Goal: Task Accomplishment & Management: Manage account settings

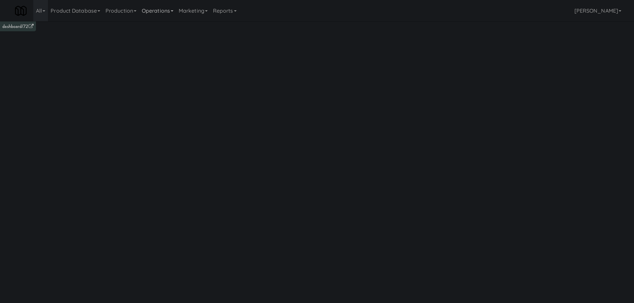
click at [157, 11] on link "Operations" at bounding box center [157, 10] width 37 height 21
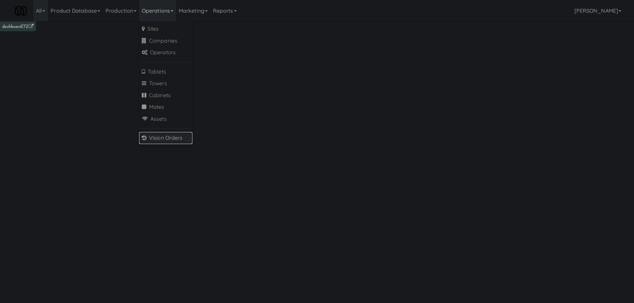
click at [160, 136] on link "Vision Orders" at bounding box center [165, 138] width 53 height 12
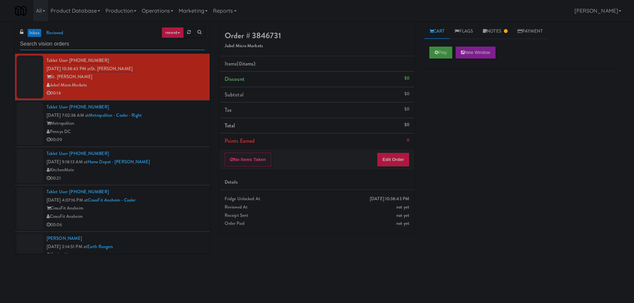
click at [76, 40] on input "text" at bounding box center [112, 44] width 185 height 12
click at [75, 41] on input "text" at bounding box center [112, 44] width 185 height 12
click at [87, 41] on input "text" at bounding box center [112, 44] width 185 height 12
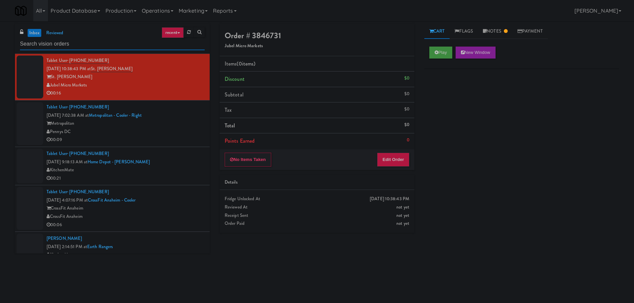
click at [89, 41] on input "text" at bounding box center [112, 44] width 185 height 12
click at [90, 42] on input "text" at bounding box center [112, 44] width 185 height 12
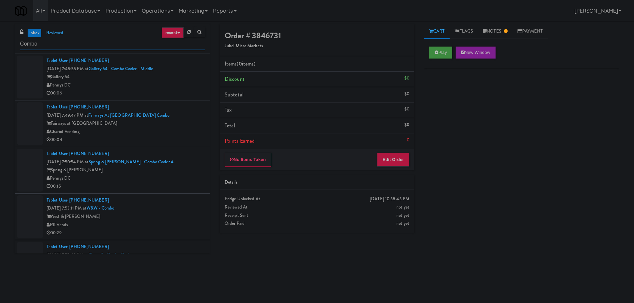
type input "Combo"
click at [187, 83] on div "Pennys DC" at bounding box center [126, 85] width 158 height 8
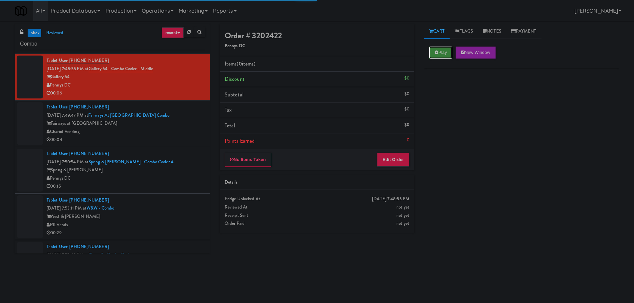
click at [445, 54] on button "Play" at bounding box center [440, 53] width 23 height 12
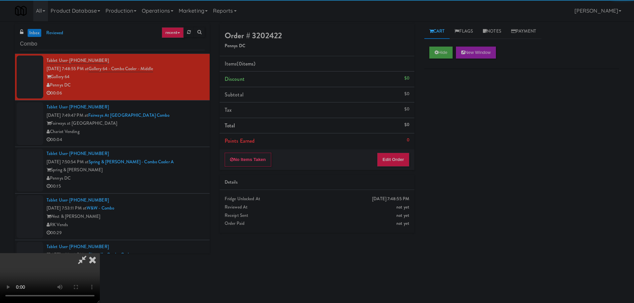
click at [392, 167] on div "No Items Taken Edit Order" at bounding box center [317, 159] width 195 height 21
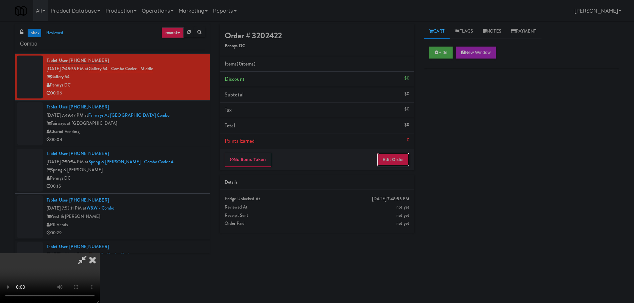
click at [396, 163] on button "Edit Order" at bounding box center [393, 160] width 32 height 14
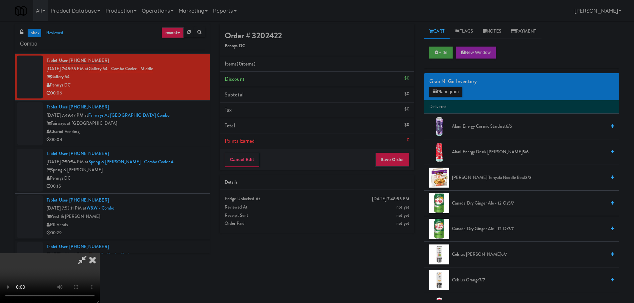
drag, startPoint x: 243, startPoint y: 191, endPoint x: 254, endPoint y: 188, distance: 10.8
click at [100, 253] on video at bounding box center [50, 278] width 100 height 50
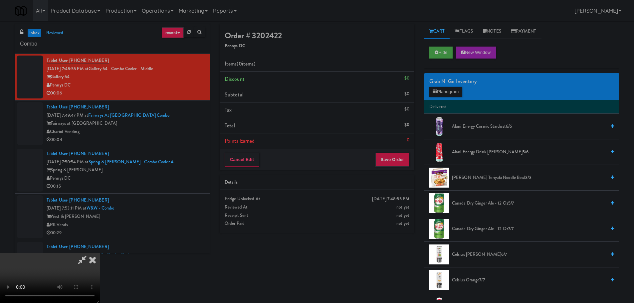
click at [100, 253] on video at bounding box center [50, 278] width 100 height 50
click at [442, 97] on div "Grab N' Go Inventory Planogram" at bounding box center [521, 86] width 195 height 27
click at [447, 99] on div "Grab N' Go Inventory Planogram" at bounding box center [521, 86] width 195 height 27
click at [446, 94] on button "Planogram" at bounding box center [445, 92] width 33 height 10
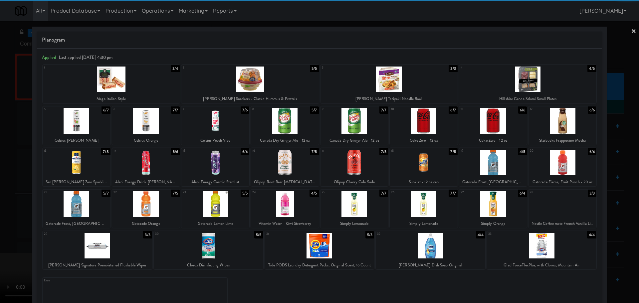
click at [488, 203] on div at bounding box center [493, 204] width 68 height 26
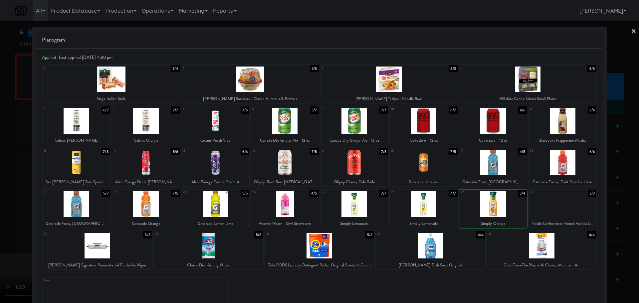
click at [475, 205] on div at bounding box center [493, 204] width 68 height 26
drag, startPoint x: 1, startPoint y: 200, endPoint x: 5, endPoint y: 200, distance: 4.3
click at [1, 200] on div at bounding box center [319, 151] width 639 height 303
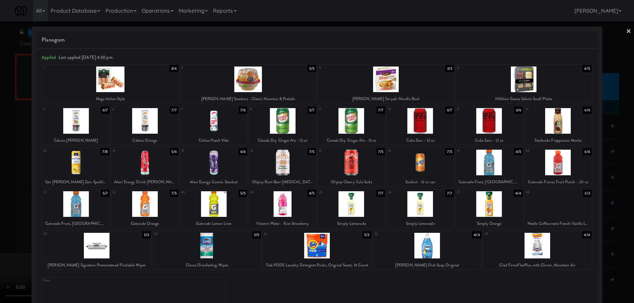
drag, startPoint x: 185, startPoint y: 182, endPoint x: 196, endPoint y: 181, distance: 10.3
click at [100, 253] on video at bounding box center [50, 278] width 100 height 50
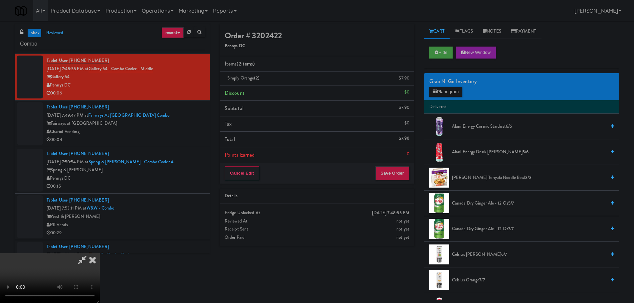
scroll to position [114, 0]
click at [385, 168] on button "Save Order" at bounding box center [392, 173] width 34 height 14
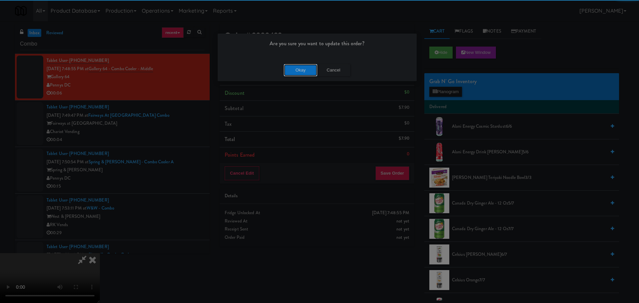
click at [293, 73] on button "Okay" at bounding box center [300, 70] width 33 height 12
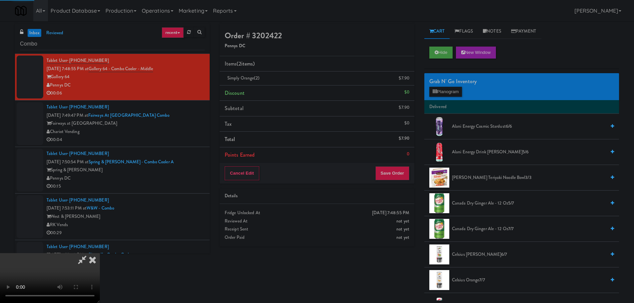
scroll to position [0, 0]
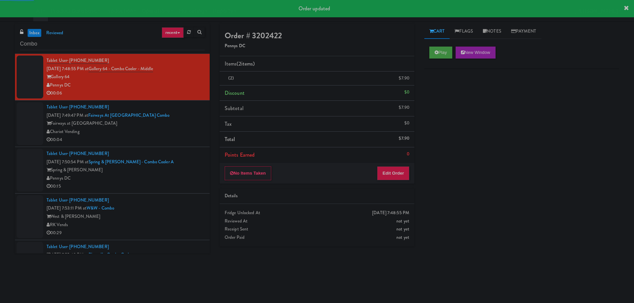
click at [188, 125] on div "Fairways at [GEOGRAPHIC_DATA]" at bounding box center [126, 123] width 158 height 8
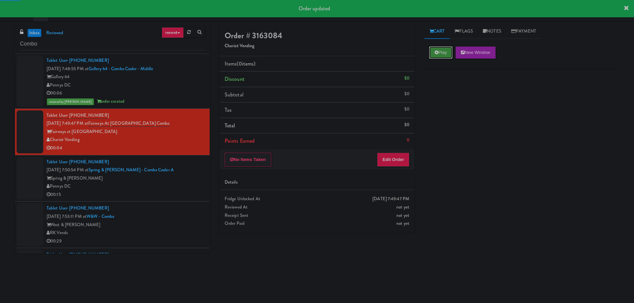
click at [438, 53] on button "Play" at bounding box center [440, 53] width 23 height 12
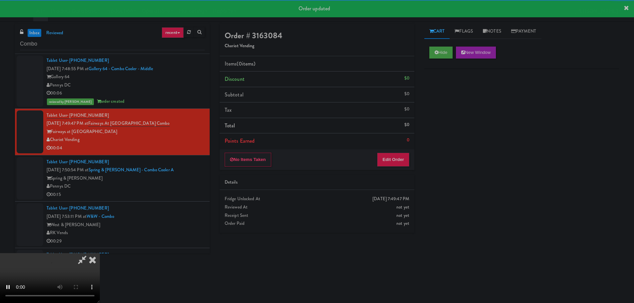
click at [395, 149] on div "No Items Taken Edit Order" at bounding box center [317, 159] width 195 height 21
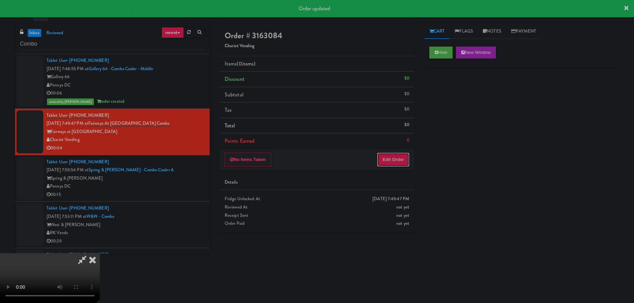
click at [395, 157] on button "Edit Order" at bounding box center [393, 160] width 32 height 14
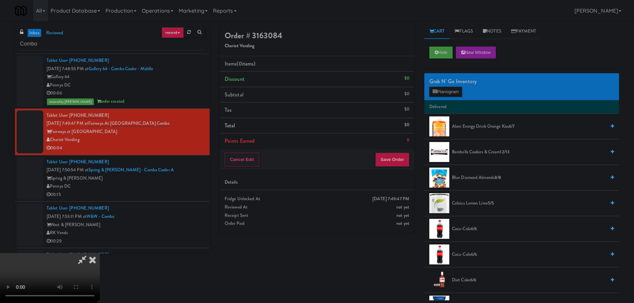
click at [100, 253] on video at bounding box center [50, 278] width 100 height 50
click at [441, 94] on button "Planogram" at bounding box center [445, 92] width 33 height 10
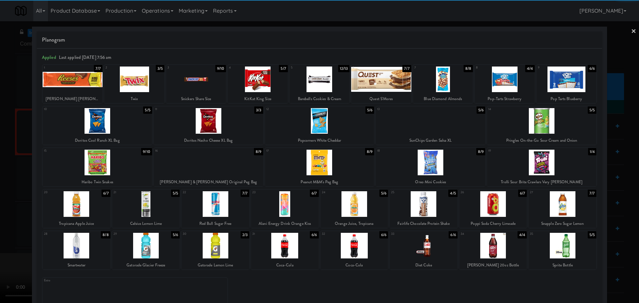
click at [356, 242] on div at bounding box center [354, 246] width 68 height 26
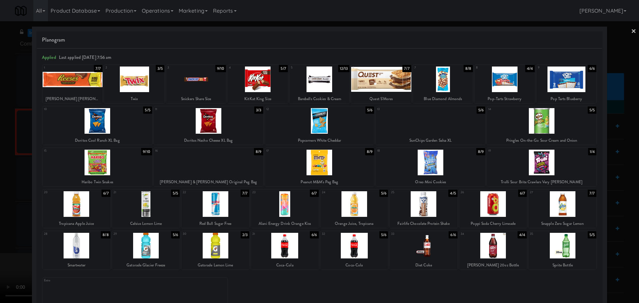
click at [0, 195] on div at bounding box center [319, 151] width 639 height 303
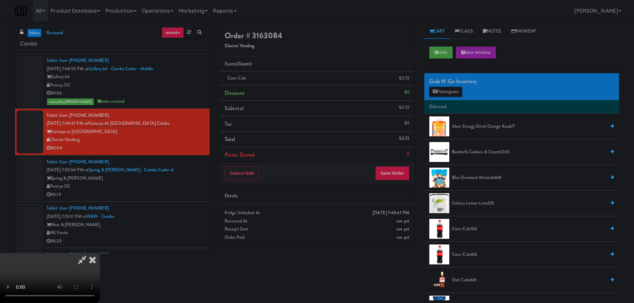
drag, startPoint x: 185, startPoint y: 160, endPoint x: 226, endPoint y: 153, distance: 41.8
click at [100, 253] on video at bounding box center [50, 278] width 100 height 50
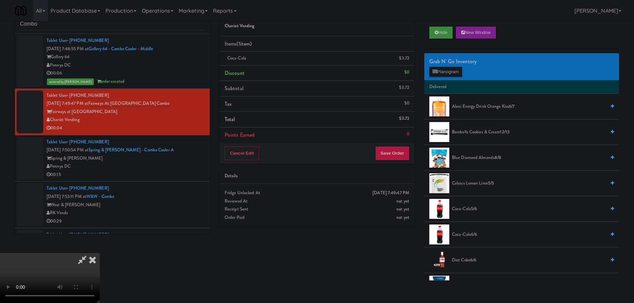
scroll to position [21, 0]
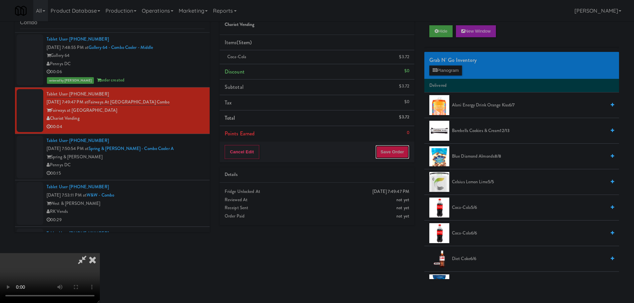
click at [396, 157] on button "Save Order" at bounding box center [392, 152] width 34 height 14
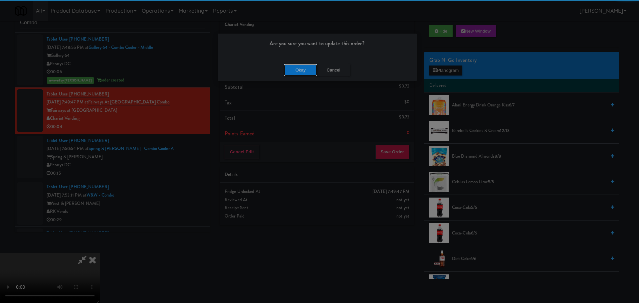
click at [288, 68] on button "Okay" at bounding box center [300, 70] width 33 height 12
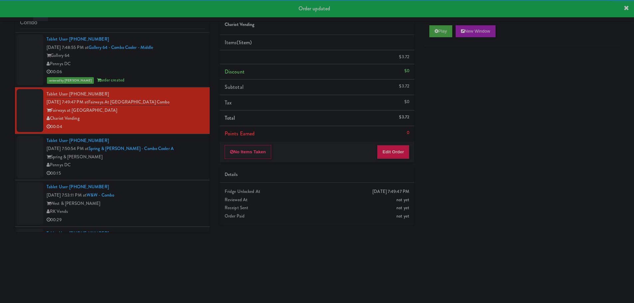
click at [171, 163] on div "Pennys DC" at bounding box center [126, 165] width 158 height 8
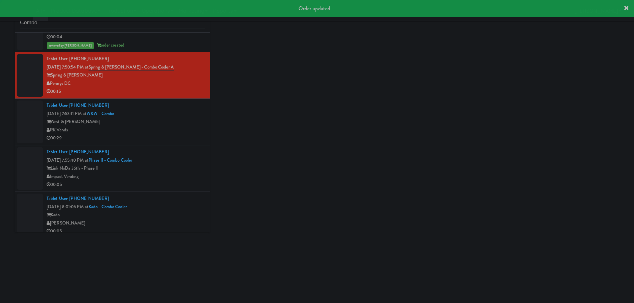
scroll to position [100, 0]
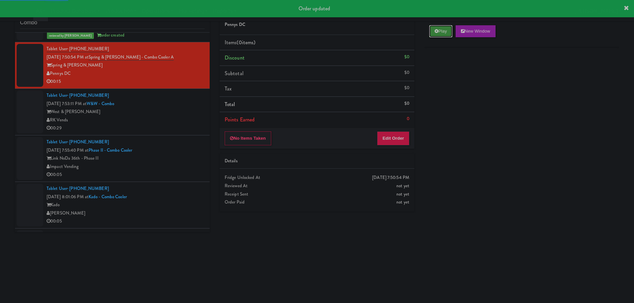
click at [437, 29] on icon at bounding box center [436, 31] width 4 height 4
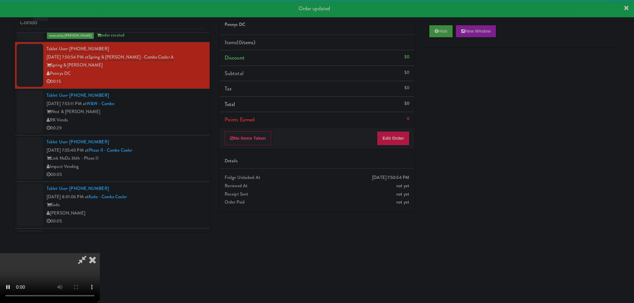
drag, startPoint x: 396, startPoint y: 130, endPoint x: 397, endPoint y: 134, distance: 3.8
click at [396, 131] on div "No Items Taken Edit Order" at bounding box center [317, 138] width 195 height 21
click at [398, 137] on button "Edit Order" at bounding box center [393, 138] width 32 height 14
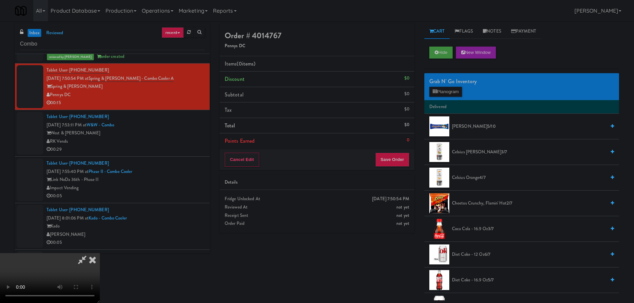
scroll to position [0, 0]
drag, startPoint x: 222, startPoint y: 200, endPoint x: 242, endPoint y: 203, distance: 20.1
click at [100, 253] on video at bounding box center [50, 278] width 100 height 50
click at [443, 92] on button "Planogram" at bounding box center [445, 92] width 33 height 10
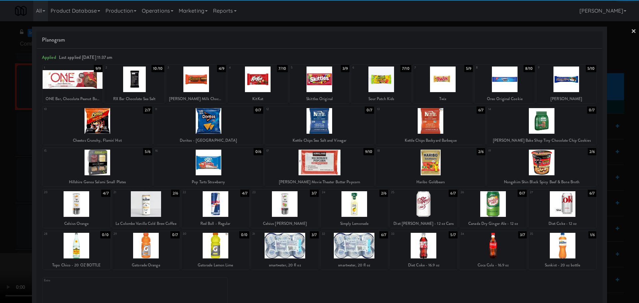
click at [501, 85] on div at bounding box center [504, 80] width 60 height 26
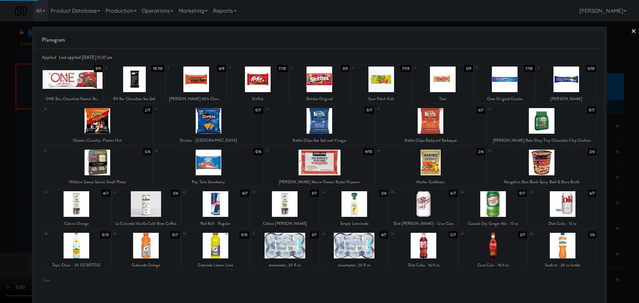
drag, startPoint x: 0, startPoint y: 165, endPoint x: 45, endPoint y: 165, distance: 44.9
click at [0, 168] on div at bounding box center [319, 151] width 639 height 303
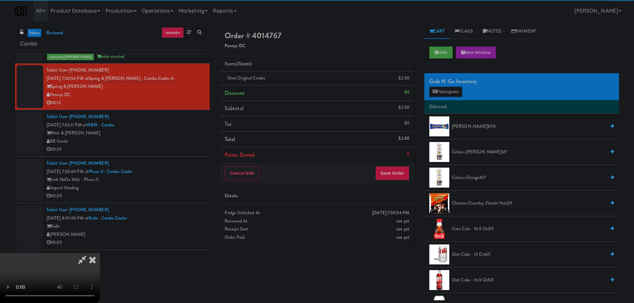
click at [100, 253] on video at bounding box center [50, 278] width 100 height 50
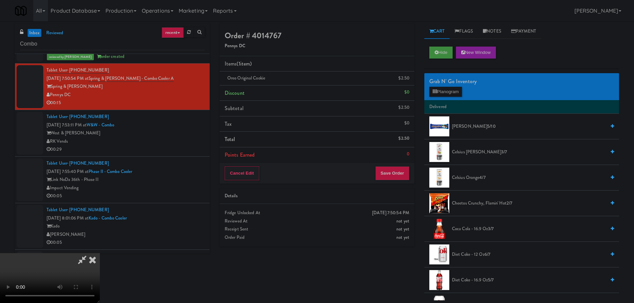
click at [100, 253] on video at bounding box center [50, 278] width 100 height 50
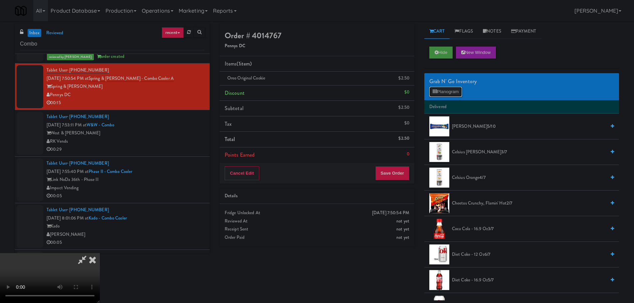
click at [441, 93] on button "Planogram" at bounding box center [445, 92] width 33 height 10
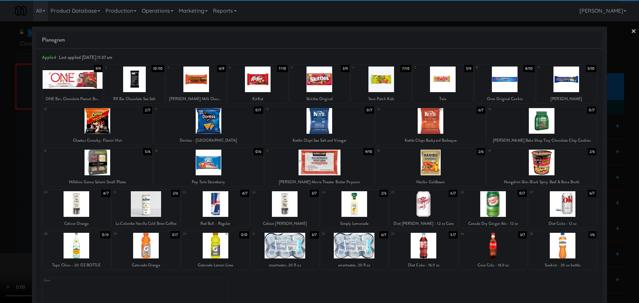
click at [550, 84] on div at bounding box center [566, 80] width 60 height 26
click at [1, 166] on div at bounding box center [319, 151] width 639 height 303
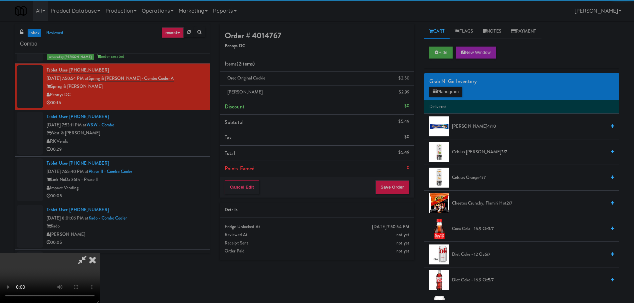
drag, startPoint x: 250, startPoint y: 156, endPoint x: 276, endPoint y: 159, distance: 26.8
click at [100, 253] on video at bounding box center [50, 278] width 100 height 50
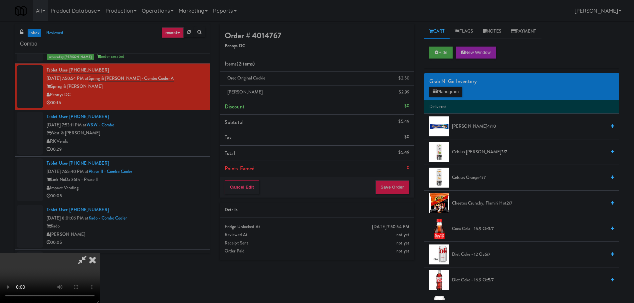
scroll to position [114, 0]
click at [391, 187] on button "Save Order" at bounding box center [392, 187] width 34 height 14
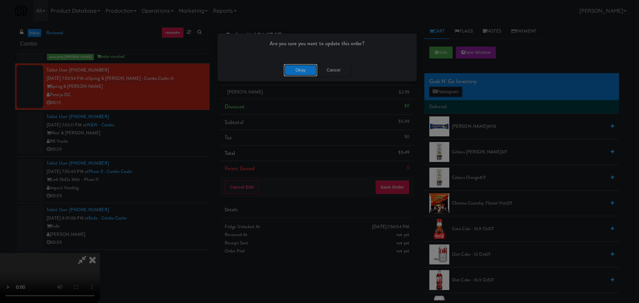
click at [295, 74] on button "Okay" at bounding box center [300, 70] width 33 height 12
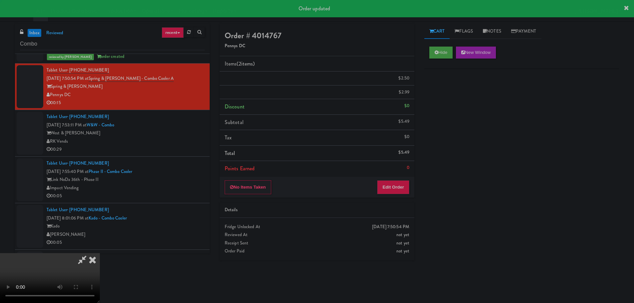
scroll to position [0, 0]
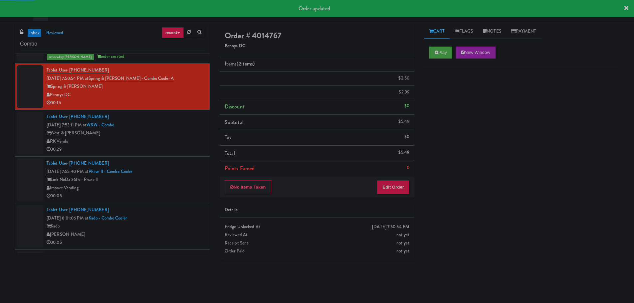
click at [174, 139] on div "RK Vends" at bounding box center [126, 141] width 158 height 8
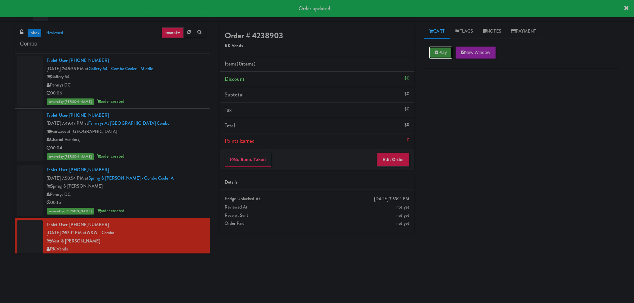
click at [450, 53] on button "Play" at bounding box center [440, 53] width 23 height 12
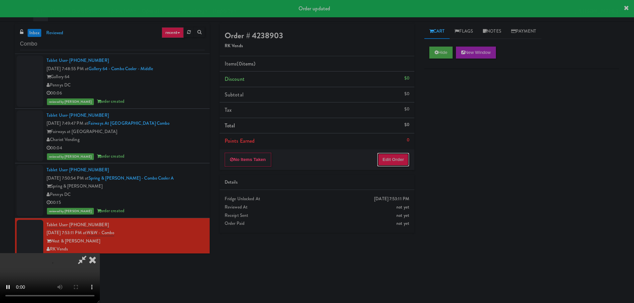
click at [393, 154] on button "Edit Order" at bounding box center [393, 160] width 32 height 14
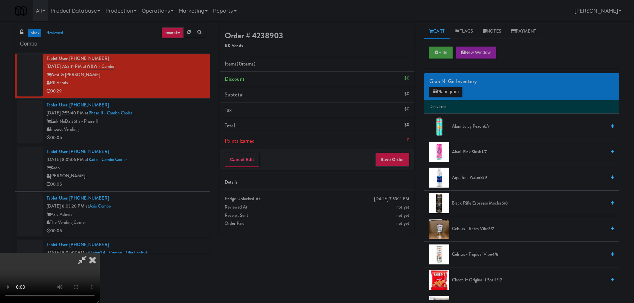
click at [100, 253] on video at bounding box center [50, 278] width 100 height 50
drag, startPoint x: 258, startPoint y: 151, endPoint x: 296, endPoint y: 146, distance: 37.6
click at [100, 253] on video at bounding box center [50, 278] width 100 height 50
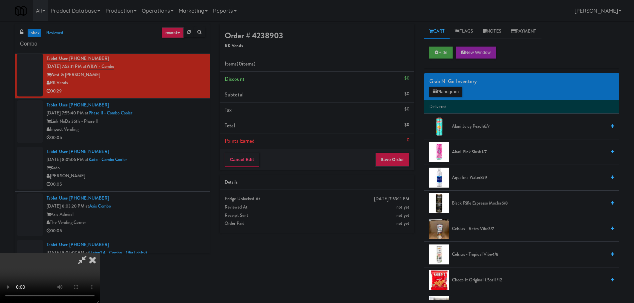
click at [453, 83] on div "Grab N' Go Inventory" at bounding box center [521, 81] width 185 height 10
click at [452, 91] on button "Planogram" at bounding box center [445, 92] width 33 height 10
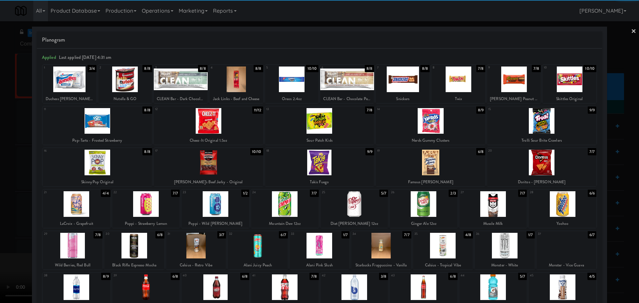
drag, startPoint x: 142, startPoint y: 250, endPoint x: 135, endPoint y: 253, distance: 7.9
click at [143, 250] on div at bounding box center [134, 246] width 60 height 26
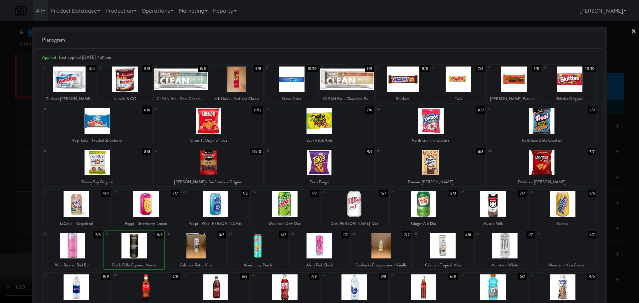
drag, startPoint x: 0, startPoint y: 247, endPoint x: 14, endPoint y: 240, distance: 15.3
click at [0, 247] on div at bounding box center [319, 151] width 639 height 303
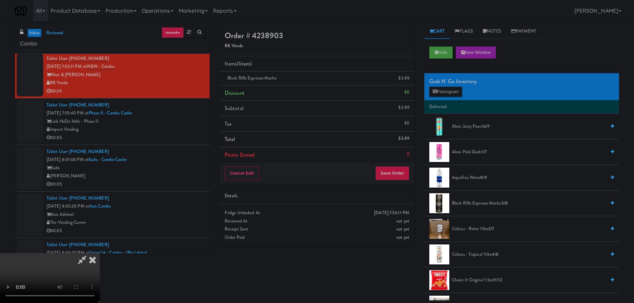
scroll to position [114, 0]
click at [100, 253] on video at bounding box center [50, 278] width 100 height 50
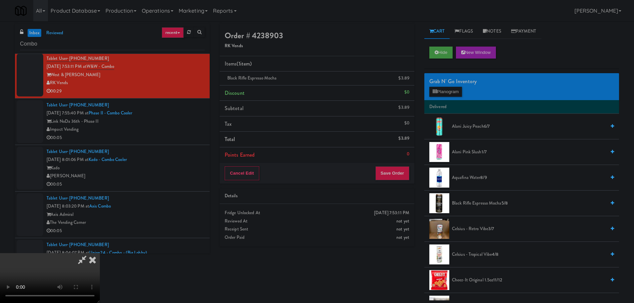
click at [100, 253] on video at bounding box center [50, 278] width 100 height 50
drag, startPoint x: 293, startPoint y: 170, endPoint x: 297, endPoint y: 172, distance: 4.3
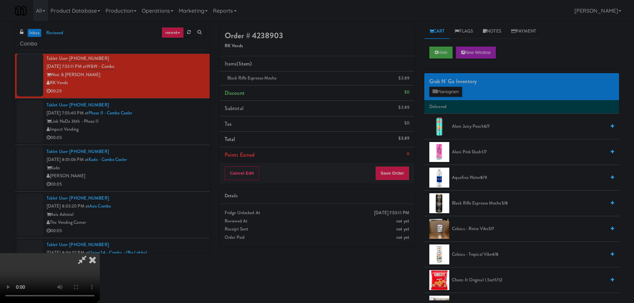
click at [100, 253] on video at bounding box center [50, 278] width 100 height 50
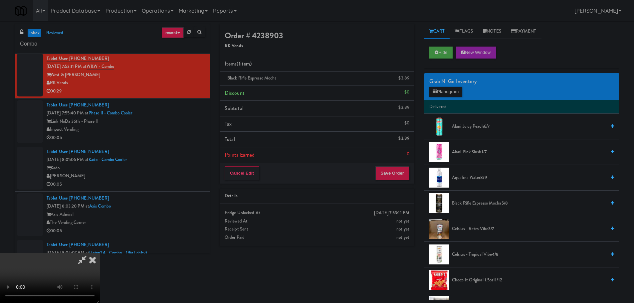
click at [100, 253] on video at bounding box center [50, 278] width 100 height 50
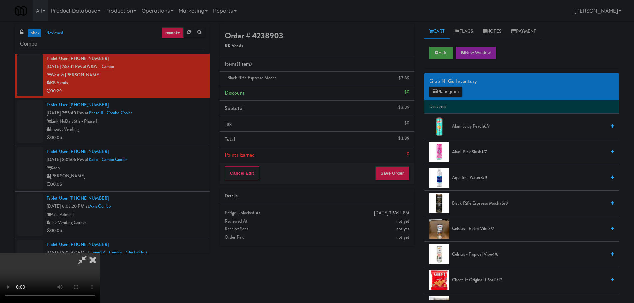
click at [100, 253] on video at bounding box center [50, 278] width 100 height 50
click at [441, 95] on button "Planogram" at bounding box center [445, 92] width 33 height 10
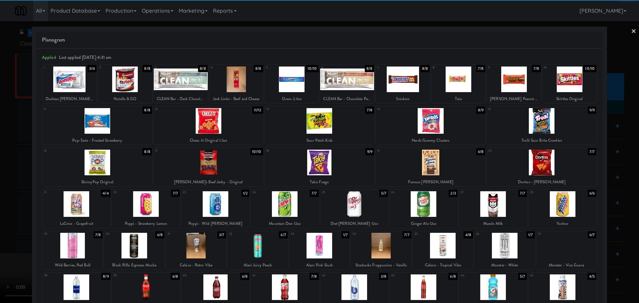
click at [497, 247] on div at bounding box center [504, 246] width 60 height 26
click at [3, 171] on div at bounding box center [319, 151] width 639 height 303
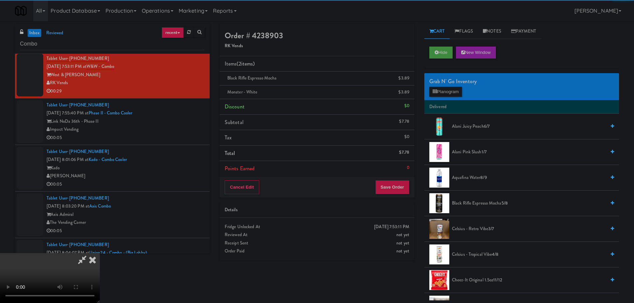
drag, startPoint x: 152, startPoint y: 139, endPoint x: 164, endPoint y: 138, distance: 11.7
click at [100, 253] on video at bounding box center [50, 278] width 100 height 50
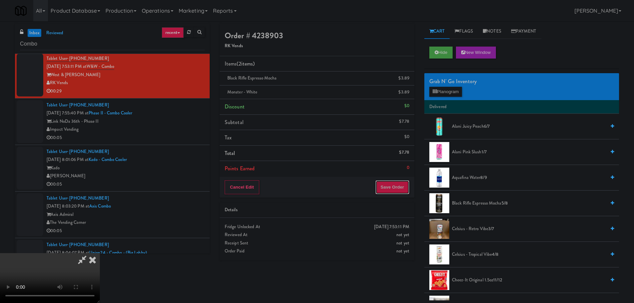
click at [394, 187] on button "Save Order" at bounding box center [392, 187] width 34 height 14
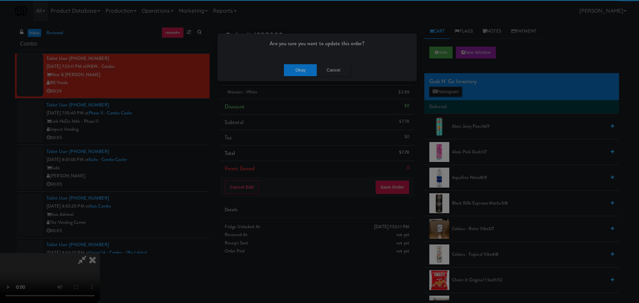
click at [293, 77] on div "Okay Cancel" at bounding box center [317, 70] width 199 height 22
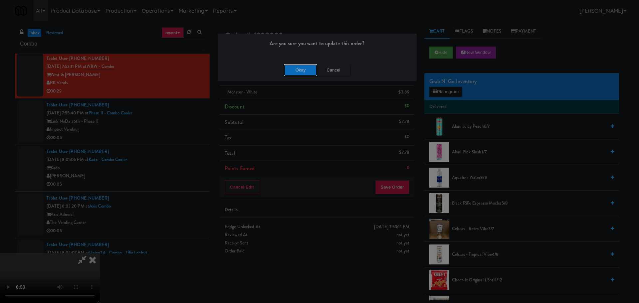
click at [302, 69] on button "Okay" at bounding box center [300, 70] width 33 height 12
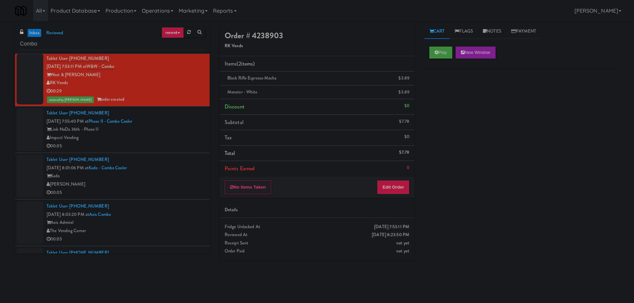
click at [184, 125] on div "Tablet User · (914) 571-0080 [DATE] 7:55:40 PM at Phase II - Combo Cooler Link …" at bounding box center [126, 129] width 158 height 41
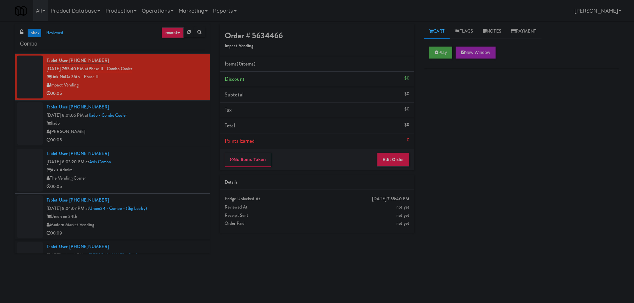
scroll to position [200, 0]
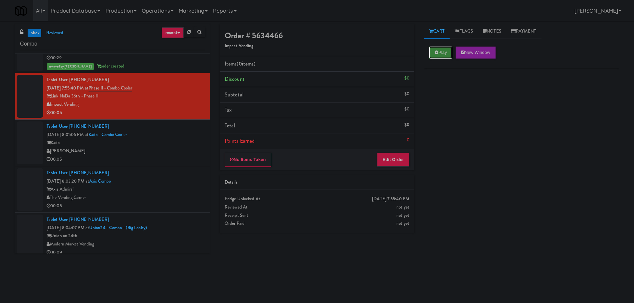
click at [447, 50] on button "Play" at bounding box center [440, 53] width 23 height 12
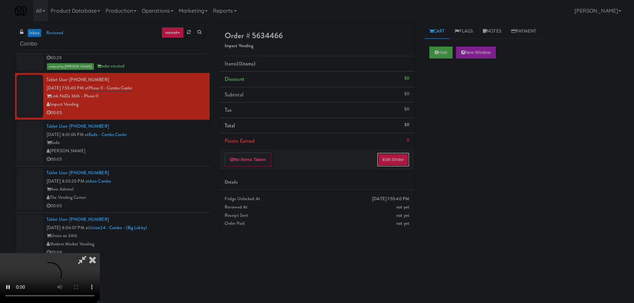
click at [400, 157] on button "Edit Order" at bounding box center [393, 160] width 32 height 14
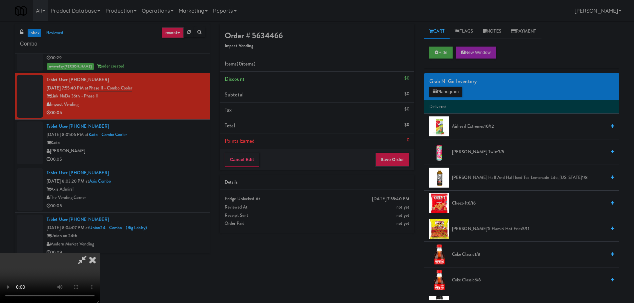
scroll to position [0, 0]
click at [100, 253] on video at bounding box center [50, 278] width 100 height 50
drag, startPoint x: 254, startPoint y: 184, endPoint x: 258, endPoint y: 187, distance: 4.1
click at [100, 253] on video at bounding box center [50, 278] width 100 height 50
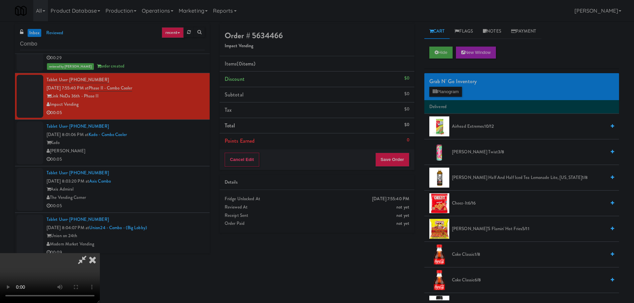
scroll to position [114, 0]
click at [100, 253] on video at bounding box center [50, 278] width 100 height 50
click at [435, 92] on icon at bounding box center [434, 91] width 4 height 4
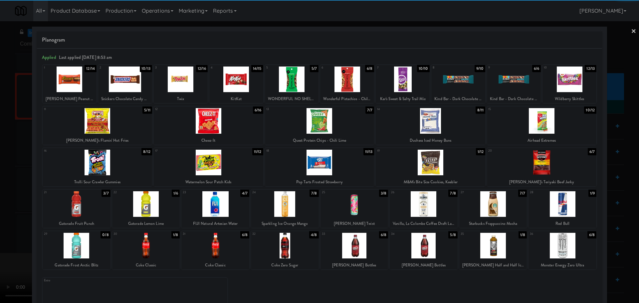
click at [179, 90] on div at bounding box center [181, 80] width 54 height 26
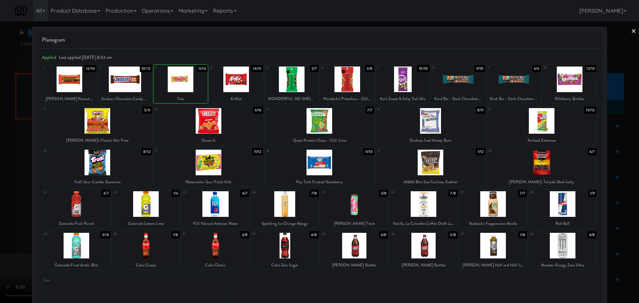
click at [0, 193] on div at bounding box center [319, 151] width 639 height 303
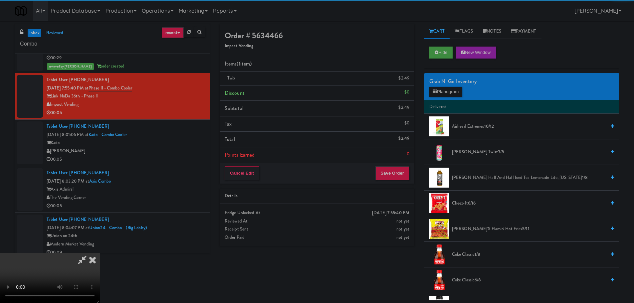
drag, startPoint x: 133, startPoint y: 166, endPoint x: 148, endPoint y: 160, distance: 15.8
click at [100, 253] on video at bounding box center [50, 278] width 100 height 50
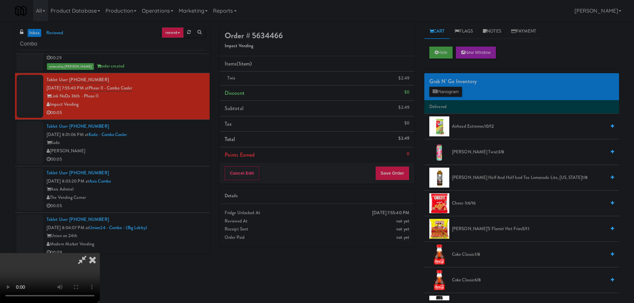
scroll to position [114, 0]
click at [389, 174] on button "Save Order" at bounding box center [392, 173] width 34 height 14
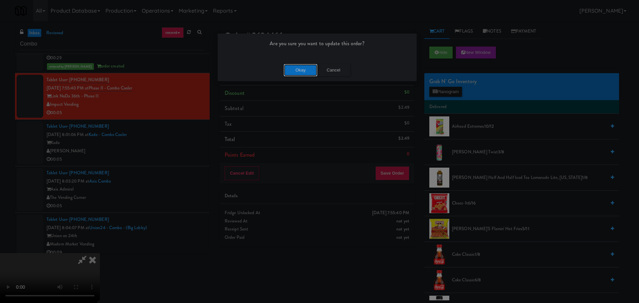
click at [313, 73] on button "Okay" at bounding box center [300, 70] width 33 height 12
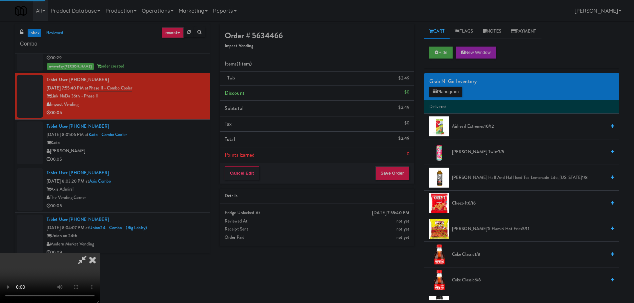
scroll to position [0, 0]
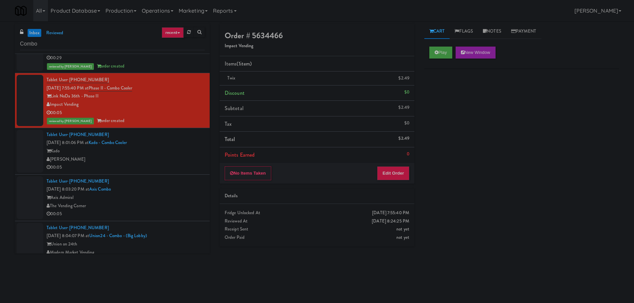
click at [179, 160] on div "[PERSON_NAME]" at bounding box center [126, 159] width 158 height 8
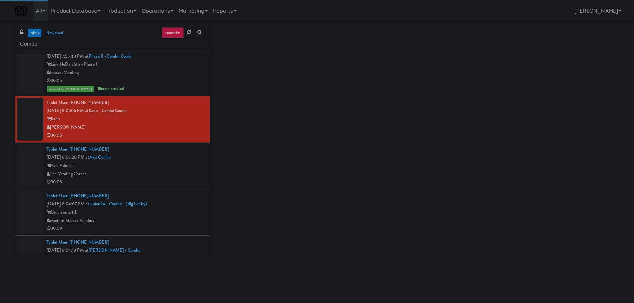
scroll to position [233, 0]
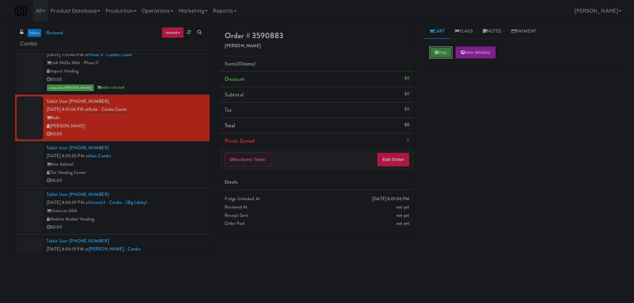
click at [444, 48] on button "Play" at bounding box center [440, 53] width 23 height 12
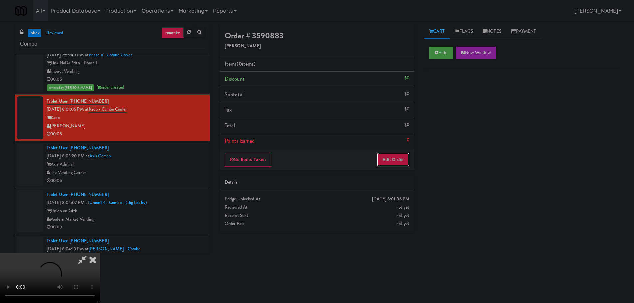
click at [391, 160] on button "Edit Order" at bounding box center [393, 160] width 32 height 14
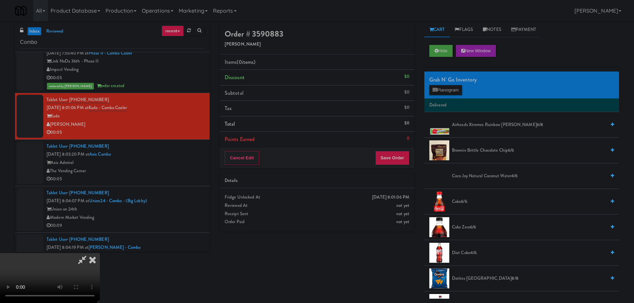
scroll to position [0, 0]
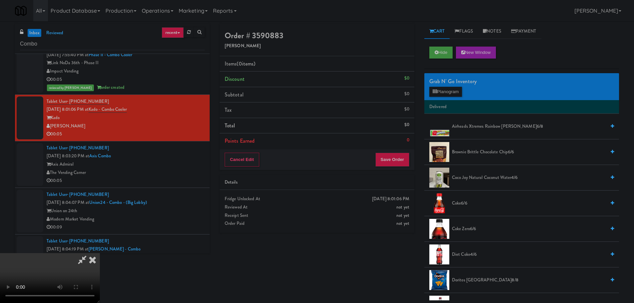
click at [100, 253] on video at bounding box center [50, 278] width 100 height 50
click at [455, 92] on button "Planogram" at bounding box center [445, 92] width 33 height 10
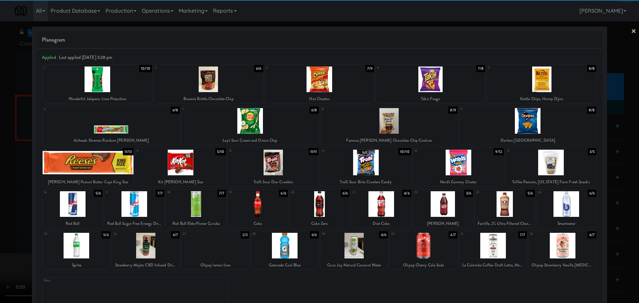
click at [358, 235] on div at bounding box center [354, 246] width 68 height 26
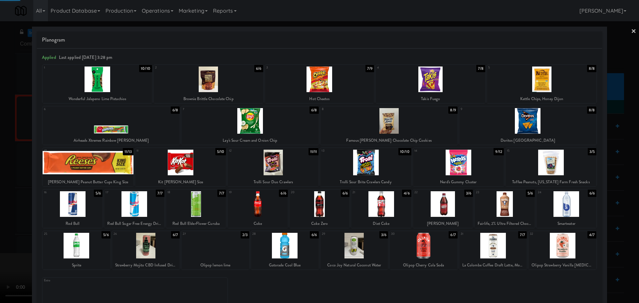
drag, startPoint x: 0, startPoint y: 219, endPoint x: 102, endPoint y: 179, distance: 109.2
click at [1, 218] on div at bounding box center [319, 151] width 639 height 303
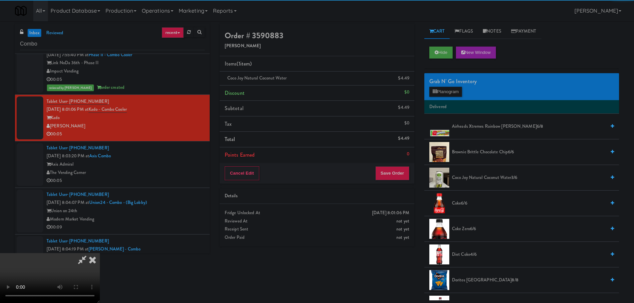
click at [100, 253] on video at bounding box center [50, 278] width 100 height 50
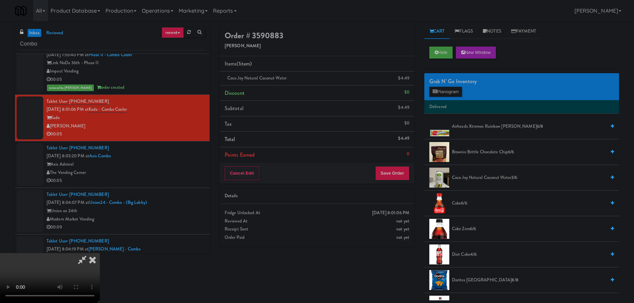
click at [409, 184] on div "Order # 3590883 Davey Vending Items (1 item ) Coco Joy Natural Coconut Water $4…" at bounding box center [317, 137] width 205 height 227
click at [406, 174] on button "Save Order" at bounding box center [392, 173] width 34 height 14
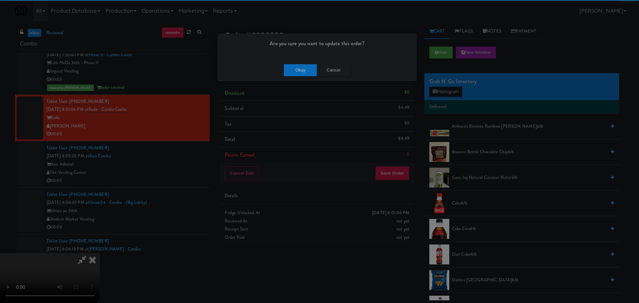
click at [280, 72] on div "Okay Cancel" at bounding box center [317, 70] width 199 height 22
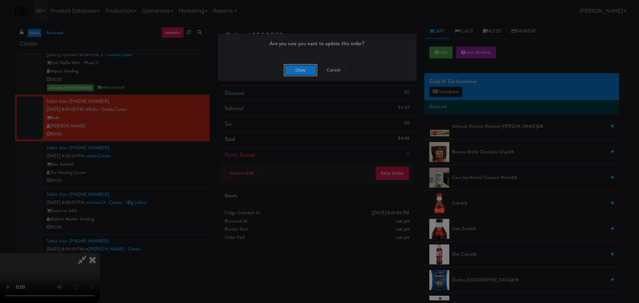
click at [292, 67] on button "Okay" at bounding box center [300, 70] width 33 height 12
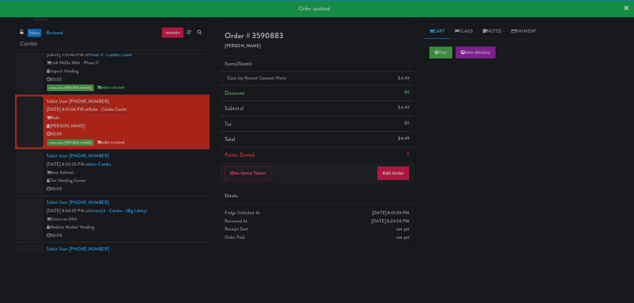
click at [163, 190] on div "00:05" at bounding box center [126, 189] width 158 height 8
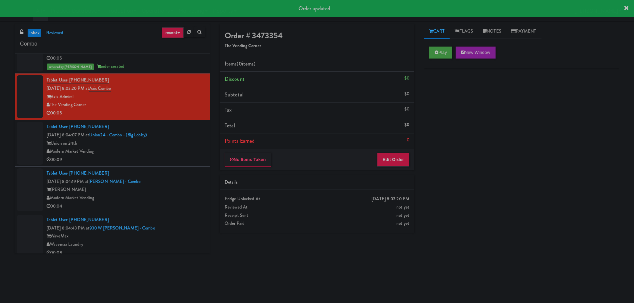
scroll to position [333, 0]
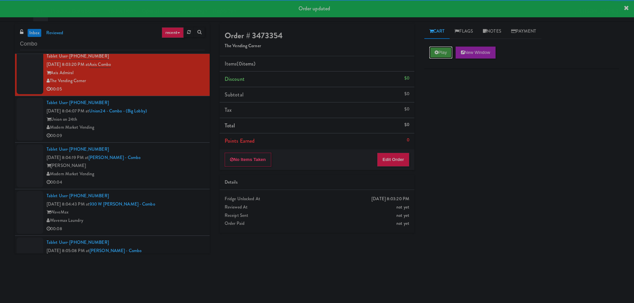
click at [441, 57] on button "Play" at bounding box center [440, 53] width 23 height 12
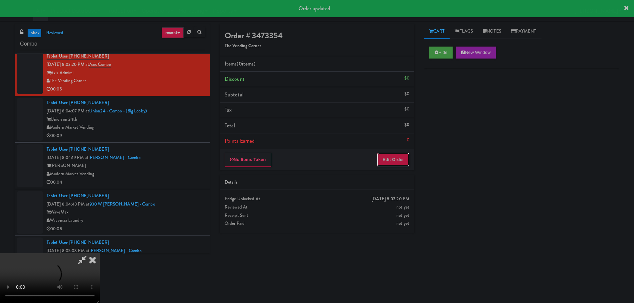
click at [391, 157] on button "Edit Order" at bounding box center [393, 160] width 32 height 14
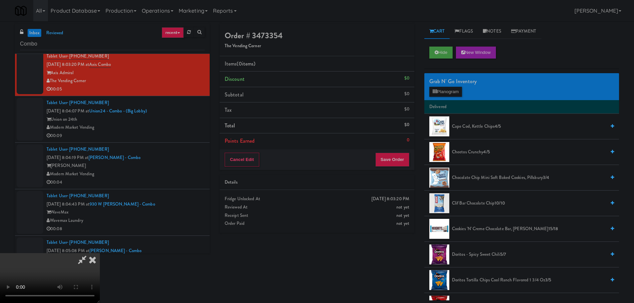
scroll to position [15, 0]
drag, startPoint x: 269, startPoint y: 189, endPoint x: 274, endPoint y: 188, distance: 5.7
click at [100, 253] on video at bounding box center [50, 278] width 100 height 50
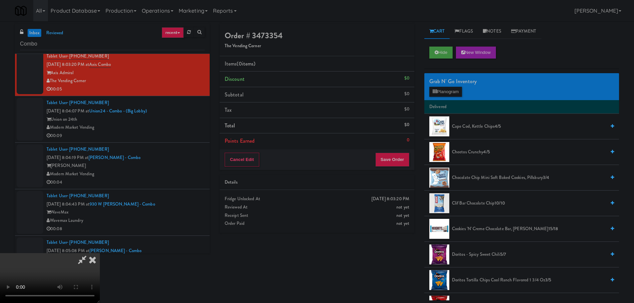
drag, startPoint x: 219, startPoint y: 251, endPoint x: 223, endPoint y: 251, distance: 4.7
click at [100, 253] on video at bounding box center [50, 278] width 100 height 50
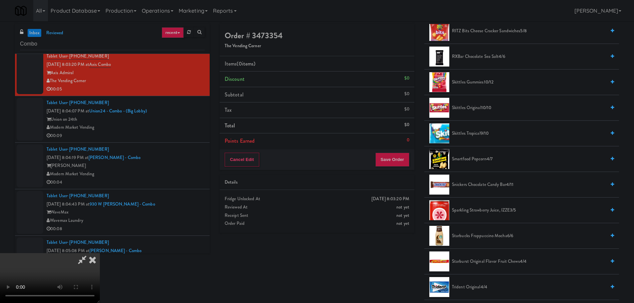
scroll to position [698, 0]
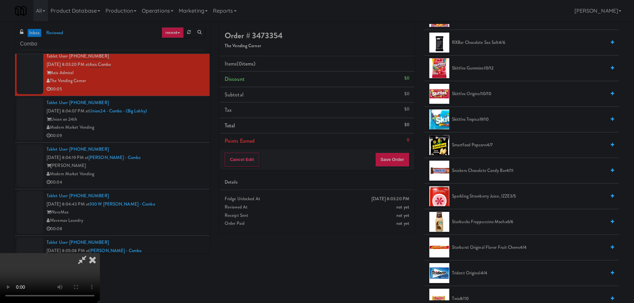
click at [477, 170] on span "Snickers Chocolate Candy Bar 4/11" at bounding box center [529, 171] width 154 height 8
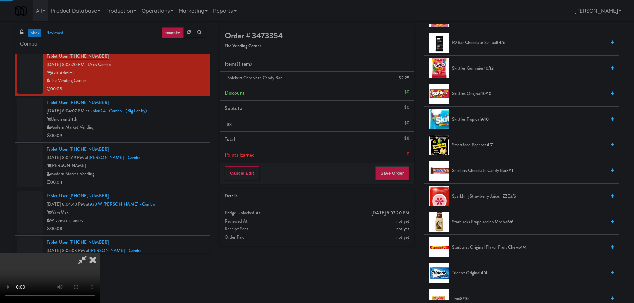
click at [100, 253] on video at bounding box center [50, 278] width 100 height 50
click at [385, 169] on button "Save Order" at bounding box center [392, 173] width 34 height 14
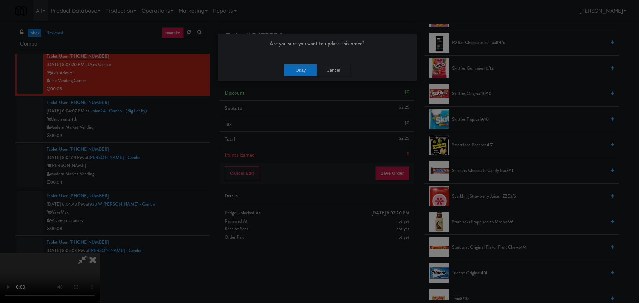
click at [304, 76] on div "Okay Cancel" at bounding box center [317, 70] width 199 height 22
click at [304, 75] on button "Okay" at bounding box center [300, 70] width 33 height 12
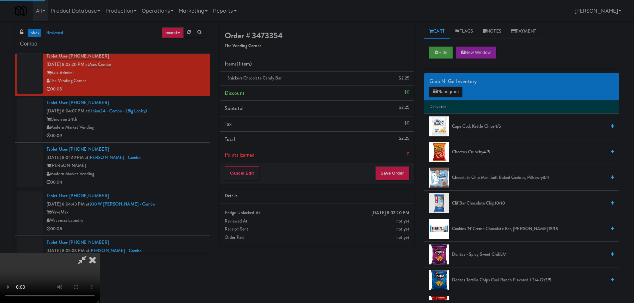
scroll to position [0, 0]
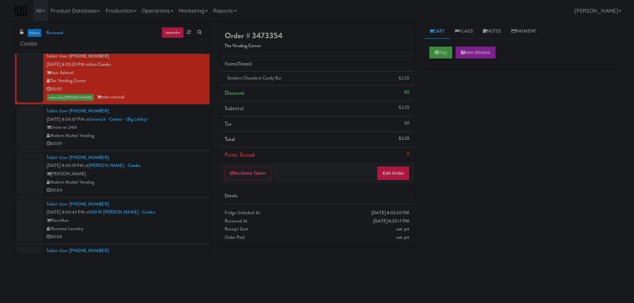
click at [186, 129] on div "Union on 24th" at bounding box center [126, 127] width 158 height 8
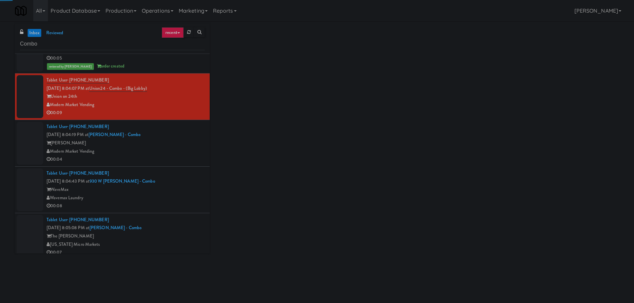
scroll to position [366, 0]
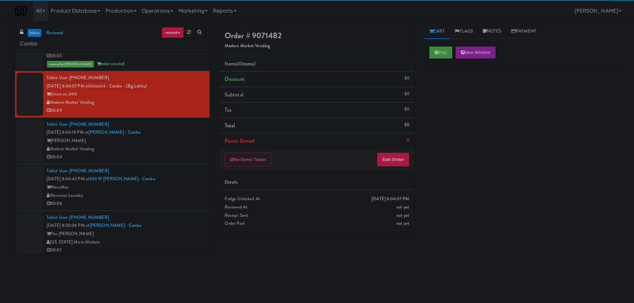
click at [441, 60] on div "Play New Window" at bounding box center [521, 55] width 195 height 27
click at [442, 56] on button "Play" at bounding box center [440, 53] width 23 height 12
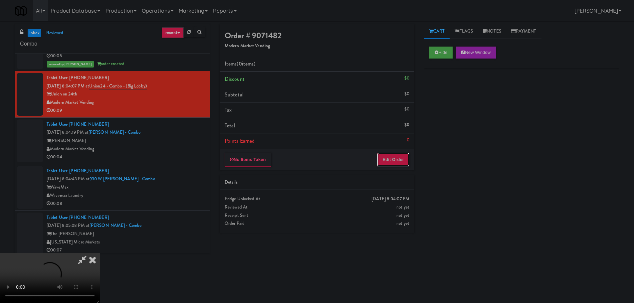
click at [393, 155] on button "Edit Order" at bounding box center [393, 160] width 32 height 14
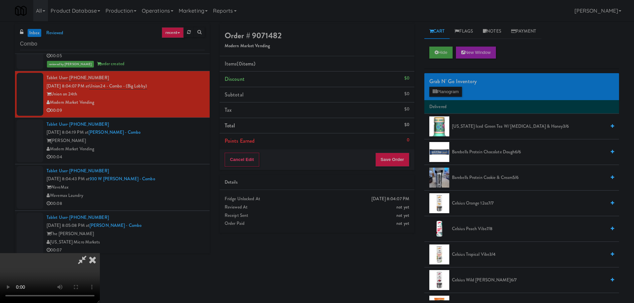
scroll to position [0, 0]
click at [100, 253] on video at bounding box center [50, 278] width 100 height 50
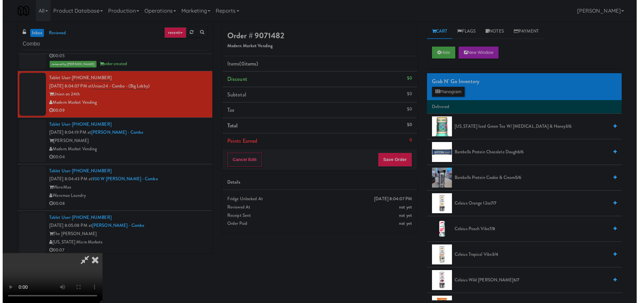
scroll to position [114, 0]
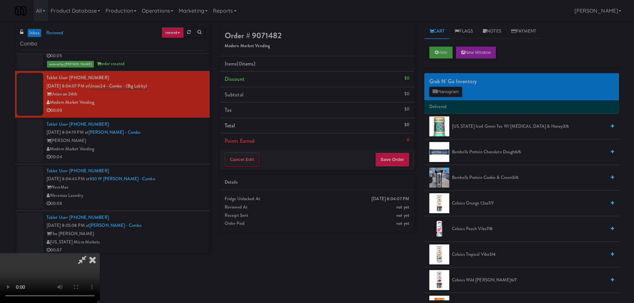
click at [100, 253] on video at bounding box center [50, 278] width 100 height 50
click at [448, 94] on button "Planogram" at bounding box center [445, 92] width 33 height 10
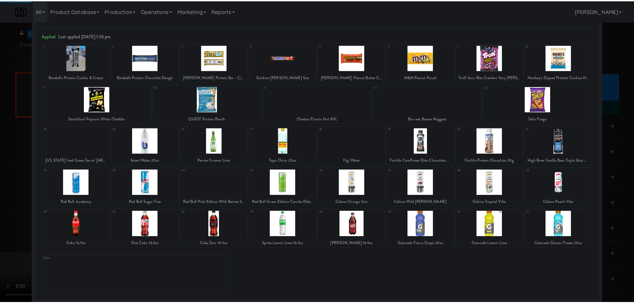
scroll to position [24, 0]
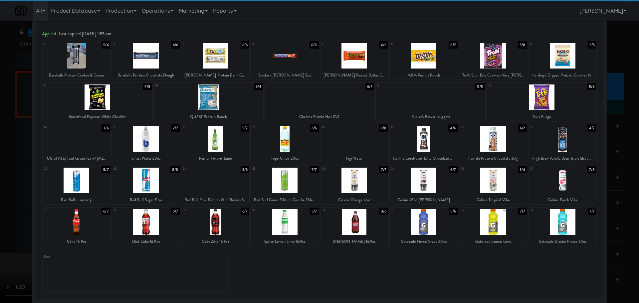
click at [560, 224] on div at bounding box center [562, 222] width 68 height 26
drag, startPoint x: 1, startPoint y: 147, endPoint x: 181, endPoint y: 121, distance: 182.4
click at [7, 146] on div at bounding box center [319, 151] width 639 height 303
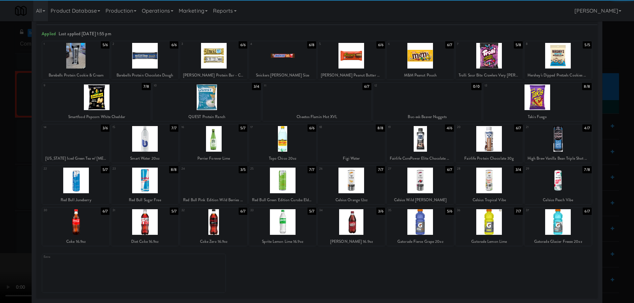
click at [100, 253] on video at bounding box center [50, 278] width 100 height 50
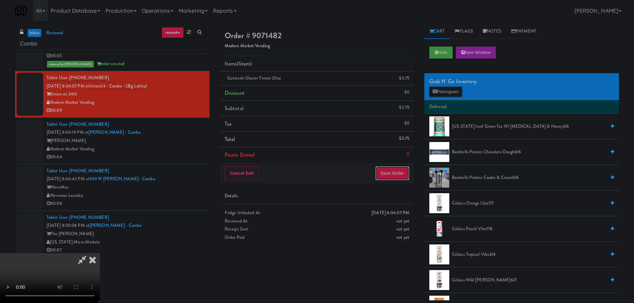
click at [383, 173] on button "Save Order" at bounding box center [392, 173] width 34 height 14
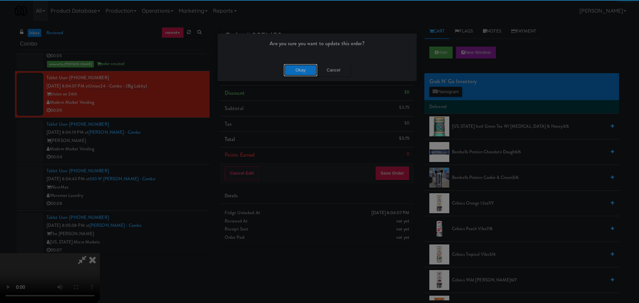
click at [292, 66] on button "Okay" at bounding box center [300, 70] width 33 height 12
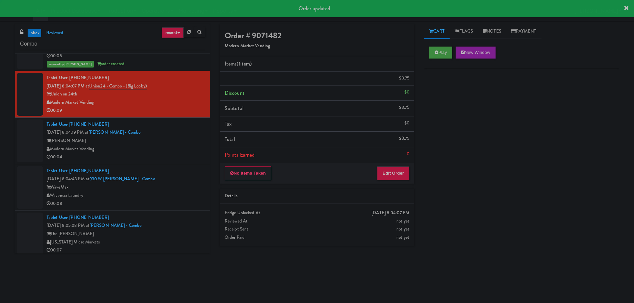
click at [176, 140] on div "[PERSON_NAME]" at bounding box center [126, 141] width 158 height 8
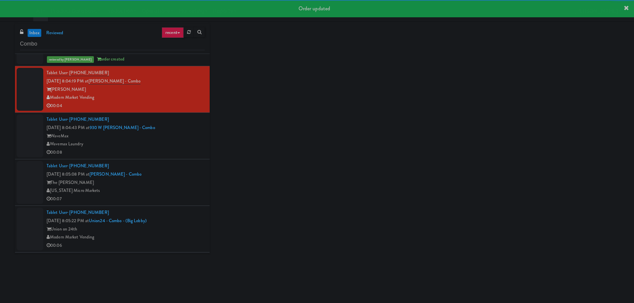
scroll to position [432, 0]
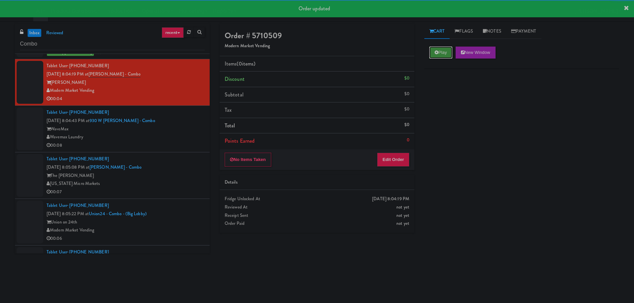
click at [448, 49] on button "Play" at bounding box center [440, 53] width 23 height 12
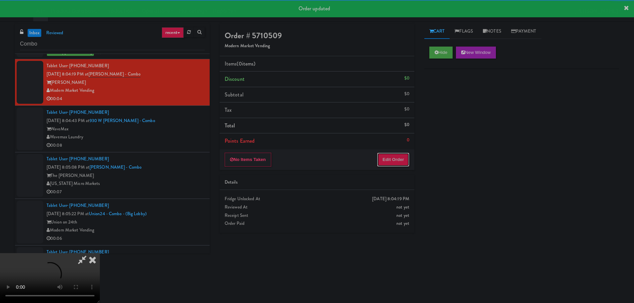
click at [400, 153] on button "Edit Order" at bounding box center [393, 160] width 32 height 14
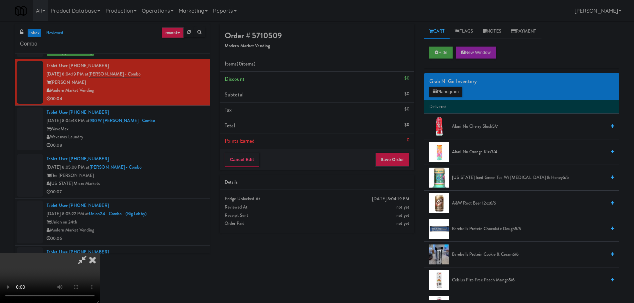
scroll to position [15, 0]
drag, startPoint x: 223, startPoint y: 186, endPoint x: 229, endPoint y: 187, distance: 5.8
click at [100, 253] on video at bounding box center [50, 278] width 100 height 50
drag, startPoint x: 240, startPoint y: 194, endPoint x: 280, endPoint y: 190, distance: 39.4
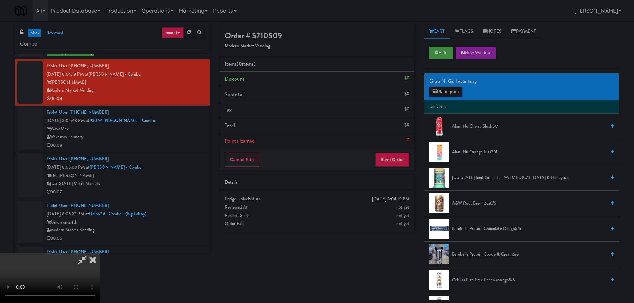
click at [100, 253] on video at bounding box center [50, 278] width 100 height 50
click at [443, 95] on button "Planogram" at bounding box center [445, 92] width 33 height 10
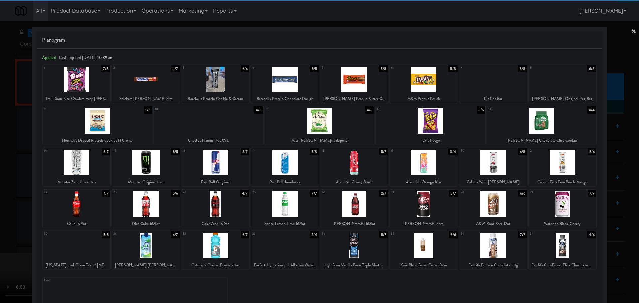
click at [164, 167] on div at bounding box center [146, 163] width 68 height 26
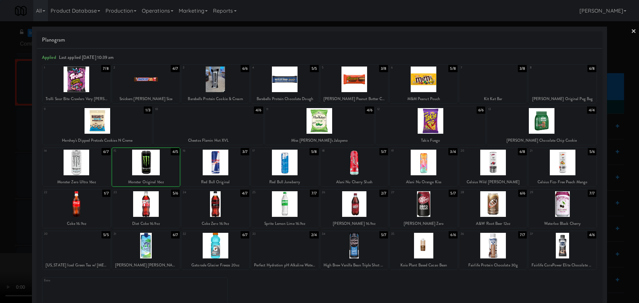
click at [0, 181] on div at bounding box center [319, 151] width 639 height 303
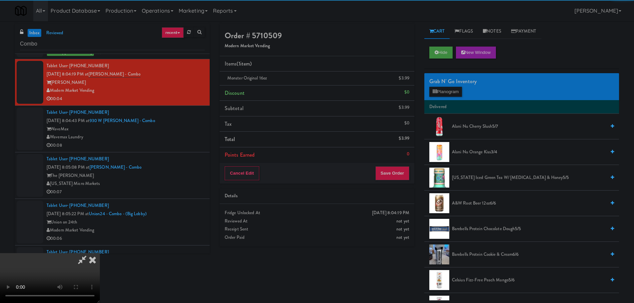
drag, startPoint x: 163, startPoint y: 139, endPoint x: 211, endPoint y: 136, distance: 47.6
click at [100, 253] on video at bounding box center [50, 278] width 100 height 50
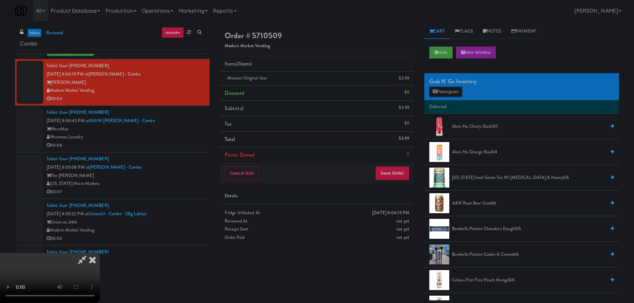
scroll to position [114, 0]
click at [389, 176] on button "Save Order" at bounding box center [392, 173] width 34 height 14
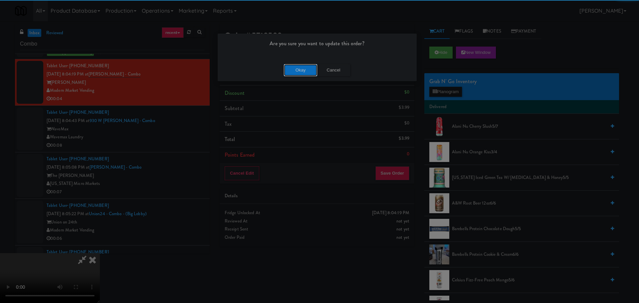
click at [300, 66] on button "Okay" at bounding box center [300, 70] width 33 height 12
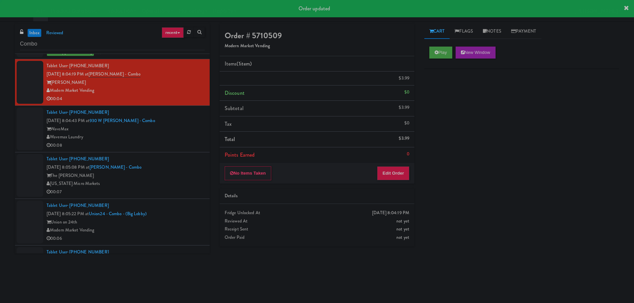
scroll to position [0, 0]
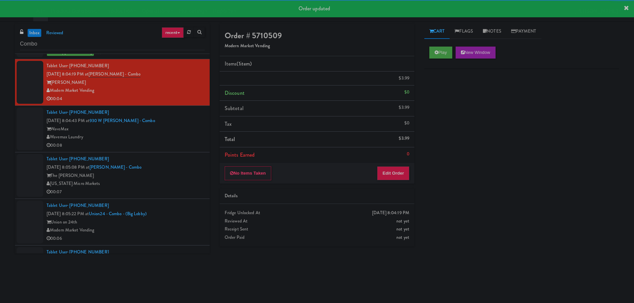
click at [173, 146] on div "00:08" at bounding box center [126, 145] width 158 height 8
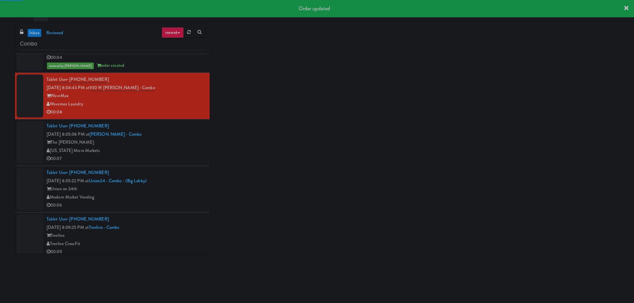
scroll to position [499, 0]
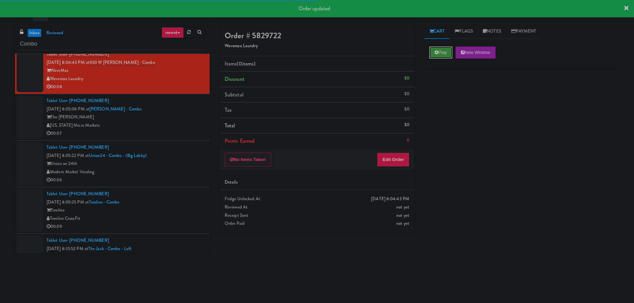
click at [439, 52] on button "Play" at bounding box center [440, 53] width 23 height 12
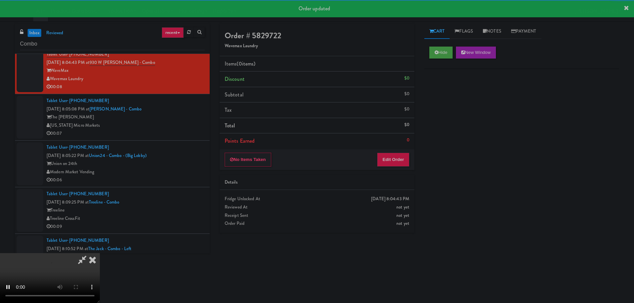
click at [389, 143] on li "Points Earned 0" at bounding box center [317, 140] width 195 height 15
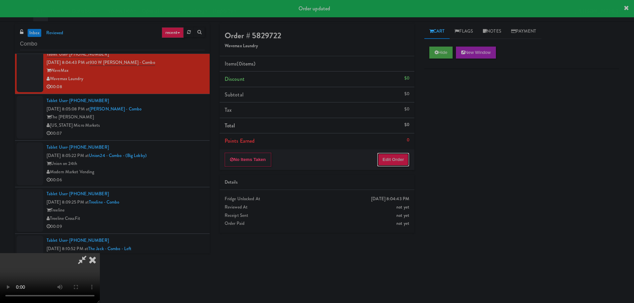
click at [388, 153] on button "Edit Order" at bounding box center [393, 160] width 32 height 14
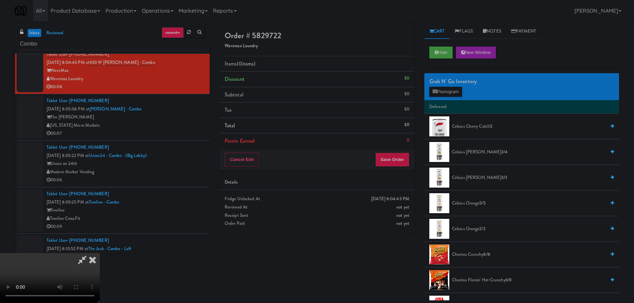
drag, startPoint x: 271, startPoint y: 191, endPoint x: 275, endPoint y: 192, distance: 3.7
click at [100, 253] on video at bounding box center [50, 278] width 100 height 50
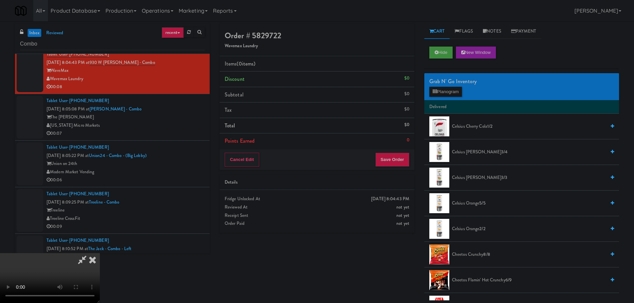
drag, startPoint x: 319, startPoint y: 192, endPoint x: 323, endPoint y: 193, distance: 4.0
click at [100, 253] on video at bounding box center [50, 278] width 100 height 50
click at [448, 91] on button "Planogram" at bounding box center [445, 92] width 33 height 10
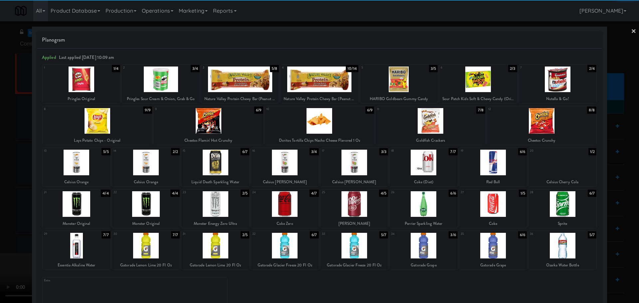
click at [223, 118] on div at bounding box center [208, 121] width 109 height 26
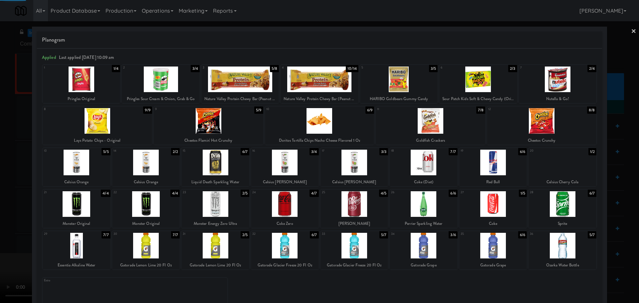
drag, startPoint x: 0, startPoint y: 193, endPoint x: 3, endPoint y: 193, distance: 3.4
click at [1, 193] on div at bounding box center [319, 151] width 639 height 303
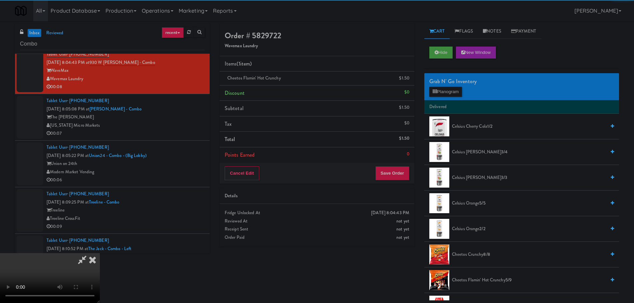
drag, startPoint x: 136, startPoint y: 185, endPoint x: 204, endPoint y: 187, distance: 68.2
click at [100, 253] on video at bounding box center [50, 278] width 100 height 50
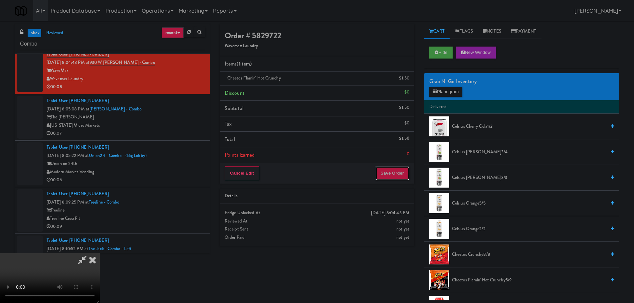
click at [392, 173] on button "Save Order" at bounding box center [392, 173] width 34 height 14
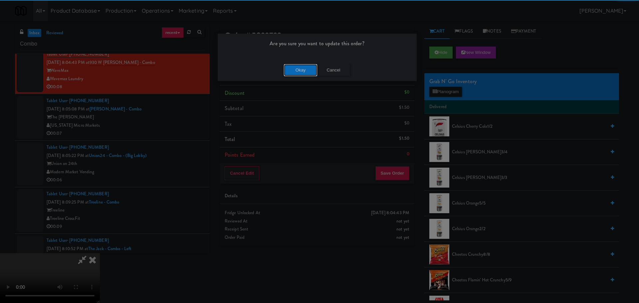
drag, startPoint x: 299, startPoint y: 73, endPoint x: 298, endPoint y: 79, distance: 6.1
click at [299, 74] on button "Okay" at bounding box center [300, 70] width 33 height 12
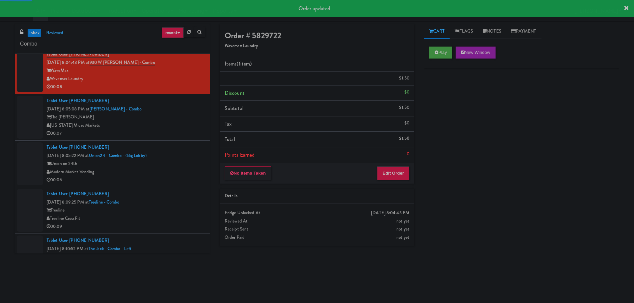
click at [185, 133] on div "00:07" at bounding box center [126, 133] width 158 height 8
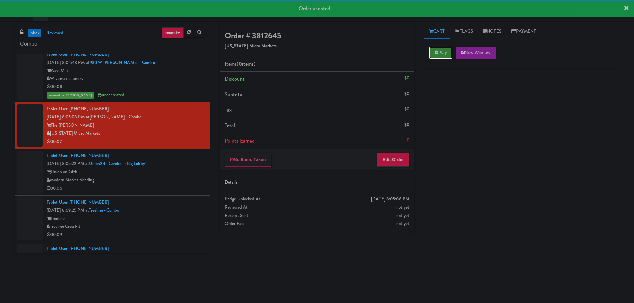
click at [444, 55] on button "Play" at bounding box center [440, 53] width 23 height 12
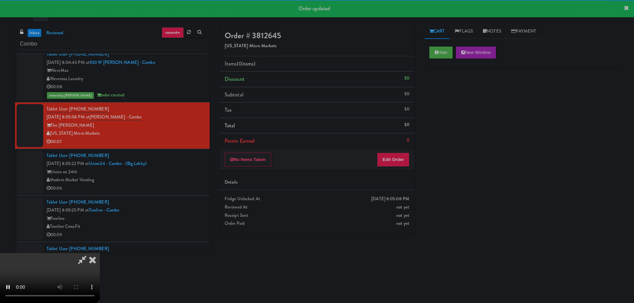
click at [383, 138] on li "Points Earned 0" at bounding box center [317, 140] width 195 height 15
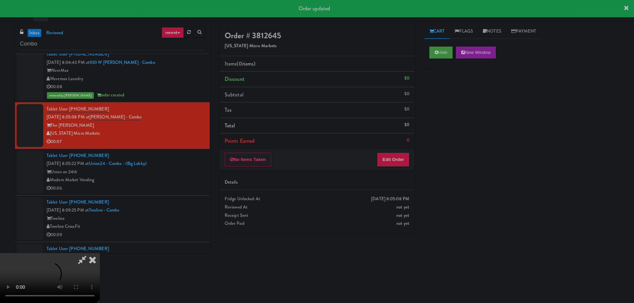
click at [386, 152] on div "No Items Taken Edit Order" at bounding box center [317, 159] width 195 height 21
click at [386, 157] on button "Edit Order" at bounding box center [393, 160] width 32 height 14
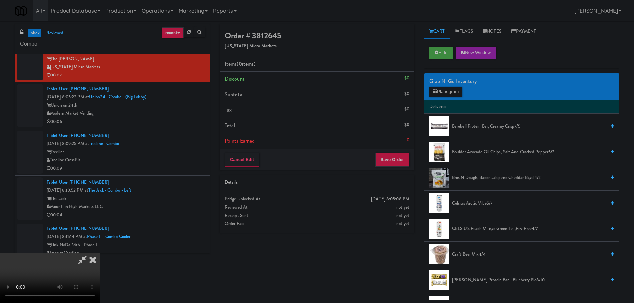
scroll to position [48, 0]
click at [100, 253] on video at bounding box center [50, 278] width 100 height 50
drag, startPoint x: 226, startPoint y: 162, endPoint x: 227, endPoint y: 166, distance: 3.7
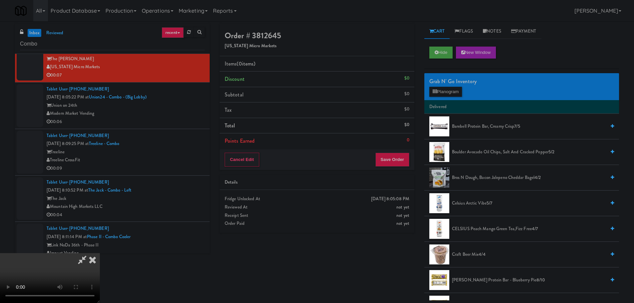
click at [100, 253] on video at bounding box center [50, 278] width 100 height 50
drag, startPoint x: 250, startPoint y: 154, endPoint x: 259, endPoint y: 162, distance: 12.5
click at [100, 253] on video at bounding box center [50, 278] width 100 height 50
click at [441, 92] on button "Planogram" at bounding box center [445, 92] width 33 height 10
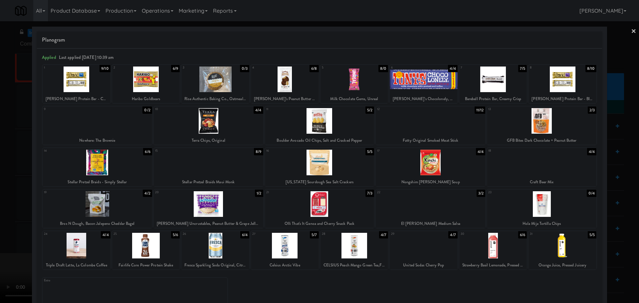
click at [272, 87] on div at bounding box center [285, 80] width 68 height 26
click at [0, 150] on div at bounding box center [319, 151] width 639 height 303
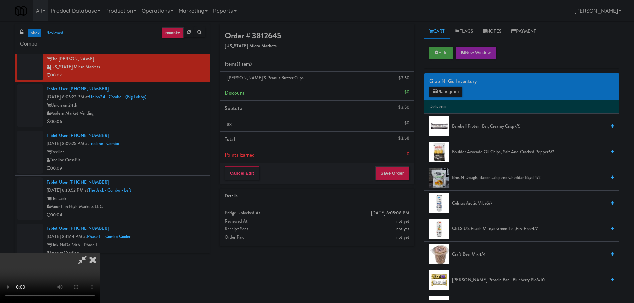
scroll to position [15, 0]
click at [100, 253] on video at bounding box center [50, 278] width 100 height 50
drag, startPoint x: 198, startPoint y: 197, endPoint x: 264, endPoint y: 161, distance: 75.3
click at [100, 253] on video at bounding box center [50, 278] width 100 height 50
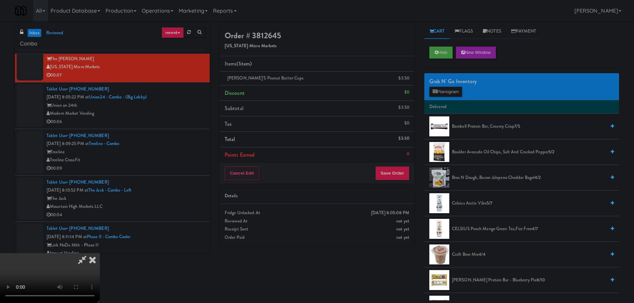
click at [90, 253] on icon at bounding box center [81, 259] width 15 height 13
click at [100, 253] on video at bounding box center [50, 278] width 100 height 50
click at [440, 86] on div "Grab N' Go Inventory Planogram" at bounding box center [521, 86] width 195 height 27
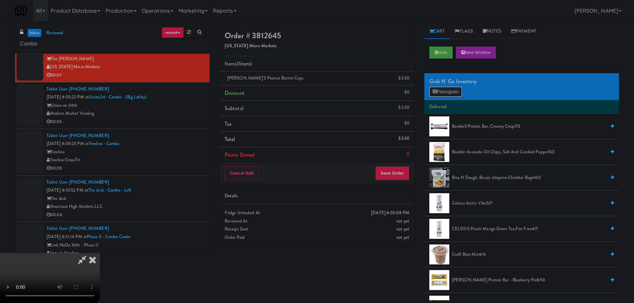
click at [441, 90] on button "Planogram" at bounding box center [445, 92] width 33 height 10
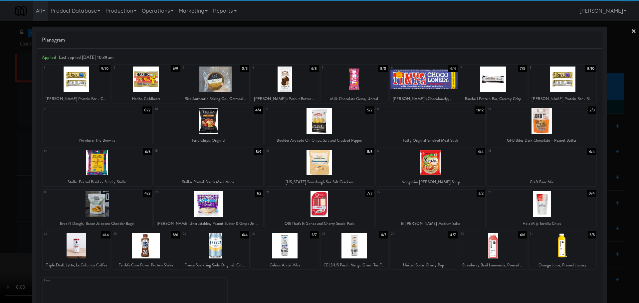
click at [156, 86] on div at bounding box center [146, 80] width 68 height 26
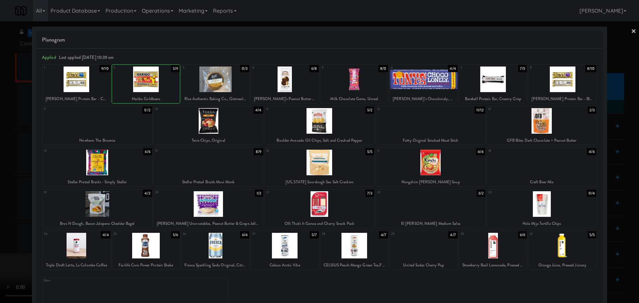
click at [4, 140] on div at bounding box center [319, 151] width 639 height 303
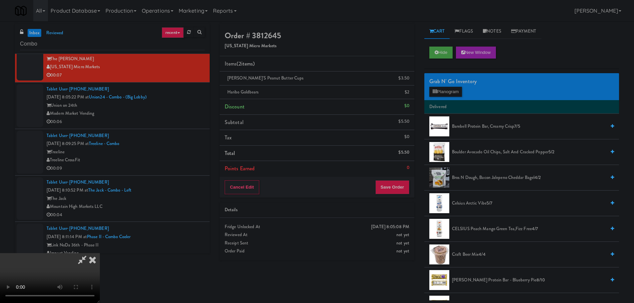
drag, startPoint x: 184, startPoint y: 156, endPoint x: 181, endPoint y: 143, distance: 13.6
click at [100, 253] on video at bounding box center [50, 278] width 100 height 50
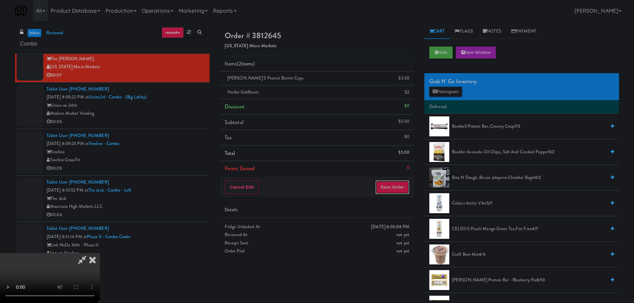
click at [388, 188] on button "Save Order" at bounding box center [392, 187] width 34 height 14
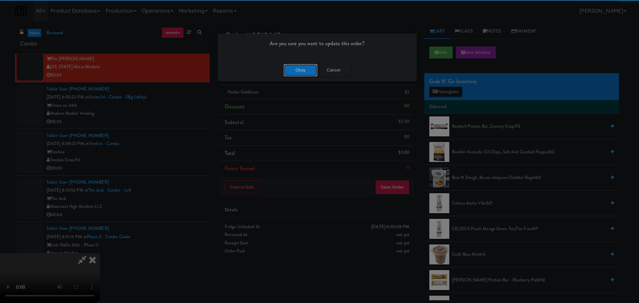
click at [297, 72] on button "Okay" at bounding box center [300, 70] width 33 height 12
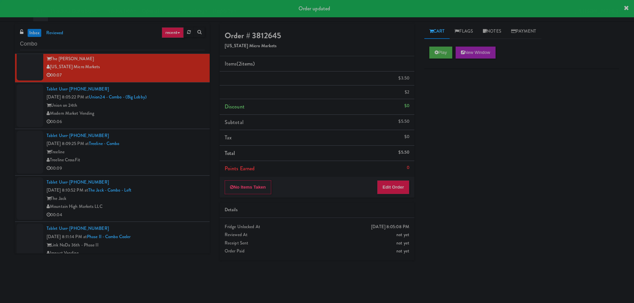
scroll to position [0, 0]
click at [187, 137] on div "Tablet User · (509) 948-8150 [DATE] 8:09:25 PM at [GEOGRAPHIC_DATA] - Combo Tre…" at bounding box center [126, 152] width 158 height 41
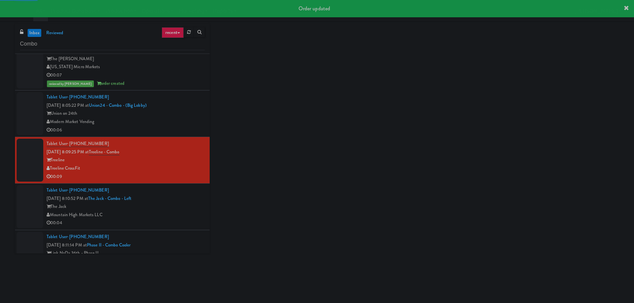
click at [181, 128] on div "00:06" at bounding box center [126, 130] width 158 height 8
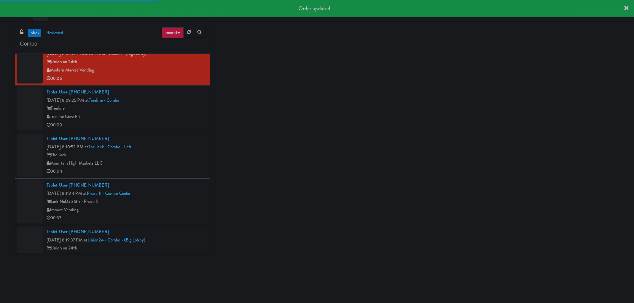
scroll to position [635, 0]
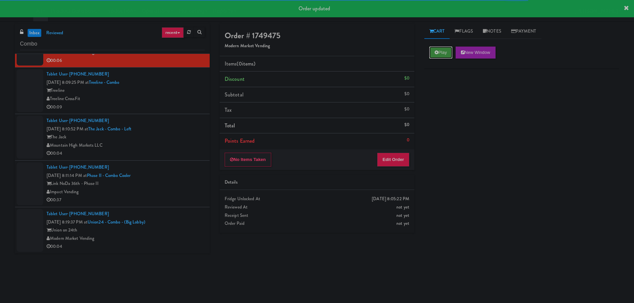
click at [440, 55] on button "Play" at bounding box center [440, 53] width 23 height 12
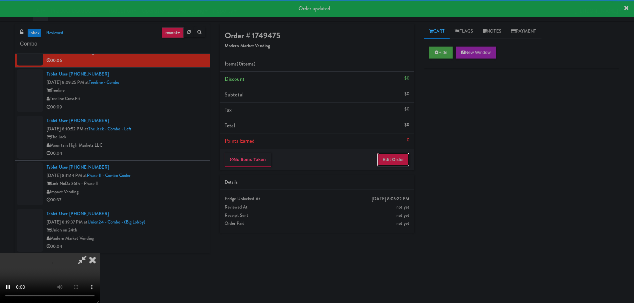
click at [387, 163] on button "Edit Order" at bounding box center [393, 160] width 32 height 14
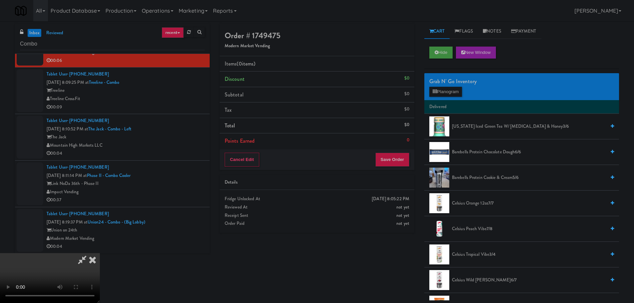
scroll to position [0, 0]
click at [100, 253] on video at bounding box center [50, 278] width 100 height 50
drag, startPoint x: 252, startPoint y: 171, endPoint x: 256, endPoint y: 170, distance: 4.7
click at [100, 253] on video at bounding box center [50, 278] width 100 height 50
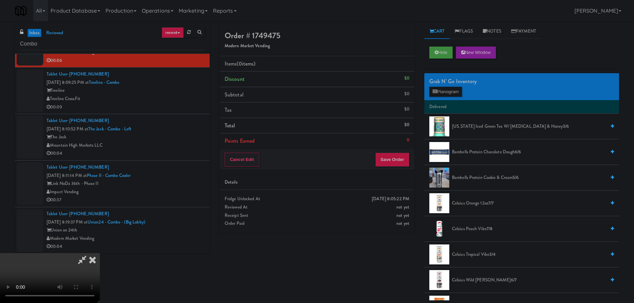
click at [100, 253] on video at bounding box center [50, 278] width 100 height 50
click at [453, 93] on button "Planogram" at bounding box center [445, 92] width 33 height 10
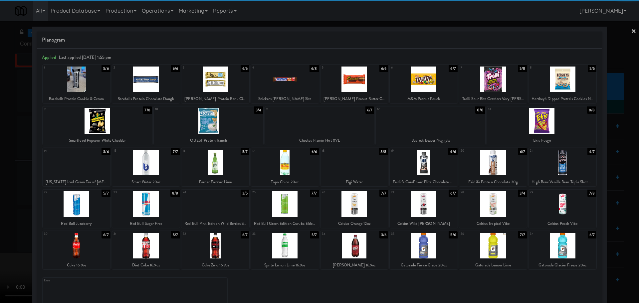
click at [89, 245] on div at bounding box center [77, 246] width 68 height 26
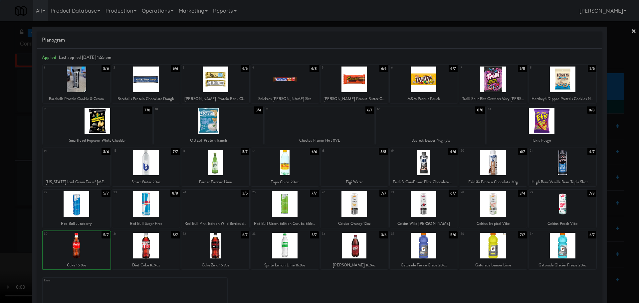
click at [4, 250] on div at bounding box center [319, 151] width 639 height 303
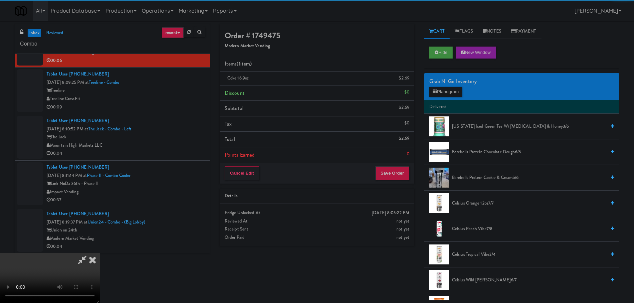
drag, startPoint x: 189, startPoint y: 173, endPoint x: 223, endPoint y: 163, distance: 35.7
click at [100, 253] on video at bounding box center [50, 278] width 100 height 50
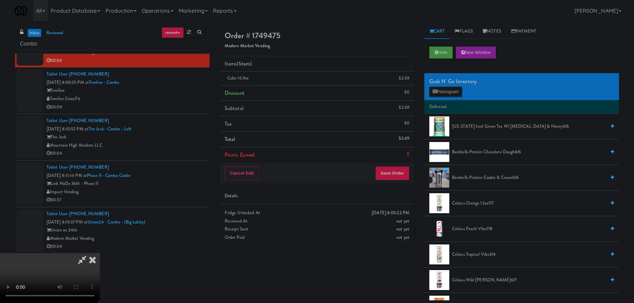
click at [100, 253] on video at bounding box center [50, 278] width 100 height 50
click at [397, 177] on button "Save Order" at bounding box center [392, 173] width 34 height 14
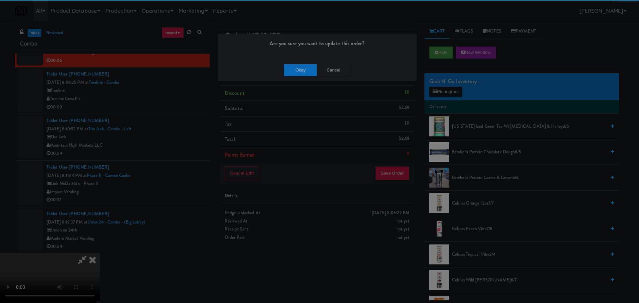
click at [292, 63] on div "Okay Cancel" at bounding box center [317, 70] width 199 height 22
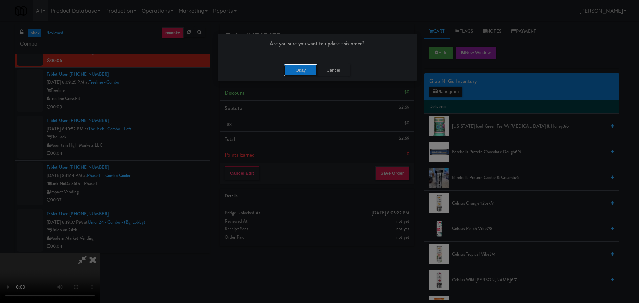
click at [297, 73] on button "Okay" at bounding box center [300, 70] width 33 height 12
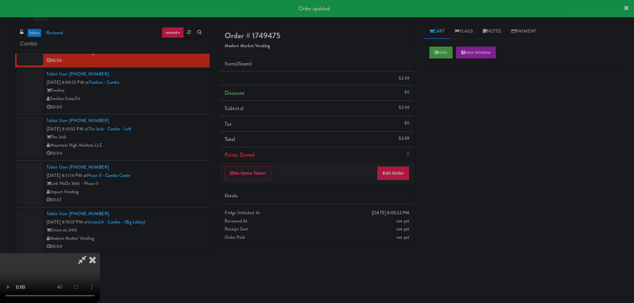
scroll to position [0, 0]
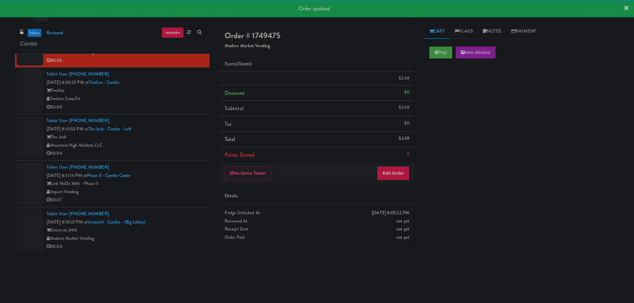
click at [177, 105] on div "Tablet User · (509) 948-8150 [DATE] 8:09:25 PM at [GEOGRAPHIC_DATA] - Combo Tre…" at bounding box center [126, 90] width 158 height 41
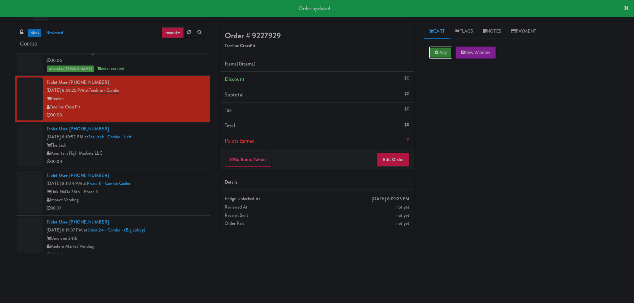
click at [435, 56] on button "Play" at bounding box center [440, 53] width 23 height 12
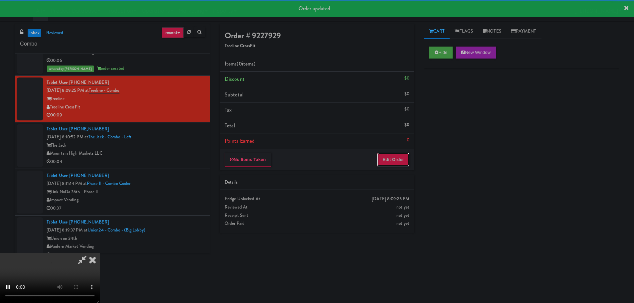
click at [400, 153] on button "Edit Order" at bounding box center [393, 160] width 32 height 14
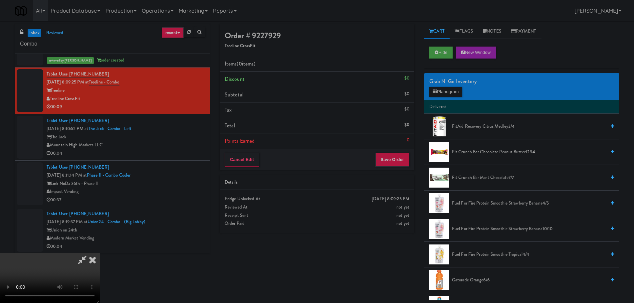
scroll to position [114, 0]
click at [100, 253] on video at bounding box center [50, 278] width 100 height 50
click at [442, 94] on button "Planogram" at bounding box center [445, 92] width 33 height 10
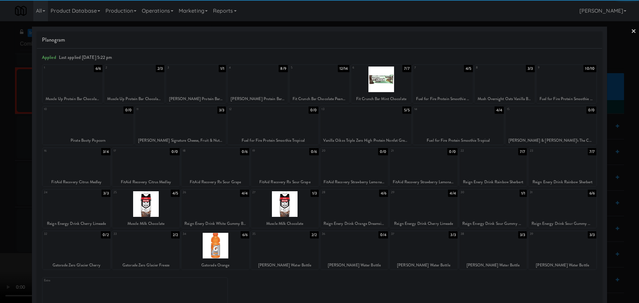
click at [295, 245] on div at bounding box center [285, 246] width 68 height 26
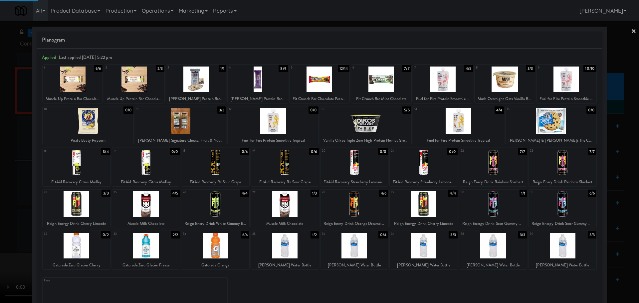
drag, startPoint x: 0, startPoint y: 233, endPoint x: 196, endPoint y: 189, distance: 200.4
click at [5, 232] on div at bounding box center [319, 151] width 639 height 303
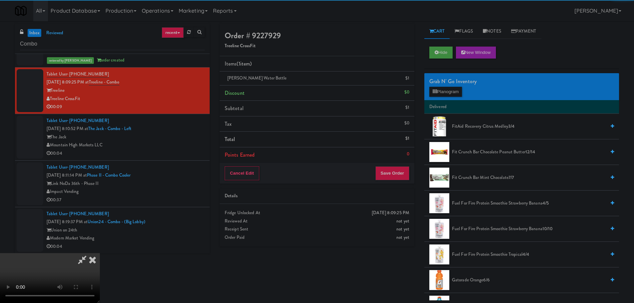
click at [100, 253] on video at bounding box center [50, 278] width 100 height 50
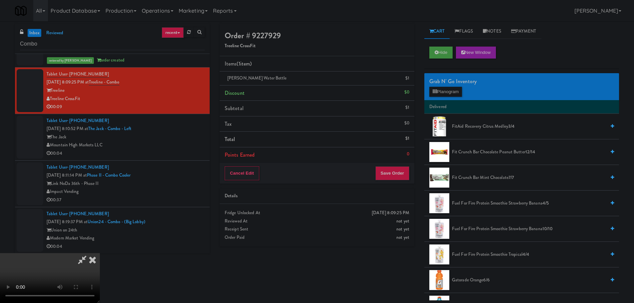
drag, startPoint x: 244, startPoint y: 174, endPoint x: 257, endPoint y: 172, distance: 13.2
click at [100, 253] on video at bounding box center [50, 278] width 100 height 50
click at [446, 99] on div "Grab N' Go Inventory Planogram" at bounding box center [521, 86] width 195 height 27
click at [447, 88] on button "Planogram" at bounding box center [445, 92] width 33 height 10
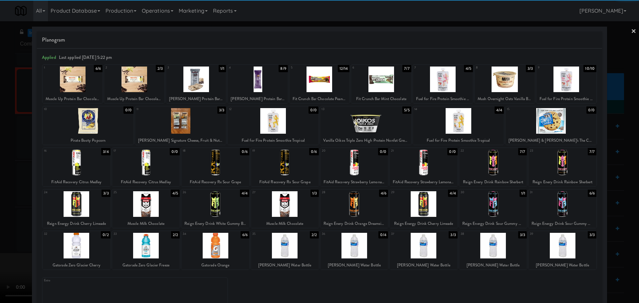
click at [172, 126] on div at bounding box center [180, 121] width 91 height 26
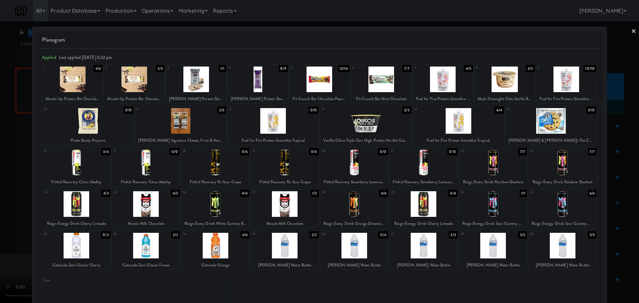
click at [12, 144] on div at bounding box center [319, 151] width 639 height 303
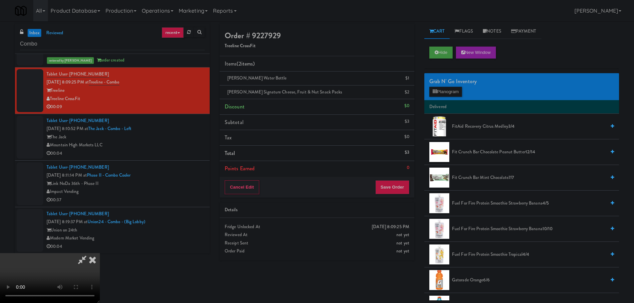
drag, startPoint x: 214, startPoint y: 141, endPoint x: 214, endPoint y: 162, distance: 21.6
click at [100, 253] on video at bounding box center [50, 278] width 100 height 50
drag, startPoint x: 239, startPoint y: 159, endPoint x: 242, endPoint y: 165, distance: 6.8
click at [100, 253] on video at bounding box center [50, 278] width 100 height 50
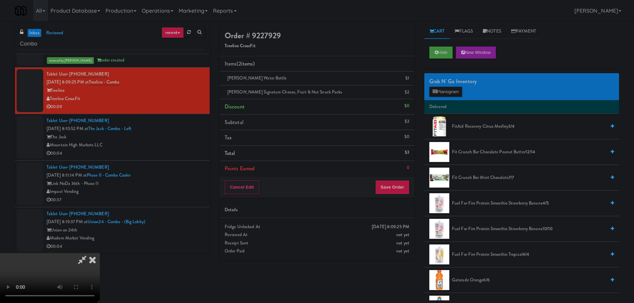
scroll to position [114, 0]
click at [388, 189] on button "Save Order" at bounding box center [392, 187] width 34 height 14
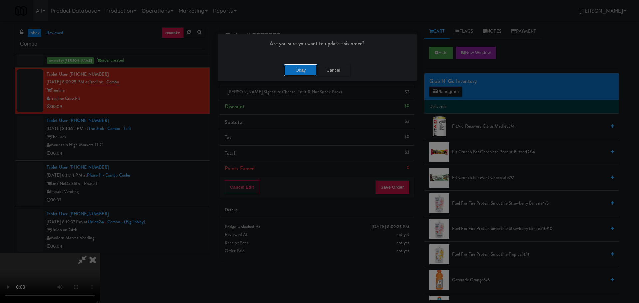
click at [302, 71] on button "Okay" at bounding box center [300, 70] width 33 height 12
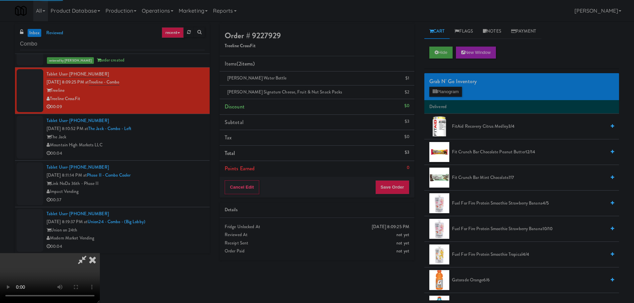
scroll to position [0, 0]
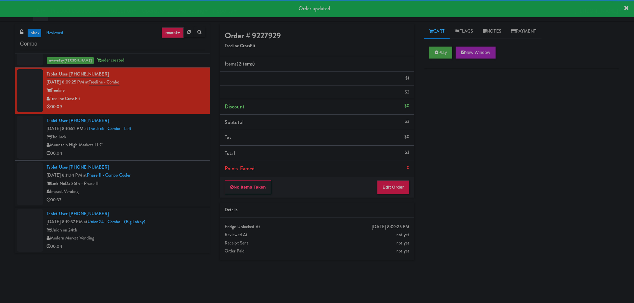
click at [170, 143] on div "Mountain High Markets LLC" at bounding box center [126, 145] width 158 height 8
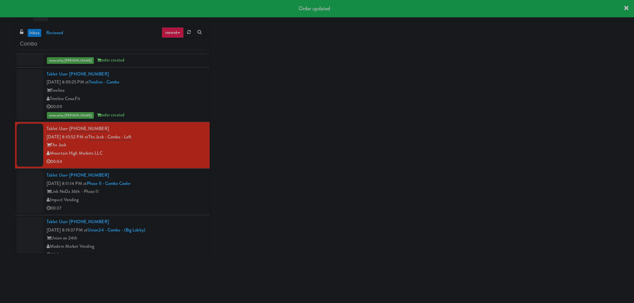
scroll to position [651, 0]
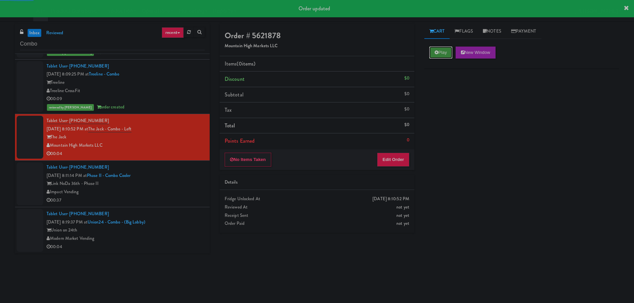
click at [438, 55] on button "Play" at bounding box center [440, 53] width 23 height 12
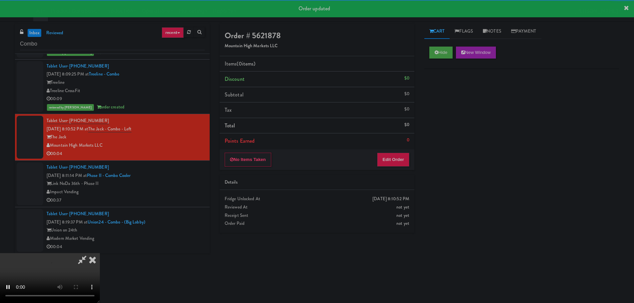
click at [393, 152] on div "No Items Taken Edit Order" at bounding box center [317, 159] width 195 height 21
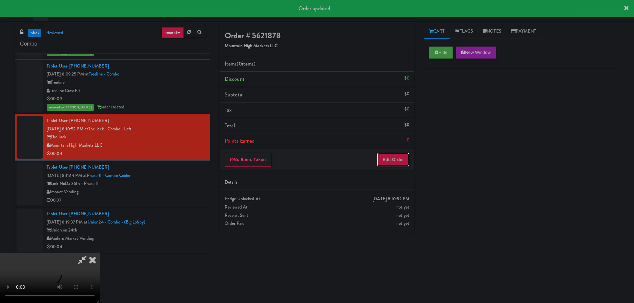
click at [389, 156] on button "Edit Order" at bounding box center [393, 160] width 32 height 14
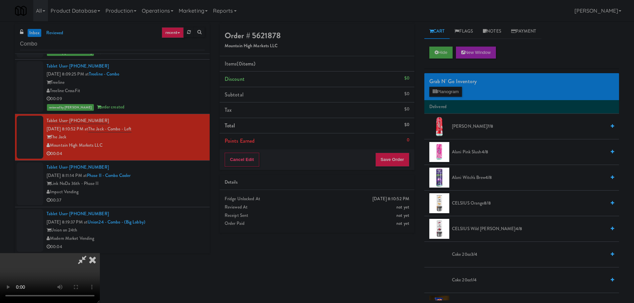
scroll to position [114, 0]
click at [100, 253] on video at bounding box center [50, 278] width 100 height 50
click at [437, 96] on button "Planogram" at bounding box center [445, 92] width 33 height 10
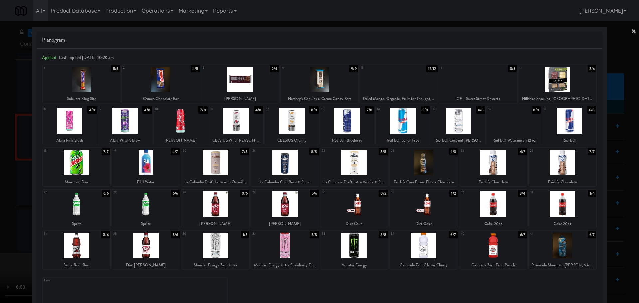
click at [570, 209] on div at bounding box center [562, 204] width 68 height 26
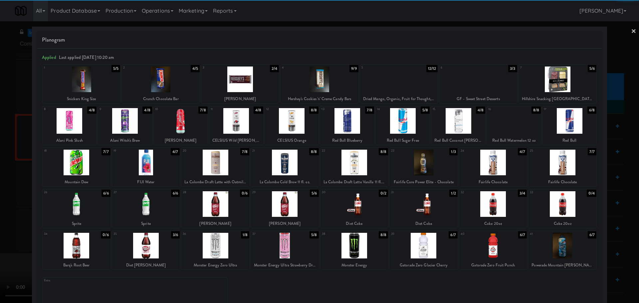
drag, startPoint x: 0, startPoint y: 208, endPoint x: 78, endPoint y: 184, distance: 82.2
click at [13, 203] on div at bounding box center [319, 151] width 639 height 303
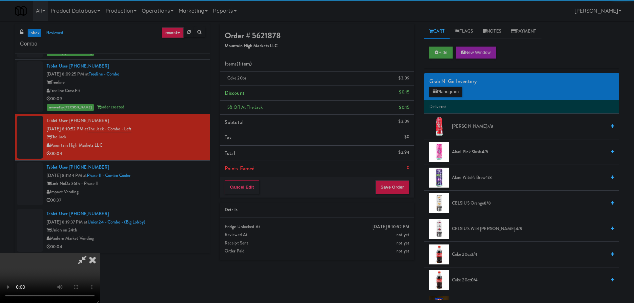
drag, startPoint x: 298, startPoint y: 157, endPoint x: 309, endPoint y: 158, distance: 10.4
click at [100, 253] on video at bounding box center [50, 278] width 100 height 50
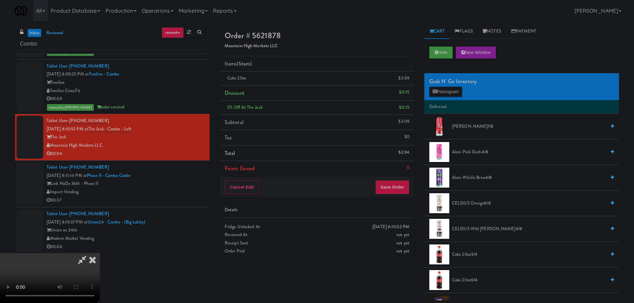
click at [100, 253] on video at bounding box center [50, 278] width 100 height 50
drag, startPoint x: 410, startPoint y: 82, endPoint x: 437, endPoint y: 94, distance: 30.2
click at [410, 82] on icon at bounding box center [409, 80] width 3 height 4
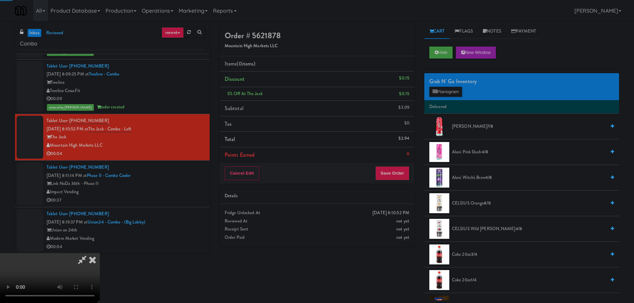
click at [446, 100] on li "Delivered" at bounding box center [521, 107] width 195 height 14
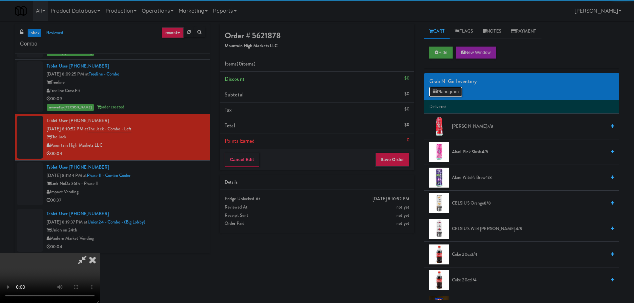
click at [451, 94] on button "Planogram" at bounding box center [445, 92] width 33 height 10
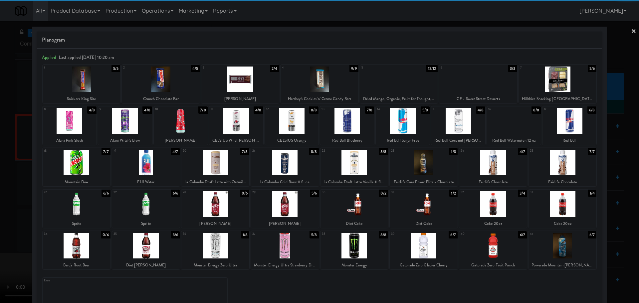
click at [505, 203] on div at bounding box center [493, 204] width 68 height 26
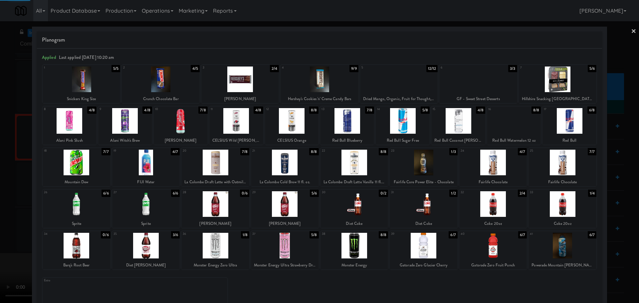
click at [3, 186] on div at bounding box center [319, 151] width 639 height 303
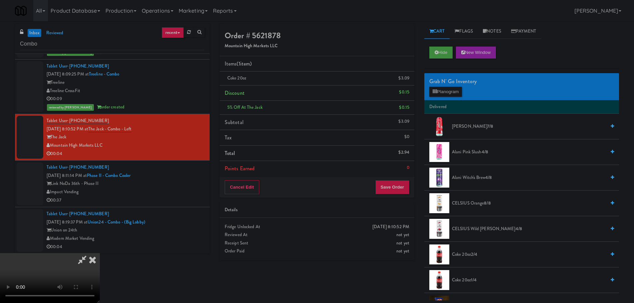
drag, startPoint x: 211, startPoint y: 185, endPoint x: 222, endPoint y: 179, distance: 12.5
click at [100, 253] on video at bounding box center [50, 278] width 100 height 50
click at [397, 183] on button "Save Order" at bounding box center [392, 187] width 34 height 14
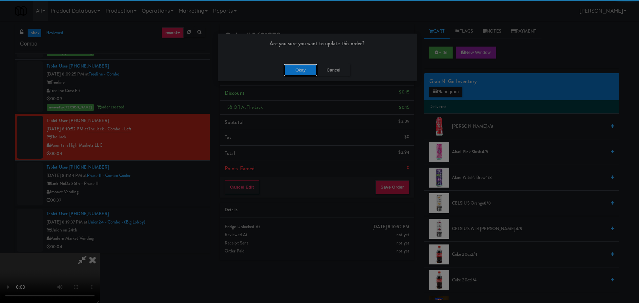
click at [299, 72] on button "Okay" at bounding box center [300, 70] width 33 height 12
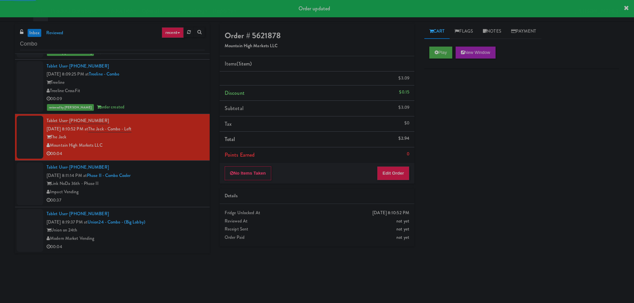
click at [182, 170] on div "Tablet User · (704) 858-0338 [DATE] 8:11:14 PM at Phase II - Combo Cooler Link …" at bounding box center [126, 183] width 158 height 41
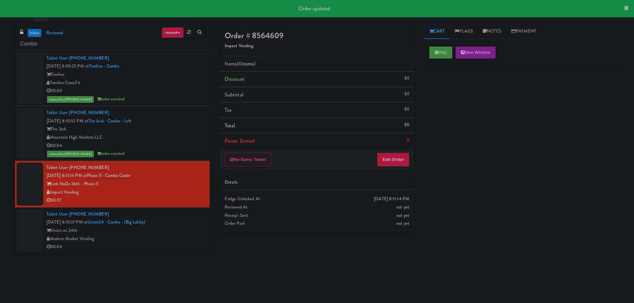
scroll to position [660, 0]
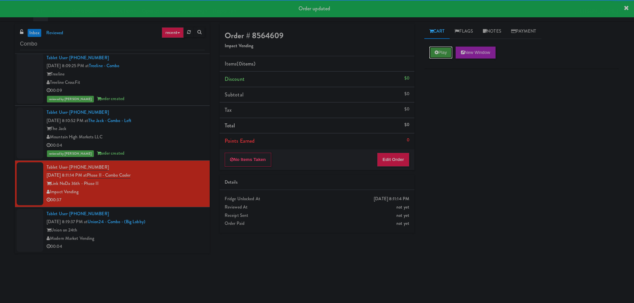
click at [443, 55] on button "Play" at bounding box center [440, 53] width 23 height 12
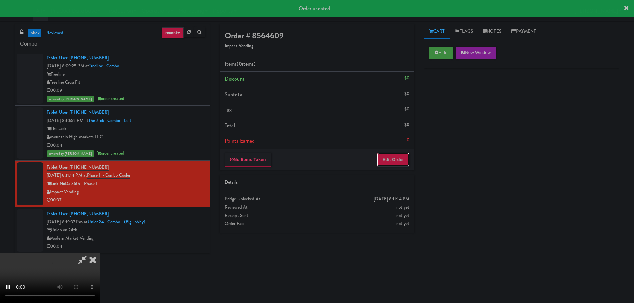
click at [399, 160] on button "Edit Order" at bounding box center [393, 160] width 32 height 14
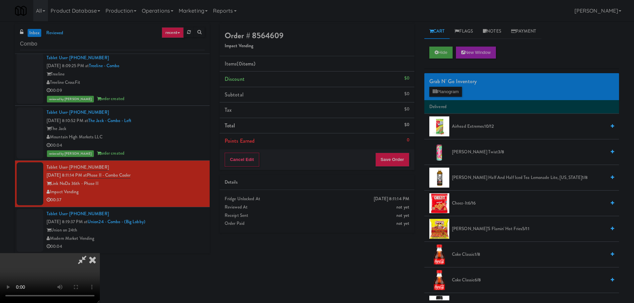
scroll to position [114, 0]
click at [100, 253] on video at bounding box center [50, 278] width 100 height 50
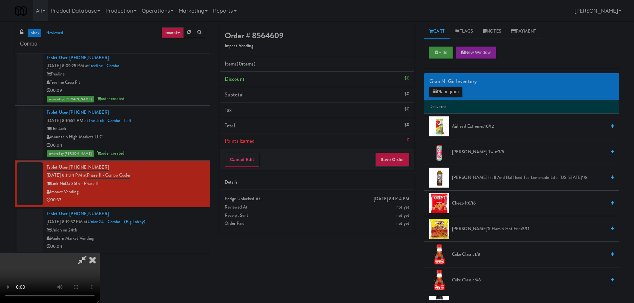
click at [100, 253] on video at bounding box center [50, 278] width 100 height 50
drag, startPoint x: 293, startPoint y: 131, endPoint x: 287, endPoint y: 139, distance: 10.0
click at [100, 253] on video at bounding box center [50, 278] width 100 height 50
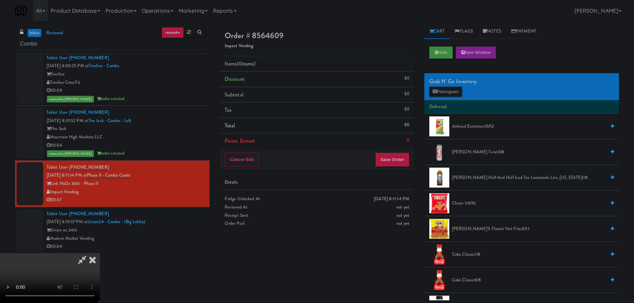
click at [100, 253] on video at bounding box center [50, 278] width 100 height 50
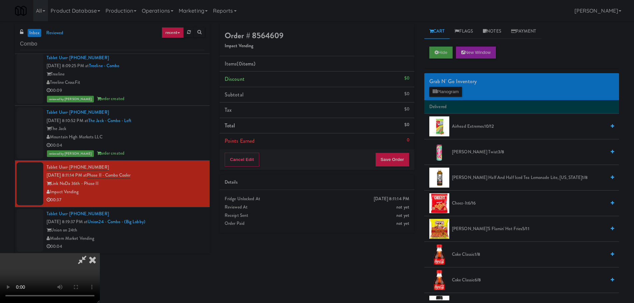
click at [100, 253] on video at bounding box center [50, 278] width 100 height 50
click at [436, 87] on button "Planogram" at bounding box center [445, 92] width 33 height 10
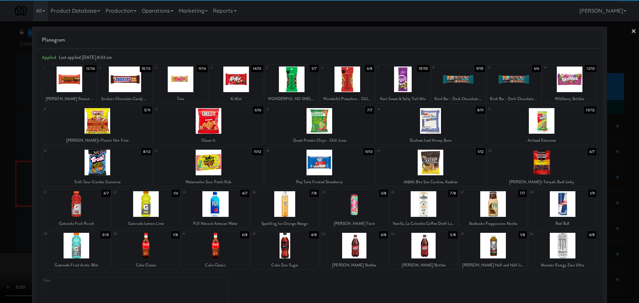
click at [70, 82] on div at bounding box center [70, 80] width 54 height 26
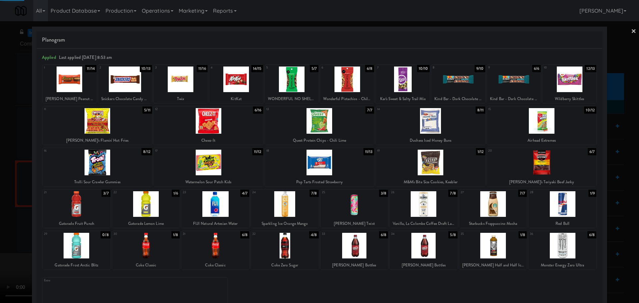
click at [165, 88] on div at bounding box center [181, 80] width 54 height 26
click at [0, 131] on div at bounding box center [319, 151] width 639 height 303
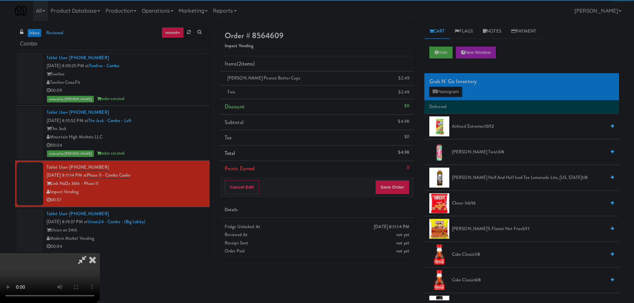
click at [100, 253] on video at bounding box center [50, 278] width 100 height 50
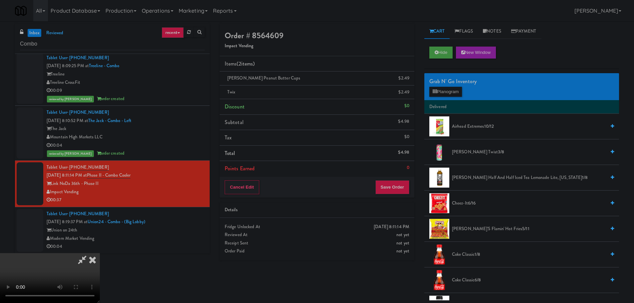
drag, startPoint x: 231, startPoint y: 132, endPoint x: 245, endPoint y: 130, distance: 14.4
click at [100, 253] on video at bounding box center [50, 278] width 100 height 50
drag, startPoint x: 234, startPoint y: 142, endPoint x: 260, endPoint y: 161, distance: 31.9
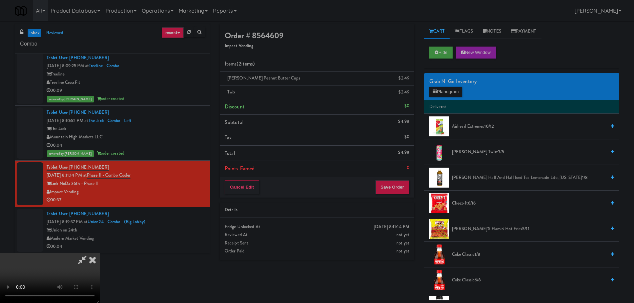
click at [100, 253] on video at bounding box center [50, 278] width 100 height 50
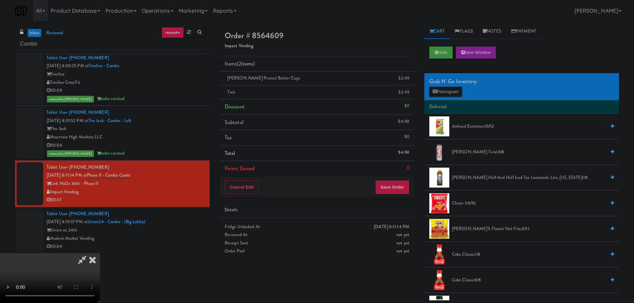
scroll to position [114, 0]
click at [391, 183] on button "Save Order" at bounding box center [392, 187] width 34 height 14
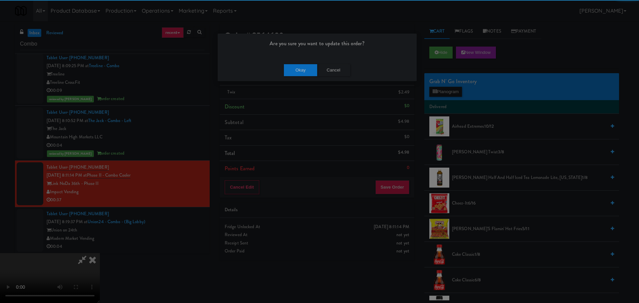
click at [286, 64] on div "Okay Cancel" at bounding box center [317, 70] width 199 height 22
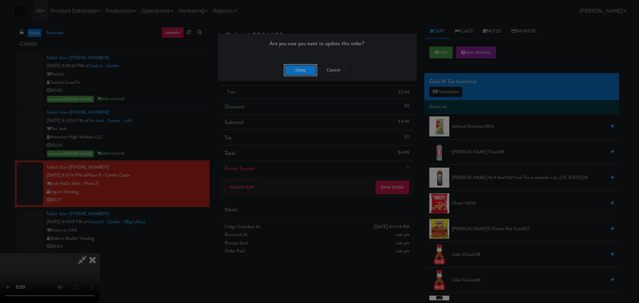
click at [291, 68] on button "Okay" at bounding box center [300, 70] width 33 height 12
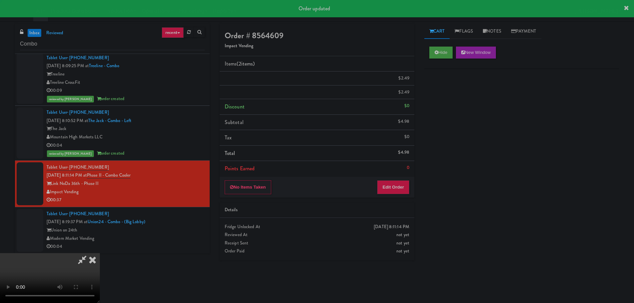
scroll to position [0, 0]
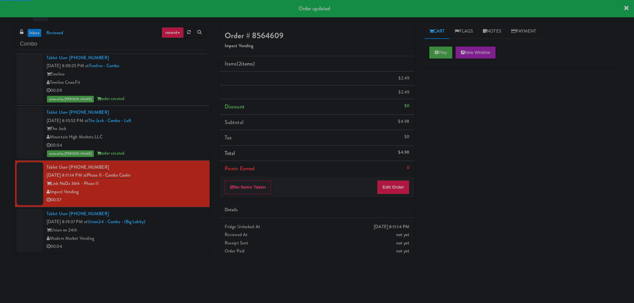
click at [165, 231] on div "Union on 24th" at bounding box center [126, 230] width 158 height 8
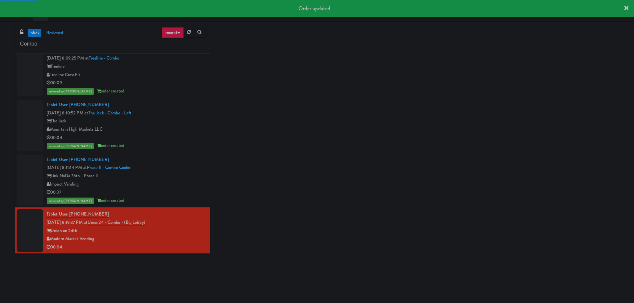
scroll to position [667, 0]
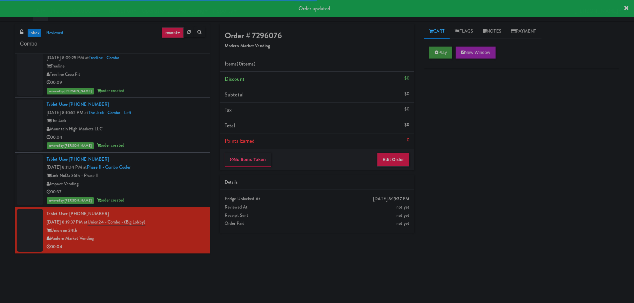
drag, startPoint x: 441, startPoint y: 44, endPoint x: 439, endPoint y: 50, distance: 6.0
click at [441, 44] on div "Play New Window" at bounding box center [521, 55] width 195 height 27
click at [438, 52] on icon at bounding box center [436, 52] width 4 height 4
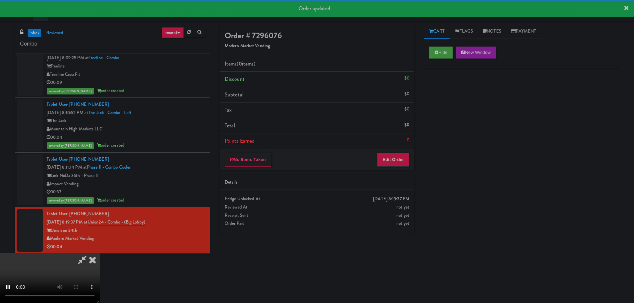
click at [389, 169] on div "No Items Taken Edit Order" at bounding box center [317, 159] width 195 height 21
click at [393, 160] on button "Edit Order" at bounding box center [393, 160] width 32 height 14
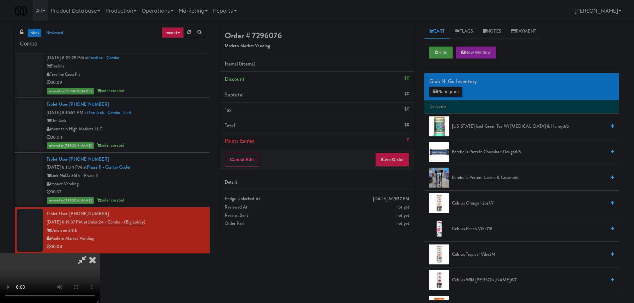
scroll to position [0, 0]
click at [100, 253] on video at bounding box center [50, 278] width 100 height 50
click at [432, 92] on button "Planogram" at bounding box center [445, 92] width 33 height 10
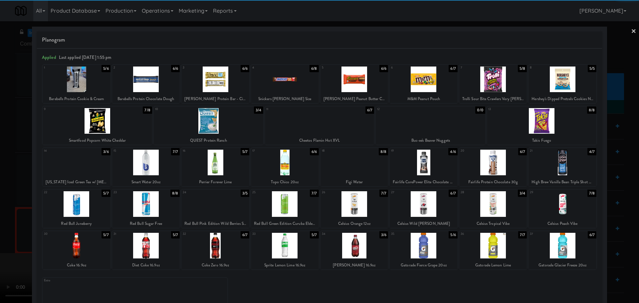
click at [220, 247] on div at bounding box center [215, 246] width 68 height 26
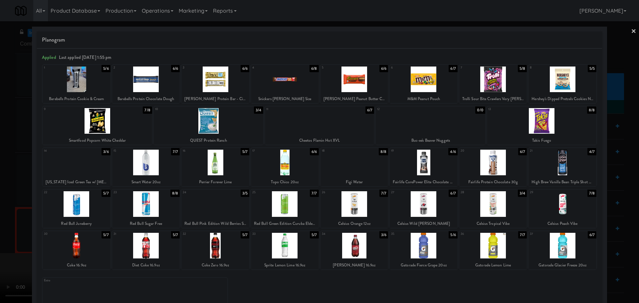
drag, startPoint x: 1, startPoint y: 241, endPoint x: 65, endPoint y: 205, distance: 73.1
click at [1, 241] on div at bounding box center [319, 151] width 639 height 303
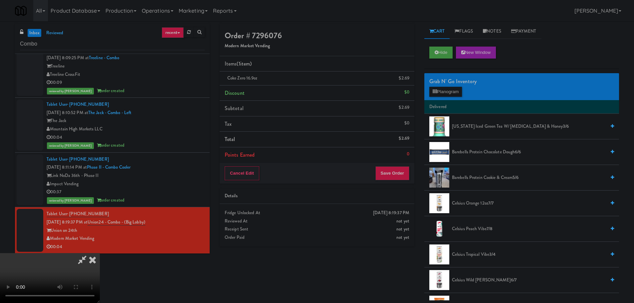
click at [100, 253] on video at bounding box center [50, 278] width 100 height 50
click at [406, 169] on button "Save Order" at bounding box center [392, 173] width 34 height 14
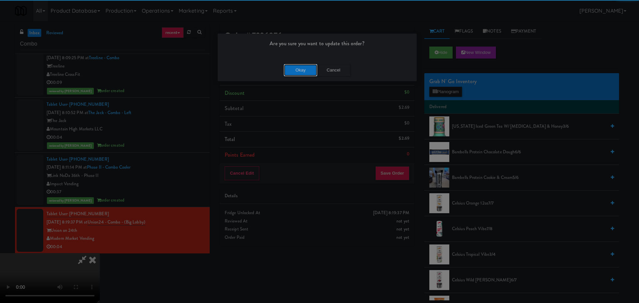
click at [296, 72] on button "Okay" at bounding box center [300, 70] width 33 height 12
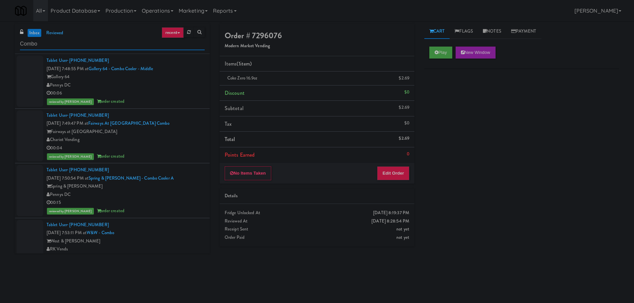
click at [86, 41] on input "Combo" at bounding box center [112, 44] width 185 height 12
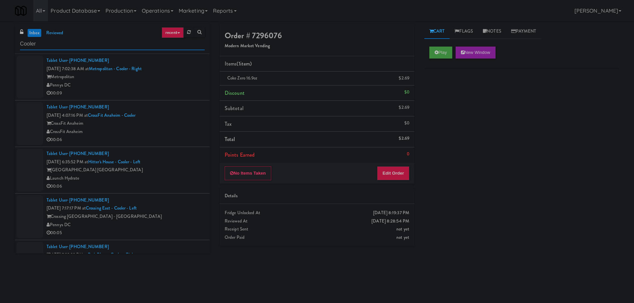
type input "Cooler"
click at [176, 78] on div "Metropolitan" at bounding box center [126, 77] width 158 height 8
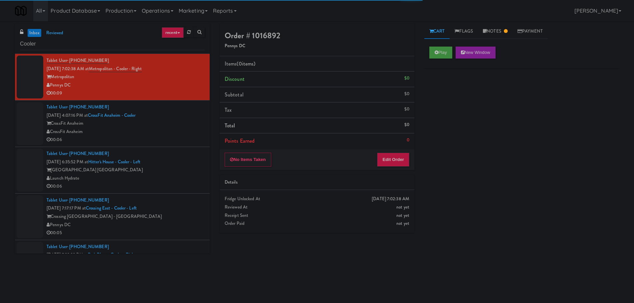
click at [188, 129] on div "CrossFit Anaheim" at bounding box center [126, 132] width 158 height 8
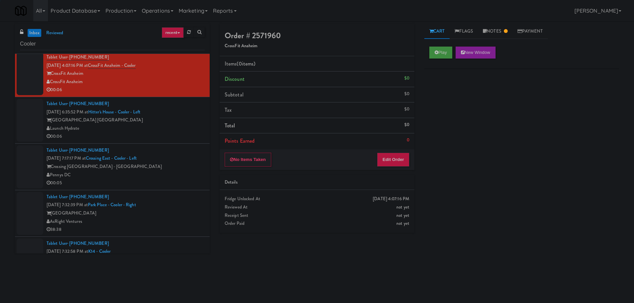
scroll to position [67, 0]
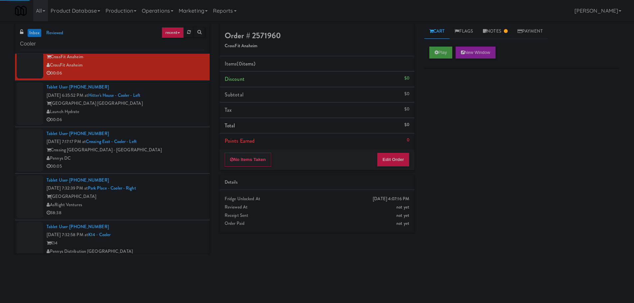
click at [186, 108] on div "Launch Hydrate" at bounding box center [126, 112] width 158 height 8
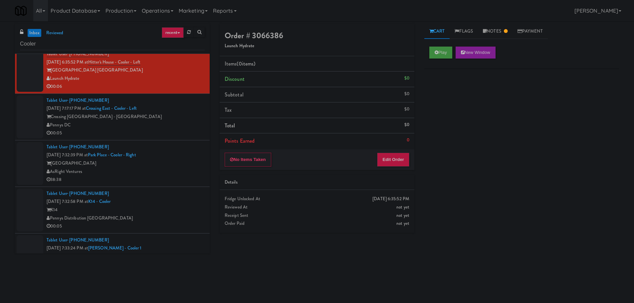
click at [191, 117] on div "Crossing [GEOGRAPHIC_DATA] - [GEOGRAPHIC_DATA]" at bounding box center [126, 117] width 158 height 8
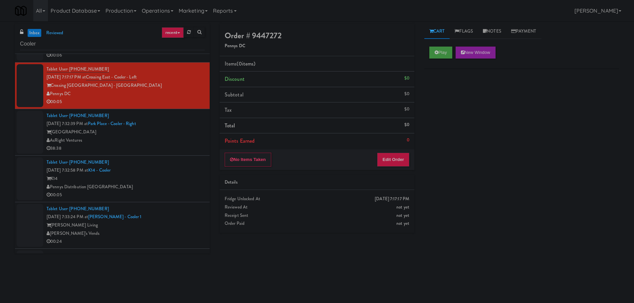
scroll to position [133, 0]
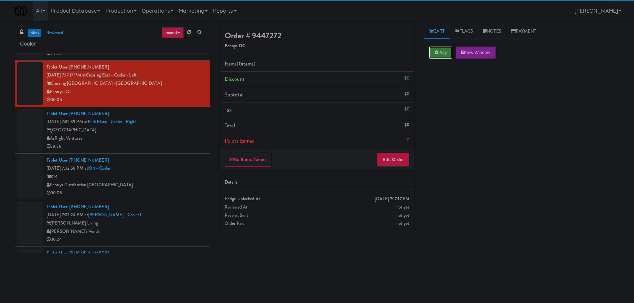
click at [442, 55] on button "Play" at bounding box center [440, 53] width 23 height 12
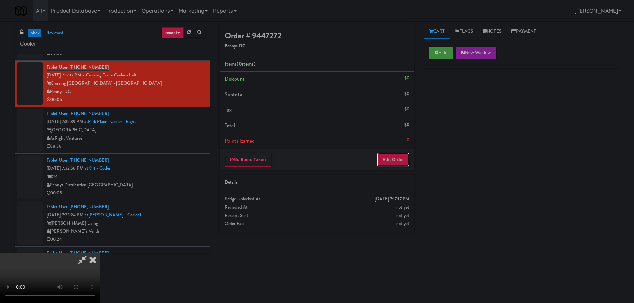
click at [408, 153] on button "Edit Order" at bounding box center [393, 160] width 32 height 14
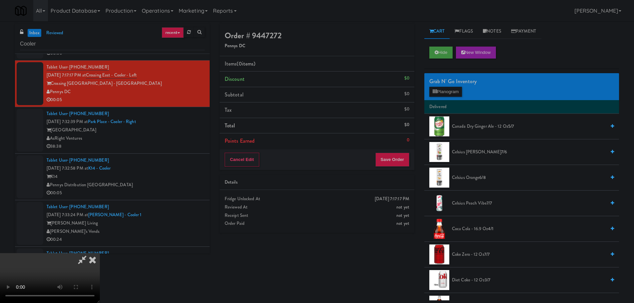
click at [100, 253] on video at bounding box center [50, 278] width 100 height 50
click at [451, 93] on button "Planogram" at bounding box center [445, 92] width 33 height 10
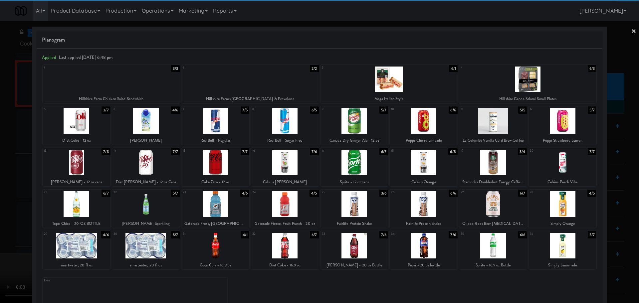
click at [358, 206] on div at bounding box center [354, 204] width 68 height 26
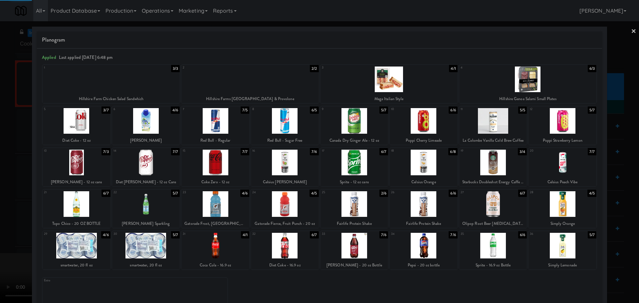
click at [0, 220] on div at bounding box center [319, 151] width 639 height 303
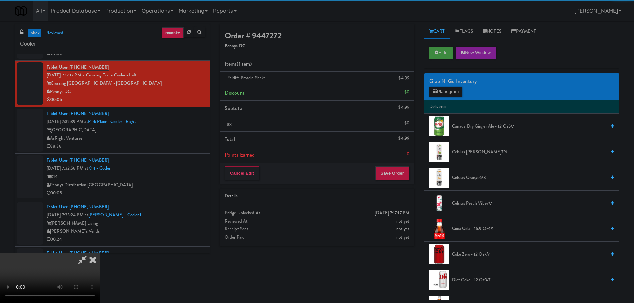
click at [100, 253] on video at bounding box center [50, 278] width 100 height 50
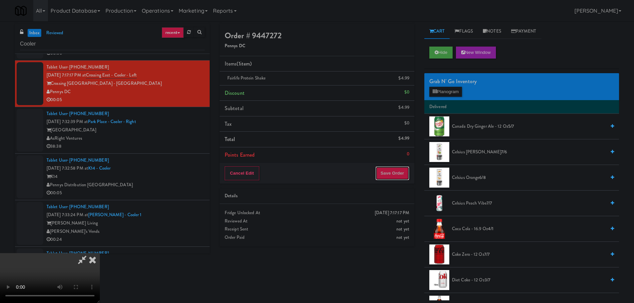
click at [397, 170] on button "Save Order" at bounding box center [392, 173] width 34 height 14
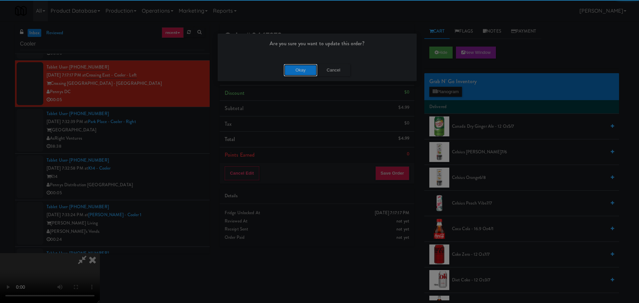
click at [295, 67] on button "Okay" at bounding box center [300, 70] width 33 height 12
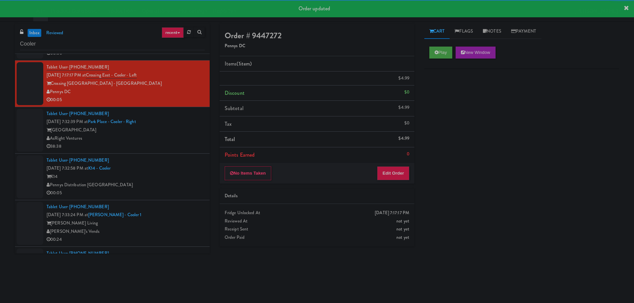
click at [190, 130] on div "[GEOGRAPHIC_DATA]" at bounding box center [126, 130] width 158 height 8
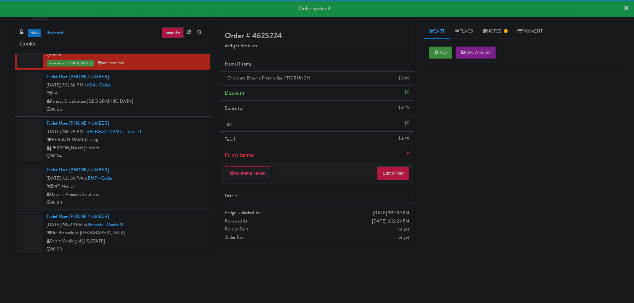
click at [188, 118] on li "Tablet User · (602) 309-7247 [DATE] 7:33:24 PM at [PERSON_NAME] Luxury - Cooler…" at bounding box center [112, 140] width 195 height 47
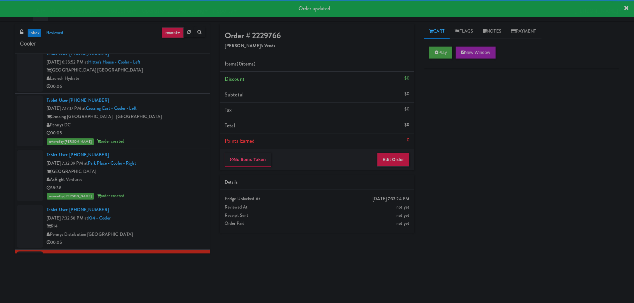
click at [182, 127] on div "Pennys DC" at bounding box center [126, 125] width 158 height 8
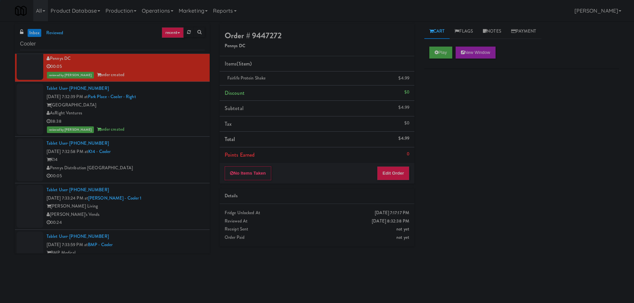
scroll to position [200, 0]
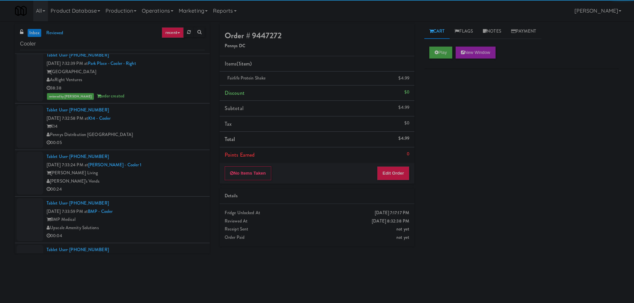
click at [182, 128] on div "K14" at bounding box center [126, 126] width 158 height 8
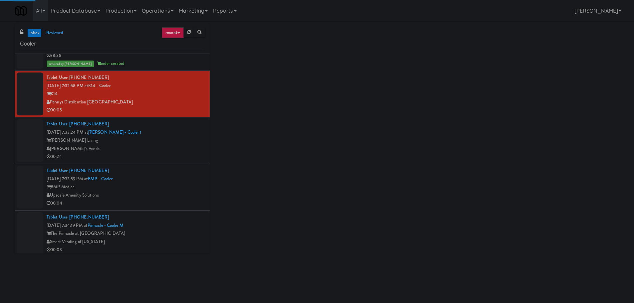
scroll to position [233, 0]
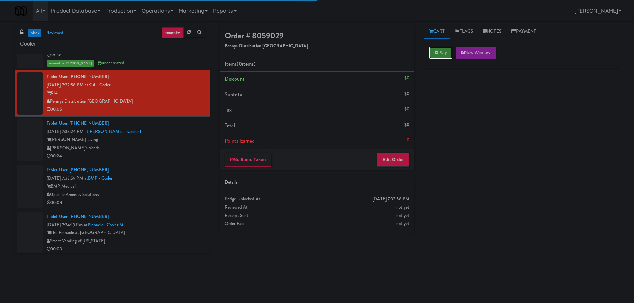
click at [446, 57] on button "Play" at bounding box center [440, 53] width 23 height 12
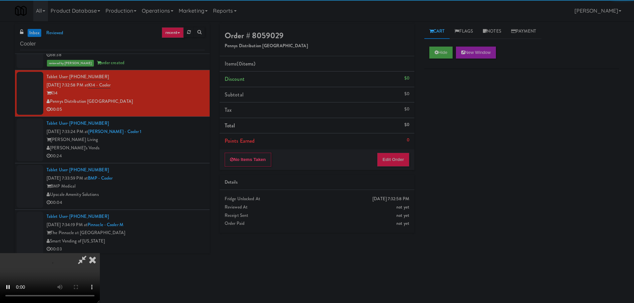
drag, startPoint x: 398, startPoint y: 146, endPoint x: 397, endPoint y: 153, distance: 7.1
click at [398, 148] on li "Points Earned 0" at bounding box center [317, 140] width 195 height 15
click at [397, 154] on button "Edit Order" at bounding box center [393, 160] width 32 height 14
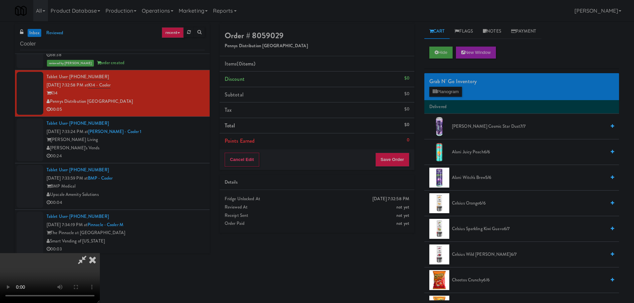
scroll to position [114, 0]
click at [100, 253] on video at bounding box center [50, 278] width 100 height 50
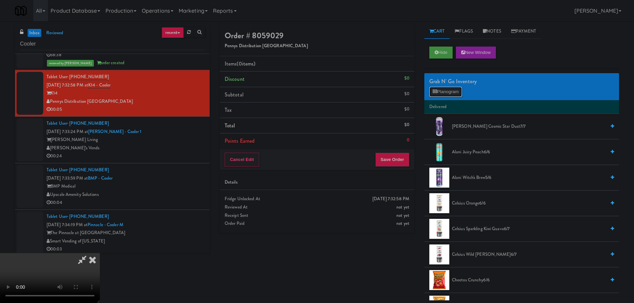
click at [442, 90] on button "Planogram" at bounding box center [445, 92] width 33 height 10
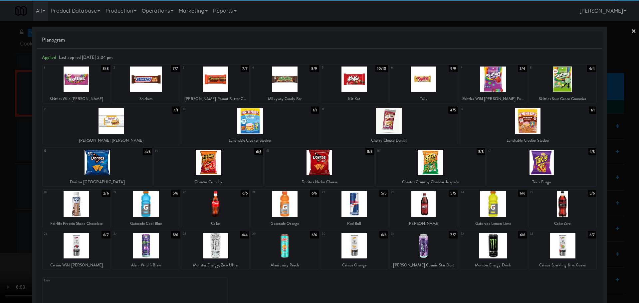
click at [275, 88] on div at bounding box center [285, 80] width 68 height 26
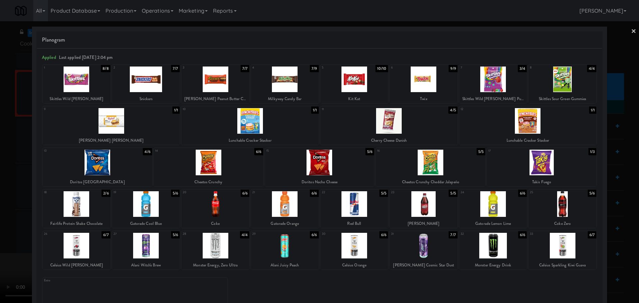
click at [1, 127] on div at bounding box center [319, 151] width 639 height 303
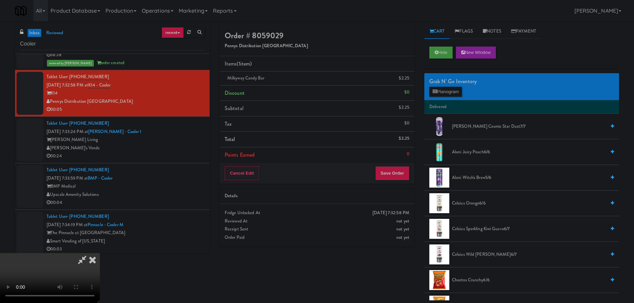
click at [100, 253] on video at bounding box center [50, 278] width 100 height 50
click at [408, 78] on link at bounding box center [408, 81] width 6 height 8
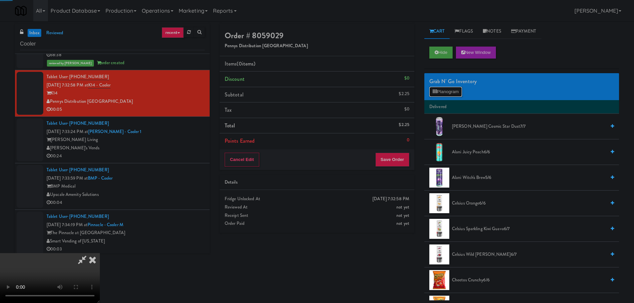
click at [447, 88] on button "Planogram" at bounding box center [445, 92] width 33 height 10
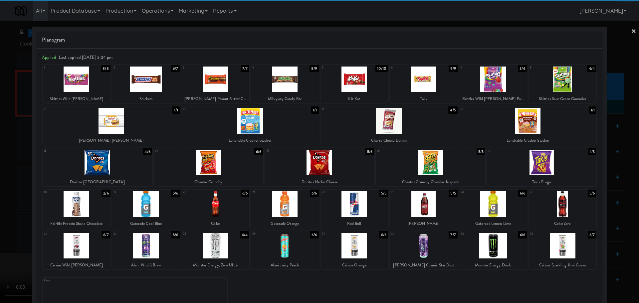
click at [166, 91] on div at bounding box center [146, 80] width 68 height 26
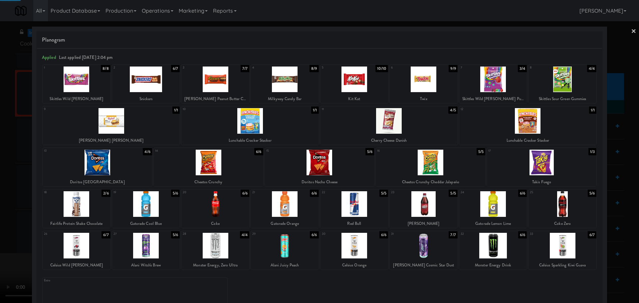
click at [0, 133] on div at bounding box center [319, 151] width 639 height 303
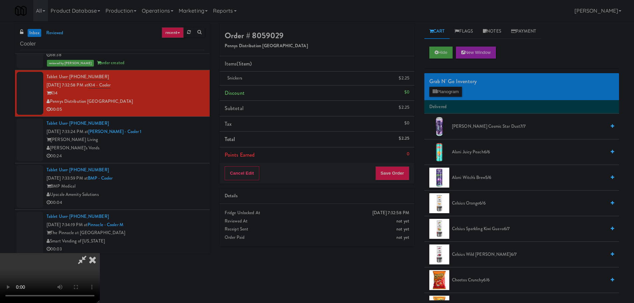
click at [100, 253] on video at bounding box center [50, 278] width 100 height 50
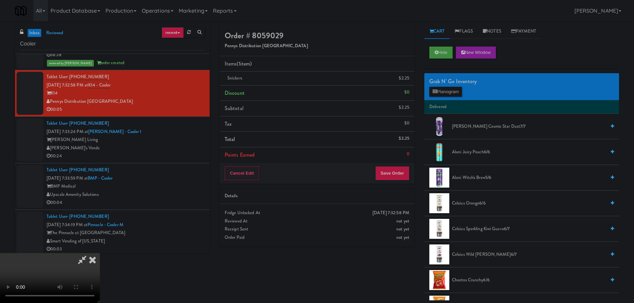
click at [100, 253] on video at bounding box center [50, 278] width 100 height 50
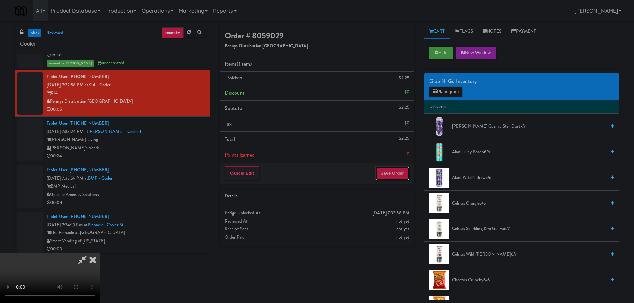
click at [393, 170] on button "Save Order" at bounding box center [392, 173] width 34 height 14
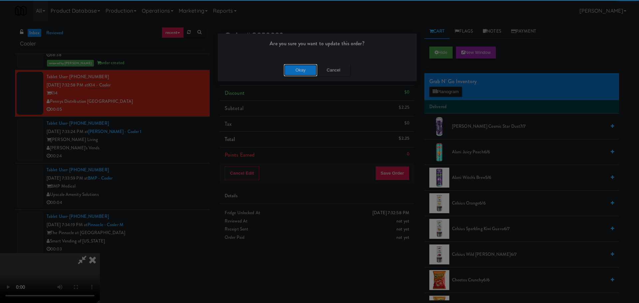
click at [305, 75] on button "Okay" at bounding box center [300, 70] width 33 height 12
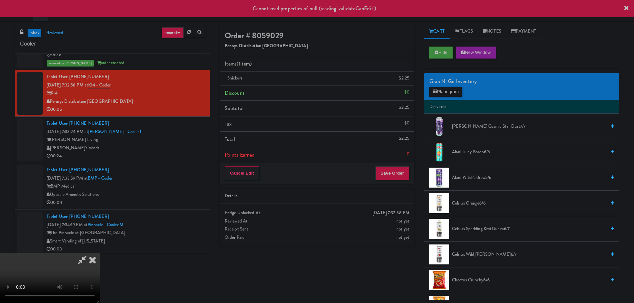
scroll to position [0, 0]
click at [100, 253] on icon at bounding box center [92, 259] width 15 height 13
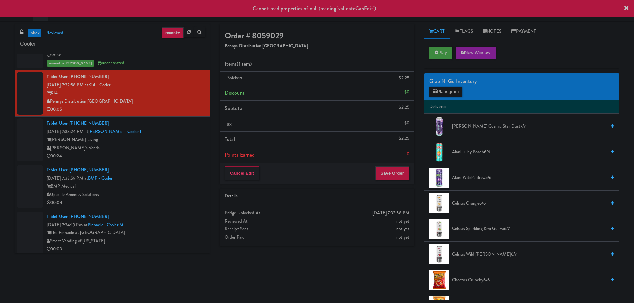
click at [164, 141] on div "[PERSON_NAME] Living" at bounding box center [126, 140] width 158 height 8
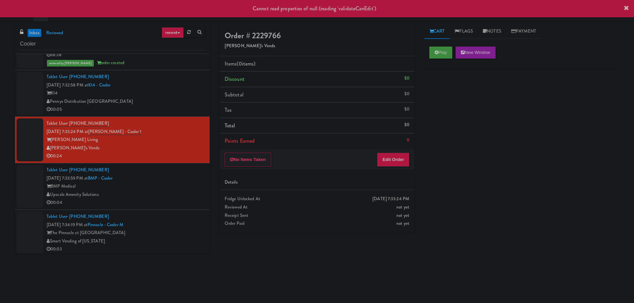
click at [178, 103] on div "Pennys Distribution [GEOGRAPHIC_DATA]" at bounding box center [126, 101] width 158 height 8
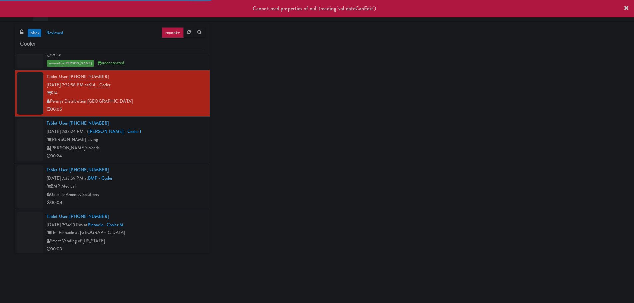
click at [185, 144] on div "[PERSON_NAME]'s Vends" at bounding box center [126, 148] width 158 height 8
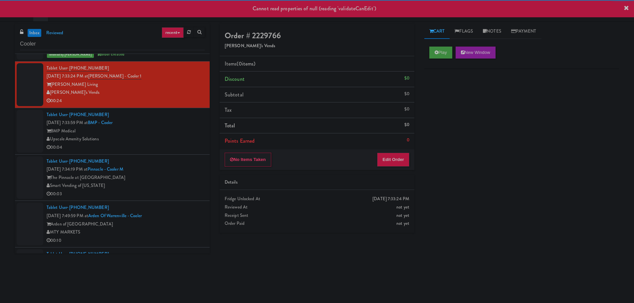
scroll to position [299, 0]
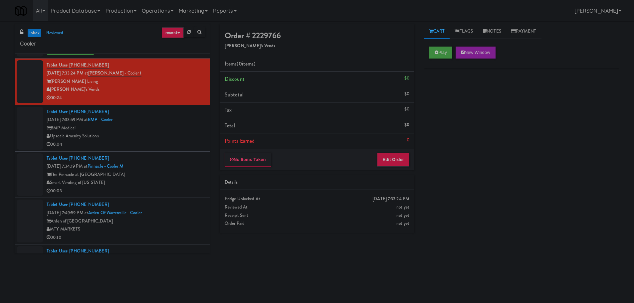
click at [429, 60] on div "Play New Window" at bounding box center [521, 55] width 195 height 27
click at [436, 57] on button "Play" at bounding box center [440, 53] width 23 height 12
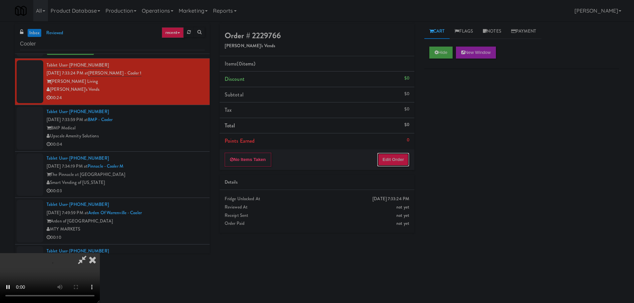
click at [403, 159] on button "Edit Order" at bounding box center [393, 160] width 32 height 14
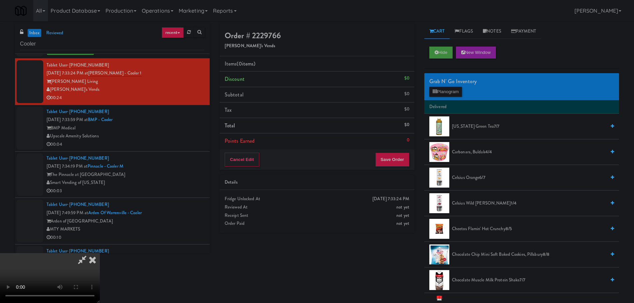
click at [100, 253] on video at bounding box center [50, 278] width 100 height 50
drag, startPoint x: 235, startPoint y: 181, endPoint x: 228, endPoint y: 175, distance: 9.9
click at [100, 253] on video at bounding box center [50, 278] width 100 height 50
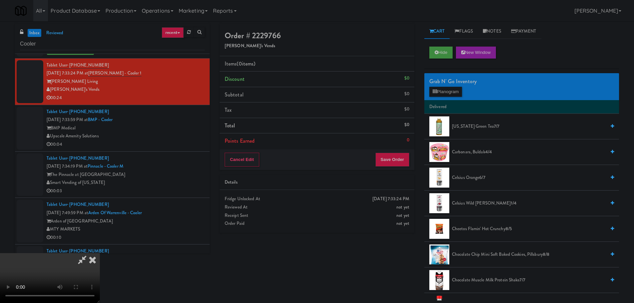
click at [100, 253] on video at bounding box center [50, 278] width 100 height 50
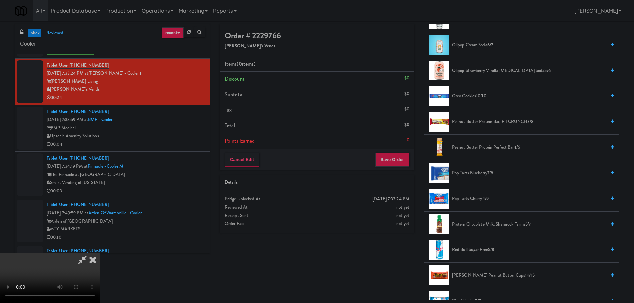
scroll to position [532, 0]
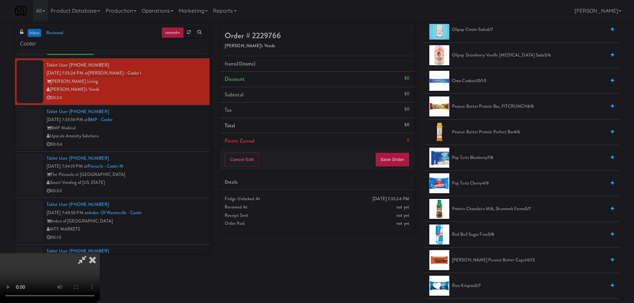
click at [473, 259] on span "[PERSON_NAME] Peanut Butter Cups 14/15" at bounding box center [529, 260] width 154 height 8
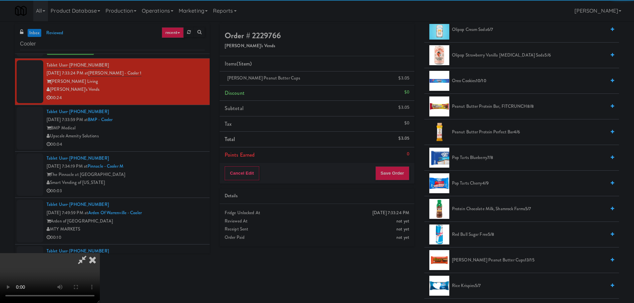
drag, startPoint x: 261, startPoint y: 183, endPoint x: 261, endPoint y: 180, distance: 3.4
click at [100, 253] on video at bounding box center [50, 278] width 100 height 50
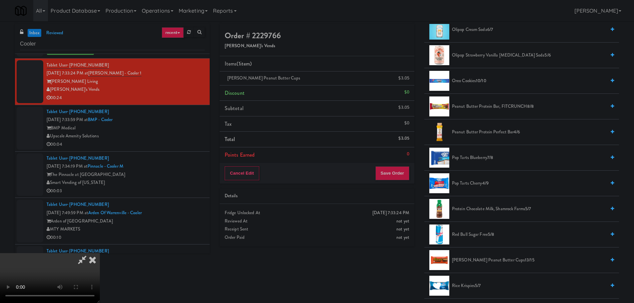
click at [100, 253] on video at bounding box center [50, 278] width 100 height 50
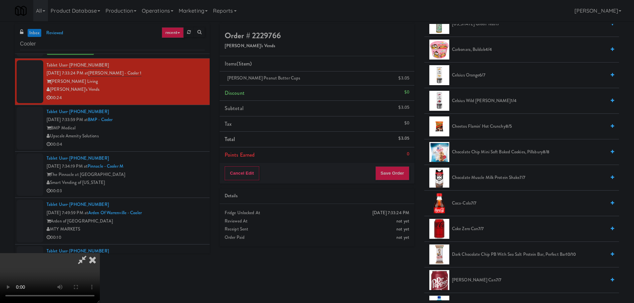
scroll to position [100, 0]
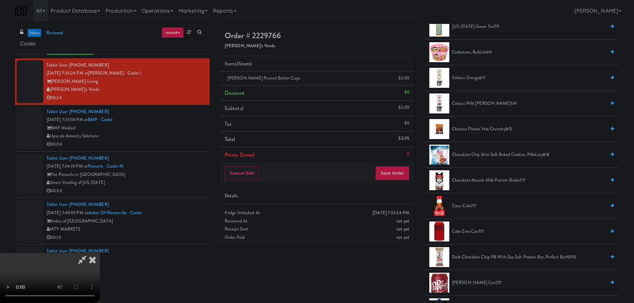
click at [488, 132] on span "Cheetos Flamin' Hot Crunchy 8/5" at bounding box center [529, 129] width 154 height 8
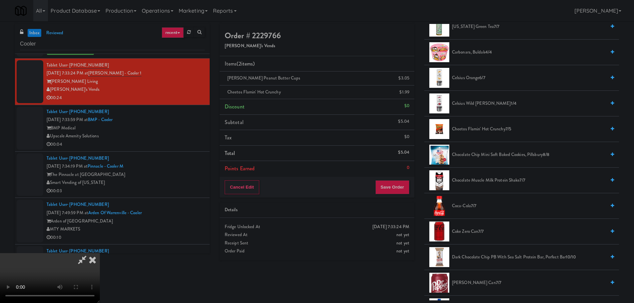
drag, startPoint x: 309, startPoint y: 172, endPoint x: 318, endPoint y: 179, distance: 11.9
click at [100, 253] on video at bounding box center [50, 278] width 100 height 50
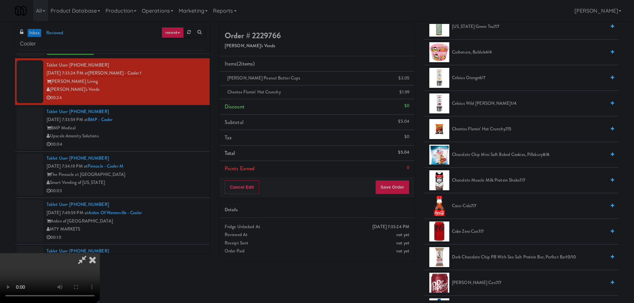
click at [100, 253] on video at bounding box center [50, 278] width 100 height 50
drag, startPoint x: 300, startPoint y: 223, endPoint x: 305, endPoint y: 223, distance: 4.3
click at [100, 253] on video at bounding box center [50, 278] width 100 height 50
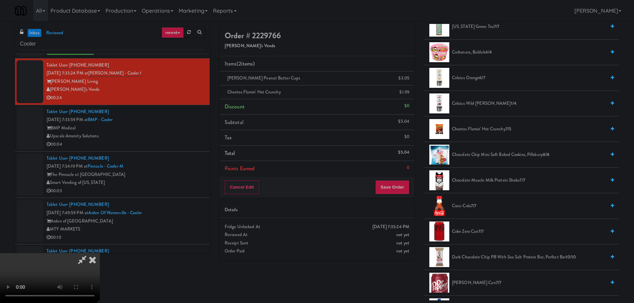
click at [100, 253] on video at bounding box center [50, 278] width 100 height 50
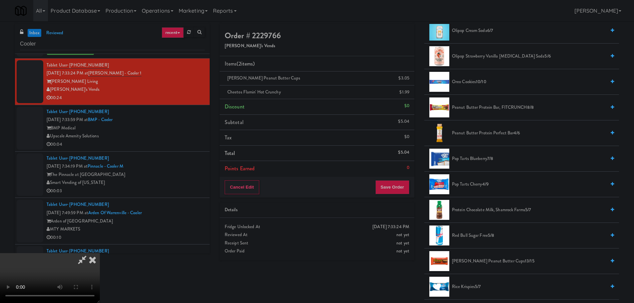
scroll to position [528, 0]
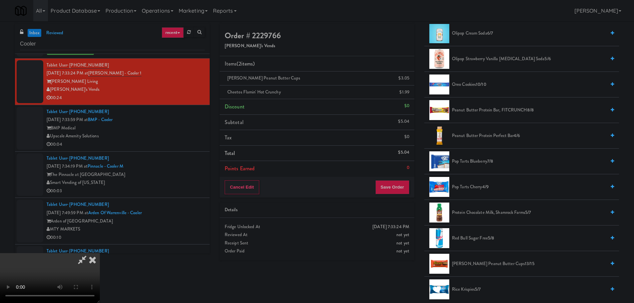
click at [473, 266] on span "[PERSON_NAME] Peanut Butter Cups 13/15" at bounding box center [529, 264] width 154 height 8
click at [100, 253] on video at bounding box center [50, 278] width 100 height 50
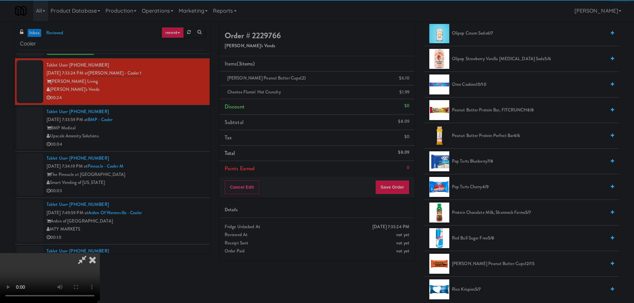
click at [100, 253] on video at bounding box center [50, 278] width 100 height 50
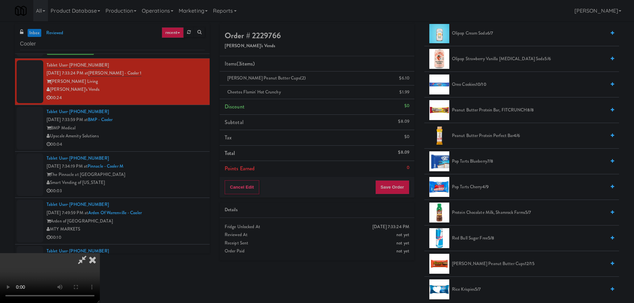
click at [100, 253] on video at bounding box center [50, 278] width 100 height 50
click at [393, 194] on div "Cancel Edit Save Order" at bounding box center [317, 187] width 195 height 21
click at [396, 191] on button "Save Order" at bounding box center [392, 187] width 34 height 14
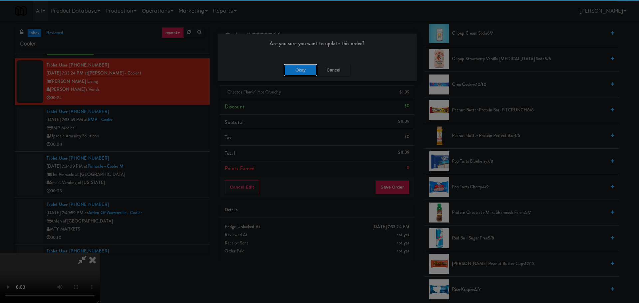
click at [298, 68] on button "Okay" at bounding box center [300, 70] width 33 height 12
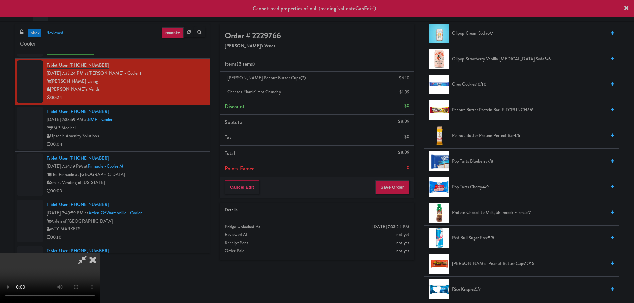
click at [100, 253] on icon at bounding box center [92, 259] width 15 height 13
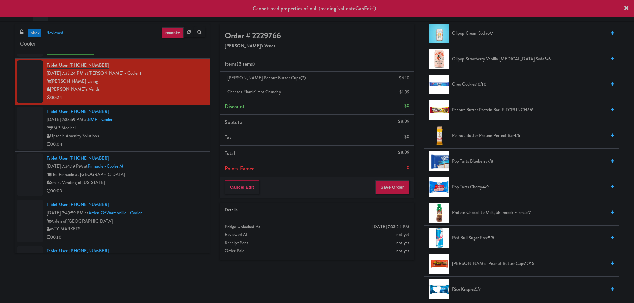
click at [193, 128] on div "BMP Medical" at bounding box center [126, 128] width 158 height 8
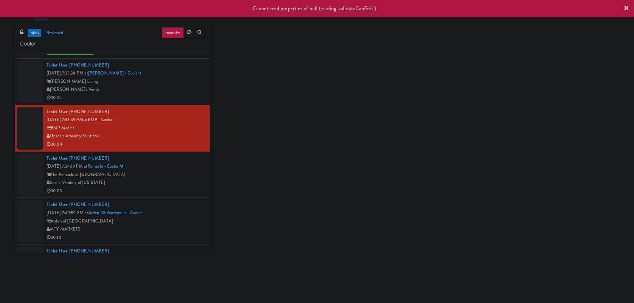
click at [180, 92] on div "[PERSON_NAME]'s Vends" at bounding box center [126, 89] width 158 height 8
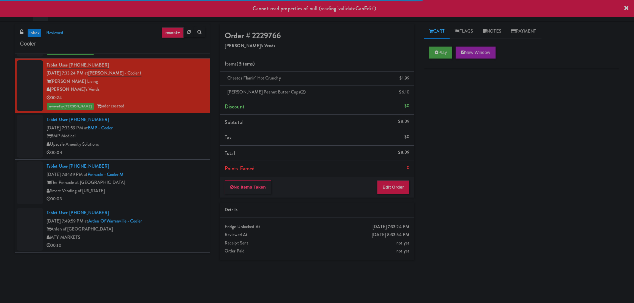
click at [170, 134] on div "BMP Medical" at bounding box center [126, 136] width 158 height 8
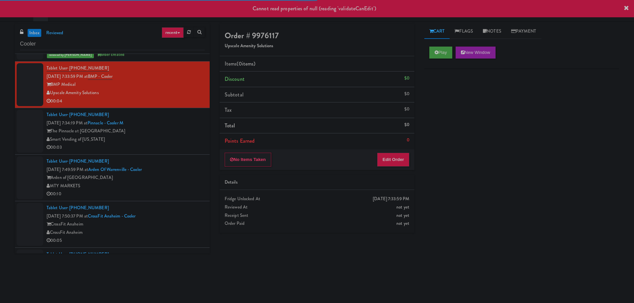
scroll to position [366, 0]
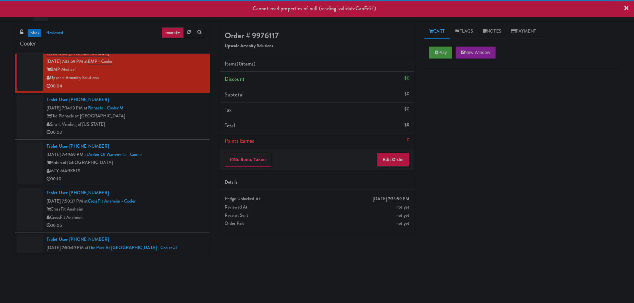
click at [170, 132] on div "00:03" at bounding box center [126, 132] width 158 height 8
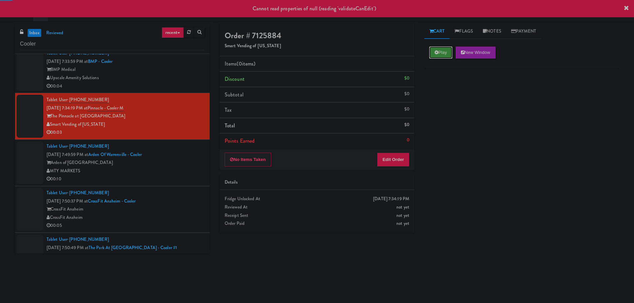
click at [438, 51] on button "Play" at bounding box center [440, 53] width 23 height 12
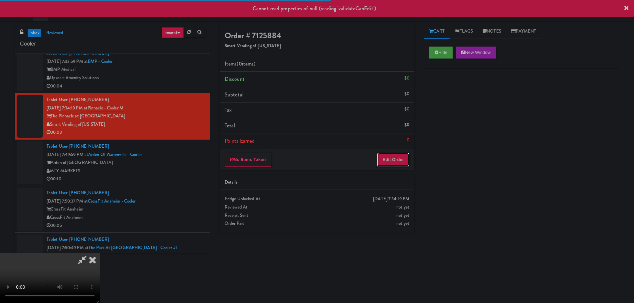
click at [386, 164] on button "Edit Order" at bounding box center [393, 160] width 32 height 14
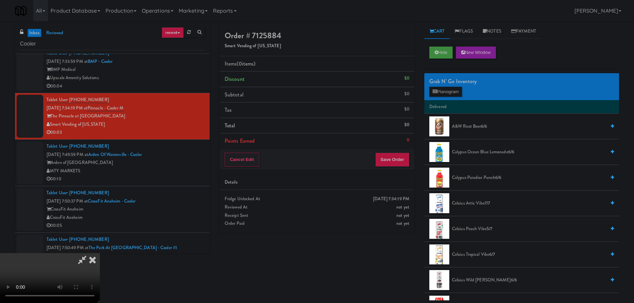
click at [100, 253] on video at bounding box center [50, 278] width 100 height 50
click at [450, 91] on button "Planogram" at bounding box center [445, 92] width 33 height 10
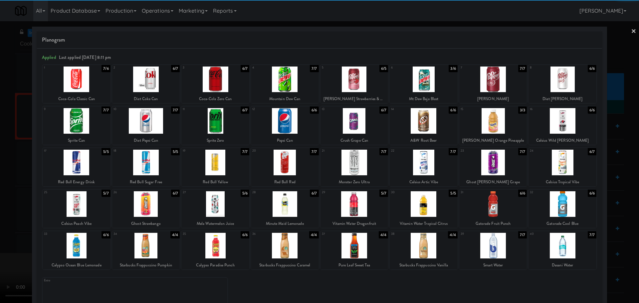
drag, startPoint x: 223, startPoint y: 127, endPoint x: 218, endPoint y: 130, distance: 5.8
click at [224, 127] on div at bounding box center [215, 121] width 68 height 26
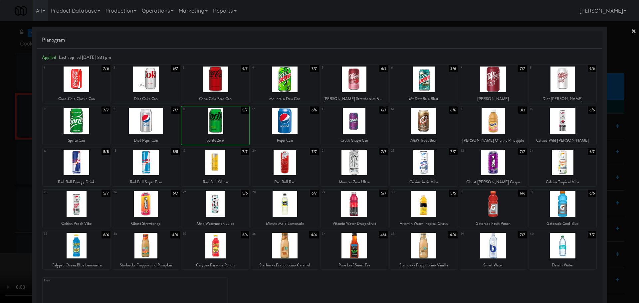
click at [0, 183] on div at bounding box center [319, 151] width 639 height 303
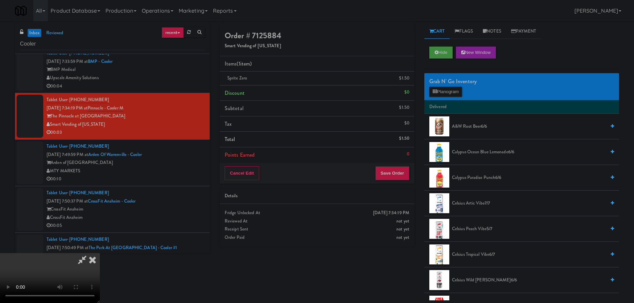
click at [100, 253] on video at bounding box center [50, 278] width 100 height 50
click at [390, 169] on button "Save Order" at bounding box center [392, 173] width 34 height 14
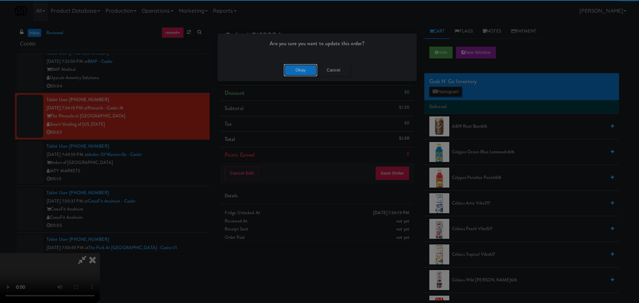
click at [301, 76] on button "Okay" at bounding box center [300, 70] width 33 height 12
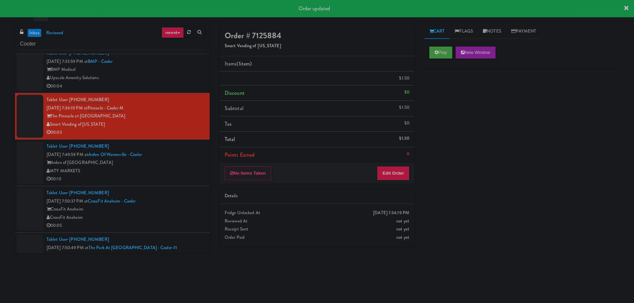
click at [173, 87] on div "00:04" at bounding box center [126, 86] width 158 height 8
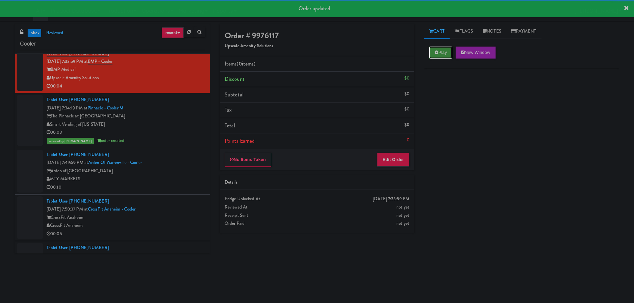
click at [447, 50] on button "Play" at bounding box center [440, 53] width 23 height 12
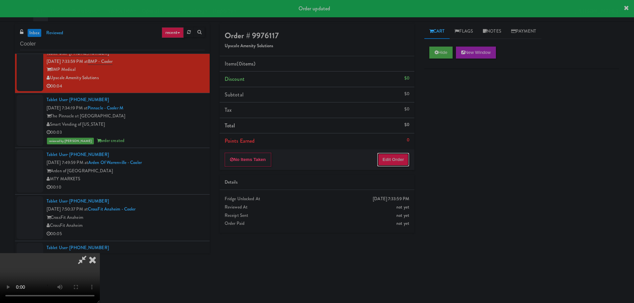
click at [405, 153] on button "Edit Order" at bounding box center [393, 160] width 32 height 14
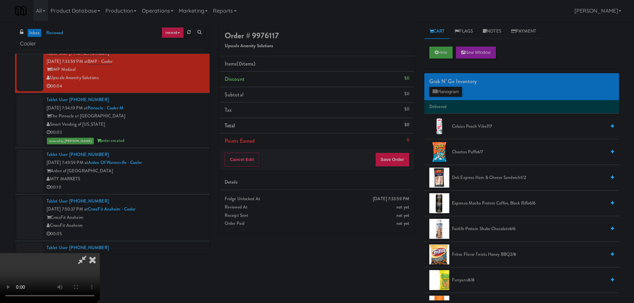
click at [100, 253] on video at bounding box center [50, 278] width 100 height 50
click at [464, 95] on div "Grab N' Go Inventory Planogram" at bounding box center [521, 86] width 195 height 27
click at [458, 94] on button "Planogram" at bounding box center [445, 92] width 33 height 10
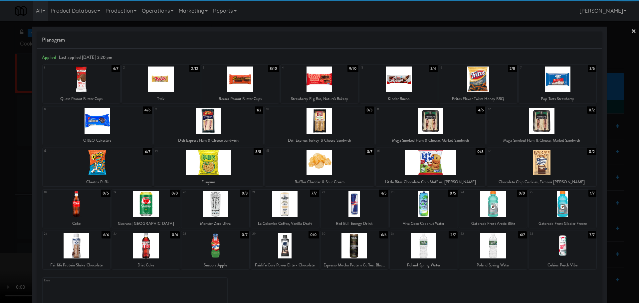
click at [560, 212] on div at bounding box center [562, 204] width 68 height 26
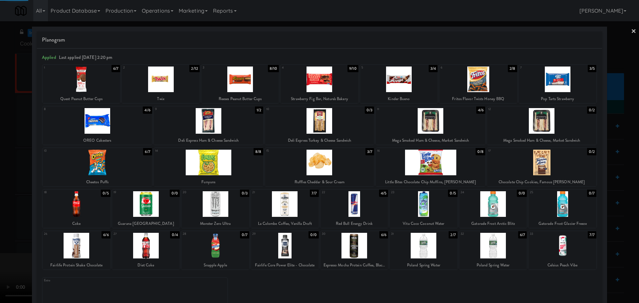
click at [0, 238] on div at bounding box center [319, 151] width 639 height 303
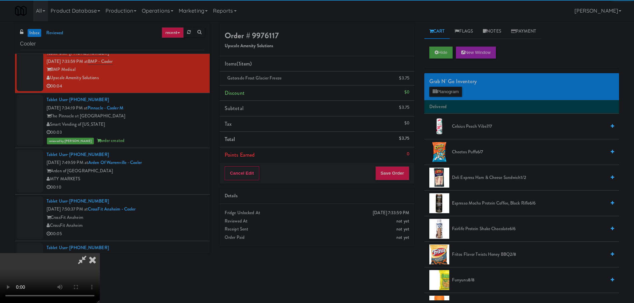
drag, startPoint x: 155, startPoint y: 195, endPoint x: 160, endPoint y: 195, distance: 5.0
click at [100, 253] on video at bounding box center [50, 278] width 100 height 50
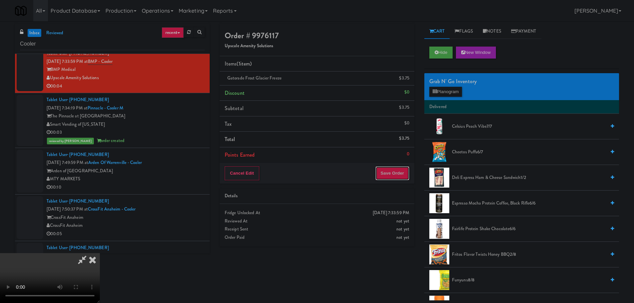
click at [399, 172] on button "Save Order" at bounding box center [392, 173] width 34 height 14
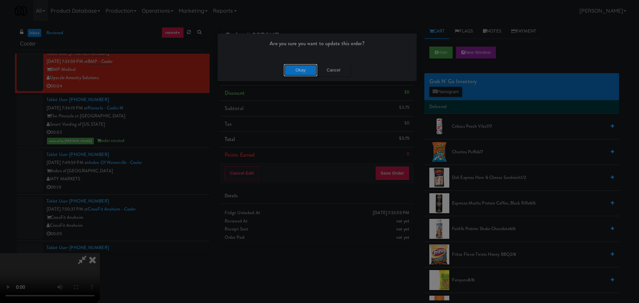
click at [292, 65] on button "Okay" at bounding box center [300, 70] width 33 height 12
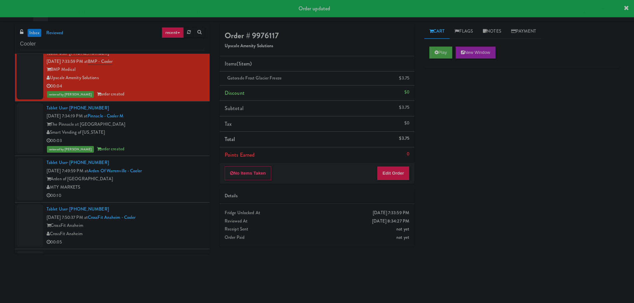
click at [184, 177] on div "Arden of [GEOGRAPHIC_DATA]" at bounding box center [126, 179] width 158 height 8
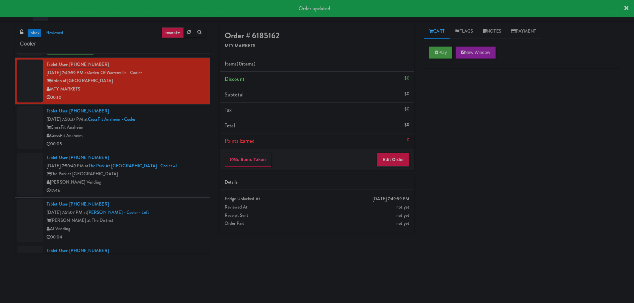
scroll to position [466, 0]
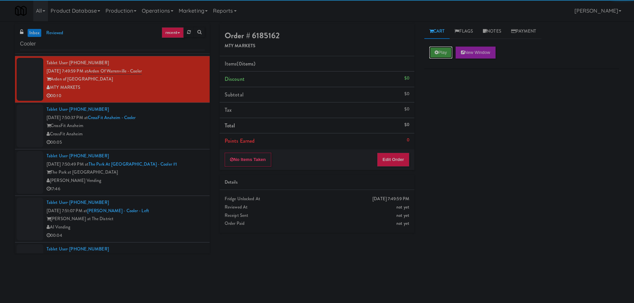
click at [432, 52] on button "Play" at bounding box center [440, 53] width 23 height 12
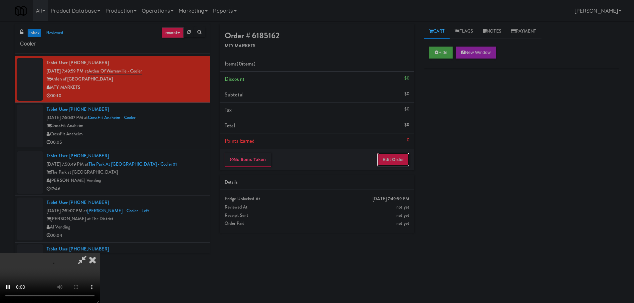
click at [390, 164] on button "Edit Order" at bounding box center [393, 160] width 32 height 14
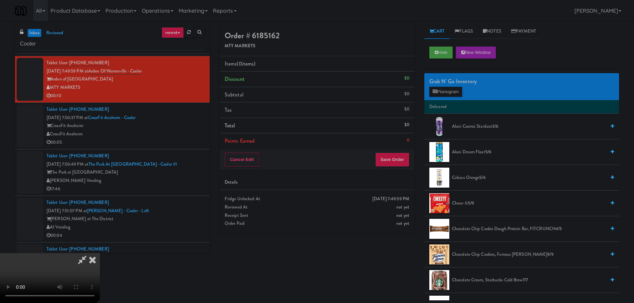
scroll to position [0, 0]
click at [100, 253] on video at bounding box center [50, 278] width 100 height 50
click at [445, 93] on button "Planogram" at bounding box center [445, 92] width 33 height 10
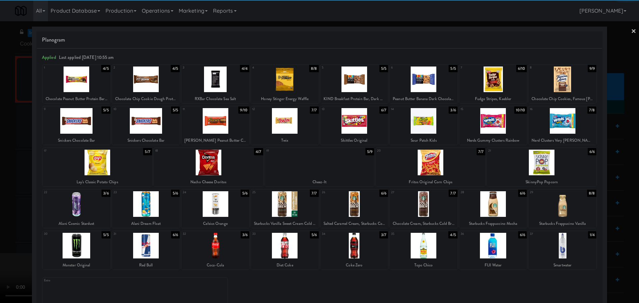
click at [224, 129] on div at bounding box center [215, 121] width 68 height 26
drag, startPoint x: 0, startPoint y: 193, endPoint x: 6, endPoint y: 192, distance: 6.3
click at [1, 193] on div at bounding box center [319, 151] width 639 height 303
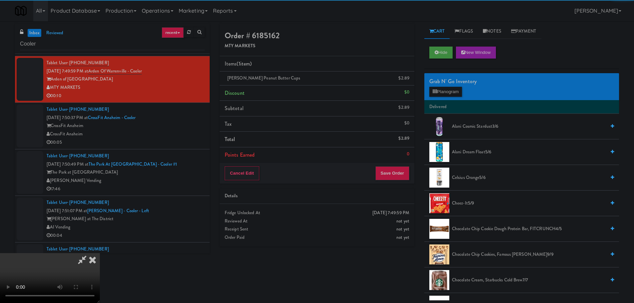
drag, startPoint x: 151, startPoint y: 147, endPoint x: 170, endPoint y: 142, distance: 19.1
click at [100, 253] on video at bounding box center [50, 278] width 100 height 50
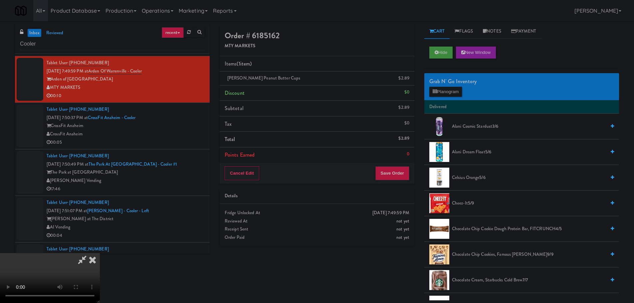
click at [100, 253] on video at bounding box center [50, 278] width 100 height 50
click at [450, 90] on button "Planogram" at bounding box center [445, 92] width 33 height 10
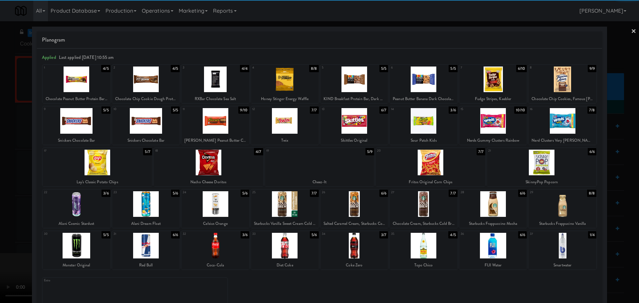
click at [75, 132] on div at bounding box center [77, 121] width 68 height 26
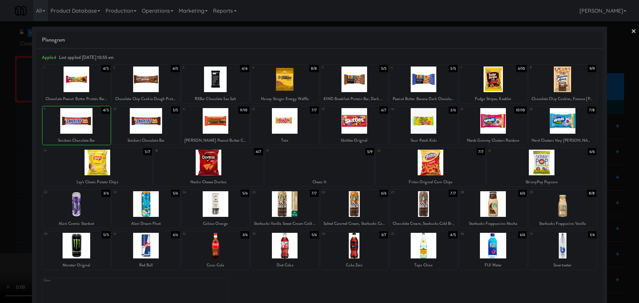
click at [0, 159] on div at bounding box center [319, 151] width 639 height 303
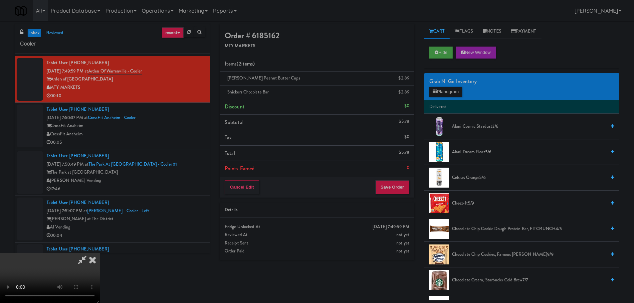
click at [100, 253] on video at bounding box center [50, 278] width 100 height 50
click at [406, 193] on button "Save Order" at bounding box center [392, 187] width 34 height 14
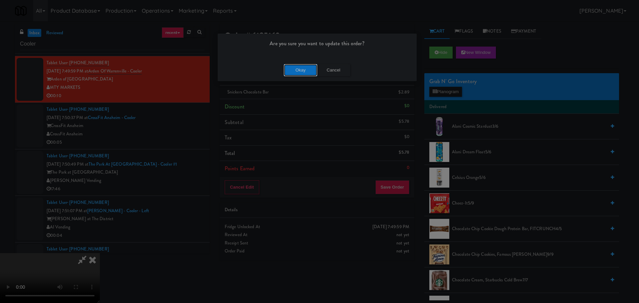
click at [297, 72] on button "Okay" at bounding box center [300, 70] width 33 height 12
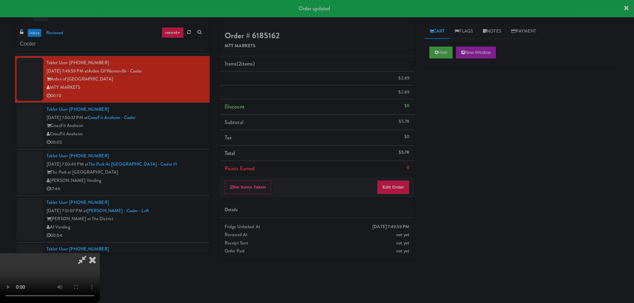
scroll to position [0, 0]
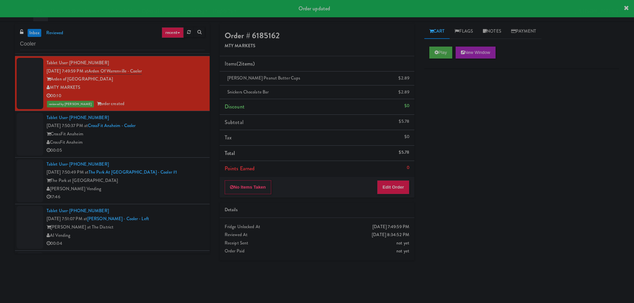
click at [173, 129] on div "Tablet User · (626) 314-9144 [DATE] 7:50:37 PM at [GEOGRAPHIC_DATA] [GEOGRAPHIC…" at bounding box center [126, 134] width 158 height 41
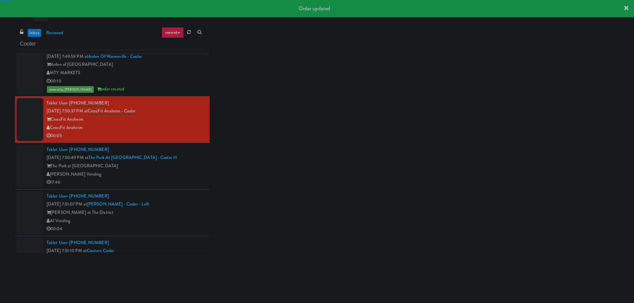
scroll to position [532, 0]
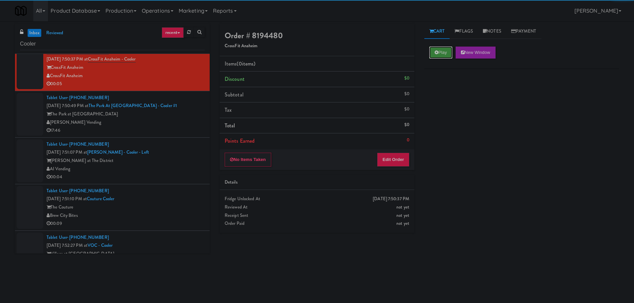
click at [437, 57] on button "Play" at bounding box center [440, 53] width 23 height 12
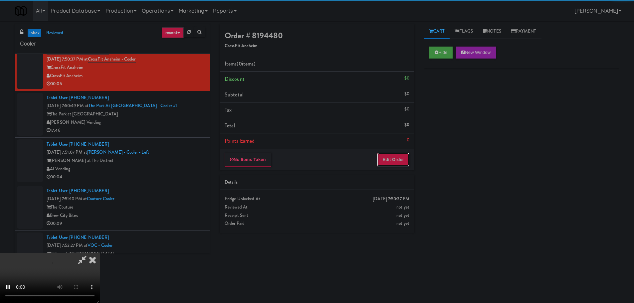
click at [399, 153] on button "Edit Order" at bounding box center [393, 160] width 32 height 14
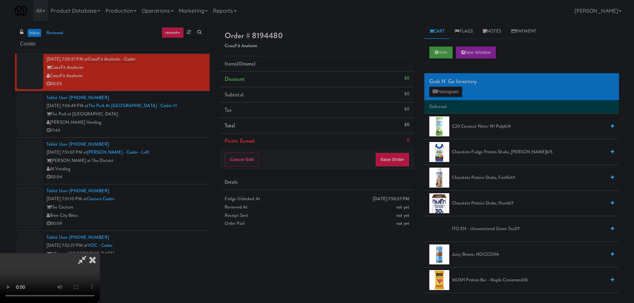
scroll to position [114, 0]
click at [100, 253] on video at bounding box center [50, 278] width 100 height 50
click at [449, 95] on button "Planogram" at bounding box center [445, 92] width 33 height 10
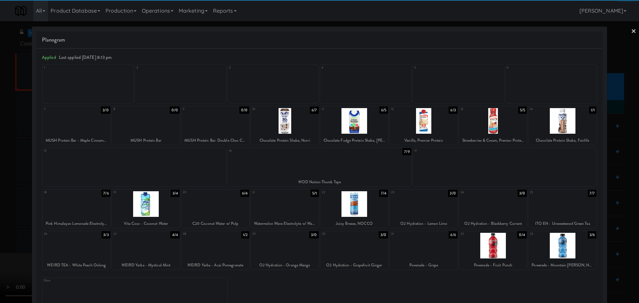
click at [158, 204] on div at bounding box center [146, 204] width 68 height 26
click at [8, 214] on div at bounding box center [319, 151] width 639 height 303
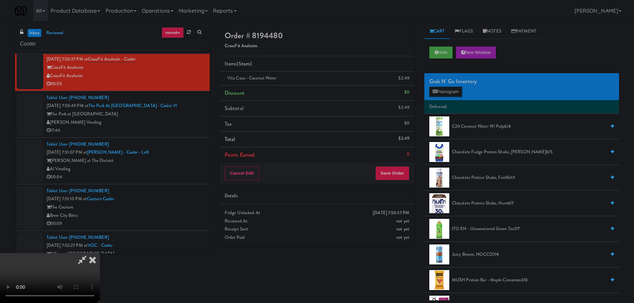
click at [100, 253] on video at bounding box center [50, 278] width 100 height 50
click at [387, 169] on button "Save Order" at bounding box center [392, 173] width 34 height 14
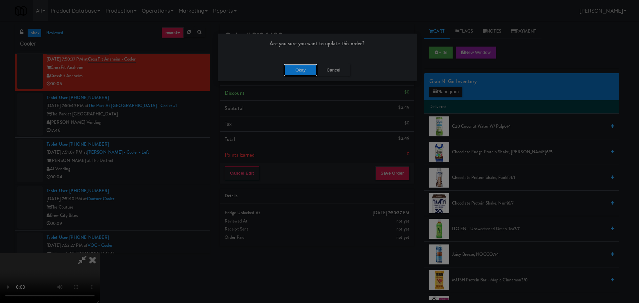
click at [296, 70] on button "Okay" at bounding box center [300, 70] width 33 height 12
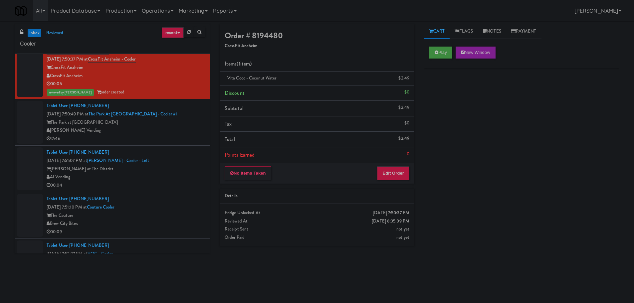
click at [175, 131] on div "[PERSON_NAME] Vending" at bounding box center [126, 130] width 158 height 8
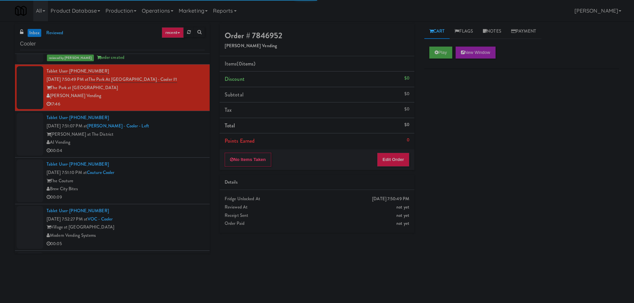
scroll to position [565, 0]
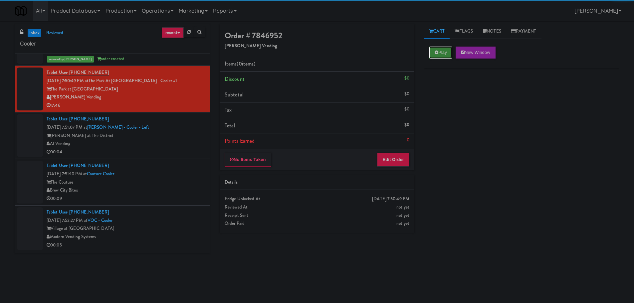
click at [431, 50] on button "Play" at bounding box center [440, 53] width 23 height 12
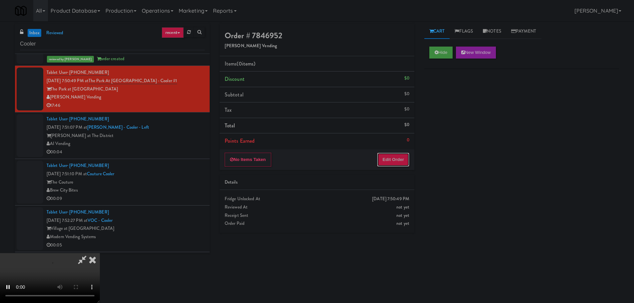
click at [405, 162] on button "Edit Order" at bounding box center [393, 160] width 32 height 14
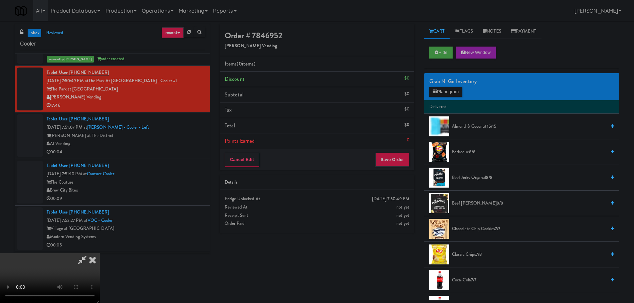
scroll to position [114, 0]
click at [100, 253] on video at bounding box center [50, 278] width 100 height 50
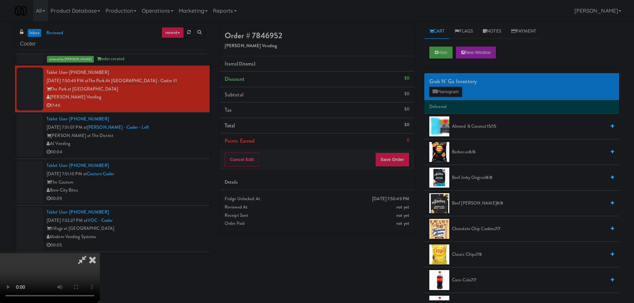
click at [90, 253] on icon at bounding box center [81, 259] width 15 height 13
click at [100, 253] on icon at bounding box center [92, 259] width 15 height 13
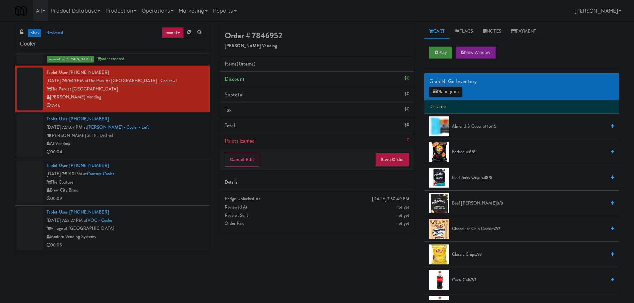
click at [174, 140] on div "AI Vending" at bounding box center [126, 144] width 158 height 8
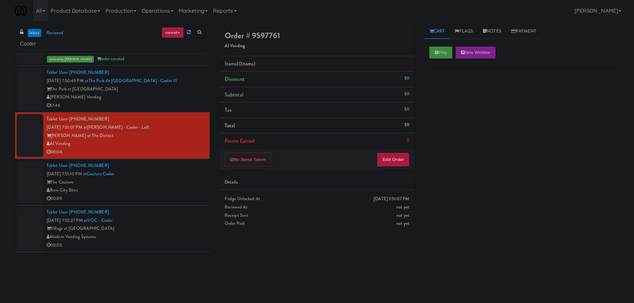
click at [182, 98] on div "[PERSON_NAME] Vending" at bounding box center [126, 97] width 158 height 8
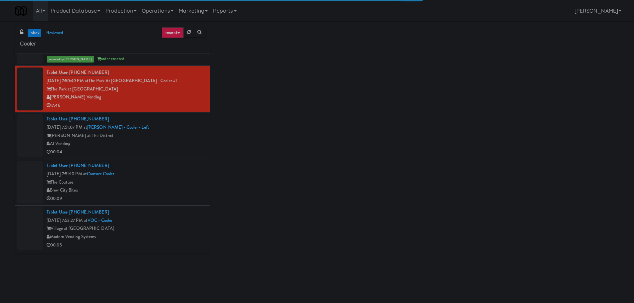
click at [177, 129] on div "Tablet User · (307) 251-7002 [DATE] 7:51:07 PM at [PERSON_NAME][GEOGRAPHIC_DATA…" at bounding box center [126, 135] width 158 height 41
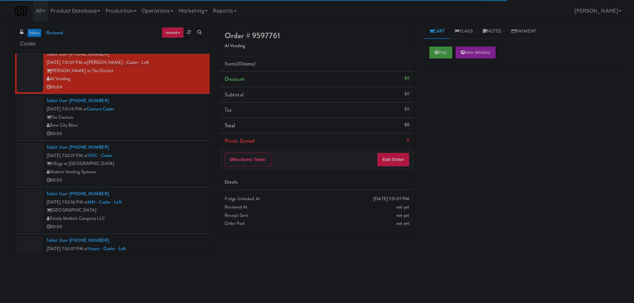
scroll to position [632, 0]
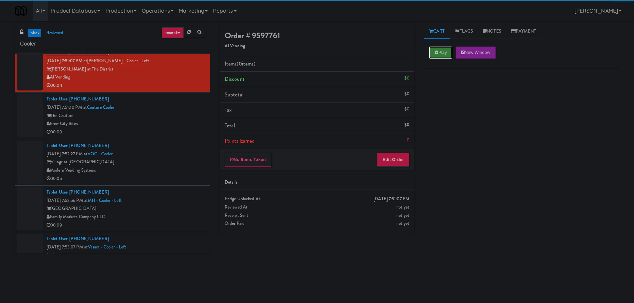
click at [450, 51] on button "Play" at bounding box center [440, 53] width 23 height 12
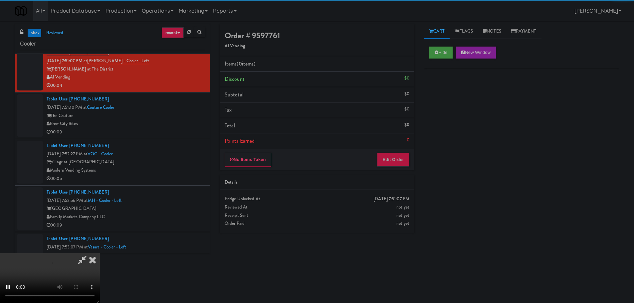
click at [402, 154] on div "No Items Taken Edit Order" at bounding box center [317, 159] width 195 height 21
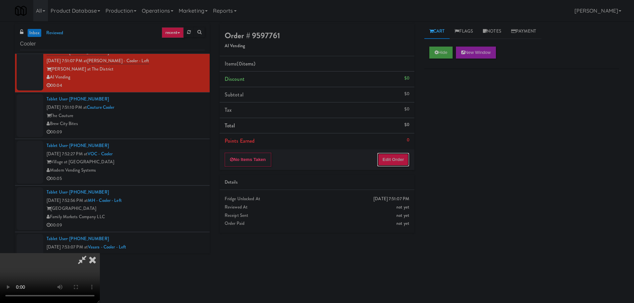
click at [402, 154] on button "Edit Order" at bounding box center [393, 160] width 32 height 14
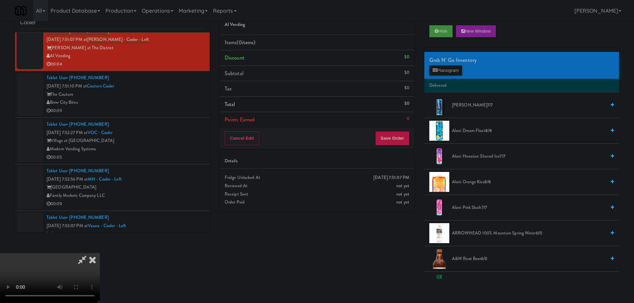
scroll to position [0, 0]
click at [100, 253] on video at bounding box center [50, 278] width 100 height 50
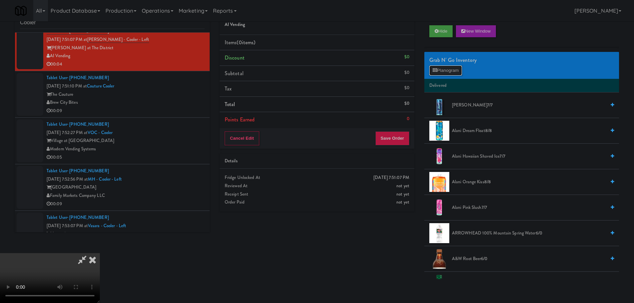
click at [447, 71] on button "Planogram" at bounding box center [445, 71] width 33 height 10
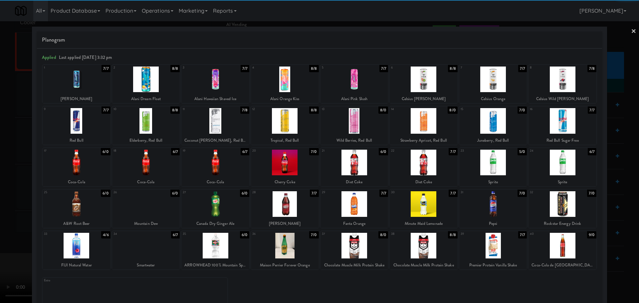
click at [78, 207] on div at bounding box center [77, 204] width 68 height 26
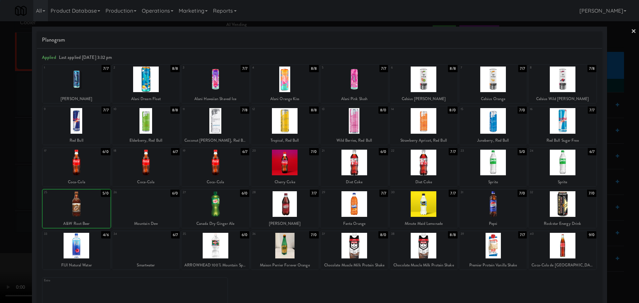
click at [15, 213] on div at bounding box center [319, 151] width 639 height 303
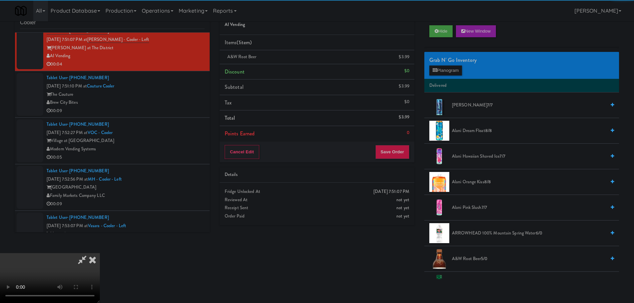
click at [100, 253] on video at bounding box center [50, 278] width 100 height 50
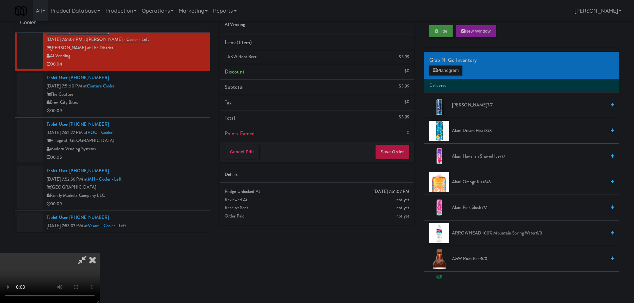
scroll to position [114, 0]
click at [404, 154] on button "Save Order" at bounding box center [392, 152] width 34 height 14
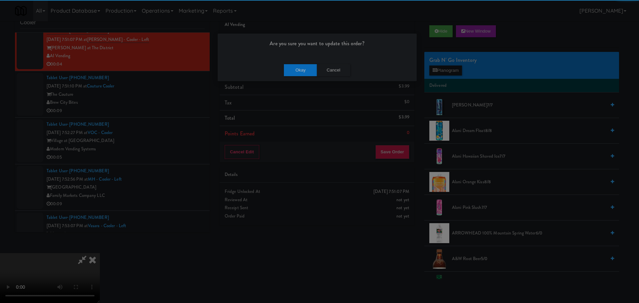
click at [298, 62] on div "Okay Cancel" at bounding box center [317, 70] width 199 height 22
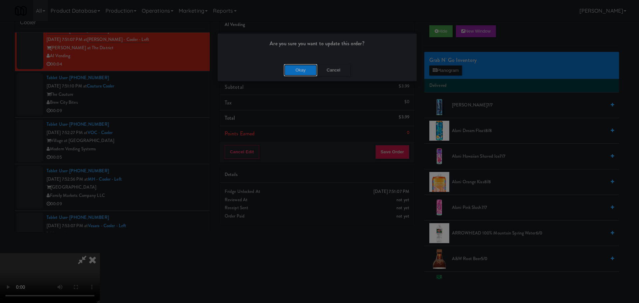
click at [299, 70] on button "Okay" at bounding box center [300, 70] width 33 height 12
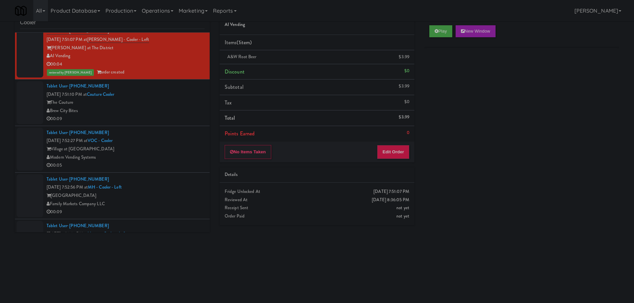
scroll to position [0, 0]
click at [166, 105] on div "The Couture" at bounding box center [126, 102] width 158 height 8
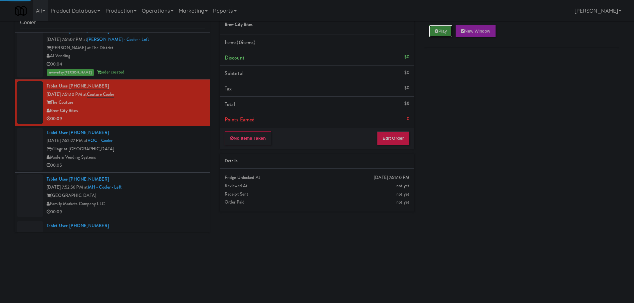
click at [439, 31] on button "Play" at bounding box center [440, 31] width 23 height 12
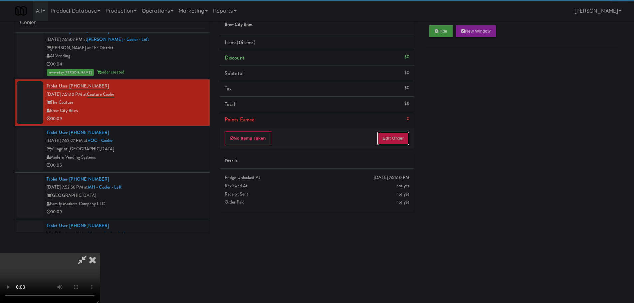
click at [392, 140] on button "Edit Order" at bounding box center [393, 138] width 32 height 14
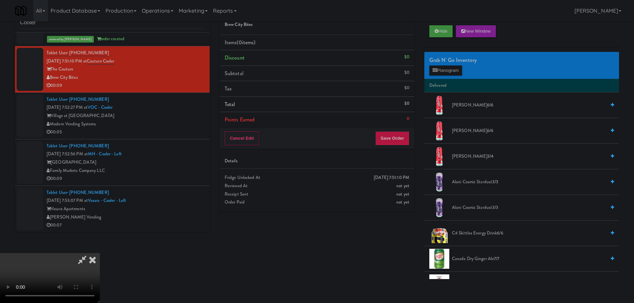
click at [100, 253] on video at bounding box center [50, 278] width 100 height 50
drag, startPoint x: 274, startPoint y: 175, endPoint x: 316, endPoint y: 171, distance: 42.4
click at [100, 253] on video at bounding box center [50, 278] width 100 height 50
click at [432, 70] on icon at bounding box center [434, 70] width 4 height 4
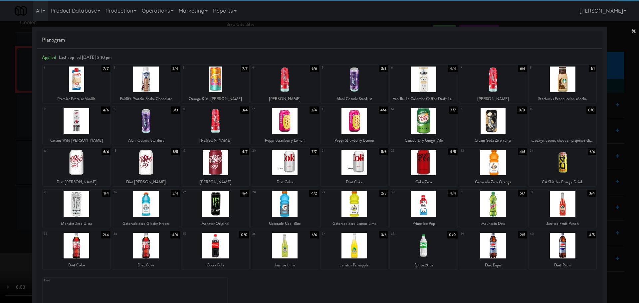
click at [355, 86] on div at bounding box center [354, 80] width 68 height 26
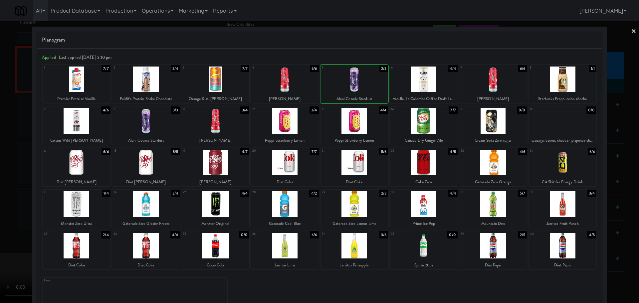
click at [0, 162] on div at bounding box center [319, 151] width 639 height 303
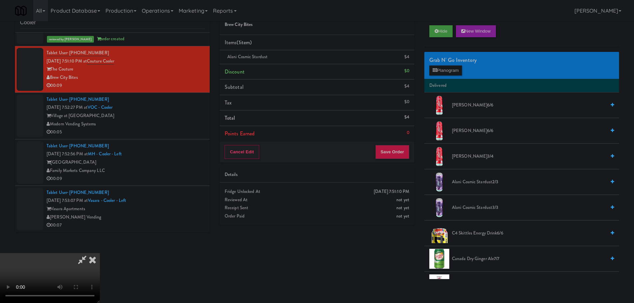
drag, startPoint x: 140, startPoint y: 148, endPoint x: 231, endPoint y: 159, distance: 91.5
click at [100, 253] on video at bounding box center [50, 278] width 100 height 50
click at [387, 156] on button "Save Order" at bounding box center [392, 152] width 34 height 14
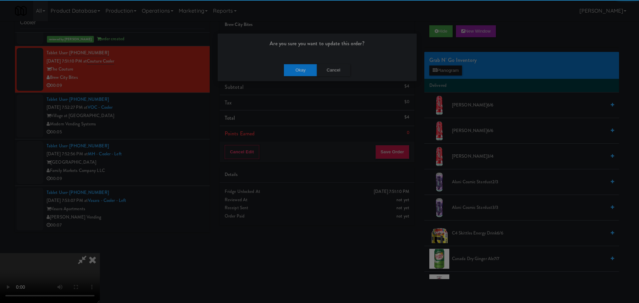
click at [292, 63] on div "Okay Cancel" at bounding box center [317, 70] width 199 height 22
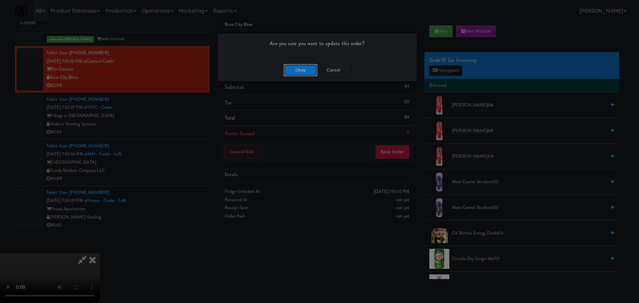
click at [295, 67] on button "Okay" at bounding box center [300, 70] width 33 height 12
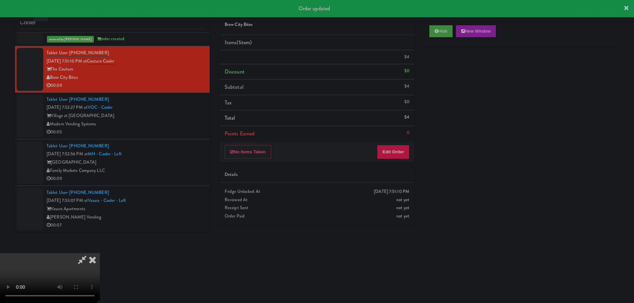
scroll to position [0, 0]
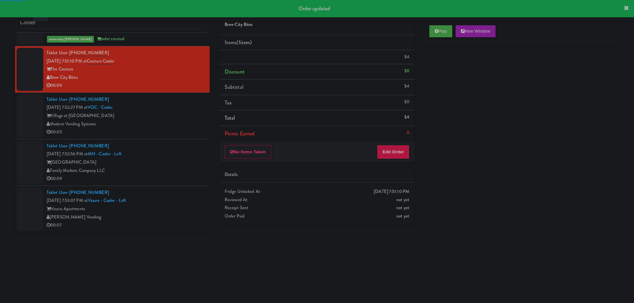
click at [164, 153] on div "Tablet User · (563) 340-3080 [DATE] 7:52:56 PM at MH - Cooler - Left Market Hou…" at bounding box center [126, 162] width 158 height 41
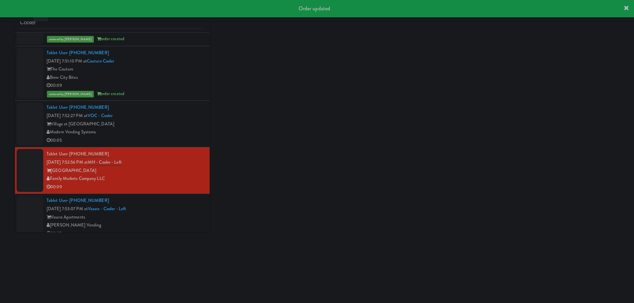
click at [165, 138] on div "00:05" at bounding box center [126, 140] width 158 height 8
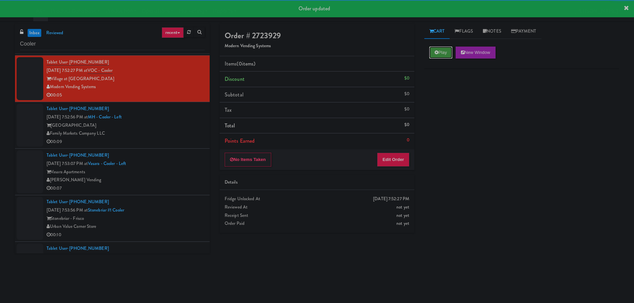
click at [451, 57] on button "Play" at bounding box center [440, 53] width 23 height 12
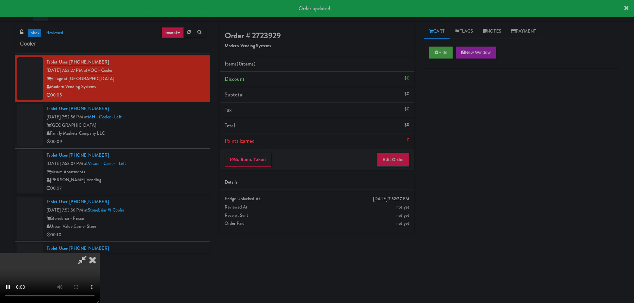
drag, startPoint x: 404, startPoint y: 145, endPoint x: 400, endPoint y: 156, distance: 11.6
click at [402, 147] on li "Points Earned 0" at bounding box center [317, 140] width 195 height 15
click at [400, 156] on button "Edit Order" at bounding box center [393, 160] width 32 height 14
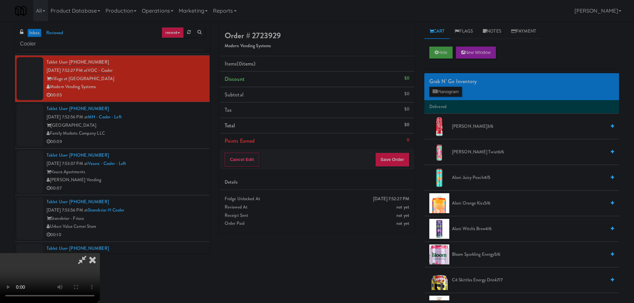
click at [100, 253] on video at bounding box center [50, 278] width 100 height 50
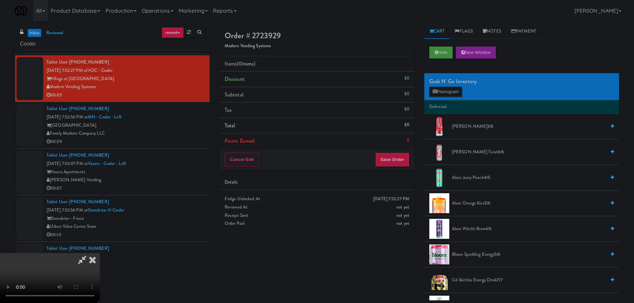
click at [100, 253] on video at bounding box center [50, 278] width 100 height 50
drag, startPoint x: 266, startPoint y: 190, endPoint x: 269, endPoint y: 182, distance: 8.5
click at [100, 253] on video at bounding box center [50, 278] width 100 height 50
click at [450, 89] on button "Planogram" at bounding box center [445, 92] width 33 height 10
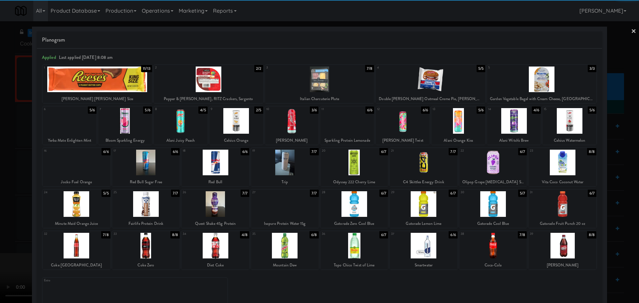
click at [523, 84] on div at bounding box center [541, 80] width 109 height 26
click at [0, 172] on div at bounding box center [319, 151] width 639 height 303
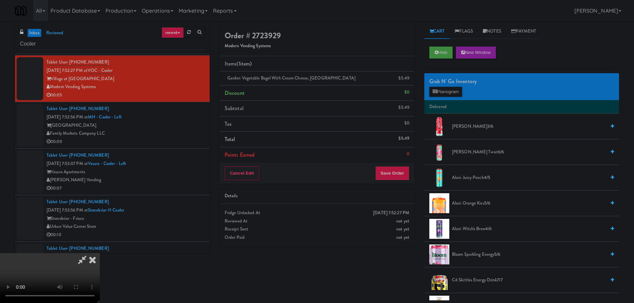
drag, startPoint x: 214, startPoint y: 156, endPoint x: 218, endPoint y: 156, distance: 4.3
click at [100, 253] on video at bounding box center [50, 278] width 100 height 50
click at [401, 162] on li "Points Earned 0" at bounding box center [317, 154] width 195 height 15
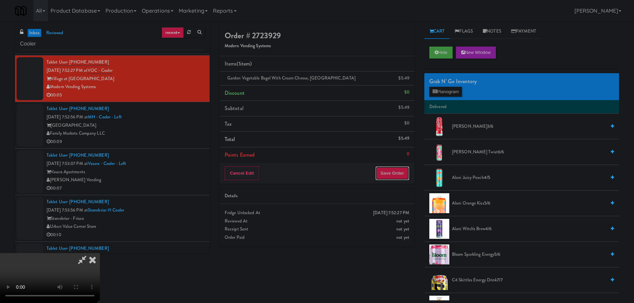
click at [400, 171] on button "Save Order" at bounding box center [392, 173] width 34 height 14
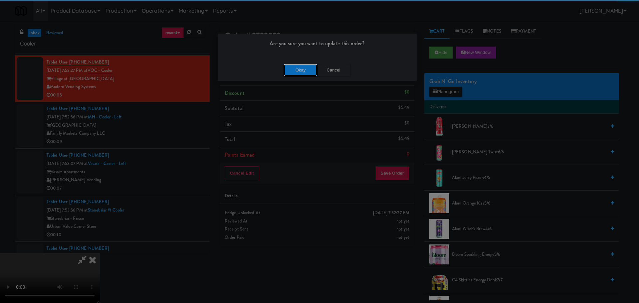
click at [294, 66] on button "Okay" at bounding box center [300, 70] width 33 height 12
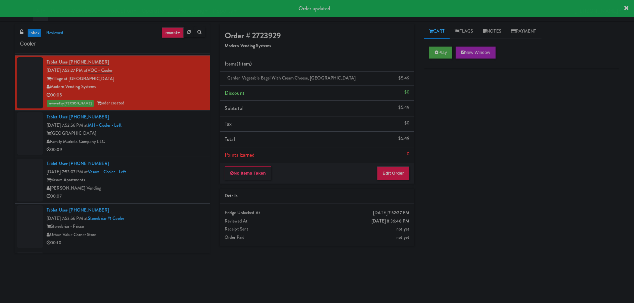
click at [151, 143] on div "Family Markets Company LLC" at bounding box center [126, 142] width 158 height 8
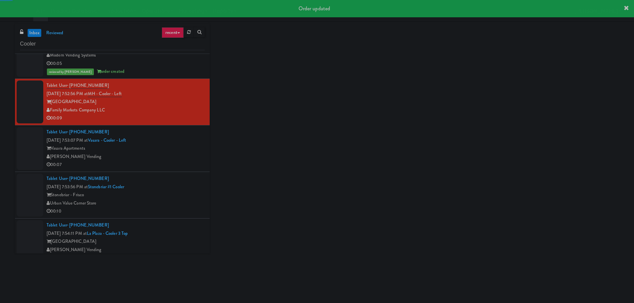
scroll to position [765, 0]
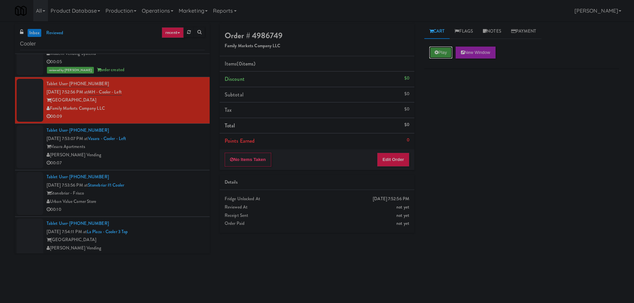
click at [452, 55] on button "Play" at bounding box center [440, 53] width 23 height 12
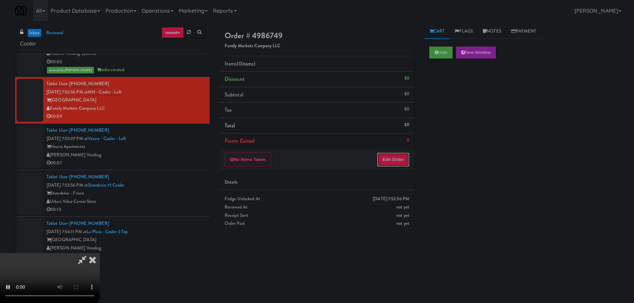
click at [396, 157] on button "Edit Order" at bounding box center [393, 160] width 32 height 14
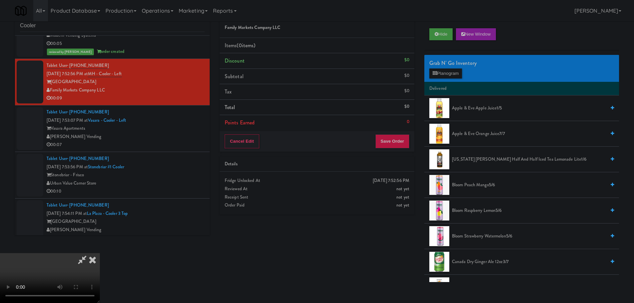
scroll to position [0, 0]
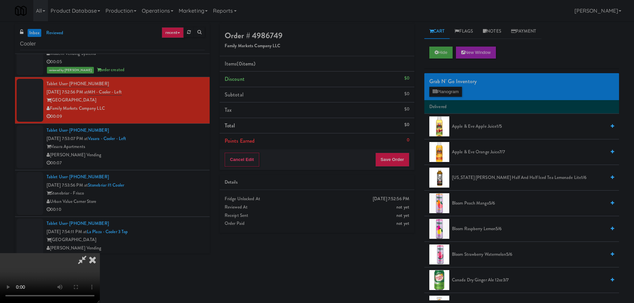
click at [100, 253] on video at bounding box center [50, 278] width 100 height 50
click at [452, 90] on button "Planogram" at bounding box center [445, 92] width 33 height 10
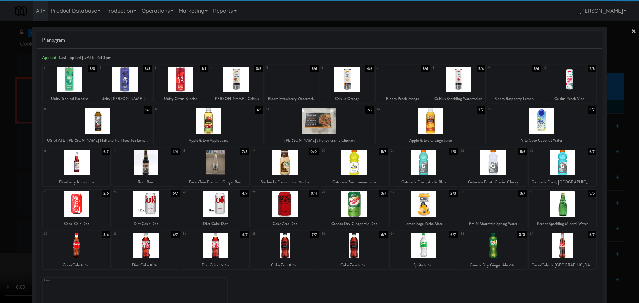
click at [159, 207] on div at bounding box center [146, 204] width 68 height 26
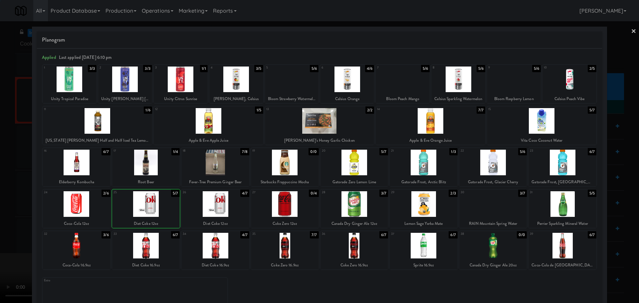
click at [0, 235] on div at bounding box center [319, 151] width 639 height 303
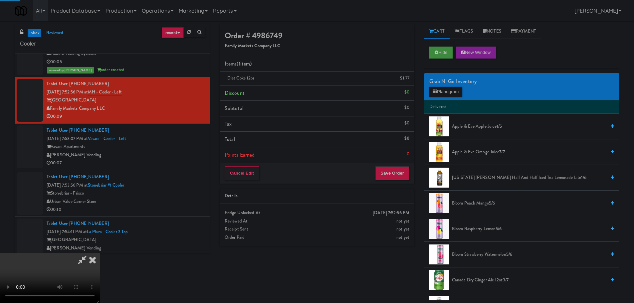
click at [100, 253] on video at bounding box center [50, 278] width 100 height 50
drag, startPoint x: 251, startPoint y: 171, endPoint x: 284, endPoint y: 168, distance: 33.0
click at [100, 253] on video at bounding box center [50, 278] width 100 height 50
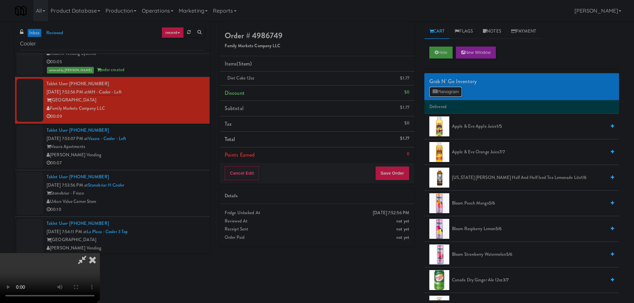
click at [447, 90] on button "Planogram" at bounding box center [445, 92] width 33 height 10
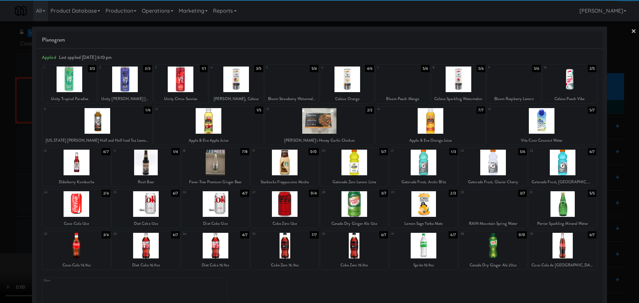
click at [151, 205] on div at bounding box center [146, 204] width 68 height 26
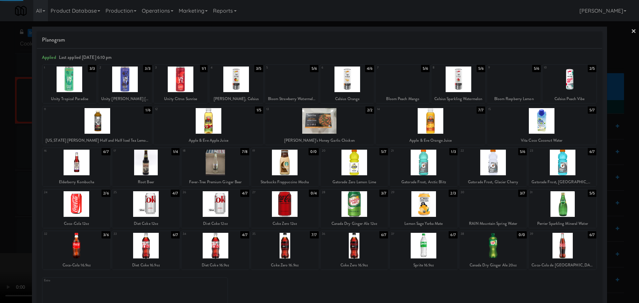
drag, startPoint x: 0, startPoint y: 244, endPoint x: 135, endPoint y: 182, distance: 149.0
click at [1, 243] on div at bounding box center [319, 151] width 639 height 303
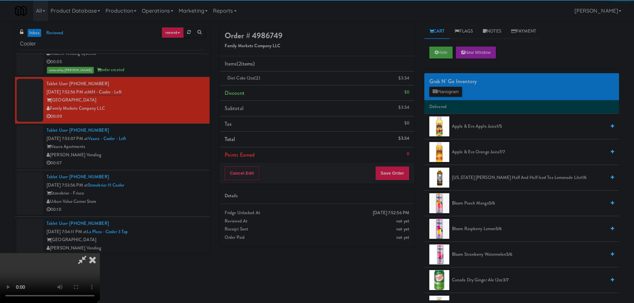
click at [100, 253] on video at bounding box center [50, 278] width 100 height 50
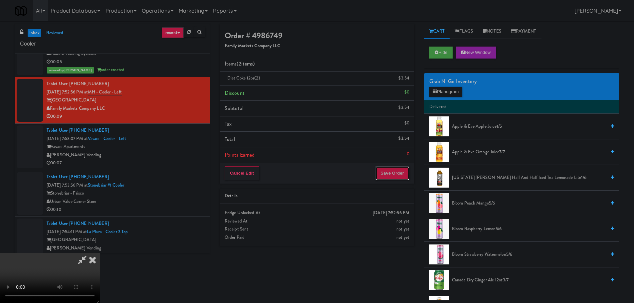
click at [398, 169] on button "Save Order" at bounding box center [392, 173] width 34 height 14
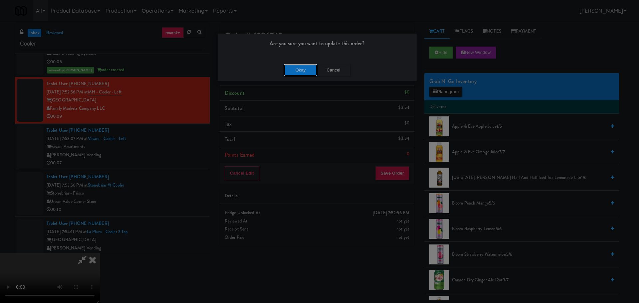
click at [308, 68] on button "Okay" at bounding box center [300, 70] width 33 height 12
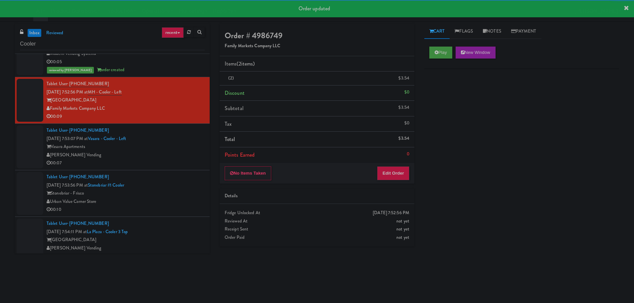
click at [180, 153] on div "[PERSON_NAME] Vending" at bounding box center [126, 155] width 158 height 8
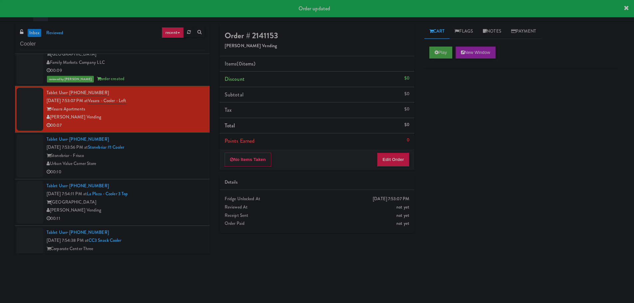
scroll to position [831, 0]
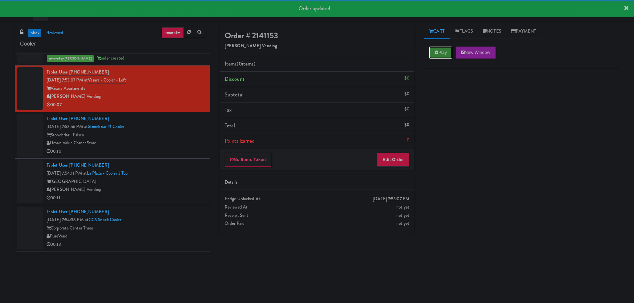
click at [434, 56] on button "Play" at bounding box center [440, 53] width 23 height 12
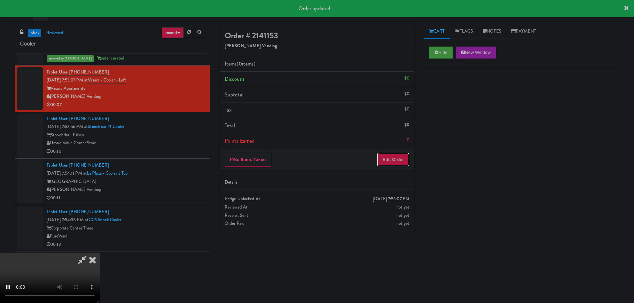
click at [391, 158] on button "Edit Order" at bounding box center [393, 160] width 32 height 14
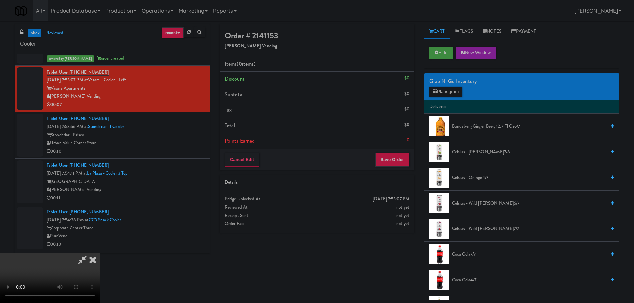
click at [100, 253] on video at bounding box center [50, 278] width 100 height 50
drag, startPoint x: 245, startPoint y: 174, endPoint x: 255, endPoint y: 175, distance: 9.4
click at [100, 253] on video at bounding box center [50, 278] width 100 height 50
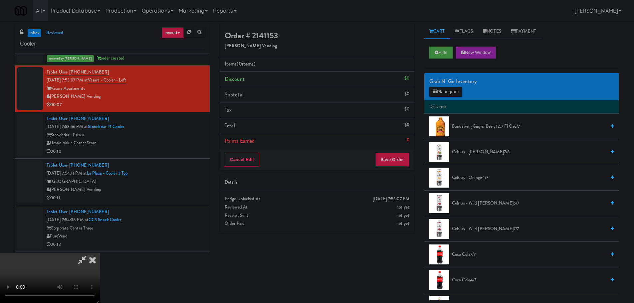
click at [100, 253] on video at bounding box center [50, 278] width 100 height 50
click at [448, 86] on div "Grab N' Go Inventory" at bounding box center [521, 81] width 185 height 10
click at [445, 88] on button "Planogram" at bounding box center [445, 92] width 33 height 10
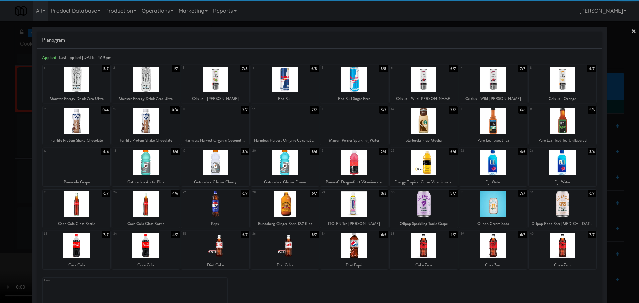
click at [288, 167] on div at bounding box center [285, 163] width 68 height 26
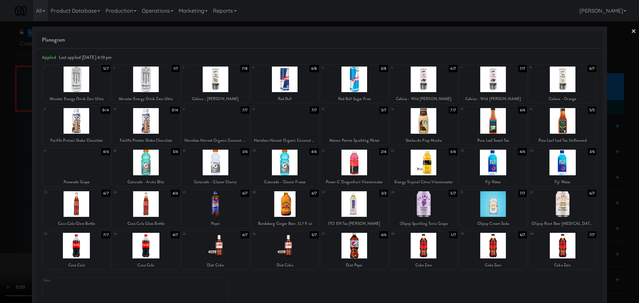
click at [0, 193] on div at bounding box center [319, 151] width 639 height 303
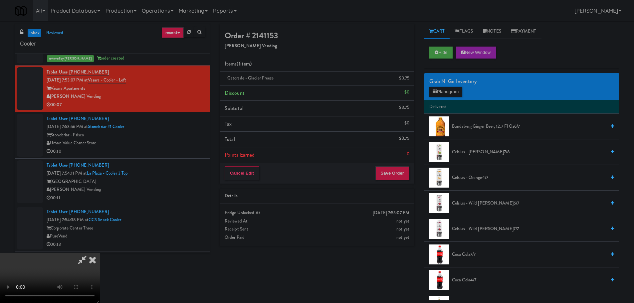
click at [100, 253] on video at bounding box center [50, 278] width 100 height 50
click at [394, 172] on button "Save Order" at bounding box center [392, 173] width 34 height 14
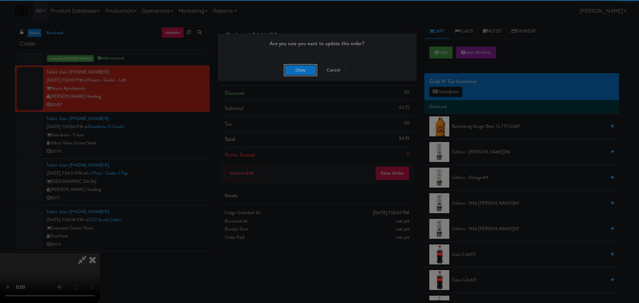
click at [298, 69] on button "Okay" at bounding box center [300, 70] width 33 height 12
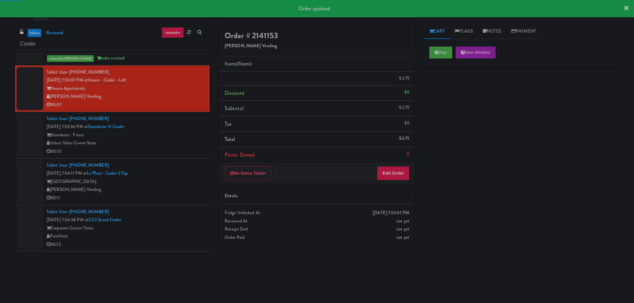
click at [170, 145] on div "Urban Value Corner Store" at bounding box center [126, 143] width 158 height 8
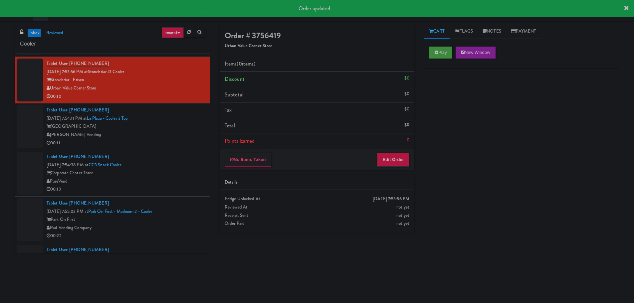
scroll to position [898, 0]
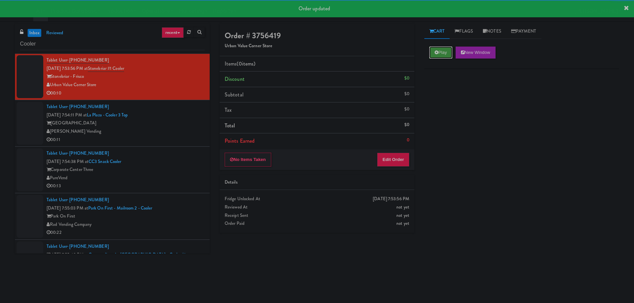
click at [435, 54] on icon at bounding box center [436, 52] width 4 height 4
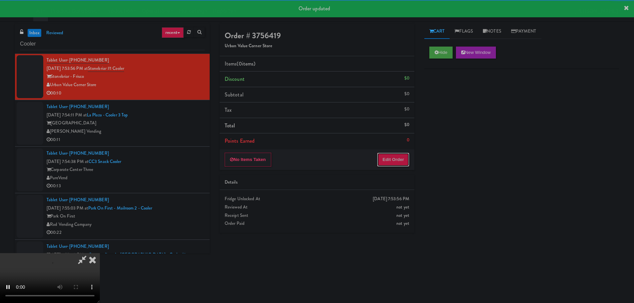
click at [389, 158] on button "Edit Order" at bounding box center [393, 160] width 32 height 14
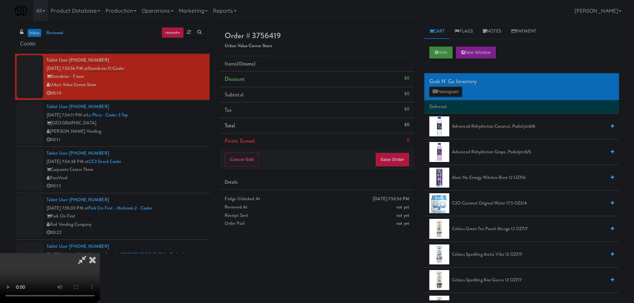
click at [100, 253] on video at bounding box center [50, 278] width 100 height 50
click at [100, 278] on video at bounding box center [50, 278] width 100 height 50
drag, startPoint x: 310, startPoint y: 222, endPoint x: 313, endPoint y: 217, distance: 5.8
click at [100, 253] on video at bounding box center [50, 278] width 100 height 50
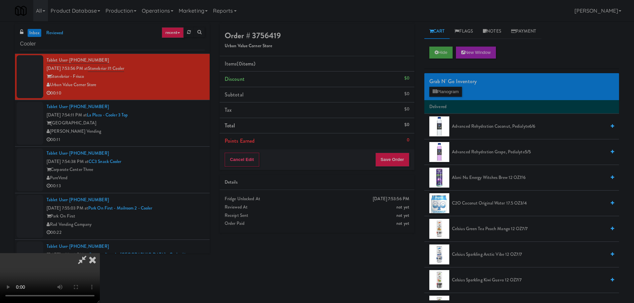
click at [100, 253] on video at bounding box center [50, 278] width 100 height 50
drag, startPoint x: 285, startPoint y: 213, endPoint x: 299, endPoint y: 213, distance: 14.3
click at [100, 253] on video at bounding box center [50, 278] width 100 height 50
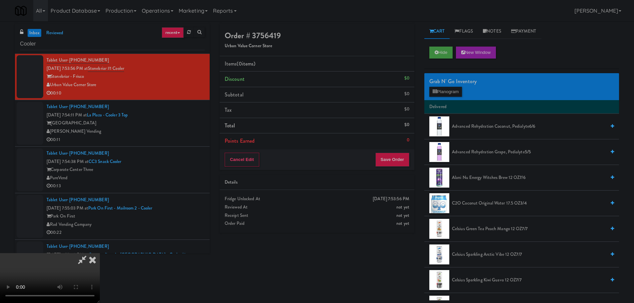
click at [100, 253] on video at bounding box center [50, 278] width 100 height 50
click at [437, 91] on button "Planogram" at bounding box center [445, 92] width 33 height 10
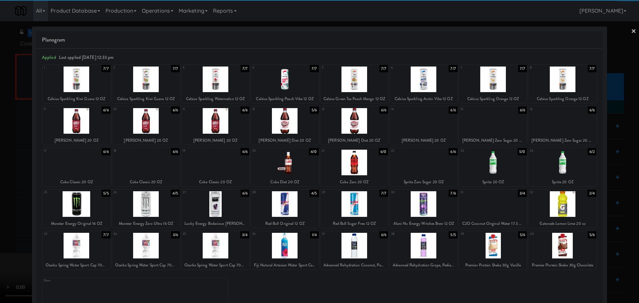
click at [81, 169] on div at bounding box center [77, 163] width 68 height 26
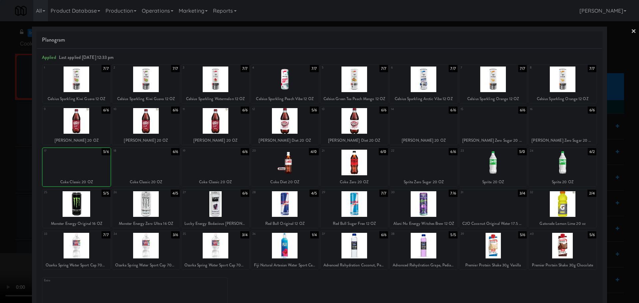
click at [0, 197] on div at bounding box center [319, 151] width 639 height 303
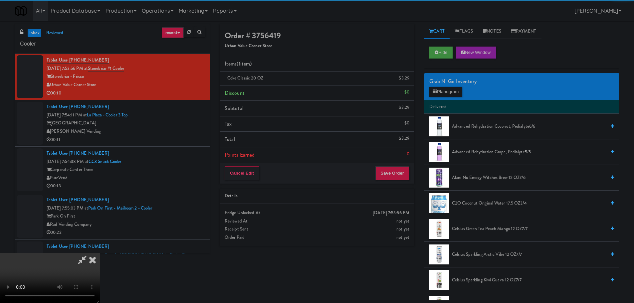
drag, startPoint x: 119, startPoint y: 186, endPoint x: 173, endPoint y: 187, distance: 53.6
click at [100, 253] on video at bounding box center [50, 278] width 100 height 50
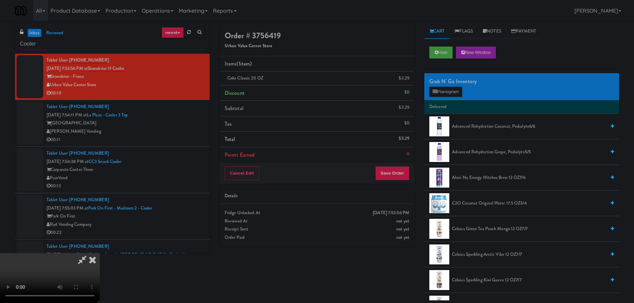
click at [100, 253] on video at bounding box center [50, 278] width 100 height 50
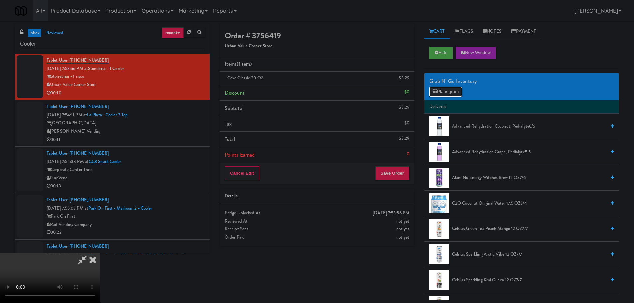
click at [437, 89] on button "Planogram" at bounding box center [445, 92] width 33 height 10
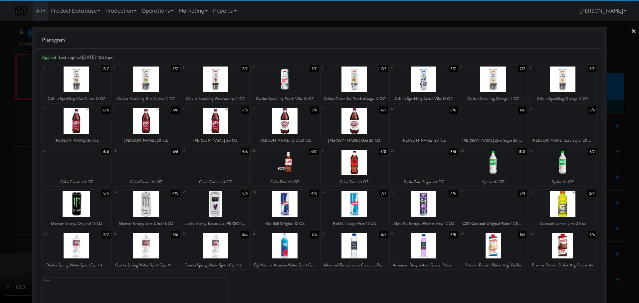
drag, startPoint x: 229, startPoint y: 123, endPoint x: 217, endPoint y: 128, distance: 13.3
click at [230, 123] on div at bounding box center [215, 121] width 68 height 26
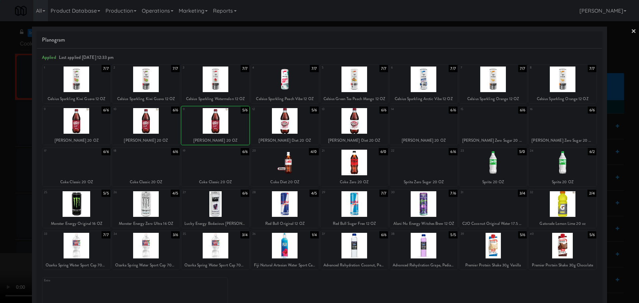
click at [0, 176] on div at bounding box center [319, 151] width 639 height 303
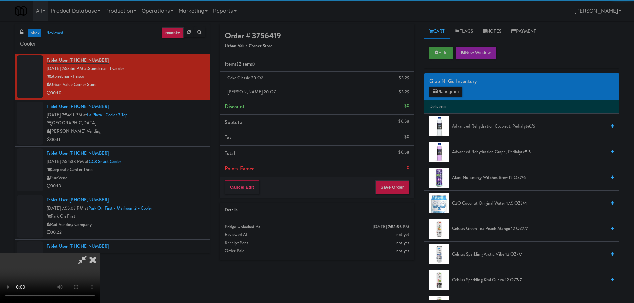
click at [100, 253] on video at bounding box center [50, 278] width 100 height 50
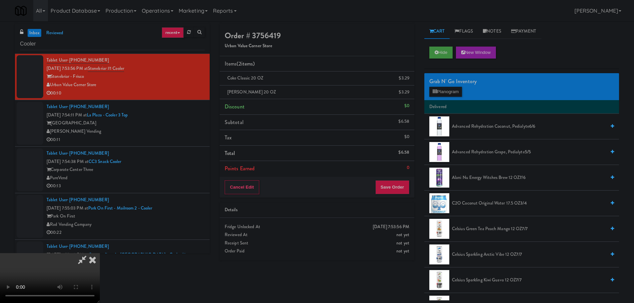
scroll to position [114, 0]
click at [384, 201] on div "Order # 3756419 Urban Value Corner Store Items (2 items ) Coke Classic 20 OZ $3…" at bounding box center [317, 144] width 205 height 241
click at [394, 191] on button "Save Order" at bounding box center [392, 187] width 34 height 14
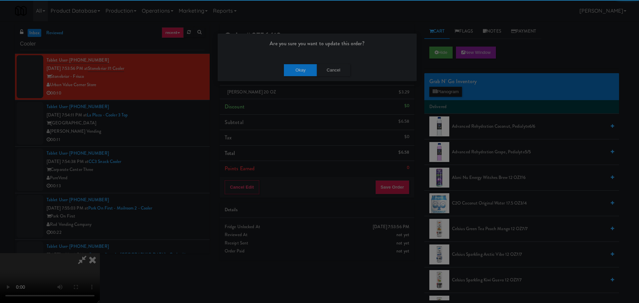
click at [303, 77] on div "Okay Cancel" at bounding box center [317, 70] width 199 height 22
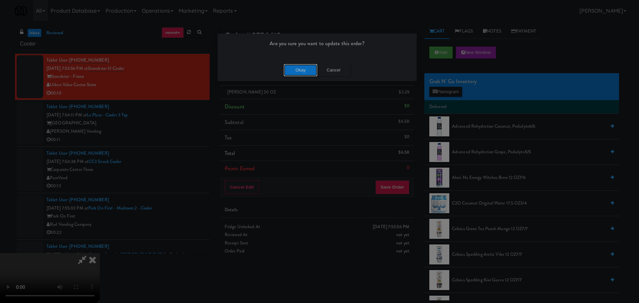
click at [303, 72] on button "Okay" at bounding box center [300, 70] width 33 height 12
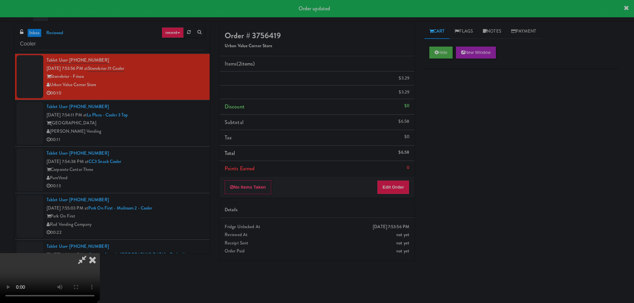
scroll to position [0, 0]
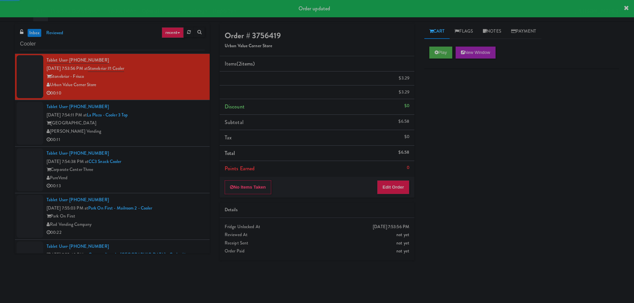
click at [177, 134] on div "[PERSON_NAME] Vending" at bounding box center [126, 131] width 158 height 8
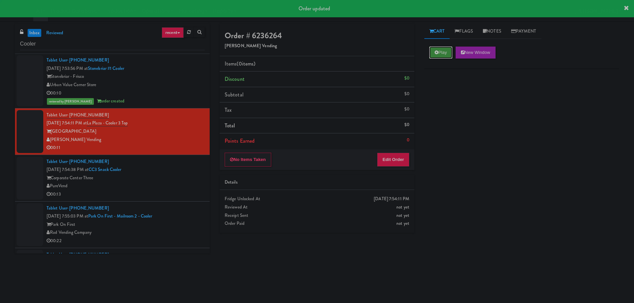
click at [450, 56] on button "Play" at bounding box center [440, 53] width 23 height 12
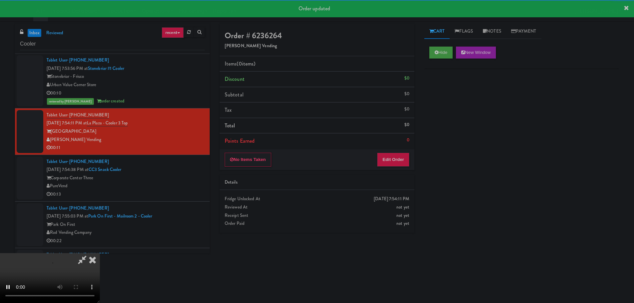
click at [377, 173] on div "Order # 6236264 [PERSON_NAME] Vending Items (0 items ) Discount $0 Subtotal $0 …" at bounding box center [317, 131] width 205 height 214
click at [389, 162] on button "Edit Order" at bounding box center [393, 160] width 32 height 14
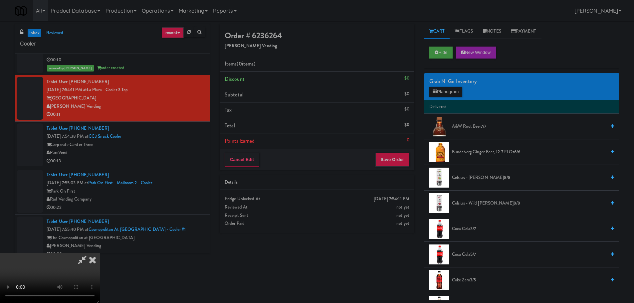
click at [100, 253] on video at bounding box center [50, 278] width 100 height 50
click at [443, 95] on button "Planogram" at bounding box center [445, 92] width 33 height 10
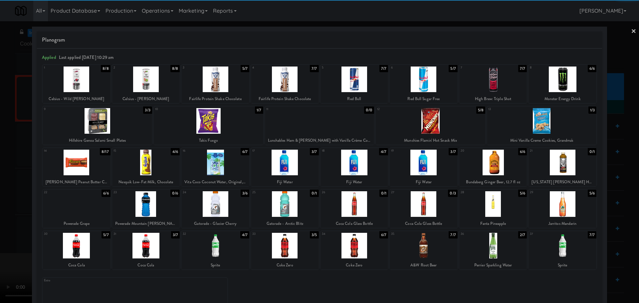
click at [423, 164] on div at bounding box center [423, 163] width 68 height 26
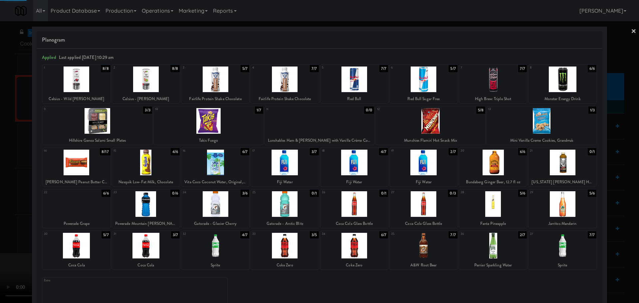
drag, startPoint x: 0, startPoint y: 200, endPoint x: 79, endPoint y: 189, distance: 79.6
click at [1, 200] on div at bounding box center [319, 151] width 639 height 303
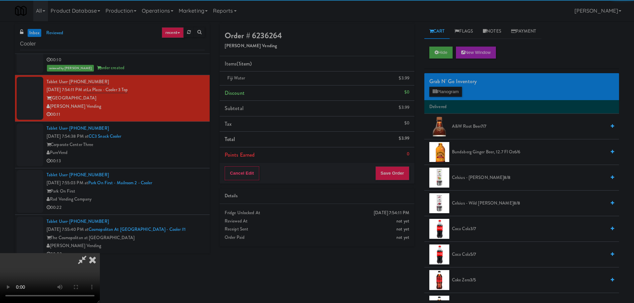
click at [100, 253] on video at bounding box center [50, 278] width 100 height 50
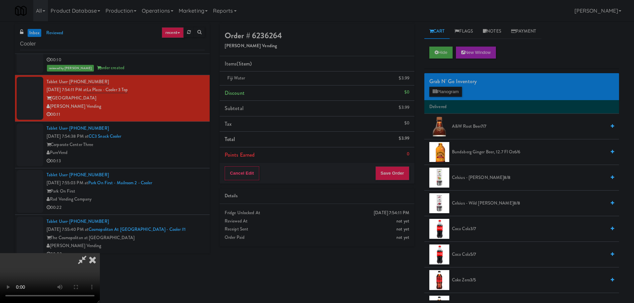
click at [100, 253] on video at bounding box center [50, 278] width 100 height 50
click at [457, 96] on button "Planogram" at bounding box center [445, 92] width 33 height 10
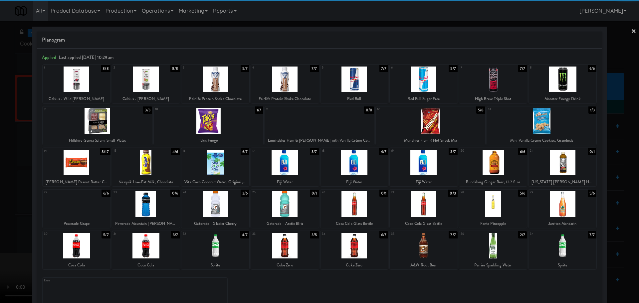
click at [145, 244] on div at bounding box center [146, 246] width 68 height 26
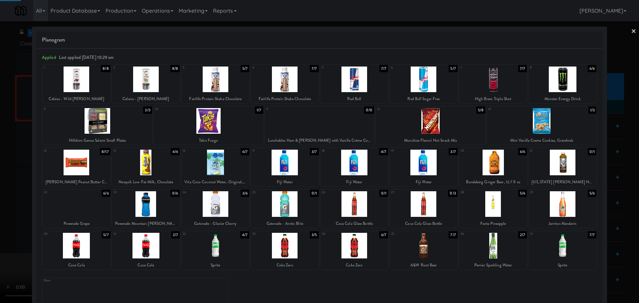
drag, startPoint x: 0, startPoint y: 238, endPoint x: 16, endPoint y: 234, distance: 16.2
click at [2, 237] on div at bounding box center [319, 151] width 639 height 303
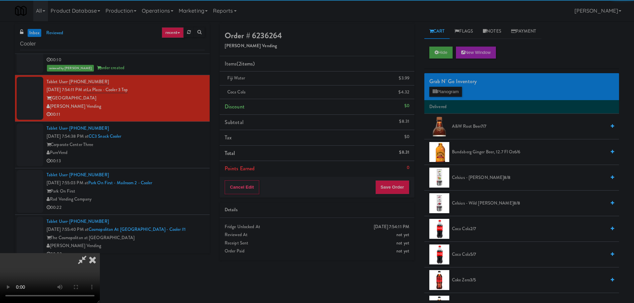
drag, startPoint x: 203, startPoint y: 188, endPoint x: 211, endPoint y: 183, distance: 9.0
click at [100, 253] on video at bounding box center [50, 278] width 100 height 50
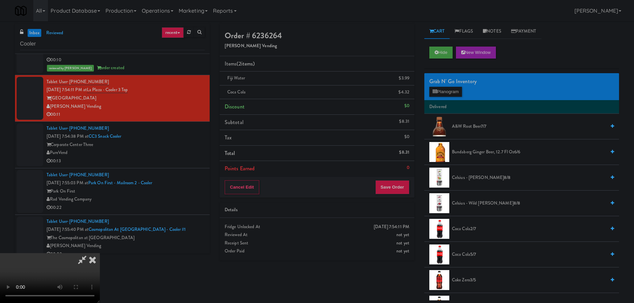
scroll to position [114, 0]
click at [391, 185] on button "Save Order" at bounding box center [392, 187] width 34 height 14
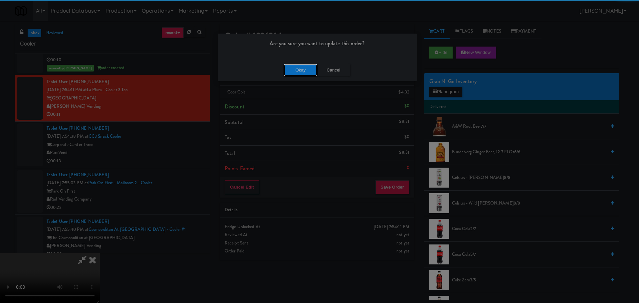
click at [300, 71] on button "Okay" at bounding box center [300, 70] width 33 height 12
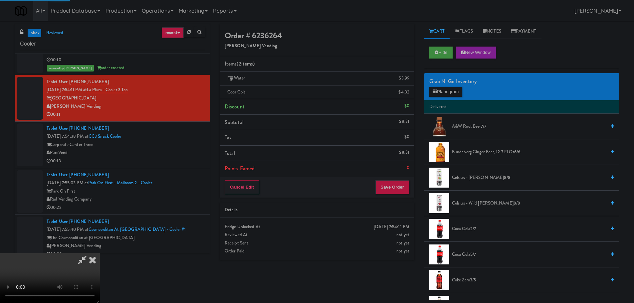
scroll to position [0, 0]
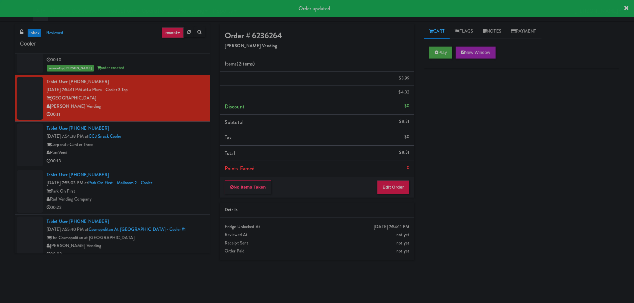
click at [185, 130] on div "Tablet User · (813) 312-7566 [DATE] 7:54:38 PM at CC3 Snack Cooler Corporate Ce…" at bounding box center [126, 144] width 158 height 41
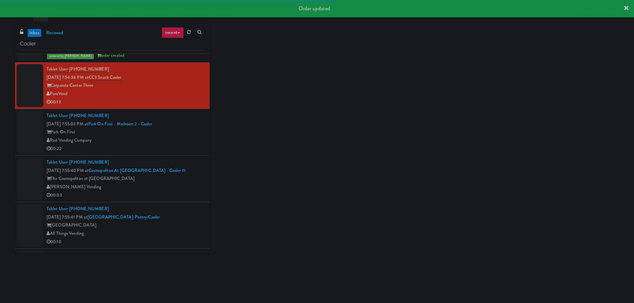
scroll to position [998, 0]
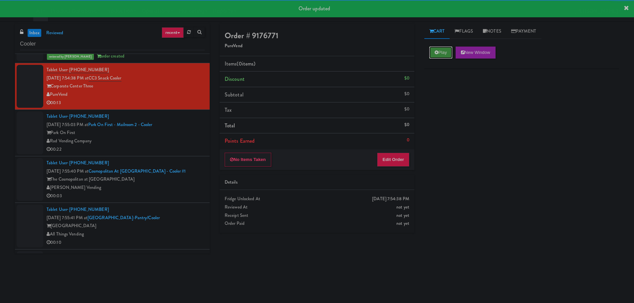
click at [430, 56] on button "Play" at bounding box center [440, 53] width 23 height 12
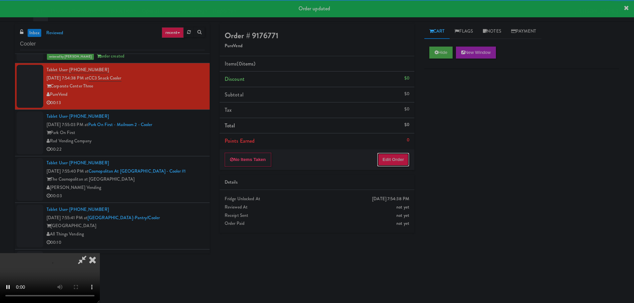
click at [396, 154] on button "Edit Order" at bounding box center [393, 160] width 32 height 14
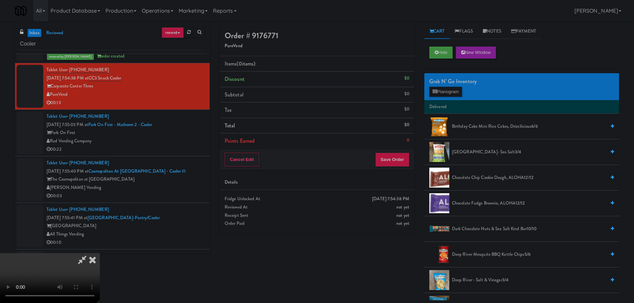
scroll to position [0, 0]
click at [100, 253] on video at bounding box center [50, 278] width 100 height 50
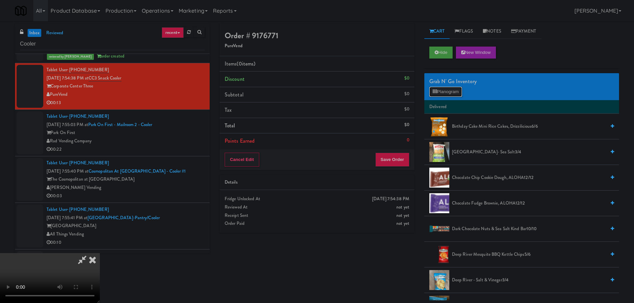
click at [438, 91] on button "Planogram" at bounding box center [445, 92] width 33 height 10
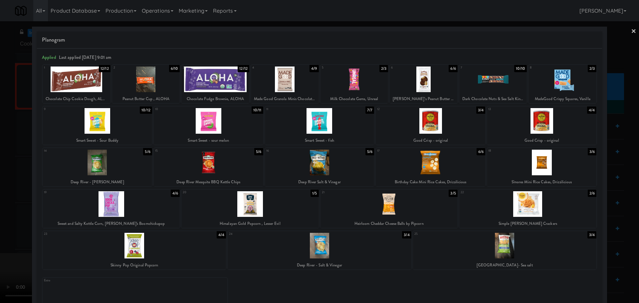
click at [396, 204] on div at bounding box center [388, 204] width 137 height 26
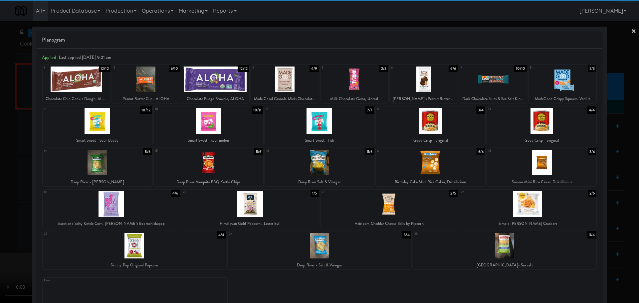
click at [0, 207] on div at bounding box center [319, 151] width 639 height 303
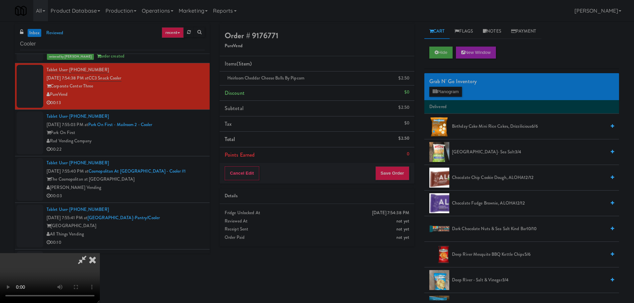
drag, startPoint x: 240, startPoint y: 157, endPoint x: 258, endPoint y: 158, distance: 17.7
click at [100, 253] on video at bounding box center [50, 278] width 100 height 50
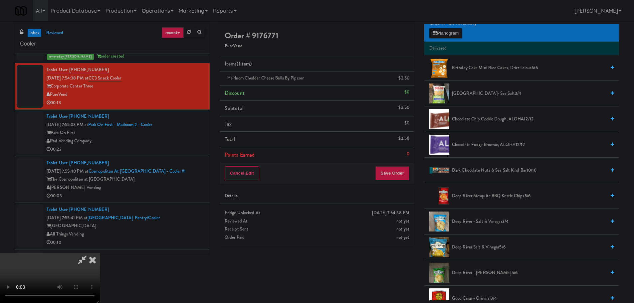
scroll to position [32, 0]
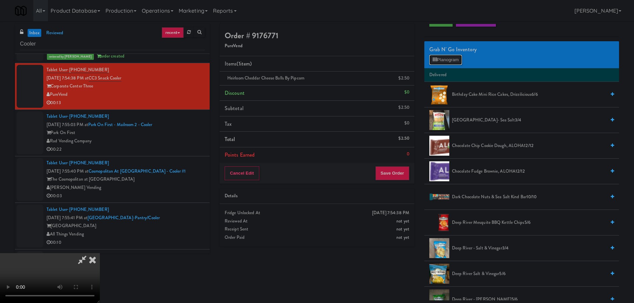
click at [442, 58] on button "Planogram" at bounding box center [445, 60] width 33 height 10
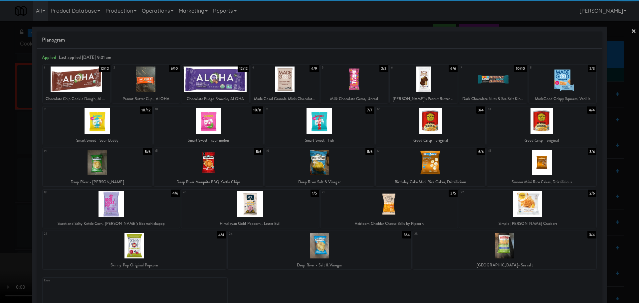
click at [0, 173] on div at bounding box center [319, 151] width 639 height 303
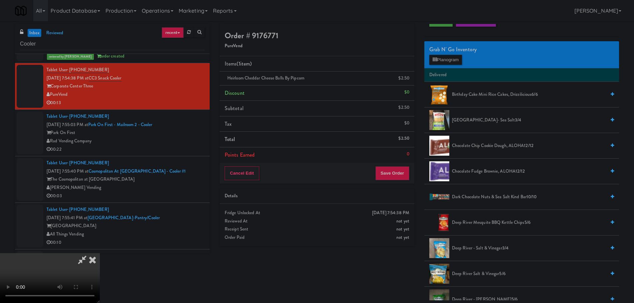
click at [100, 253] on video at bounding box center [50, 278] width 100 height 50
drag, startPoint x: 260, startPoint y: 136, endPoint x: 255, endPoint y: 147, distance: 12.7
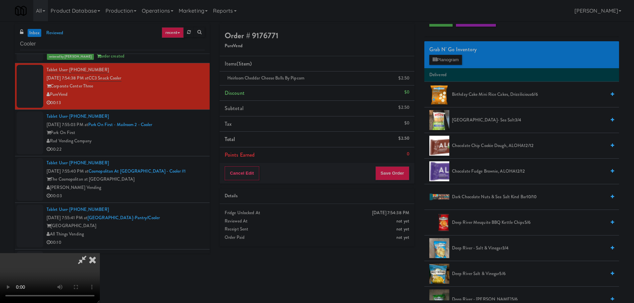
click at [100, 253] on video at bounding box center [50, 278] width 100 height 50
drag, startPoint x: 326, startPoint y: 122, endPoint x: 315, endPoint y: 147, distance: 26.5
click at [100, 253] on video at bounding box center [50, 278] width 100 height 50
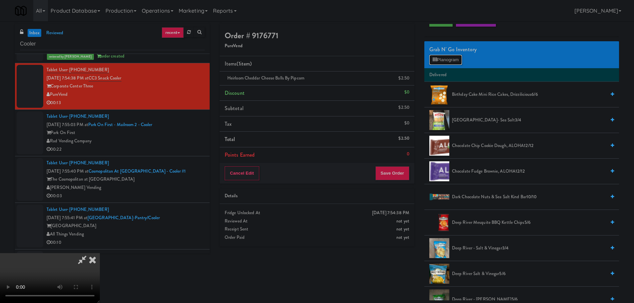
click at [446, 61] on button "Planogram" at bounding box center [445, 60] width 33 height 10
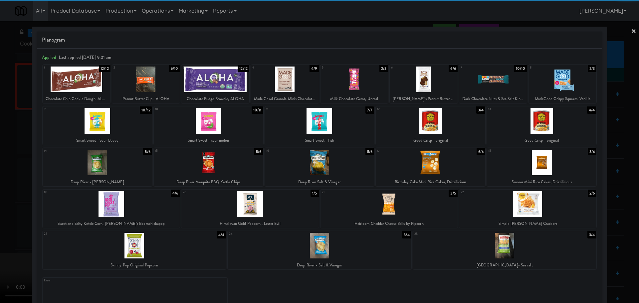
click at [114, 167] on div at bounding box center [97, 163] width 109 height 26
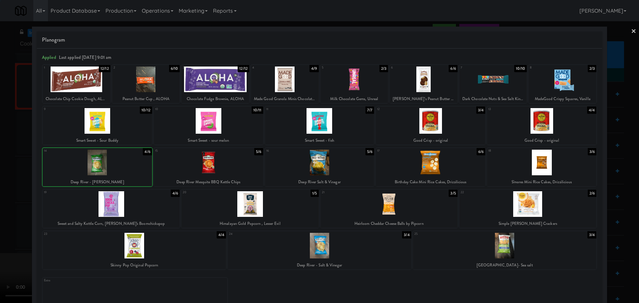
click at [1, 210] on div at bounding box center [319, 151] width 639 height 303
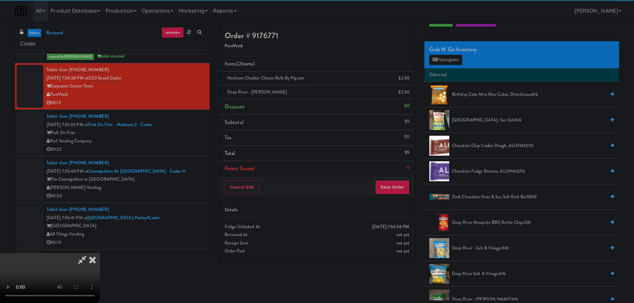
drag, startPoint x: 124, startPoint y: 192, endPoint x: 143, endPoint y: 189, distance: 19.2
click at [100, 253] on video at bounding box center [50, 278] width 100 height 50
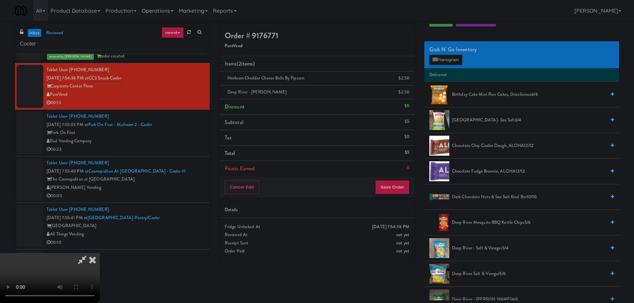
scroll to position [114, 0]
click at [393, 171] on li "Points Earned 0" at bounding box center [317, 168] width 195 height 15
click at [394, 181] on button "Save Order" at bounding box center [392, 187] width 34 height 14
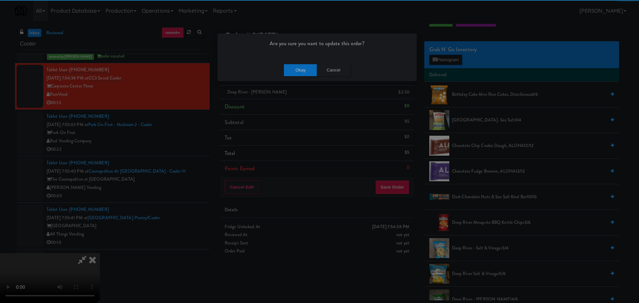
click at [297, 63] on div "Okay Cancel" at bounding box center [317, 70] width 199 height 22
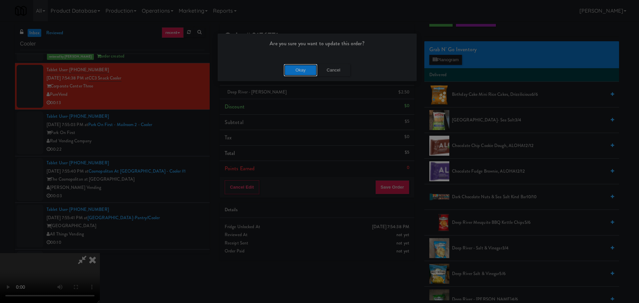
click at [300, 66] on button "Okay" at bounding box center [300, 70] width 33 height 12
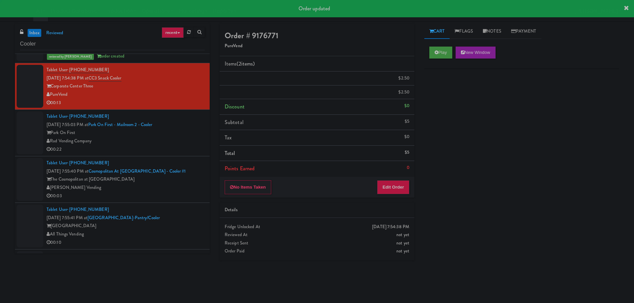
scroll to position [0, 0]
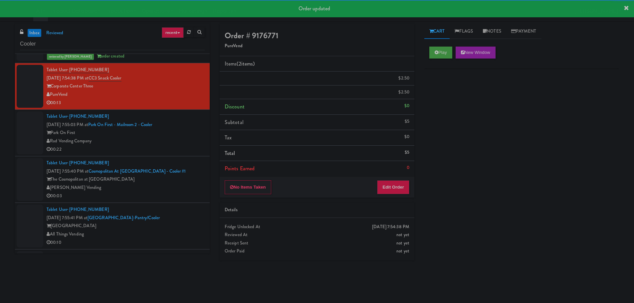
click at [184, 133] on div "Park On First" at bounding box center [126, 133] width 158 height 8
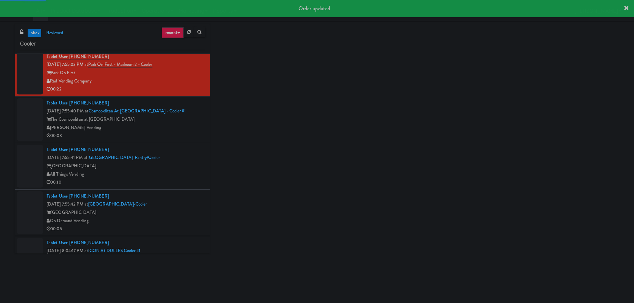
scroll to position [1064, 0]
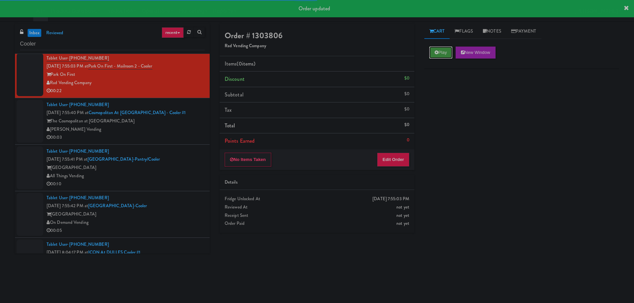
click at [436, 54] on icon at bounding box center [436, 52] width 4 height 4
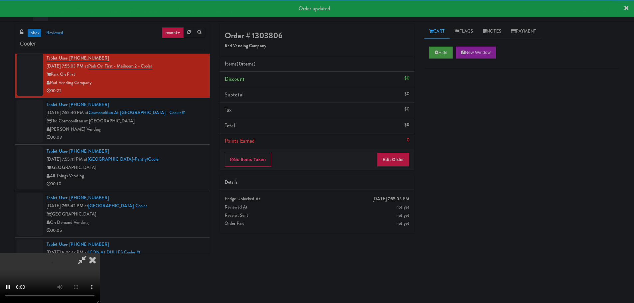
click at [403, 148] on li "Points Earned 0" at bounding box center [317, 140] width 195 height 15
click at [404, 150] on div "No Items Taken Edit Order" at bounding box center [317, 159] width 195 height 21
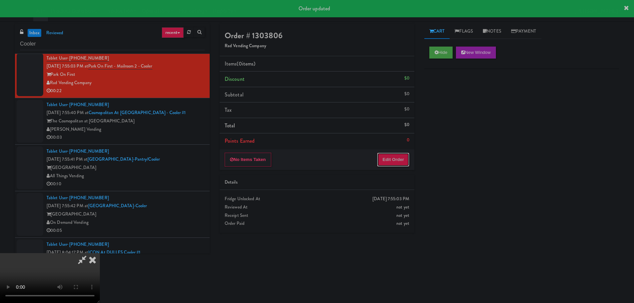
click at [404, 154] on button "Edit Order" at bounding box center [393, 160] width 32 height 14
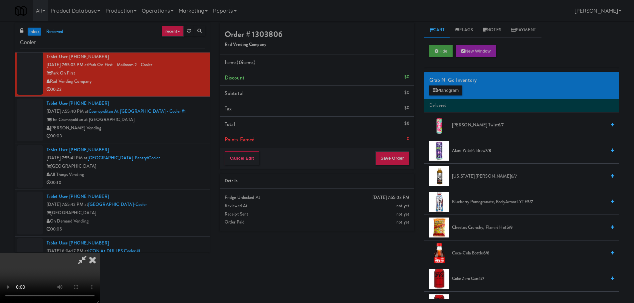
scroll to position [0, 0]
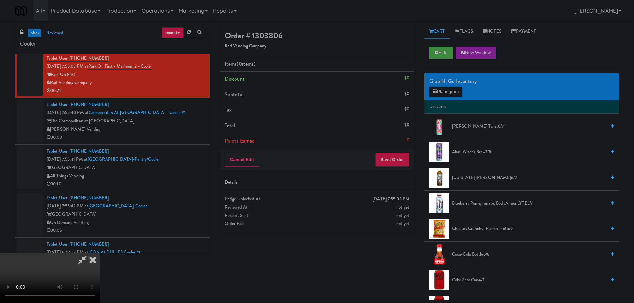
click at [100, 253] on video at bounding box center [50, 278] width 100 height 50
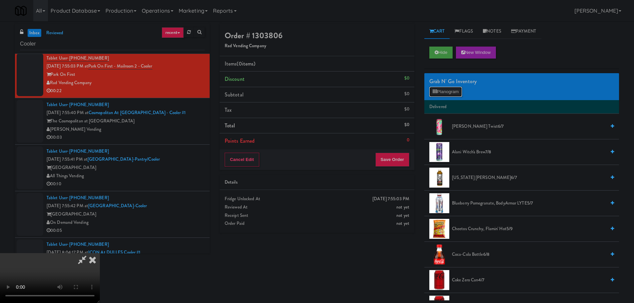
click at [443, 93] on button "Planogram" at bounding box center [445, 92] width 33 height 10
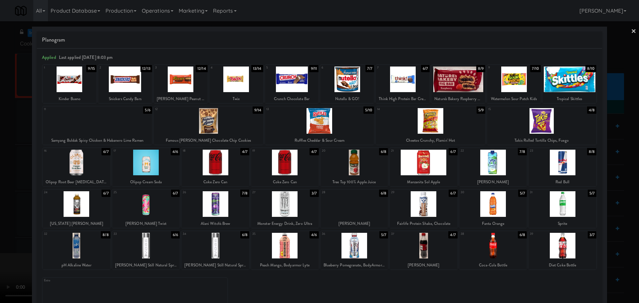
click at [285, 164] on div at bounding box center [285, 163] width 68 height 26
drag, startPoint x: 0, startPoint y: 202, endPoint x: 38, endPoint y: 190, distance: 39.7
click at [1, 203] on div at bounding box center [319, 151] width 639 height 303
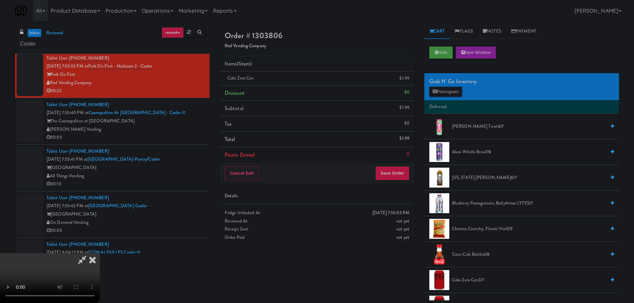
click at [100, 253] on video at bounding box center [50, 278] width 100 height 50
click at [448, 90] on button "Planogram" at bounding box center [445, 92] width 33 height 10
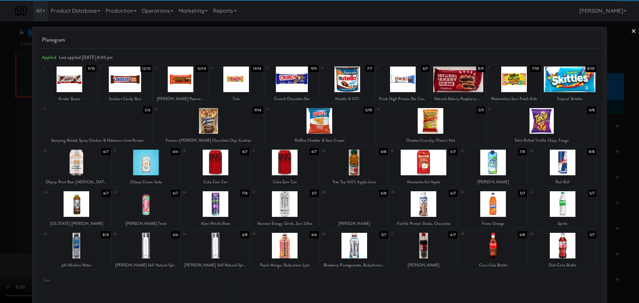
click at [293, 161] on div at bounding box center [285, 163] width 68 height 26
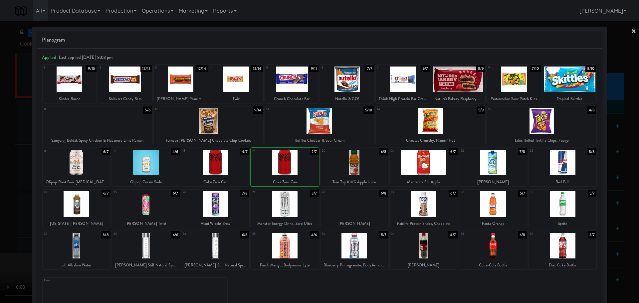
click at [0, 211] on div at bounding box center [319, 151] width 639 height 303
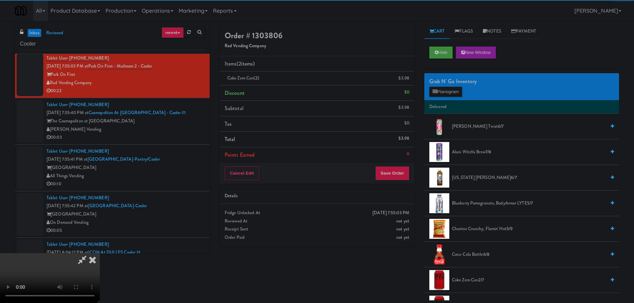
drag, startPoint x: 164, startPoint y: 171, endPoint x: 195, endPoint y: 160, distance: 32.7
click at [100, 253] on video at bounding box center [50, 278] width 100 height 50
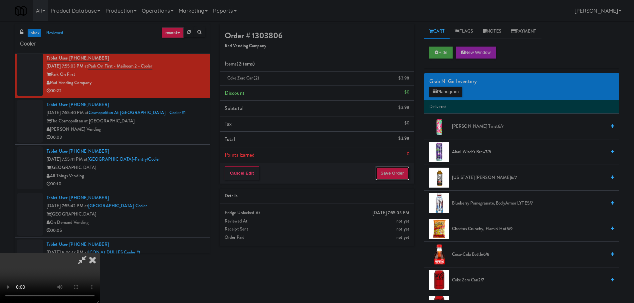
click at [395, 171] on button "Save Order" at bounding box center [392, 173] width 34 height 14
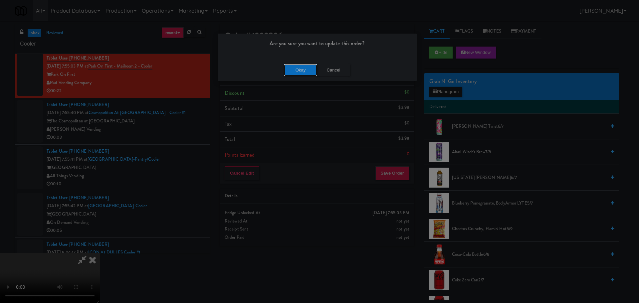
click at [298, 69] on button "Okay" at bounding box center [300, 70] width 33 height 12
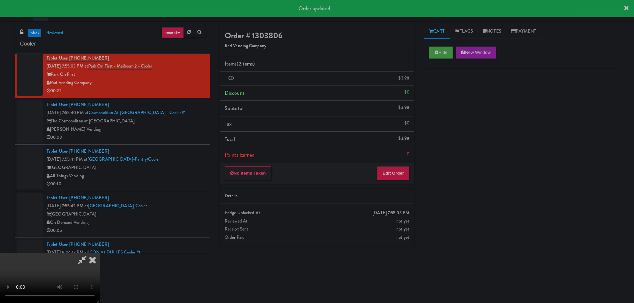
click at [184, 130] on div "[PERSON_NAME] Vending" at bounding box center [126, 129] width 158 height 8
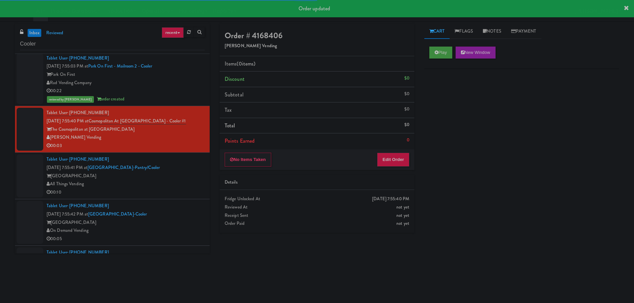
click at [426, 54] on div "Play New Window" at bounding box center [521, 55] width 195 height 27
click at [434, 53] on button "Play" at bounding box center [440, 53] width 23 height 12
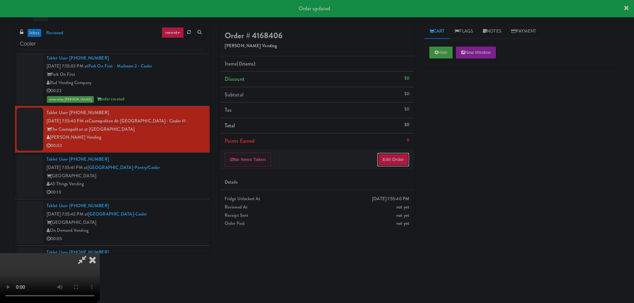
click at [397, 162] on button "Edit Order" at bounding box center [393, 160] width 32 height 14
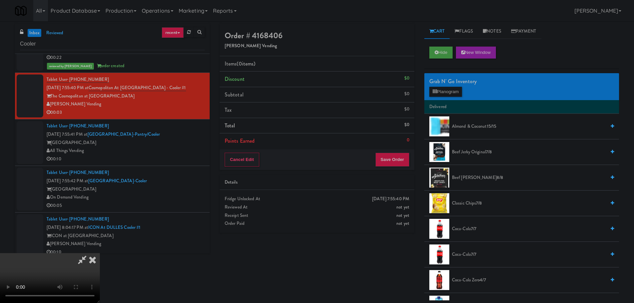
click at [100, 253] on video at bounding box center [50, 278] width 100 height 50
click at [452, 88] on button "Planogram" at bounding box center [445, 92] width 33 height 10
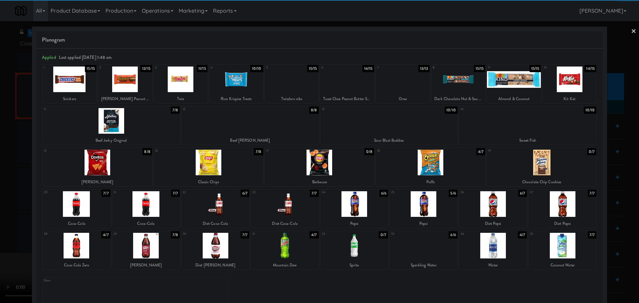
click at [159, 207] on div at bounding box center [146, 204] width 68 height 26
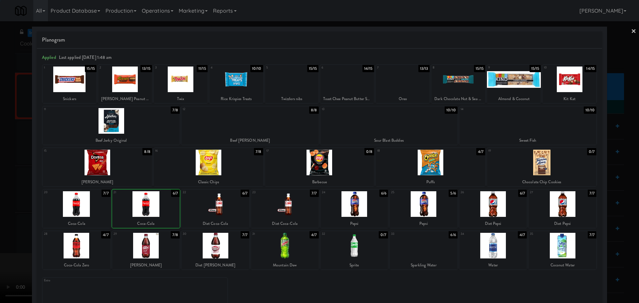
click at [3, 201] on div at bounding box center [319, 151] width 639 height 303
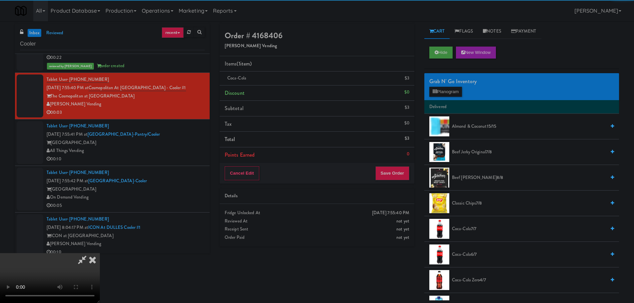
click at [100, 253] on video at bounding box center [50, 278] width 100 height 50
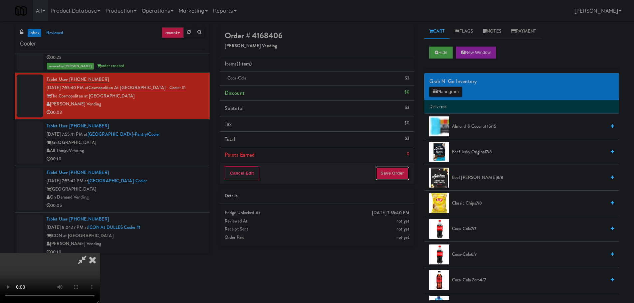
click at [388, 173] on button "Save Order" at bounding box center [392, 173] width 34 height 14
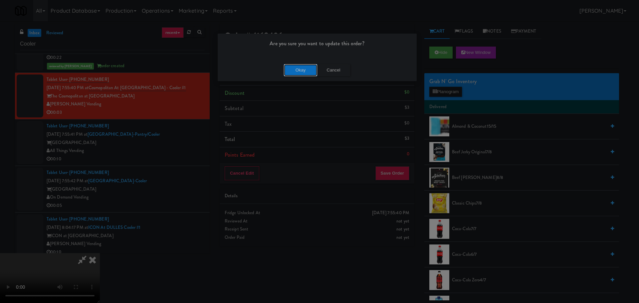
click at [294, 68] on button "Okay" at bounding box center [300, 70] width 33 height 12
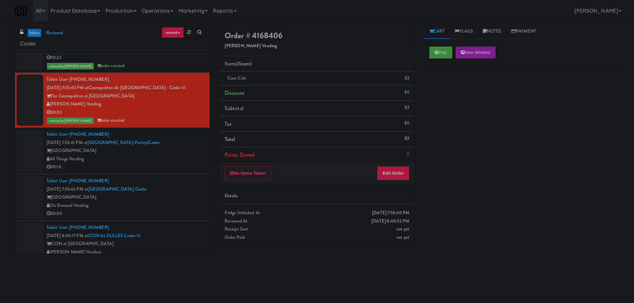
click at [173, 142] on div "Tablet User · (303) 358-9930 [DATE] 7:55:41 PM at [GEOGRAPHIC_DATA]-[GEOGRAPHIC…" at bounding box center [126, 150] width 158 height 41
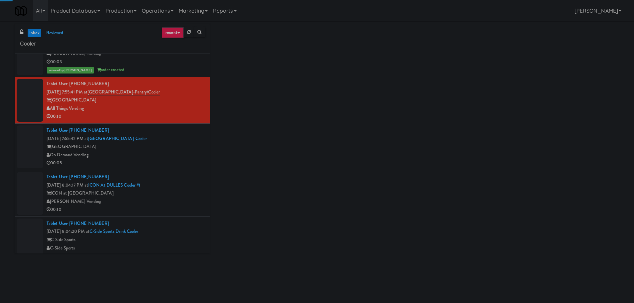
scroll to position [1164, 0]
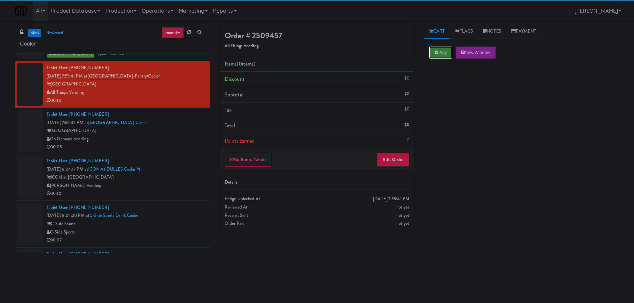
click at [448, 49] on button "Play" at bounding box center [440, 53] width 23 height 12
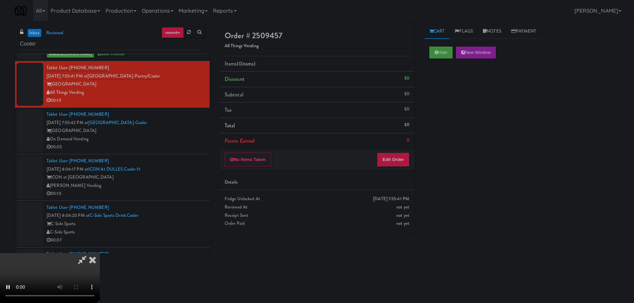
click at [391, 171] on div "Order # 2509457 All Things Vending Items (0 items ) Discount $0 Subtotal $0 Tax…" at bounding box center [317, 131] width 205 height 214
click at [391, 165] on button "Edit Order" at bounding box center [393, 160] width 32 height 14
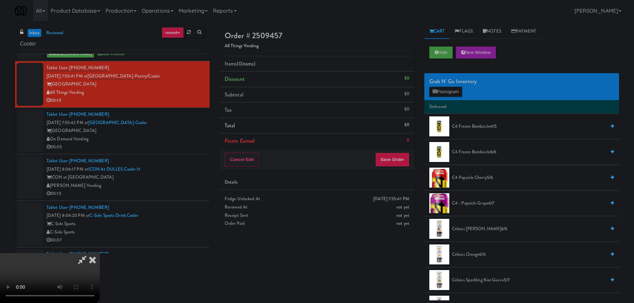
scroll to position [0, 0]
click at [100, 253] on video at bounding box center [50, 278] width 100 height 50
drag, startPoint x: 240, startPoint y: 174, endPoint x: 253, endPoint y: 174, distance: 13.6
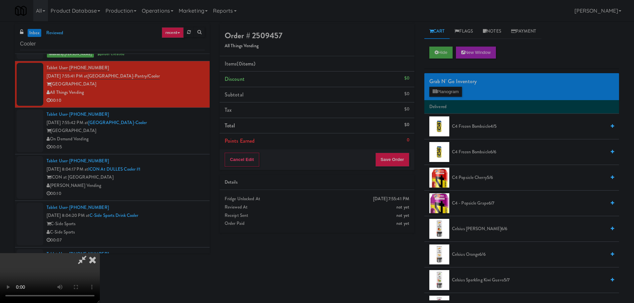
click at [100, 253] on video at bounding box center [50, 278] width 100 height 50
click at [459, 94] on button "Planogram" at bounding box center [445, 92] width 33 height 10
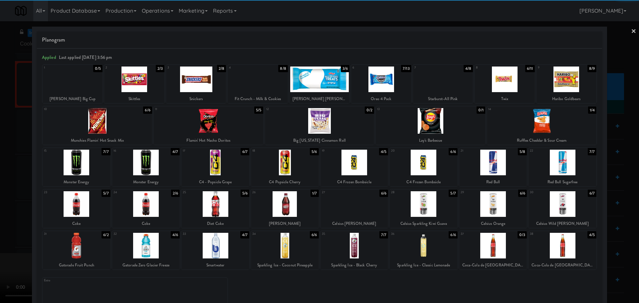
click at [158, 203] on div at bounding box center [146, 204] width 68 height 26
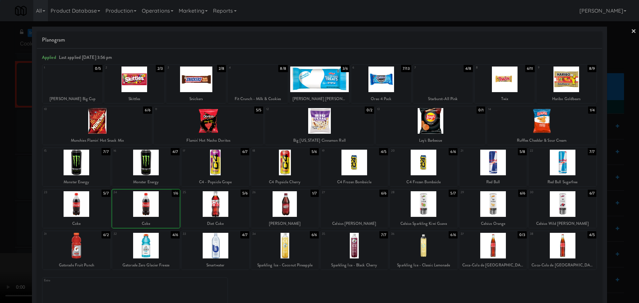
drag, startPoint x: 0, startPoint y: 226, endPoint x: 19, endPoint y: 222, distance: 19.0
click at [1, 225] on div at bounding box center [319, 151] width 639 height 303
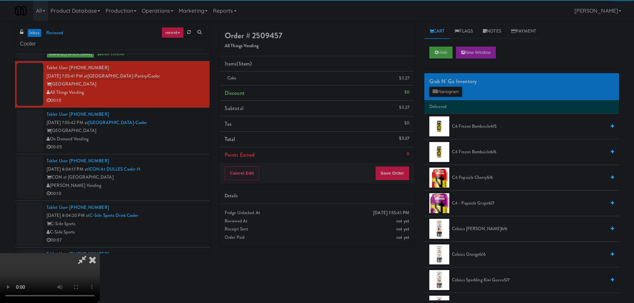
click at [100, 253] on video at bounding box center [50, 278] width 100 height 50
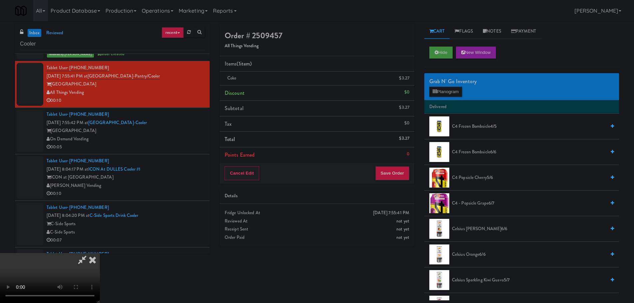
drag, startPoint x: 199, startPoint y: 178, endPoint x: 213, endPoint y: 182, distance: 13.7
click at [100, 253] on video at bounding box center [50, 278] width 100 height 50
click at [440, 94] on button "Planogram" at bounding box center [445, 92] width 33 height 10
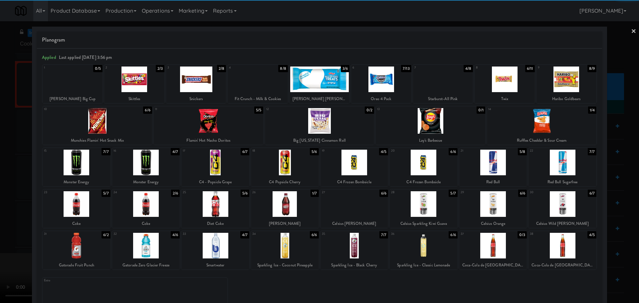
drag, startPoint x: 154, startPoint y: 206, endPoint x: 95, endPoint y: 213, distance: 59.4
click at [155, 206] on div at bounding box center [146, 204] width 68 height 26
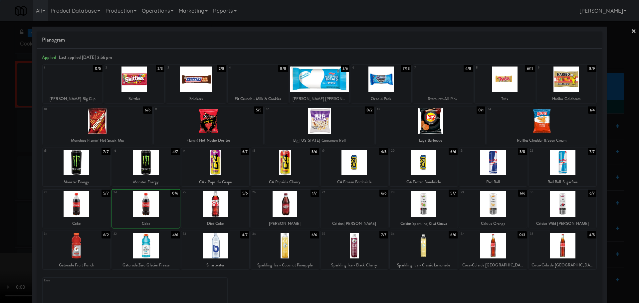
drag, startPoint x: 0, startPoint y: 216, endPoint x: 143, endPoint y: 183, distance: 147.0
click at [3, 215] on div at bounding box center [319, 151] width 639 height 303
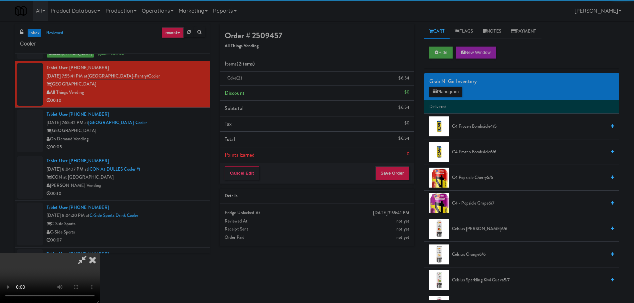
drag, startPoint x: 155, startPoint y: 180, endPoint x: 160, endPoint y: 178, distance: 5.5
click at [100, 253] on video at bounding box center [50, 278] width 100 height 50
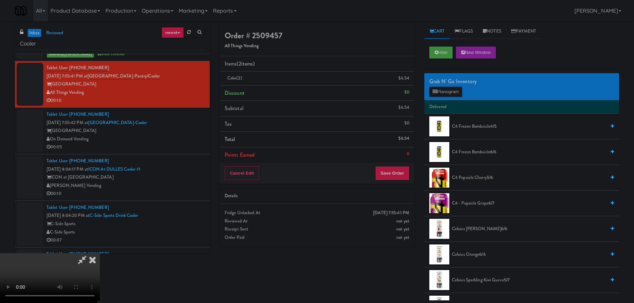
scroll to position [114, 0]
click at [381, 176] on button "Save Order" at bounding box center [392, 173] width 34 height 14
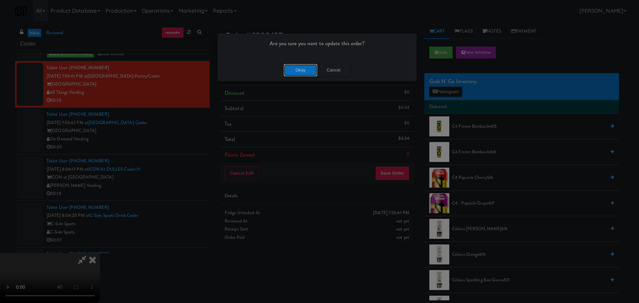
click at [299, 73] on button "Okay" at bounding box center [300, 70] width 33 height 12
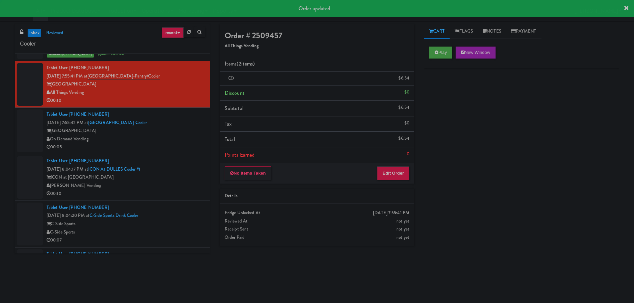
scroll to position [0, 0]
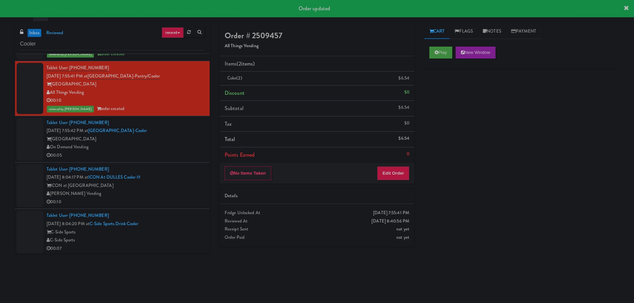
click at [194, 152] on div "00:05" at bounding box center [126, 155] width 158 height 8
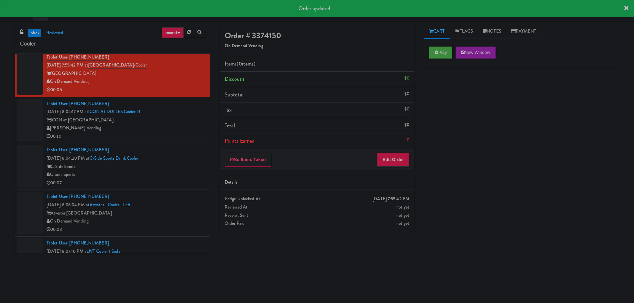
scroll to position [1231, 0]
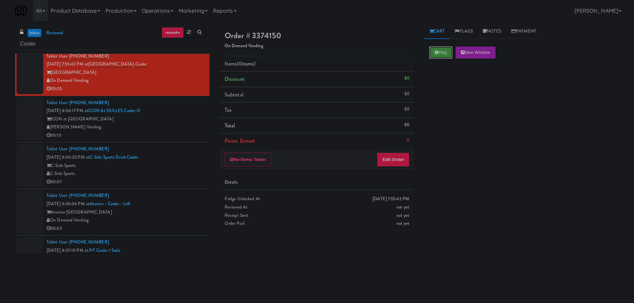
click at [448, 48] on button "Play" at bounding box center [440, 53] width 23 height 12
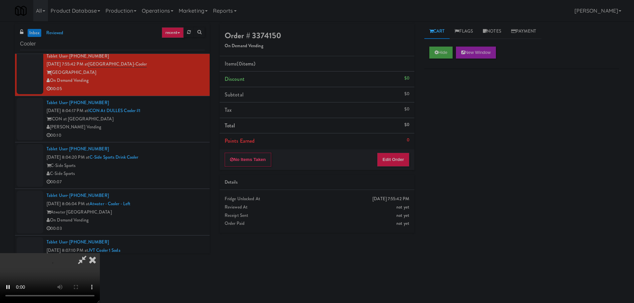
click at [396, 152] on div "No Items Taken Edit Order" at bounding box center [317, 159] width 195 height 21
click at [396, 153] on button "Edit Order" at bounding box center [393, 160] width 32 height 14
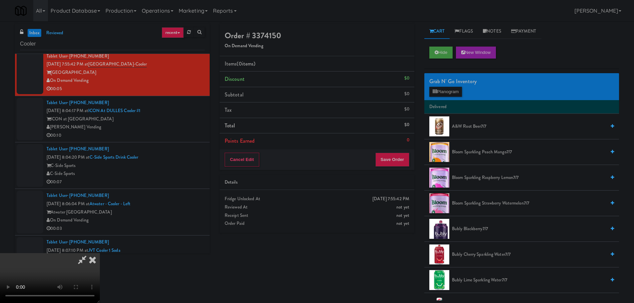
scroll to position [0, 0]
click at [100, 253] on video at bounding box center [50, 278] width 100 height 50
drag, startPoint x: 254, startPoint y: 175, endPoint x: 256, endPoint y: 182, distance: 7.8
click at [100, 253] on video at bounding box center [50, 278] width 100 height 50
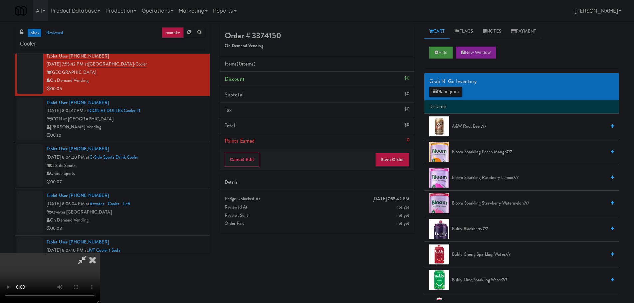
click at [438, 98] on div "Grab N' Go Inventory Planogram" at bounding box center [521, 86] width 195 height 27
click at [439, 93] on button "Planogram" at bounding box center [445, 92] width 33 height 10
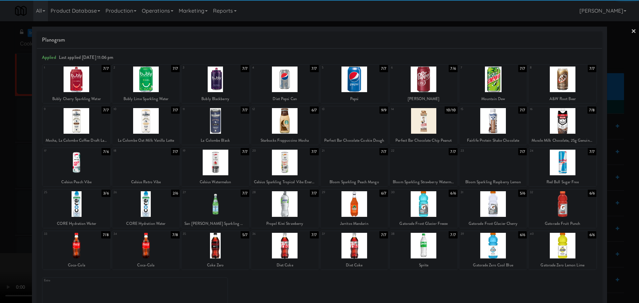
click at [498, 84] on div at bounding box center [493, 80] width 68 height 26
drag, startPoint x: 0, startPoint y: 184, endPoint x: 170, endPoint y: 158, distance: 171.9
click at [3, 184] on div at bounding box center [319, 151] width 639 height 303
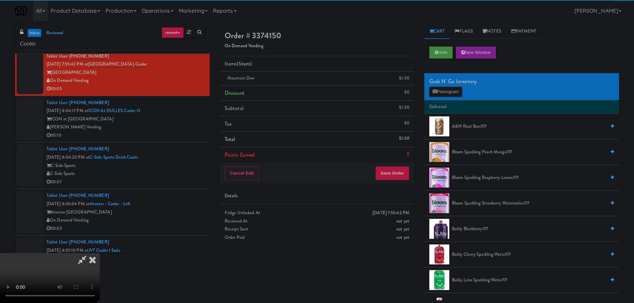
click at [100, 253] on video at bounding box center [50, 278] width 100 height 50
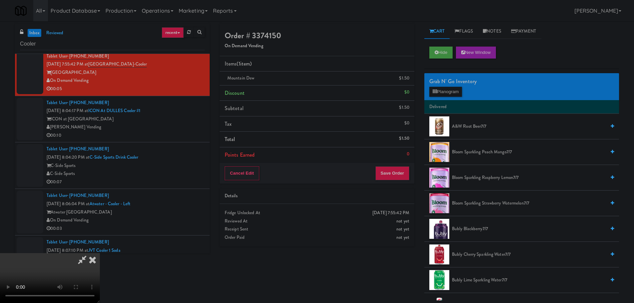
scroll to position [114, 0]
click at [394, 172] on button "Save Order" at bounding box center [392, 173] width 34 height 14
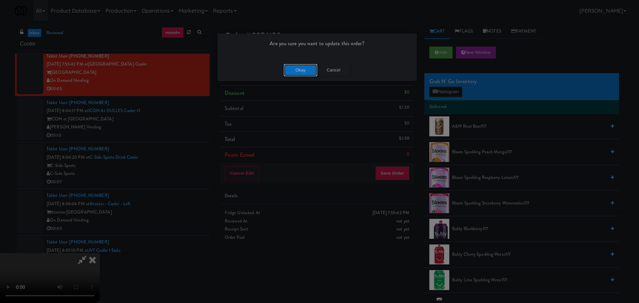
click at [313, 72] on button "Okay" at bounding box center [300, 70] width 33 height 12
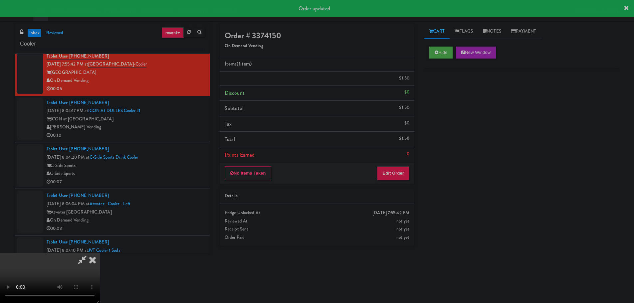
scroll to position [0, 0]
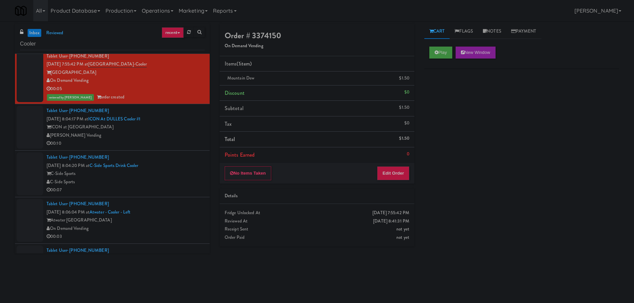
click at [185, 127] on div "ICON at [GEOGRAPHIC_DATA]" at bounding box center [126, 127] width 158 height 8
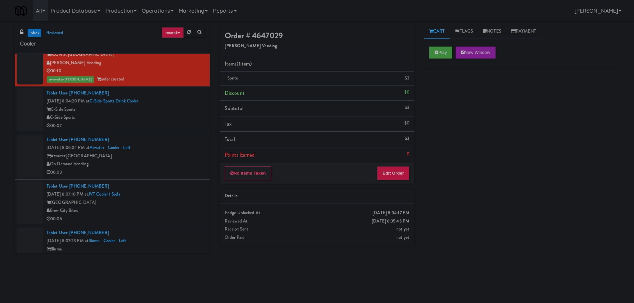
scroll to position [1330, 0]
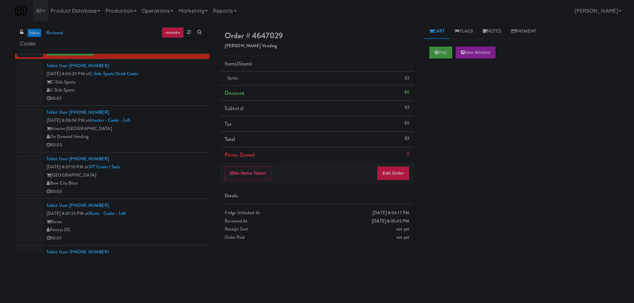
click at [187, 97] on div "00:07" at bounding box center [126, 98] width 158 height 8
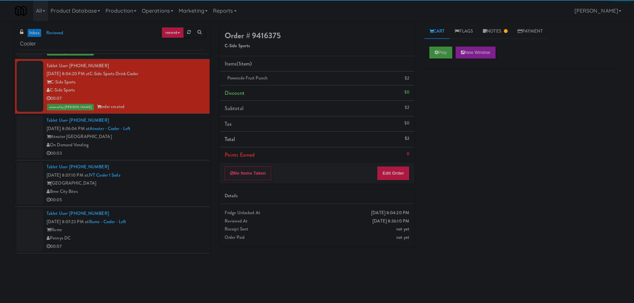
click at [175, 141] on div "On Demand Vending" at bounding box center [126, 145] width 158 height 8
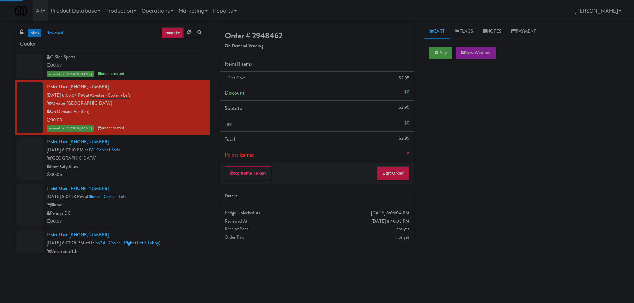
click at [178, 154] on div "[GEOGRAPHIC_DATA]" at bounding box center [126, 158] width 158 height 8
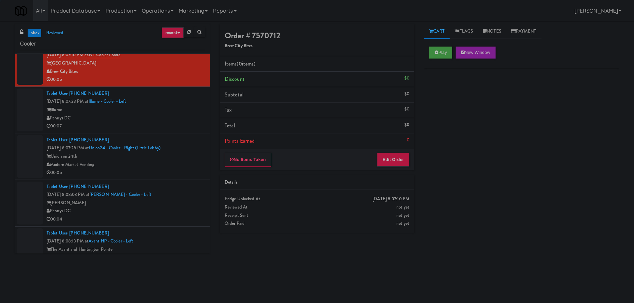
scroll to position [1463, 0]
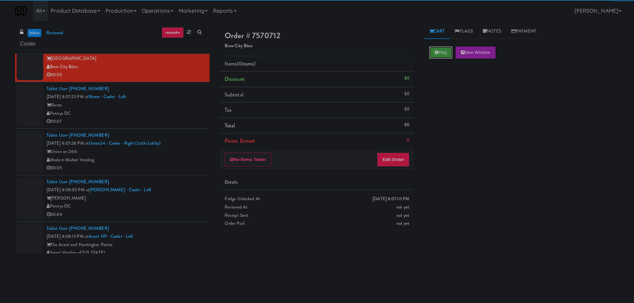
click at [445, 55] on button "Play" at bounding box center [440, 53] width 23 height 12
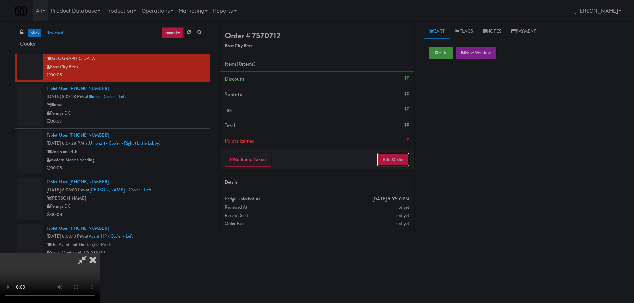
click at [379, 155] on button "Edit Order" at bounding box center [393, 160] width 32 height 14
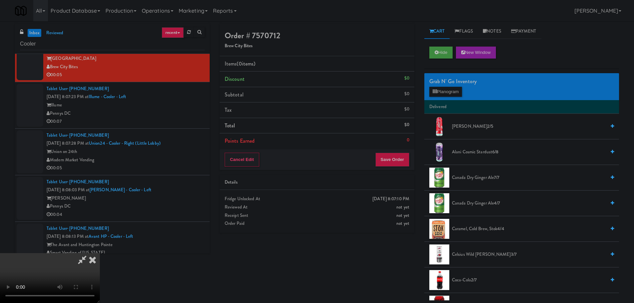
scroll to position [0, 0]
drag, startPoint x: 278, startPoint y: 187, endPoint x: 282, endPoint y: 185, distance: 4.1
click at [100, 253] on video at bounding box center [50, 278] width 100 height 50
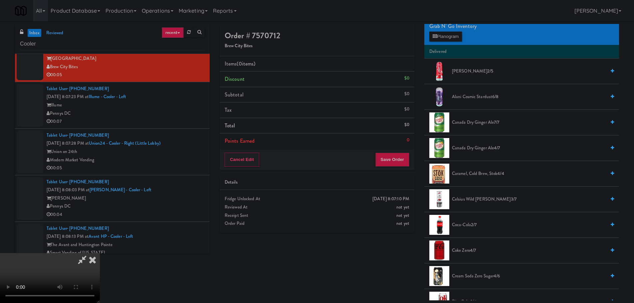
scroll to position [133, 0]
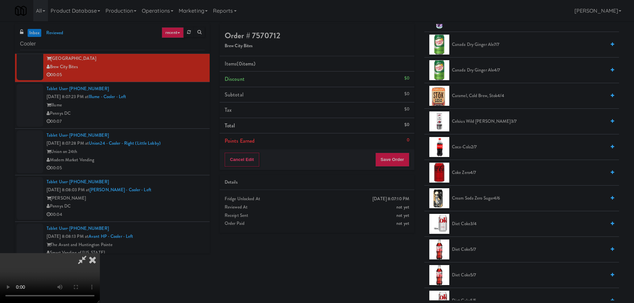
click at [472, 174] on span "4/7" at bounding box center [473, 172] width 6 height 6
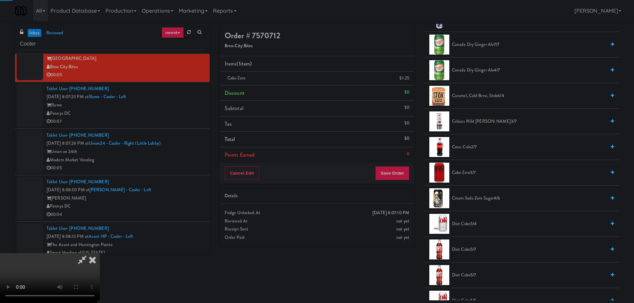
click at [100, 253] on video at bounding box center [50, 278] width 100 height 50
click at [394, 171] on button "Save Order" at bounding box center [392, 173] width 34 height 14
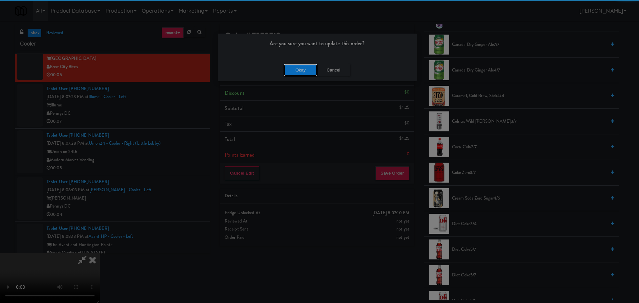
click at [301, 75] on button "Okay" at bounding box center [300, 70] width 33 height 12
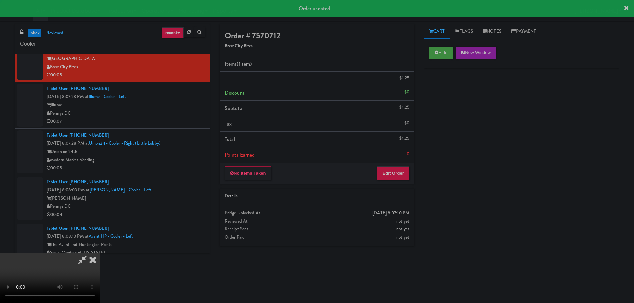
scroll to position [0, 0]
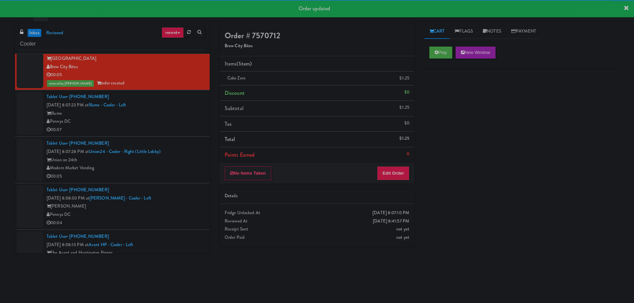
click at [188, 112] on div "Illume" at bounding box center [126, 113] width 158 height 8
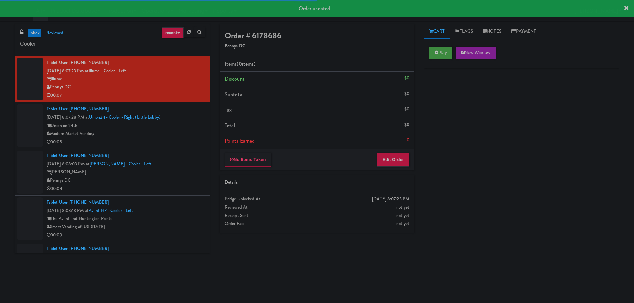
scroll to position [1497, 0]
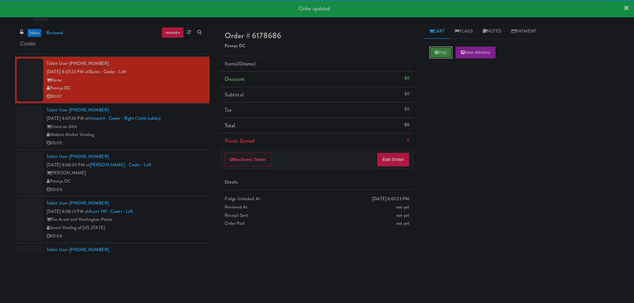
click at [440, 56] on button "Play" at bounding box center [440, 53] width 23 height 12
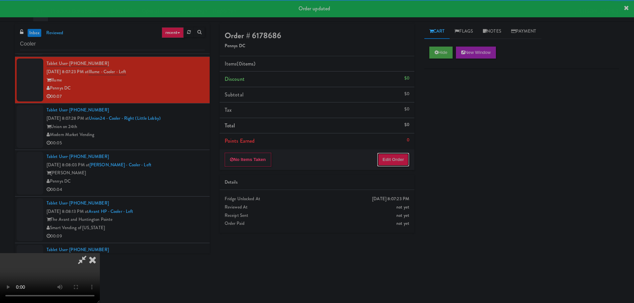
click at [405, 153] on button "Edit Order" at bounding box center [393, 160] width 32 height 14
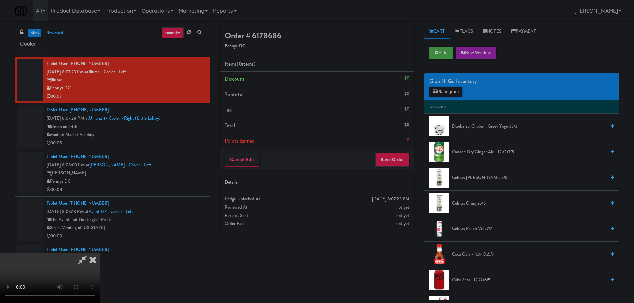
click at [100, 253] on video at bounding box center [50, 278] width 100 height 50
drag, startPoint x: 216, startPoint y: 176, endPoint x: 217, endPoint y: 173, distance: 3.7
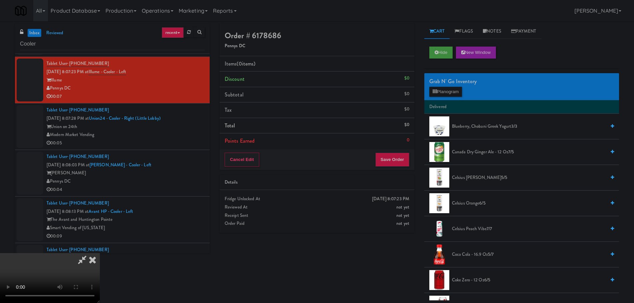
click at [100, 253] on video at bounding box center [50, 278] width 100 height 50
click at [461, 89] on button "Planogram" at bounding box center [445, 92] width 33 height 10
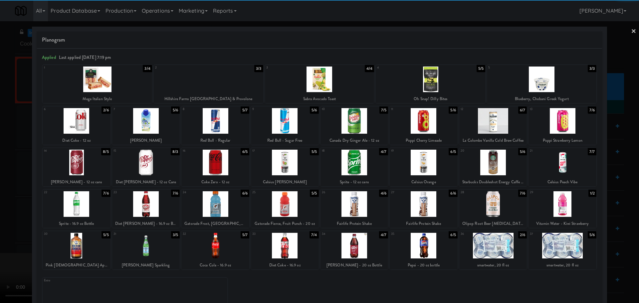
click at [222, 167] on div at bounding box center [215, 163] width 68 height 26
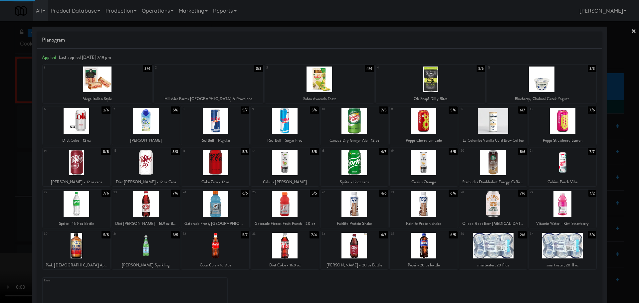
drag, startPoint x: 0, startPoint y: 211, endPoint x: 37, endPoint y: 251, distance: 54.6
click at [1, 211] on div at bounding box center [319, 151] width 639 height 303
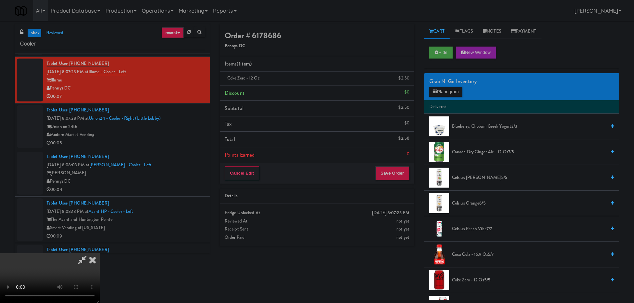
click at [70, 295] on video at bounding box center [50, 278] width 100 height 50
click at [100, 253] on video at bounding box center [50, 278] width 100 height 50
drag, startPoint x: 203, startPoint y: 181, endPoint x: 208, endPoint y: 179, distance: 5.1
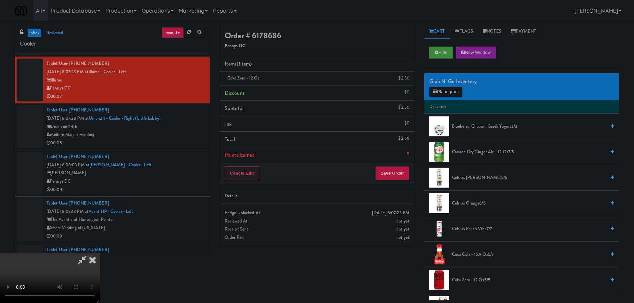
click at [100, 253] on video at bounding box center [50, 278] width 100 height 50
drag, startPoint x: 215, startPoint y: 176, endPoint x: 229, endPoint y: 177, distance: 14.4
click at [100, 253] on video at bounding box center [50, 278] width 100 height 50
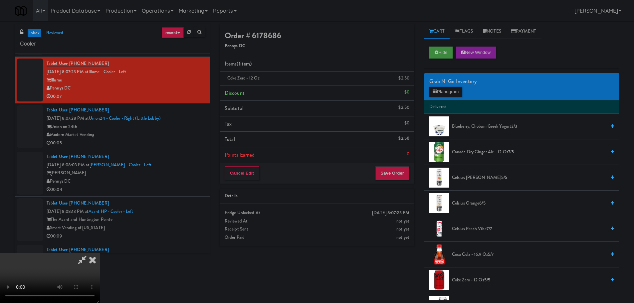
click at [100, 253] on video at bounding box center [50, 278] width 100 height 50
drag, startPoint x: 247, startPoint y: 157, endPoint x: 256, endPoint y: 156, distance: 9.0
click at [100, 253] on video at bounding box center [50, 278] width 100 height 50
click at [449, 95] on button "Planogram" at bounding box center [445, 92] width 33 height 10
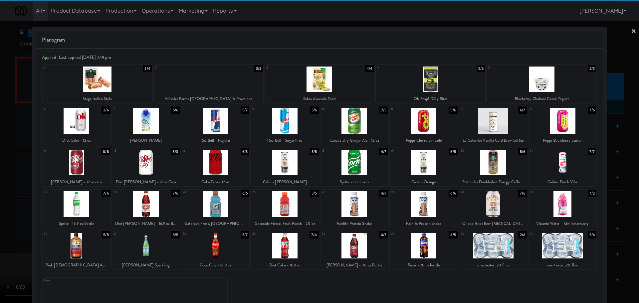
click at [416, 160] on div at bounding box center [423, 163] width 68 height 26
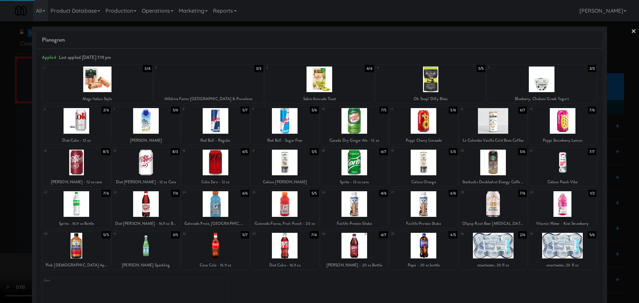
drag, startPoint x: 1, startPoint y: 246, endPoint x: 46, endPoint y: 244, distance: 45.3
click at [18, 246] on div at bounding box center [319, 151] width 639 height 303
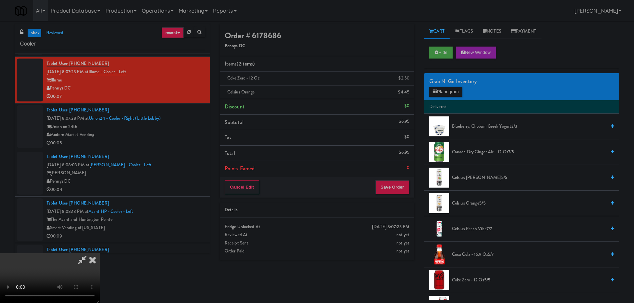
click at [100, 253] on video at bounding box center [50, 278] width 100 height 50
drag, startPoint x: 314, startPoint y: 139, endPoint x: 324, endPoint y: 129, distance: 14.8
click at [100, 253] on video at bounding box center [50, 278] width 100 height 50
click at [90, 253] on icon at bounding box center [81, 259] width 15 height 13
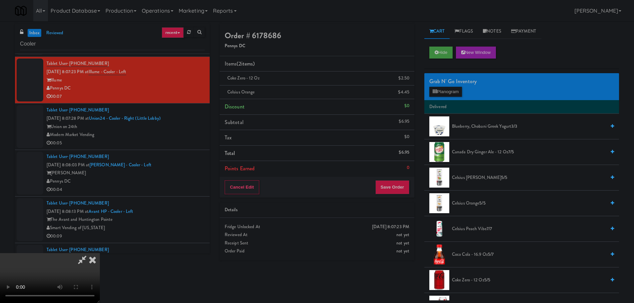
click at [100, 253] on video at bounding box center [50, 278] width 100 height 50
drag, startPoint x: 253, startPoint y: 234, endPoint x: 243, endPoint y: 231, distance: 10.7
click at [100, 253] on video at bounding box center [50, 278] width 100 height 50
drag, startPoint x: 238, startPoint y: 217, endPoint x: 240, endPoint y: 214, distance: 3.8
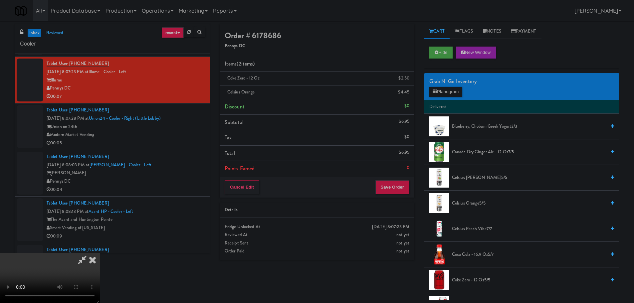
click at [100, 253] on video at bounding box center [50, 278] width 100 height 50
click at [394, 185] on button "Save Order" at bounding box center [392, 187] width 34 height 14
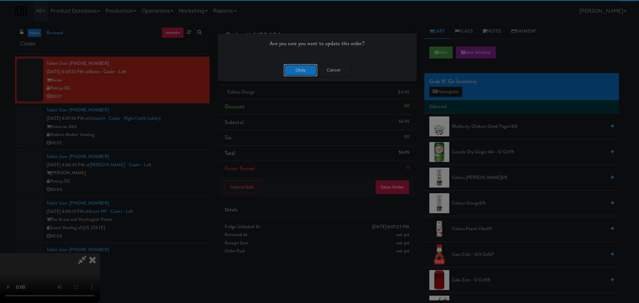
click at [295, 74] on button "Okay" at bounding box center [300, 70] width 33 height 12
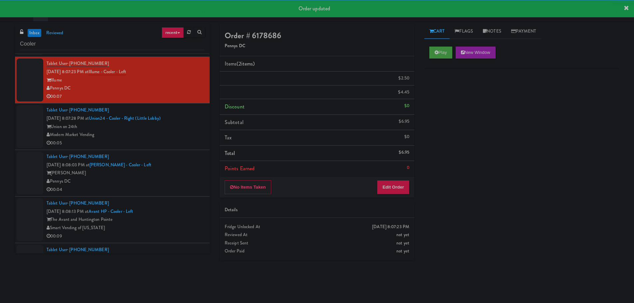
click at [190, 123] on div "Tablet User · (214) 502-6316 [DATE] 8:07:28 PM at [GEOGRAPHIC_DATA] - Cooler - …" at bounding box center [126, 126] width 158 height 41
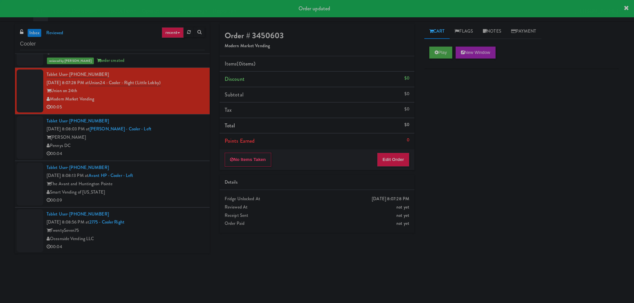
scroll to position [1563, 0]
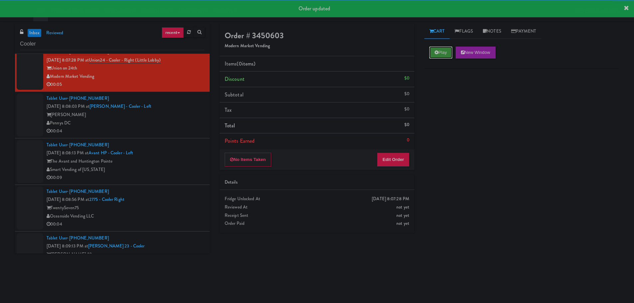
click at [442, 50] on button "Play" at bounding box center [440, 53] width 23 height 12
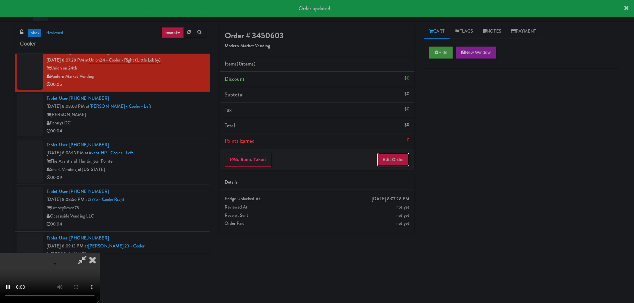
click at [408, 159] on button "Edit Order" at bounding box center [393, 160] width 32 height 14
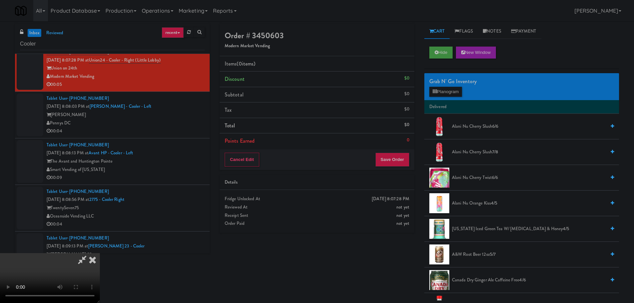
click at [100, 253] on video at bounding box center [50, 278] width 100 height 50
click at [451, 92] on button "Planogram" at bounding box center [445, 92] width 33 height 10
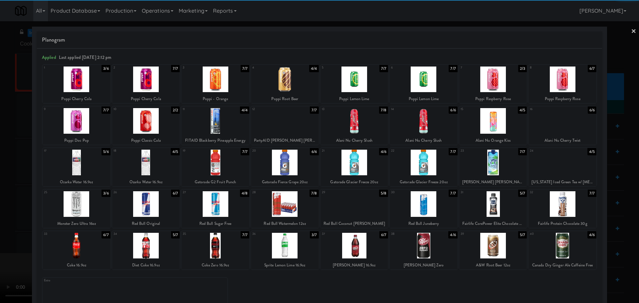
click at [80, 84] on div at bounding box center [77, 80] width 68 height 26
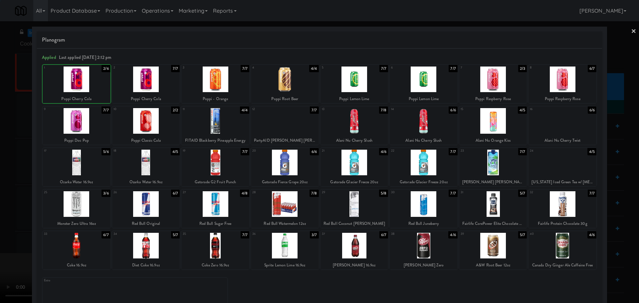
drag, startPoint x: 3, startPoint y: 138, endPoint x: 37, endPoint y: 144, distance: 34.1
click at [5, 139] on div at bounding box center [319, 151] width 639 height 303
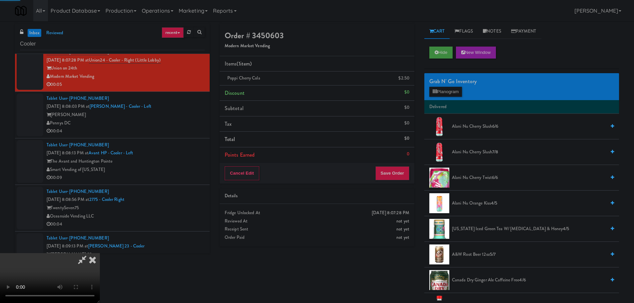
click at [100, 253] on video at bounding box center [50, 278] width 100 height 50
click at [391, 166] on div "Cancel Edit Save Order" at bounding box center [317, 173] width 195 height 21
click at [393, 169] on button "Save Order" at bounding box center [392, 173] width 34 height 14
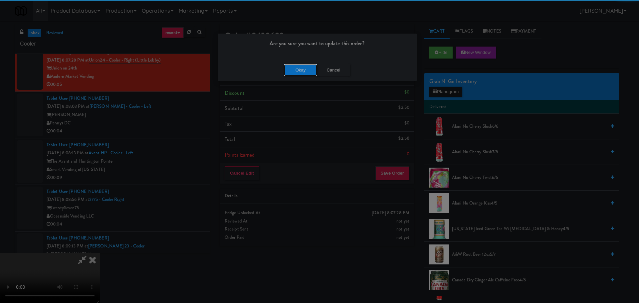
click at [295, 65] on button "Okay" at bounding box center [300, 70] width 33 height 12
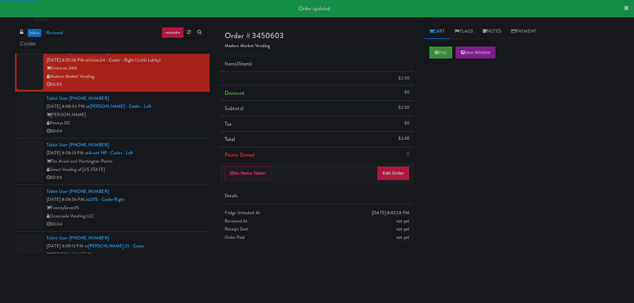
click at [181, 136] on li "Tablet User · (771) 444-1337 [DATE] 8:08:03 PM at [PERSON_NAME][GEOGRAPHIC_DATA…" at bounding box center [112, 115] width 195 height 47
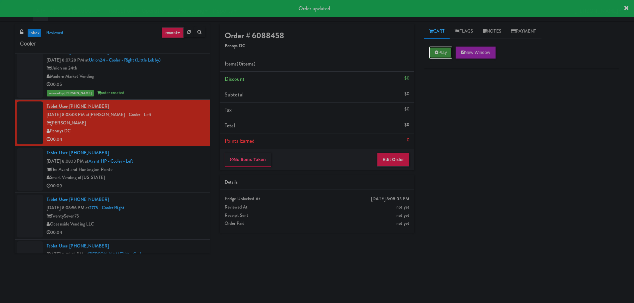
click at [436, 53] on icon at bounding box center [436, 52] width 4 height 4
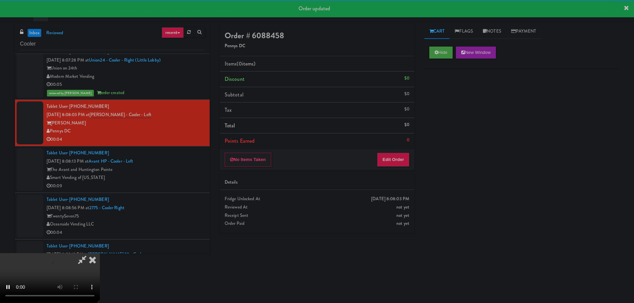
click at [399, 151] on div "No Items Taken Edit Order" at bounding box center [317, 159] width 195 height 21
click at [398, 156] on button "Edit Order" at bounding box center [393, 160] width 32 height 14
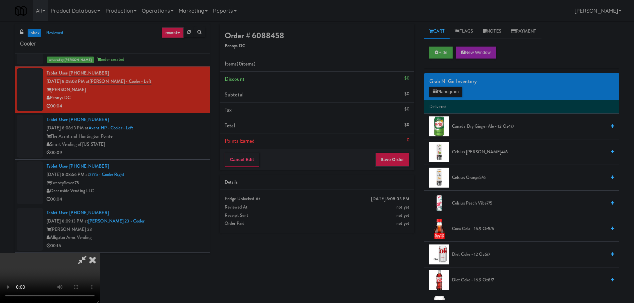
click at [100, 253] on video at bounding box center [50, 278] width 100 height 50
drag, startPoint x: 239, startPoint y: 164, endPoint x: 233, endPoint y: 165, distance: 6.4
click at [100, 253] on video at bounding box center [50, 278] width 100 height 50
drag, startPoint x: 229, startPoint y: 168, endPoint x: 238, endPoint y: 168, distance: 9.0
click at [100, 253] on video at bounding box center [50, 278] width 100 height 50
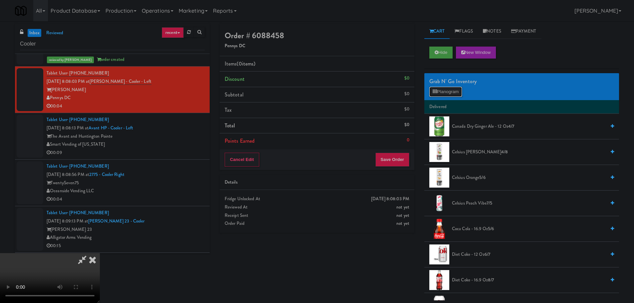
click at [443, 95] on button "Planogram" at bounding box center [445, 92] width 33 height 10
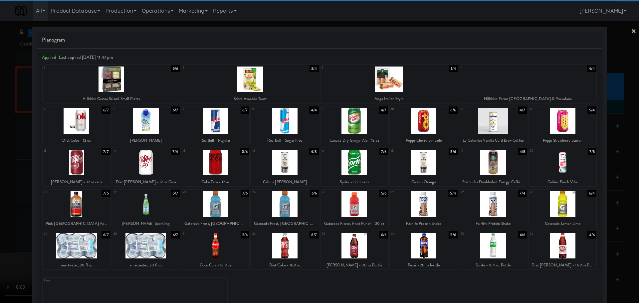
click at [82, 125] on div at bounding box center [77, 121] width 68 height 26
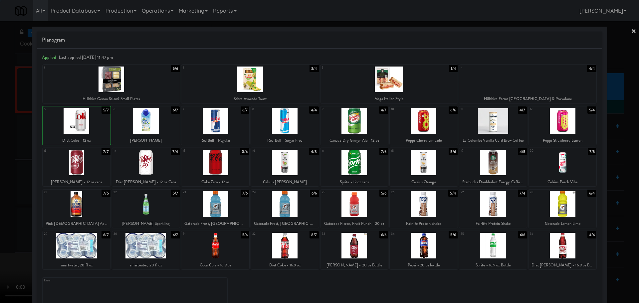
click at [1, 163] on div at bounding box center [319, 151] width 639 height 303
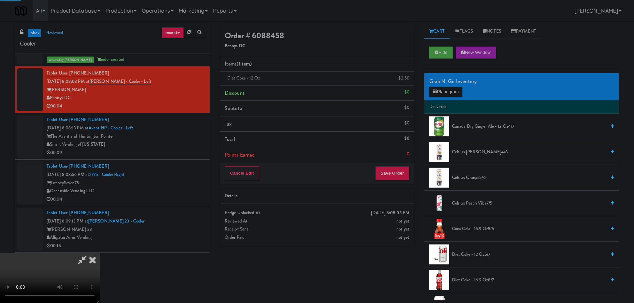
drag, startPoint x: 152, startPoint y: 166, endPoint x: 178, endPoint y: 171, distance: 26.5
click at [100, 253] on video at bounding box center [50, 278] width 100 height 50
click at [400, 180] on button "Save Order" at bounding box center [392, 173] width 34 height 14
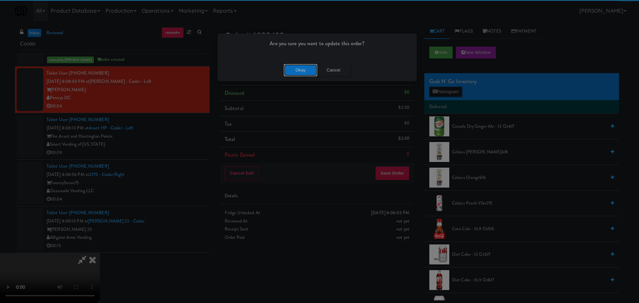
click at [305, 64] on button "Okay" at bounding box center [300, 70] width 33 height 12
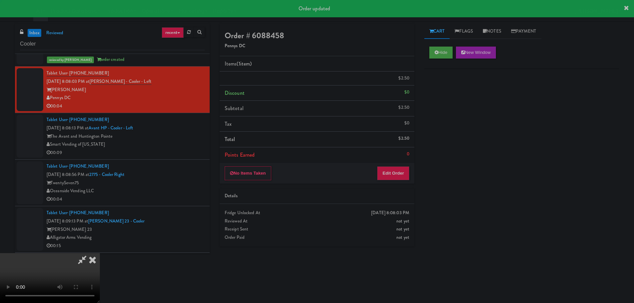
scroll to position [0, 0]
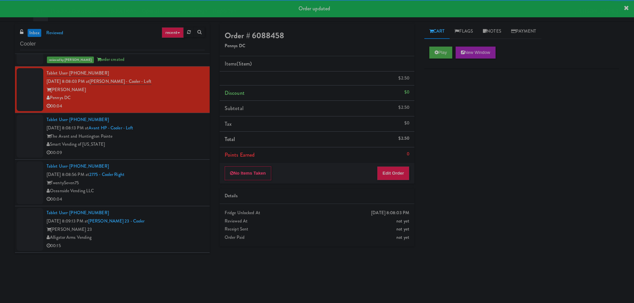
click at [180, 137] on div "The Avant and Huntington Pointe" at bounding box center [126, 136] width 158 height 8
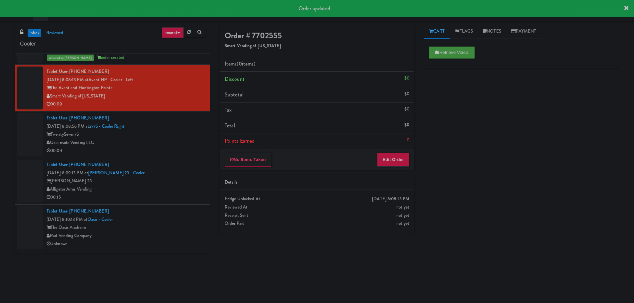
scroll to position [1663, 0]
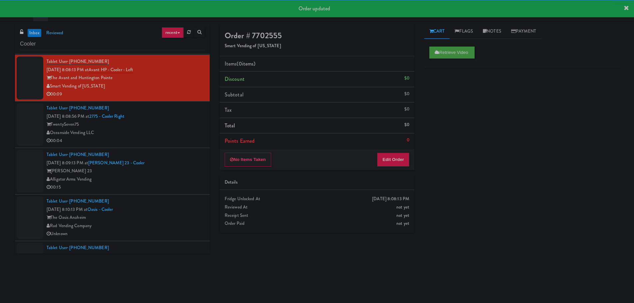
click at [200, 119] on li "Tablet User · (714) 390-8848 [DATE] 8:08:56 PM at 2775 - Cooler Right TwentySev…" at bounding box center [112, 124] width 195 height 47
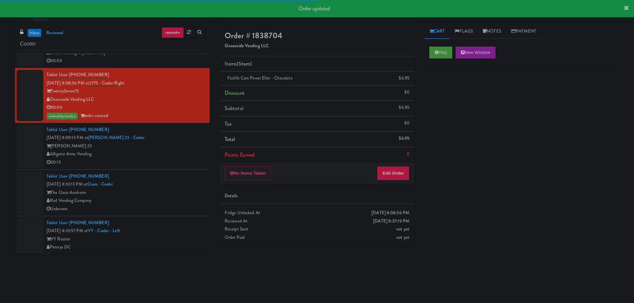
click at [169, 133] on div "Tablet User · (615) 432-9048 [DATE] 8:09:13 PM at [GEOGRAPHIC_DATA] 23 - [PERSO…" at bounding box center [126, 146] width 158 height 41
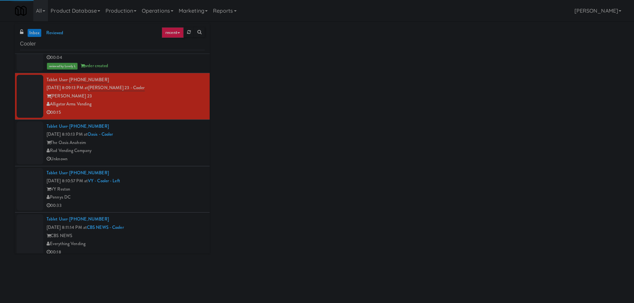
scroll to position [1763, 0]
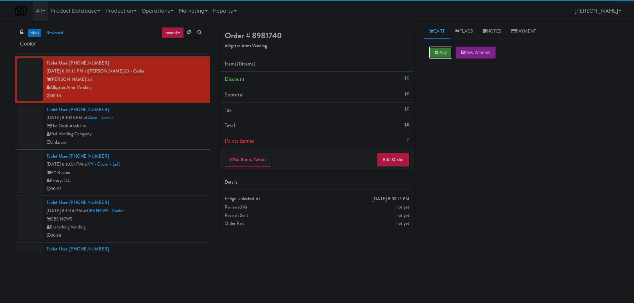
click
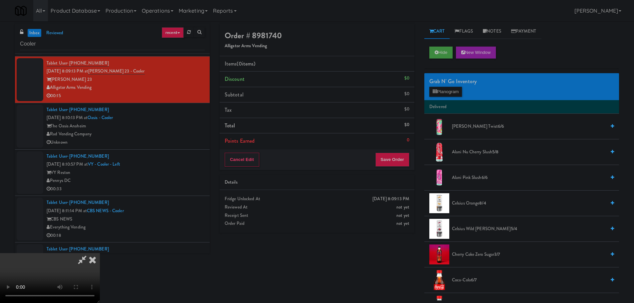
drag, startPoint x: 248, startPoint y: 177, endPoint x: 250, endPoint y: 180, distance: 3.8
drag, startPoint x: 258, startPoint y: 177, endPoint x: 263, endPoint y: 176, distance: 5.2
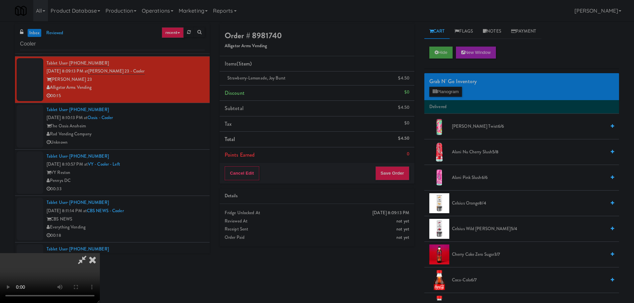
drag, startPoint x: 190, startPoint y: 153, endPoint x: 199, endPoint y: 151, distance: 9.0
drag, startPoint x: 227, startPoint y: 152, endPoint x: 238, endPoint y: 150, distance: 10.9
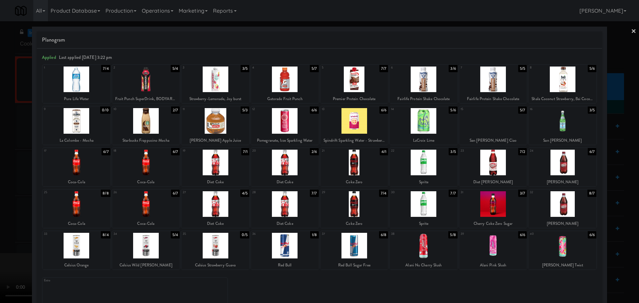
drag, startPoint x: 11, startPoint y: 227, endPoint x: 175, endPoint y: 269, distance: 168.9
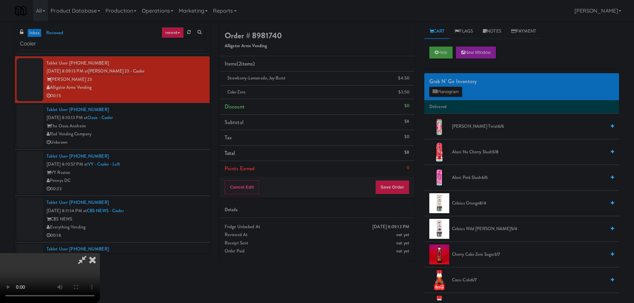
drag, startPoint x: 192, startPoint y: 208, endPoint x: 195, endPoint y: 206, distance: 3.7
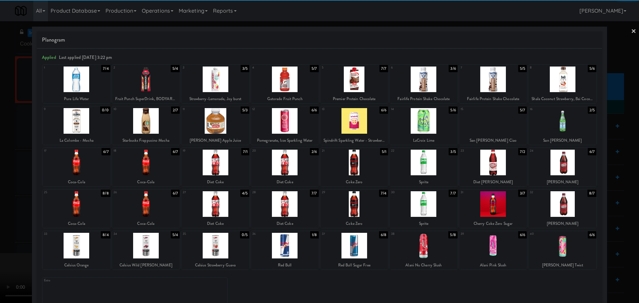
drag, startPoint x: 0, startPoint y: 233, endPoint x: 162, endPoint y: 185, distance: 168.8
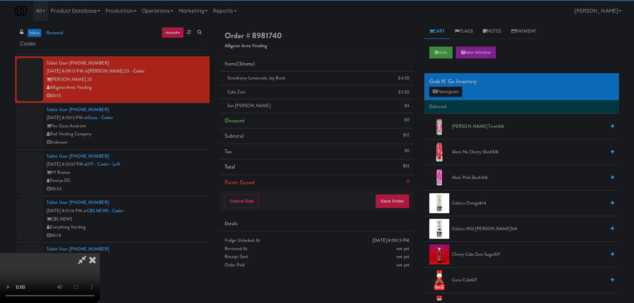
drag, startPoint x: 162, startPoint y: 185, endPoint x: 182, endPoint y: 178, distance: 21.1
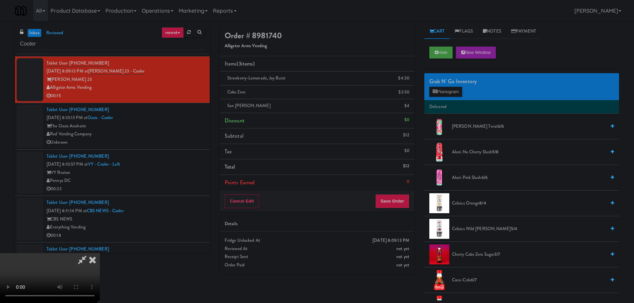
drag, startPoint x: 270, startPoint y: 177, endPoint x: 278, endPoint y: 172, distance: 9.8
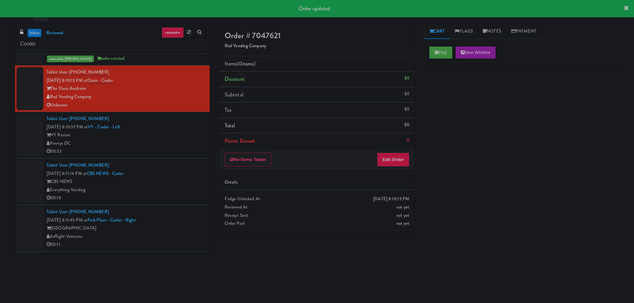
scroll to position [1829, 0]
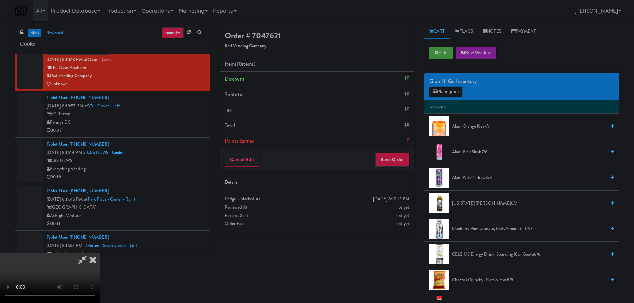
drag, startPoint x: 98, startPoint y: 221, endPoint x: 108, endPoint y: 221, distance: 10.3
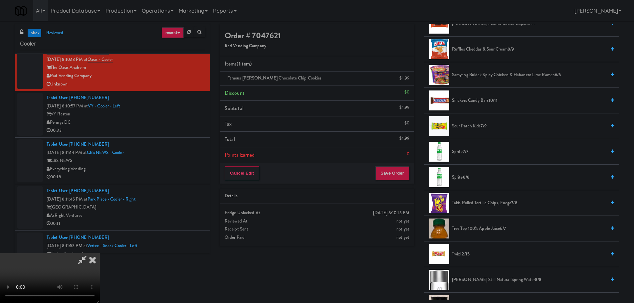
scroll to position [831, 0]
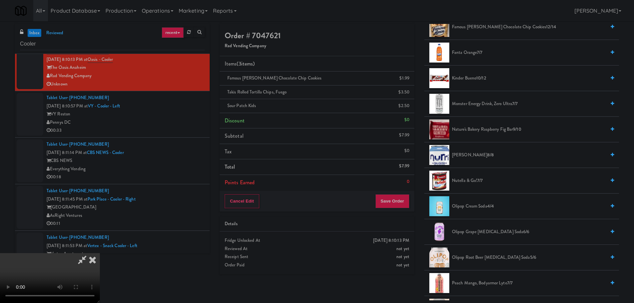
drag, startPoint x: 297, startPoint y: 189, endPoint x: 348, endPoint y: 186, distance: 51.0
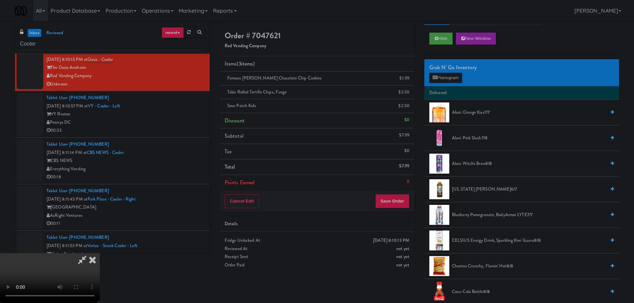
scroll to position [0, 0]
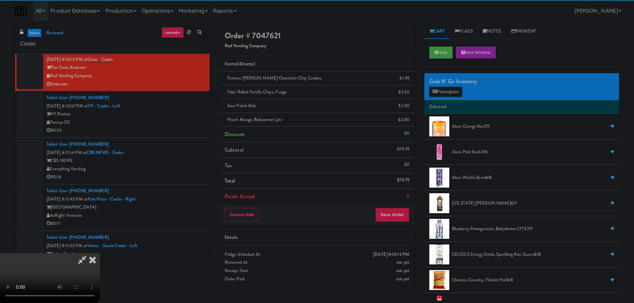
drag, startPoint x: 140, startPoint y: 203, endPoint x: 159, endPoint y: 200, distance: 18.5
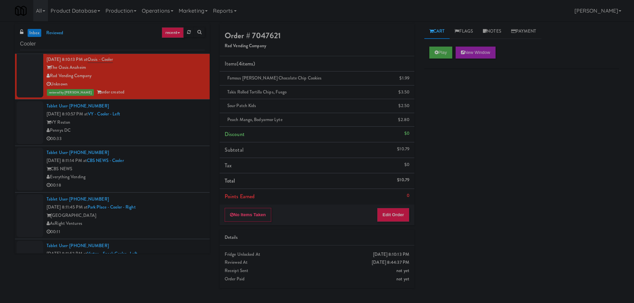
drag, startPoint x: 126, startPoint y: 126, endPoint x: 124, endPoint y: 130, distance: 4.3
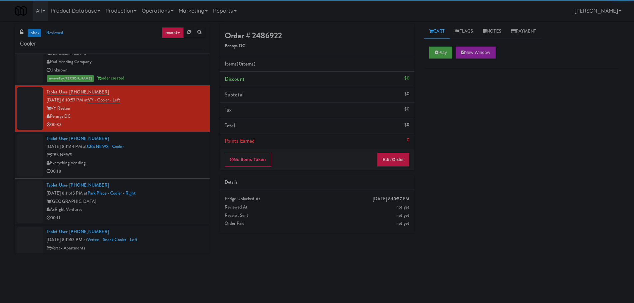
scroll to position [1862, 0]
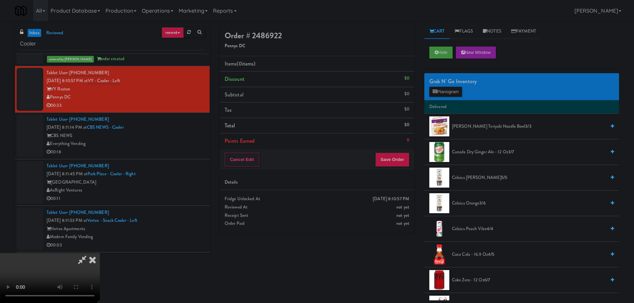
drag, startPoint x: 233, startPoint y: 199, endPoint x: 234, endPoint y: 239, distance: 40.9
drag, startPoint x: 208, startPoint y: 183, endPoint x: 214, endPoint y: 182, distance: 6.1
drag, startPoint x: 249, startPoint y: 166, endPoint x: 255, endPoint y: 165, distance: 6.5
drag, startPoint x: 278, startPoint y: 161, endPoint x: 283, endPoint y: 161, distance: 4.4
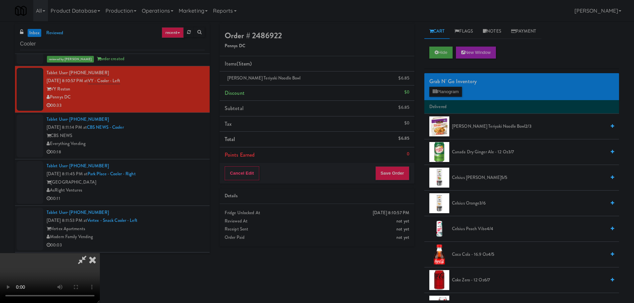
drag, startPoint x: 318, startPoint y: 162, endPoint x: 325, endPoint y: 164, distance: 6.5
drag, startPoint x: 277, startPoint y: 127, endPoint x: 276, endPoint y: 132, distance: 4.8
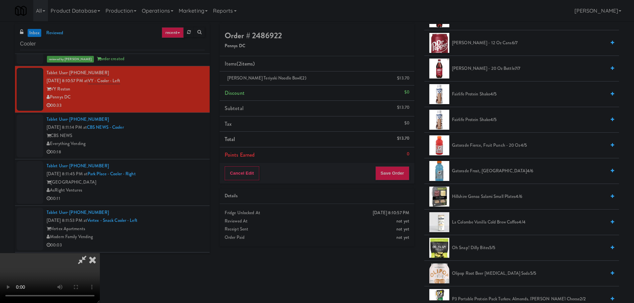
scroll to position [366, 0]
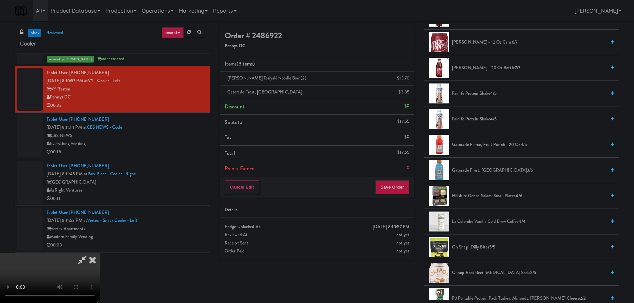
drag, startPoint x: 256, startPoint y: 198, endPoint x: 261, endPoint y: 196, distance: 5.3
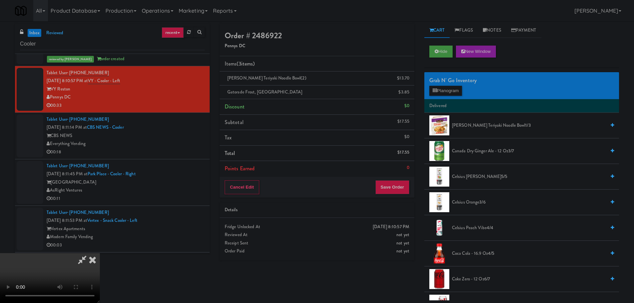
scroll to position [0, 0]
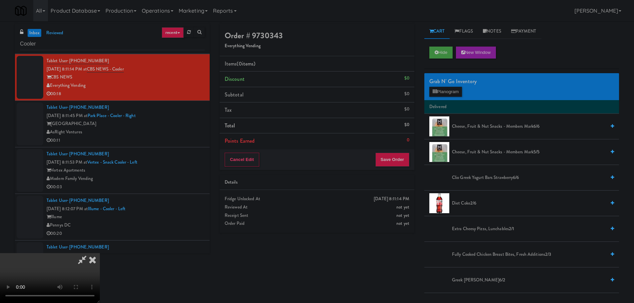
scroll to position [114, 0]
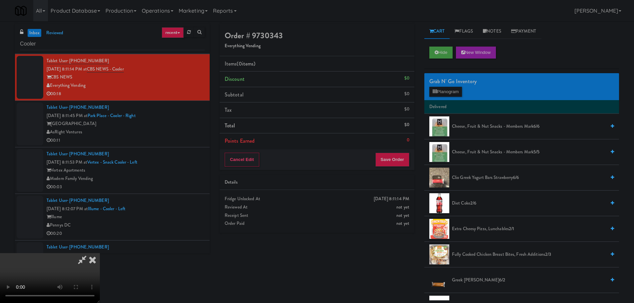
drag, startPoint x: 230, startPoint y: 230, endPoint x: 234, endPoint y: 226, distance: 5.2
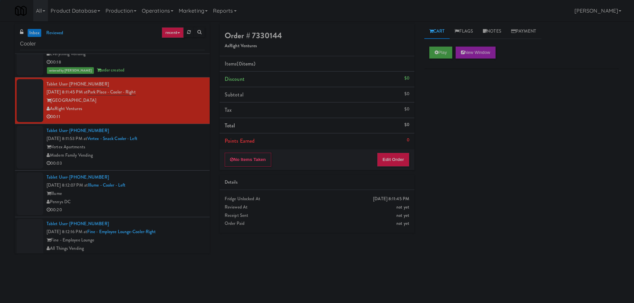
scroll to position [1962, 0]
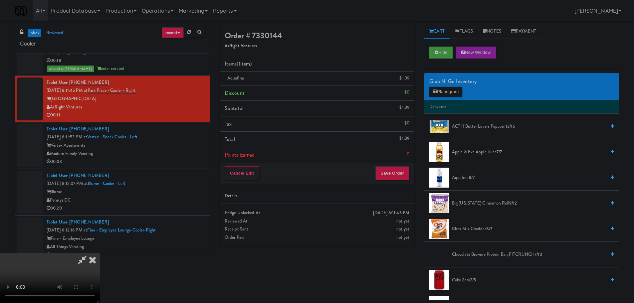
drag, startPoint x: 136, startPoint y: 230, endPoint x: 180, endPoint y: 224, distance: 44.3
drag, startPoint x: 260, startPoint y: 155, endPoint x: 263, endPoint y: 158, distance: 4.2
drag, startPoint x: 252, startPoint y: 172, endPoint x: 255, endPoint y: 175, distance: 4.0
drag, startPoint x: 259, startPoint y: 182, endPoint x: 268, endPoint y: 187, distance: 10.6
drag, startPoint x: 244, startPoint y: 179, endPoint x: 256, endPoint y: 178, distance: 12.4
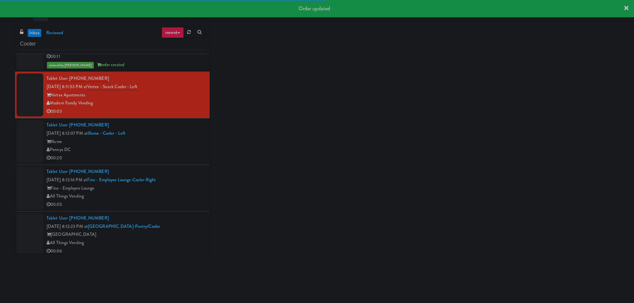
scroll to position [2029, 0]
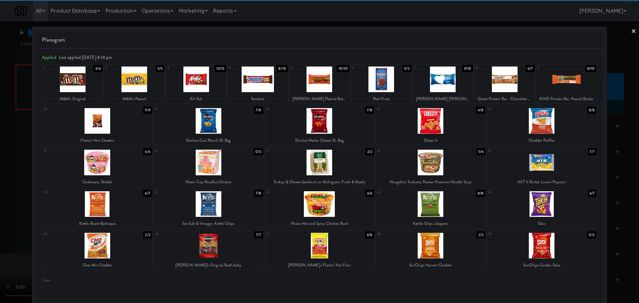
drag, startPoint x: 0, startPoint y: 162, endPoint x: 119, endPoint y: 140, distance: 121.4
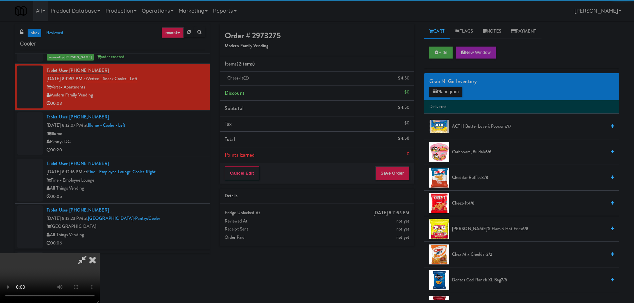
drag, startPoint x: 158, startPoint y: 122, endPoint x: 192, endPoint y: 132, distance: 35.4
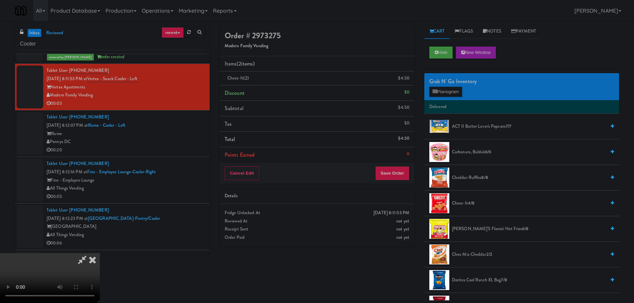
drag, startPoint x: 244, startPoint y: 146, endPoint x: 250, endPoint y: 149, distance: 6.8
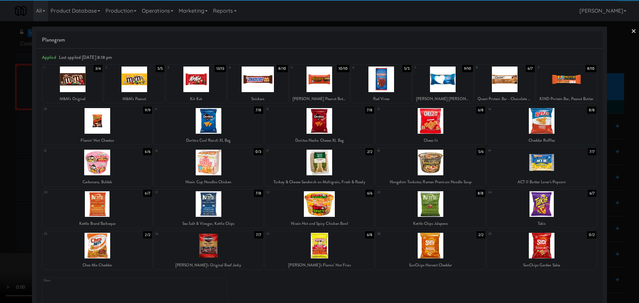
drag, startPoint x: 0, startPoint y: 157, endPoint x: 7, endPoint y: 162, distance: 8.7
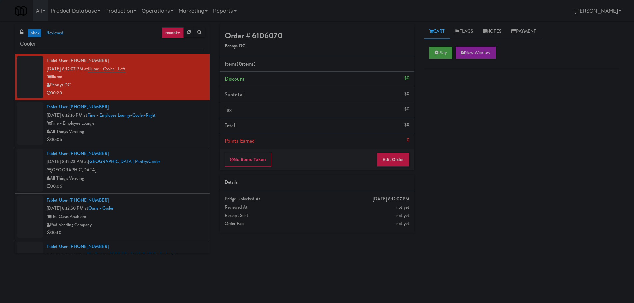
scroll to position [2095, 0]
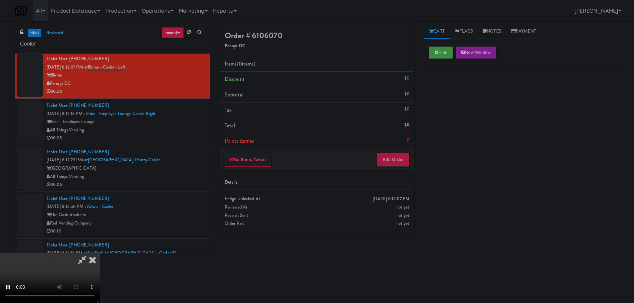
drag, startPoint x: 397, startPoint y: 147, endPoint x: 396, endPoint y: 155, distance: 7.7
drag, startPoint x: 396, startPoint y: 155, endPoint x: 396, endPoint y: 149, distance: 6.0
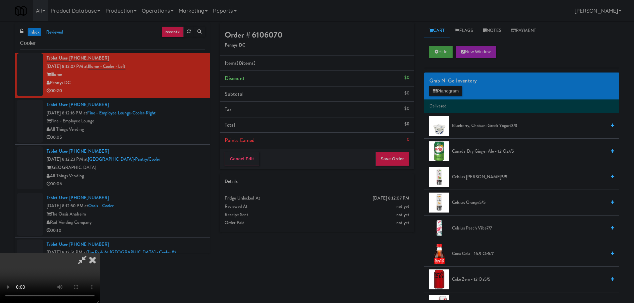
scroll to position [0, 0]
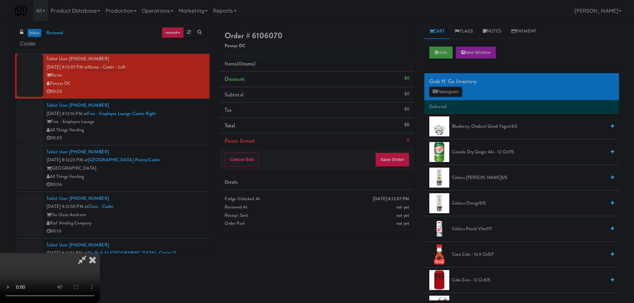
drag, startPoint x: 242, startPoint y: 182, endPoint x: 258, endPoint y: 166, distance: 21.9
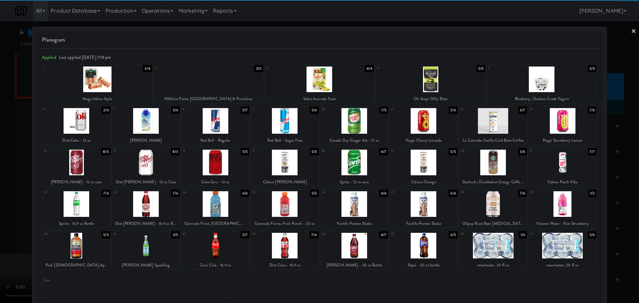
drag, startPoint x: 0, startPoint y: 215, endPoint x: 194, endPoint y: 199, distance: 194.2
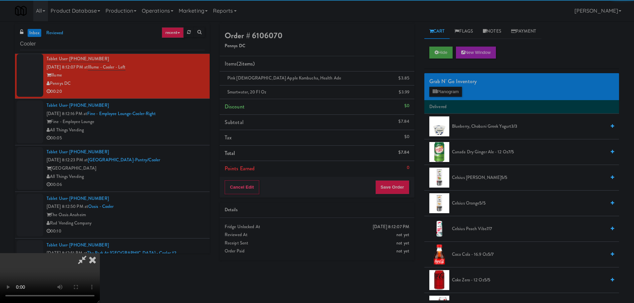
drag, startPoint x: 220, startPoint y: 193, endPoint x: 229, endPoint y: 189, distance: 10.6
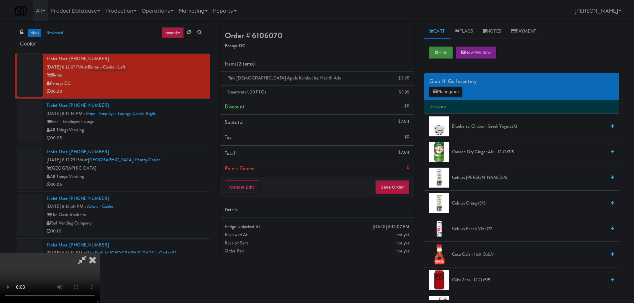
drag, startPoint x: 302, startPoint y: 196, endPoint x: 309, endPoint y: 189, distance: 10.1
drag, startPoint x: 361, startPoint y: 94, endPoint x: 403, endPoint y: 97, distance: 42.7
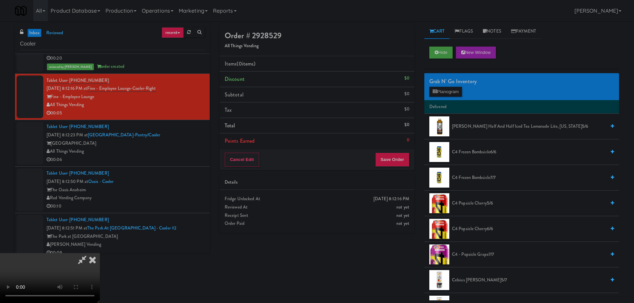
scroll to position [67, 0]
drag, startPoint x: 297, startPoint y: 209, endPoint x: 304, endPoint y: 211, distance: 7.3
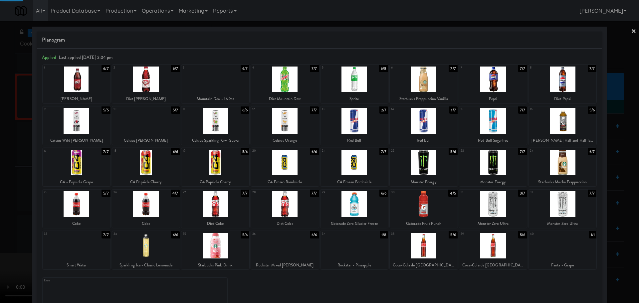
drag, startPoint x: 0, startPoint y: 231, endPoint x: 79, endPoint y: 198, distance: 86.0
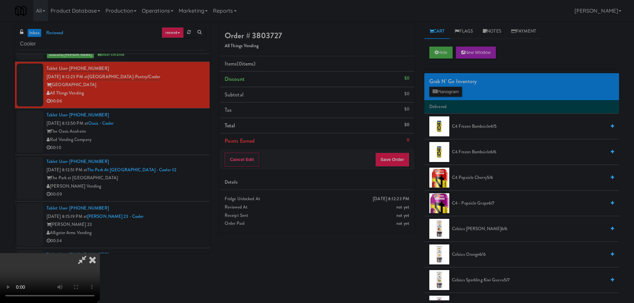
scroll to position [100, 0]
drag, startPoint x: 294, startPoint y: 192, endPoint x: 304, endPoint y: 198, distance: 11.1
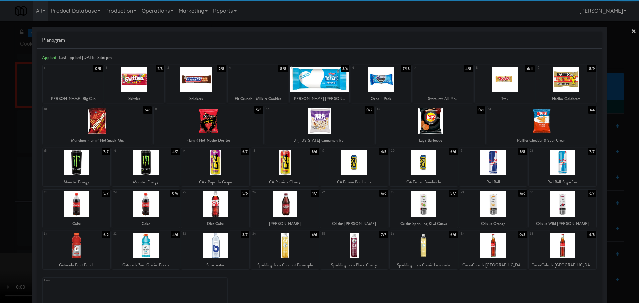
drag, startPoint x: 0, startPoint y: 239, endPoint x: 117, endPoint y: 236, distance: 117.1
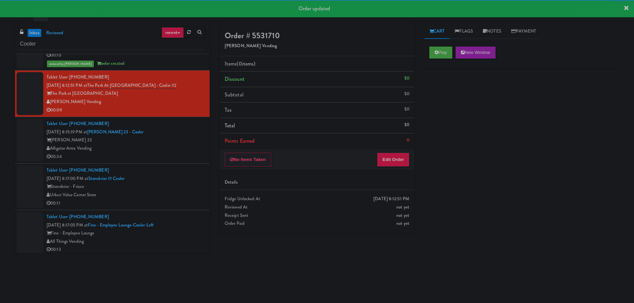
scroll to position [2295, 0]
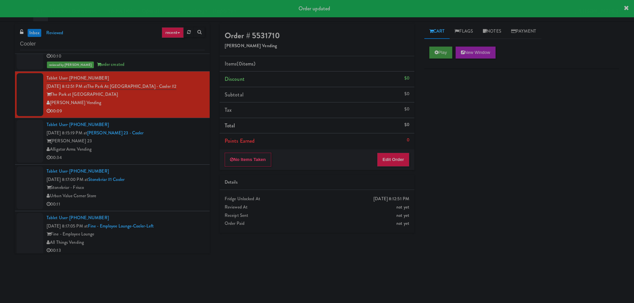
drag, startPoint x: 427, startPoint y: 51, endPoint x: 438, endPoint y: 49, distance: 11.2
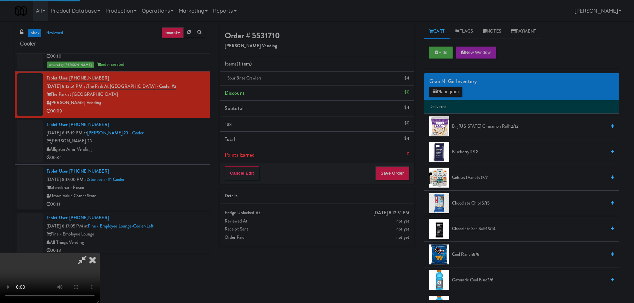
scroll to position [0, 0]
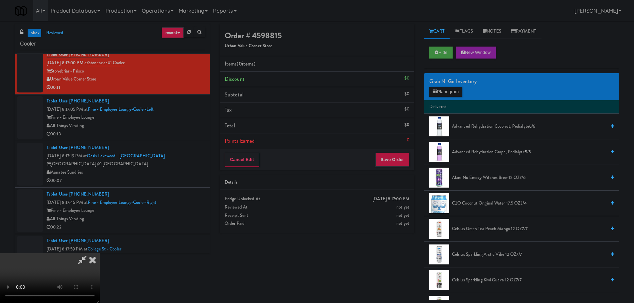
scroll to position [114, 0]
drag, startPoint x: 281, startPoint y: 181, endPoint x: 372, endPoint y: 145, distance: 97.5
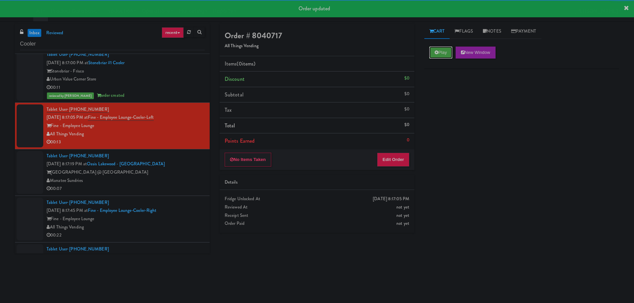
drag, startPoint x: 444, startPoint y: 52, endPoint x: 425, endPoint y: 101, distance: 52.6
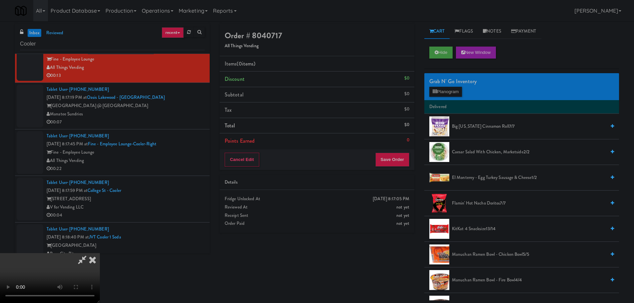
scroll to position [100, 0]
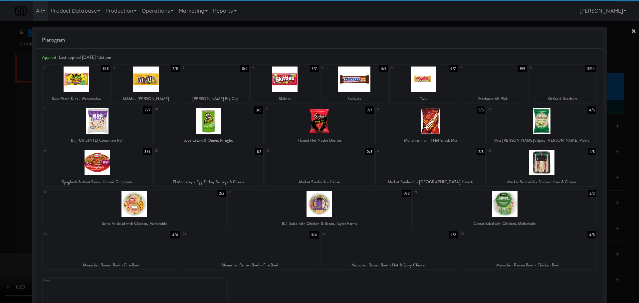
drag, startPoint x: 0, startPoint y: 207, endPoint x: 5, endPoint y: 204, distance: 5.4
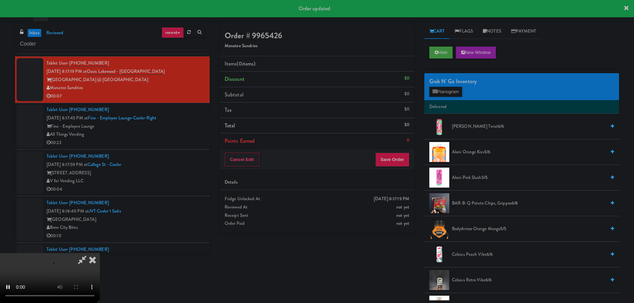
scroll to position [2528, 0]
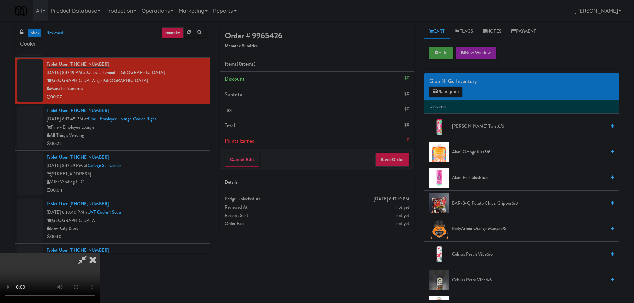
drag, startPoint x: 272, startPoint y: 181, endPoint x: 286, endPoint y: 185, distance: 14.7
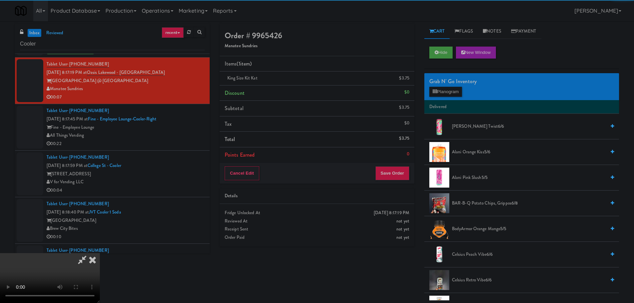
drag, startPoint x: 136, startPoint y: 170, endPoint x: 160, endPoint y: 168, distance: 23.7
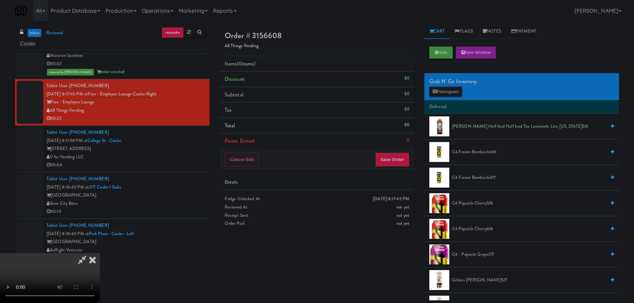
scroll to position [114, 0]
drag, startPoint x: 282, startPoint y: 178, endPoint x: 280, endPoint y: 185, distance: 7.6
drag, startPoint x: 271, startPoint y: 186, endPoint x: 279, endPoint y: 181, distance: 9.1
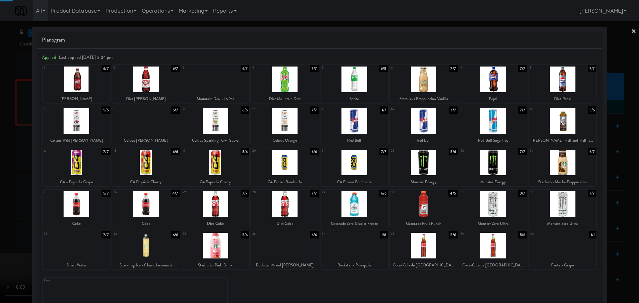
drag, startPoint x: 0, startPoint y: 168, endPoint x: 17, endPoint y: 171, distance: 17.6
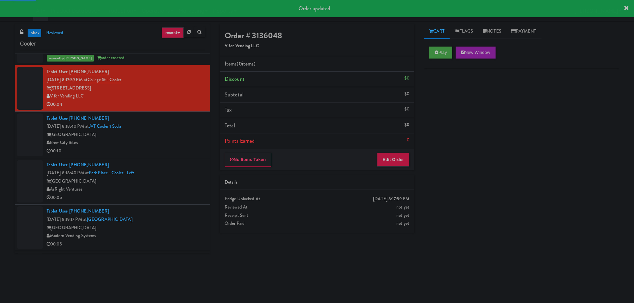
scroll to position [2627, 0]
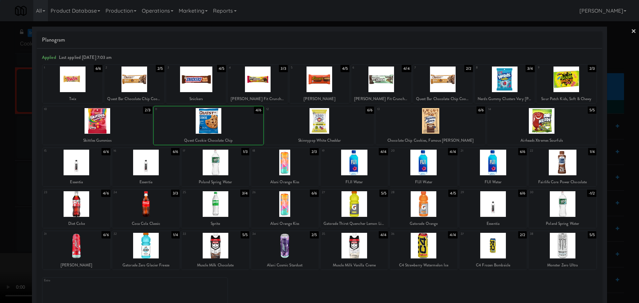
drag, startPoint x: 0, startPoint y: 197, endPoint x: 2, endPoint y: 201, distance: 4.3
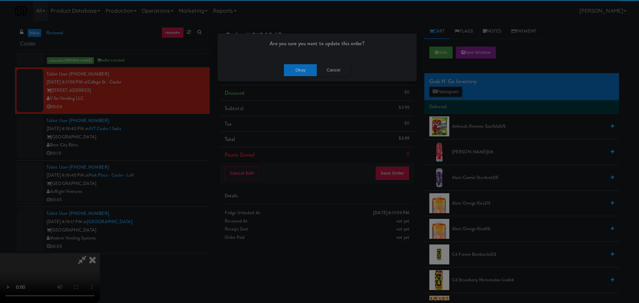
drag, startPoint x: 277, startPoint y: 65, endPoint x: 283, endPoint y: 68, distance: 6.4
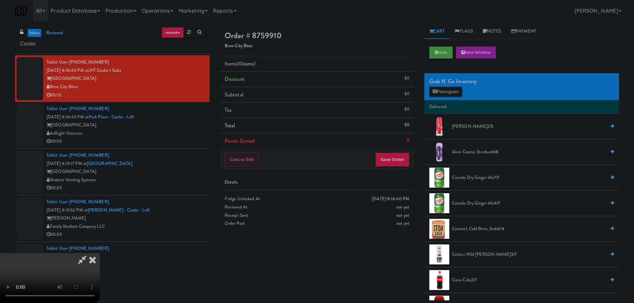
scroll to position [114, 0]
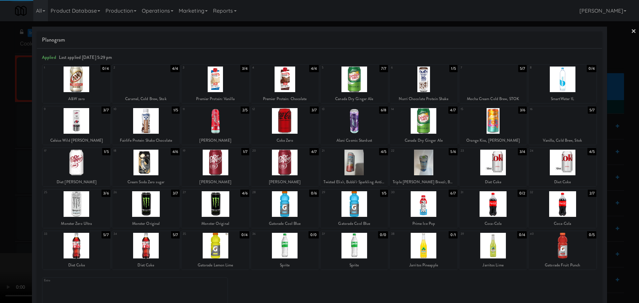
drag, startPoint x: 0, startPoint y: 175, endPoint x: 7, endPoint y: 175, distance: 7.0
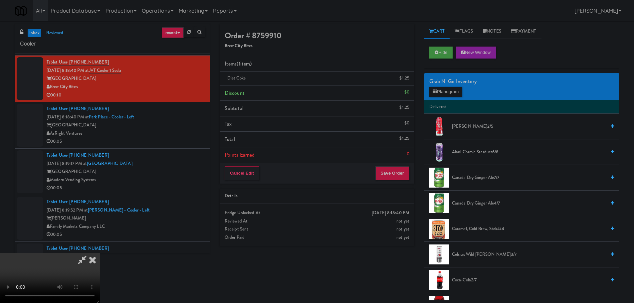
drag, startPoint x: 197, startPoint y: 228, endPoint x: 190, endPoint y: 224, distance: 7.3
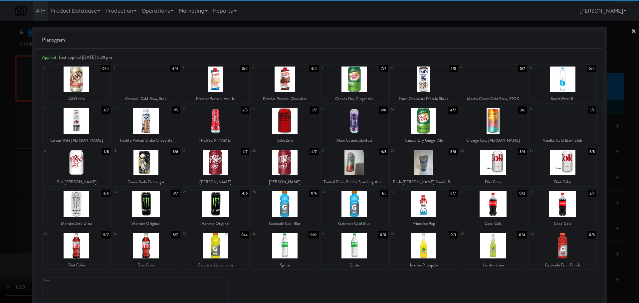
drag, startPoint x: 1, startPoint y: 210, endPoint x: 22, endPoint y: 211, distance: 21.0
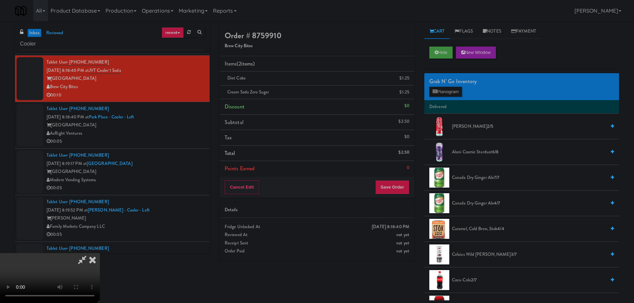
scroll to position [114, 0]
drag, startPoint x: 152, startPoint y: 237, endPoint x: 154, endPoint y: 231, distance: 6.1
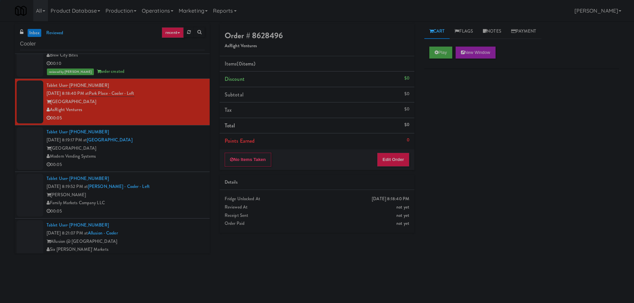
scroll to position [2727, 0]
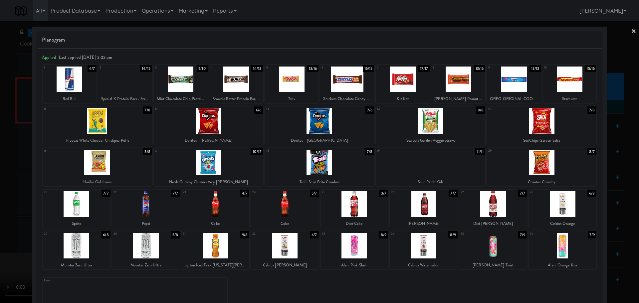
drag, startPoint x: 0, startPoint y: 216, endPoint x: 103, endPoint y: 245, distance: 107.4
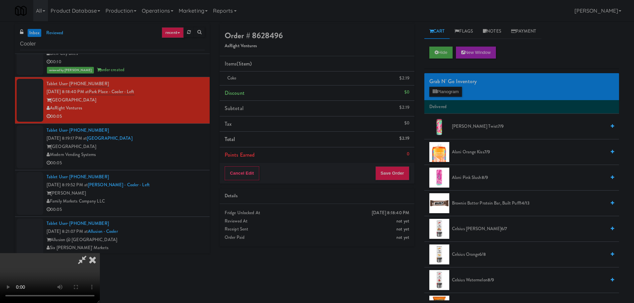
drag, startPoint x: 259, startPoint y: 223, endPoint x: 323, endPoint y: 186, distance: 73.6
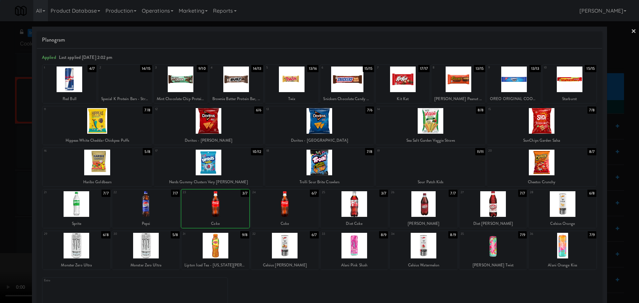
drag, startPoint x: 1, startPoint y: 219, endPoint x: 9, endPoint y: 217, distance: 8.2
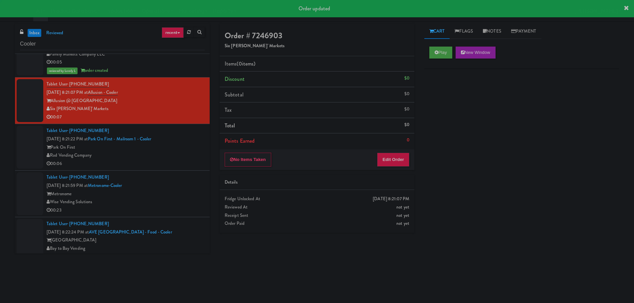
scroll to position [2893, 0]
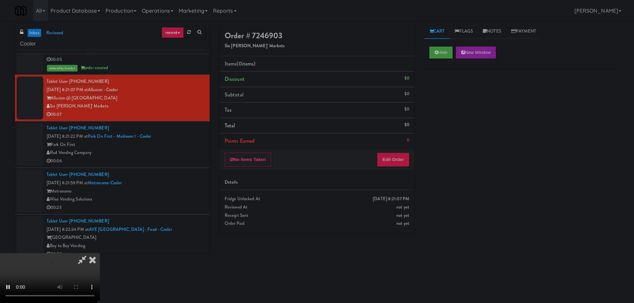
drag, startPoint x: 396, startPoint y: 138, endPoint x: 387, endPoint y: 153, distance: 16.9
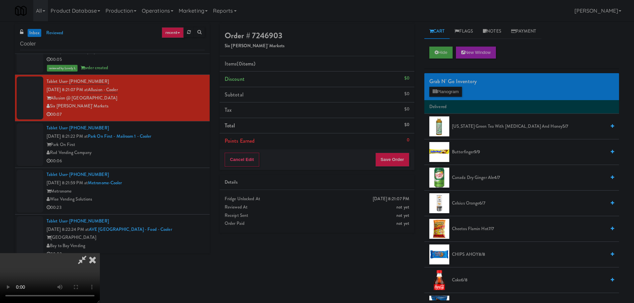
drag, startPoint x: 319, startPoint y: 225, endPoint x: 314, endPoint y: 219, distance: 7.8
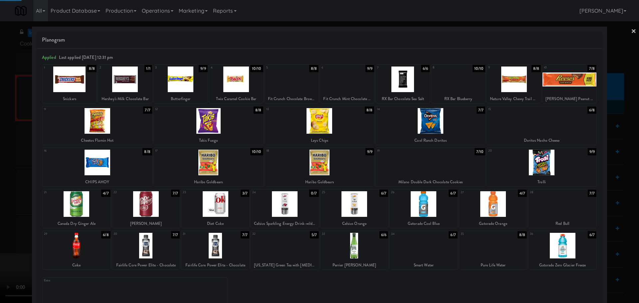
drag, startPoint x: 0, startPoint y: 203, endPoint x: 8, endPoint y: 200, distance: 8.8
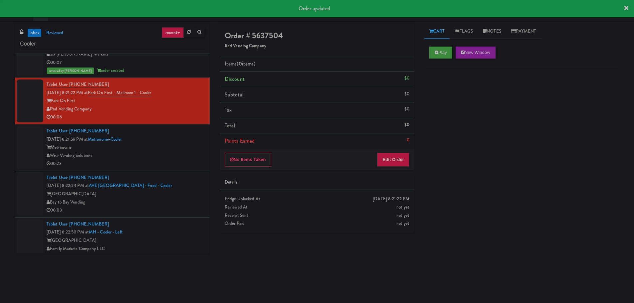
scroll to position [2960, 0]
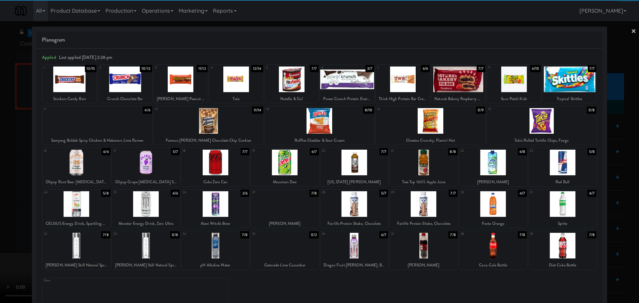
drag, startPoint x: 0, startPoint y: 190, endPoint x: 70, endPoint y: 187, distance: 69.6
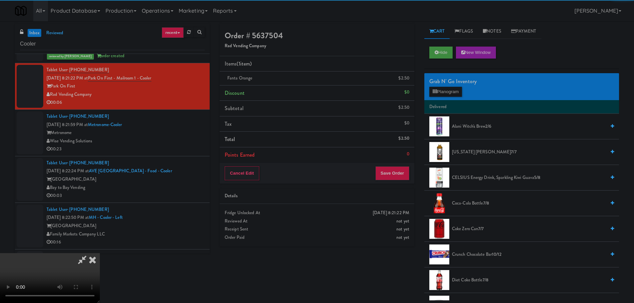
drag, startPoint x: 185, startPoint y: 177, endPoint x: 234, endPoint y: 178, distance: 49.2
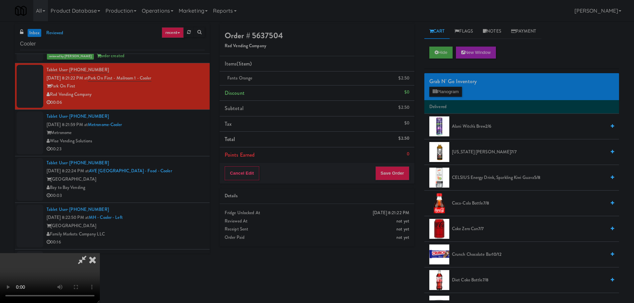
drag, startPoint x: 223, startPoint y: 201, endPoint x: 232, endPoint y: 204, distance: 9.1
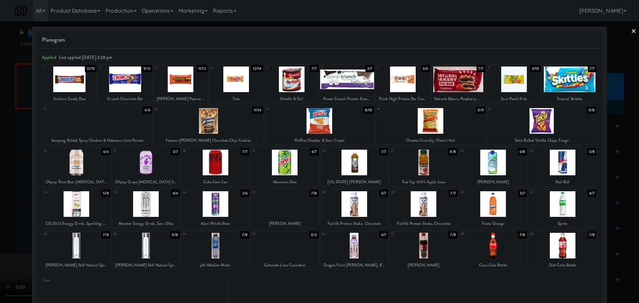
drag, startPoint x: 10, startPoint y: 128, endPoint x: 129, endPoint y: 135, distance: 120.0
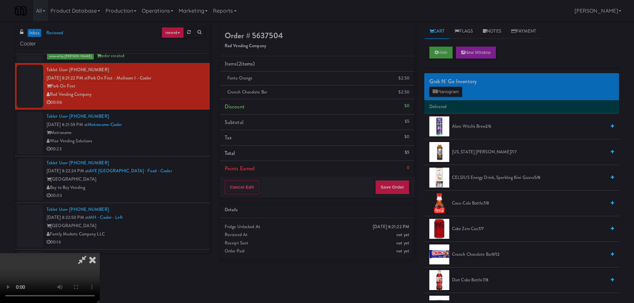
drag, startPoint x: 153, startPoint y: 137, endPoint x: 170, endPoint y: 142, distance: 17.9
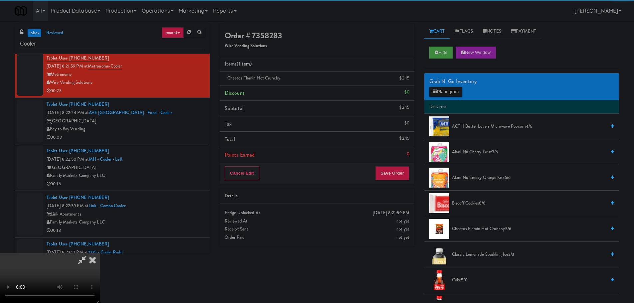
drag, startPoint x: 83, startPoint y: 158, endPoint x: 168, endPoint y: 164, distance: 84.7
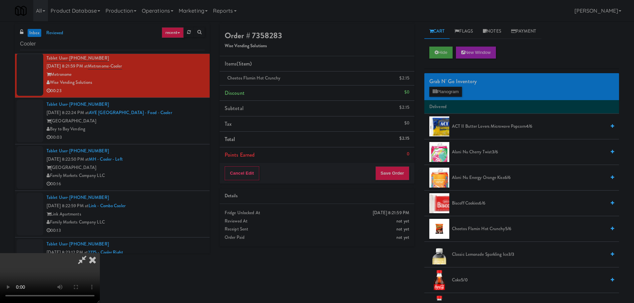
scroll to position [114, 0]
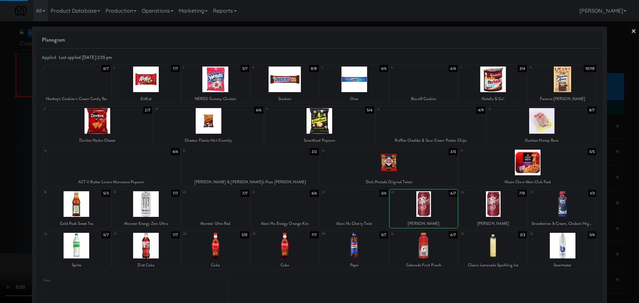
drag, startPoint x: 1, startPoint y: 188, endPoint x: 10, endPoint y: 187, distance: 9.1
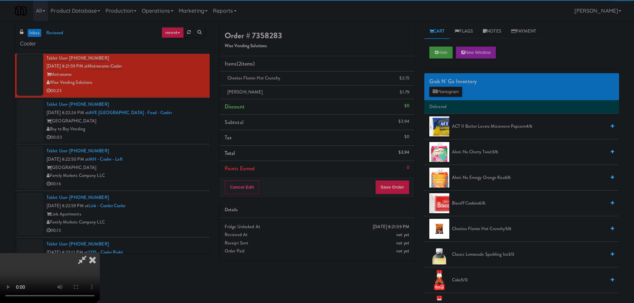
drag, startPoint x: 183, startPoint y: 156, endPoint x: 186, endPoint y: 156, distance: 3.7
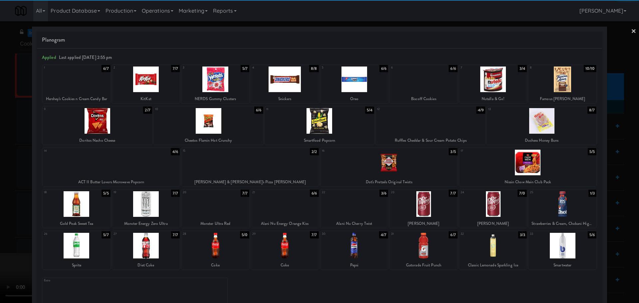
drag, startPoint x: 0, startPoint y: 227, endPoint x: 131, endPoint y: 213, distance: 131.8
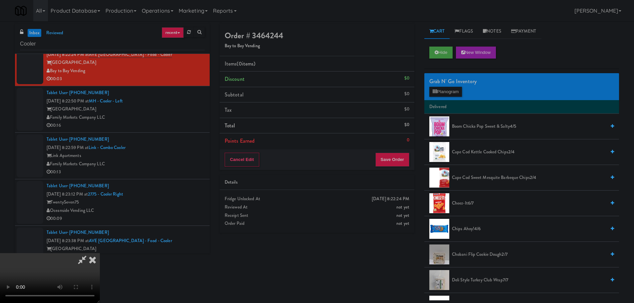
scroll to position [114, 0]
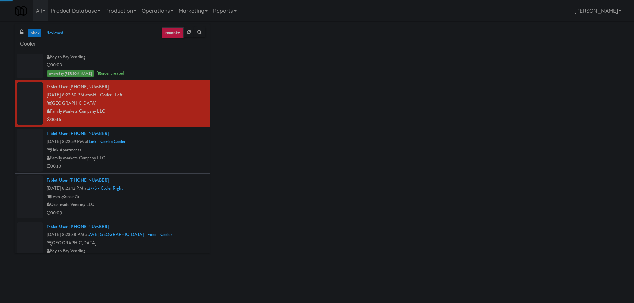
scroll to position [3126, 0]
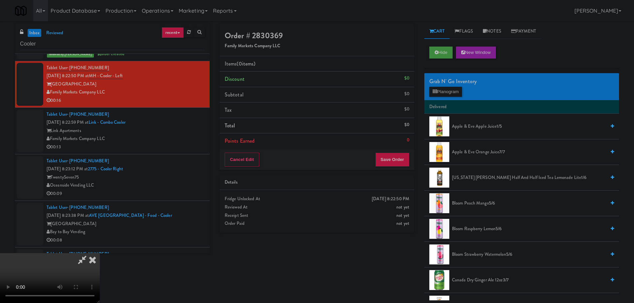
drag, startPoint x: 239, startPoint y: 175, endPoint x: 242, endPoint y: 180, distance: 6.1
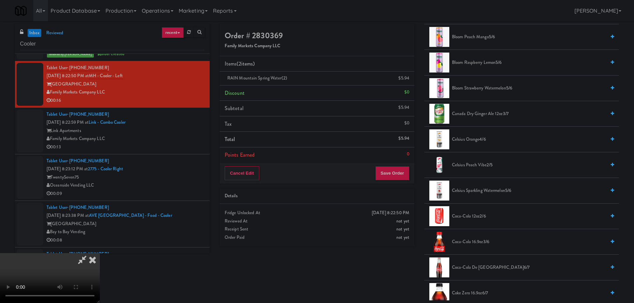
scroll to position [33, 0]
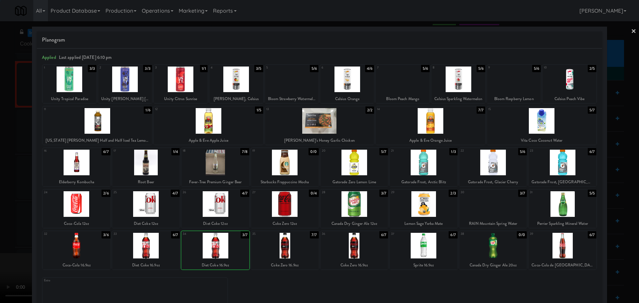
drag, startPoint x: 0, startPoint y: 248, endPoint x: 127, endPoint y: 210, distance: 132.8
drag, startPoint x: 0, startPoint y: 227, endPoint x: 10, endPoint y: 222, distance: 10.9
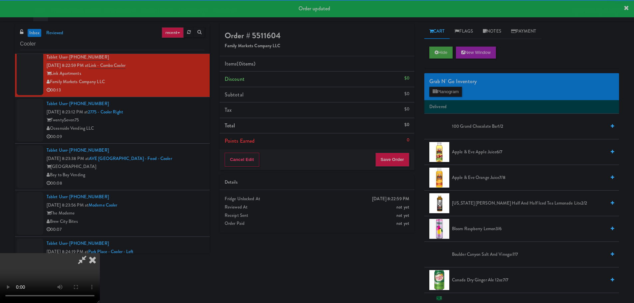
scroll to position [3193, 0]
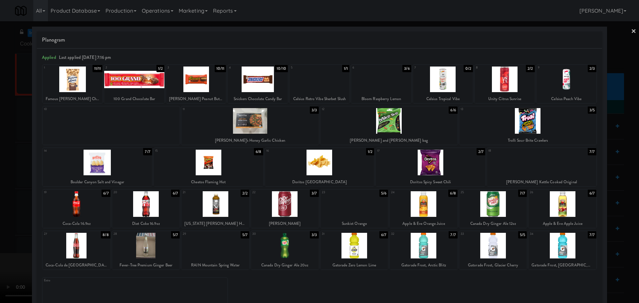
drag, startPoint x: 0, startPoint y: 209, endPoint x: 32, endPoint y: 202, distance: 32.8
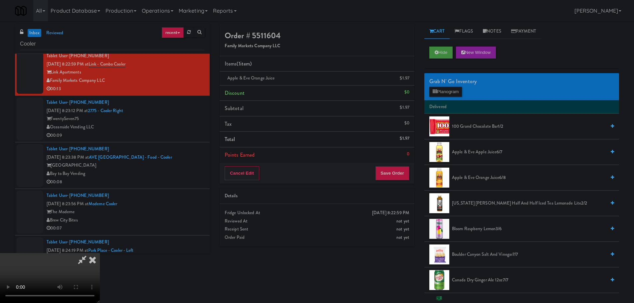
drag, startPoint x: 235, startPoint y: 187, endPoint x: 281, endPoint y: 190, distance: 46.0
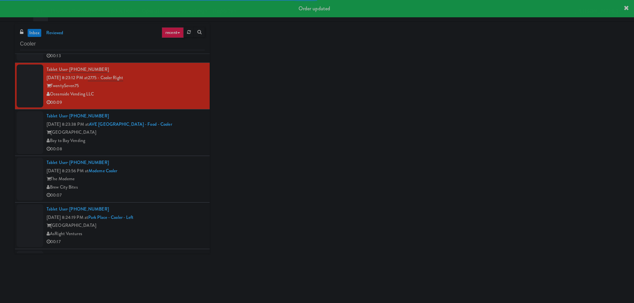
scroll to position [3226, 0]
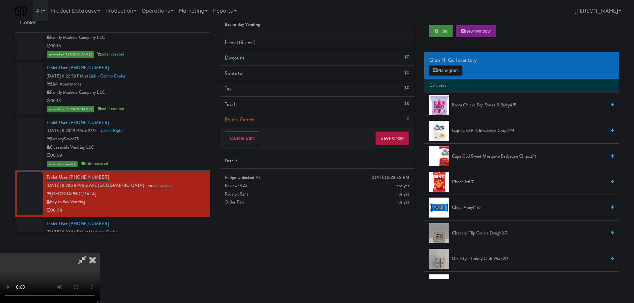
scroll to position [15, 0]
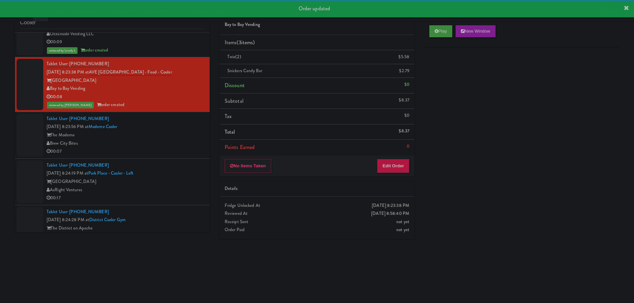
scroll to position [3293, 0]
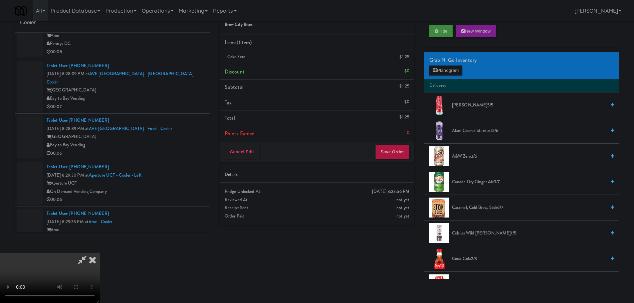
scroll to position [15, 0]
drag, startPoint x: 318, startPoint y: 166, endPoint x: 374, endPoint y: 148, distance: 59.0
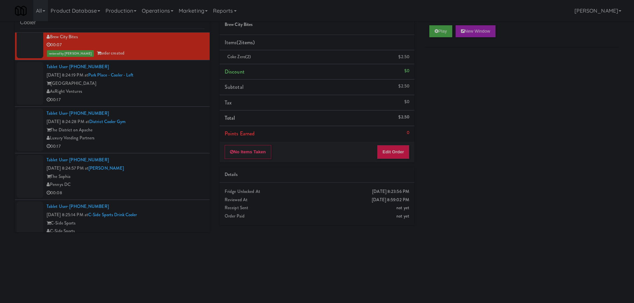
scroll to position [3367, 0]
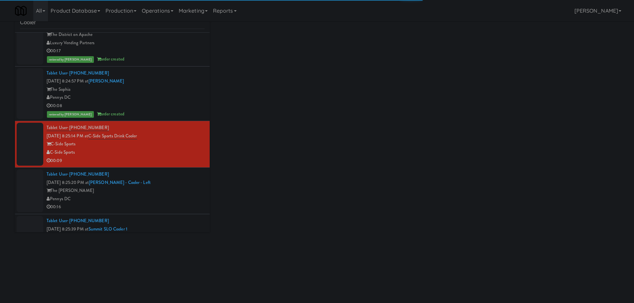
scroll to position [3567, 0]
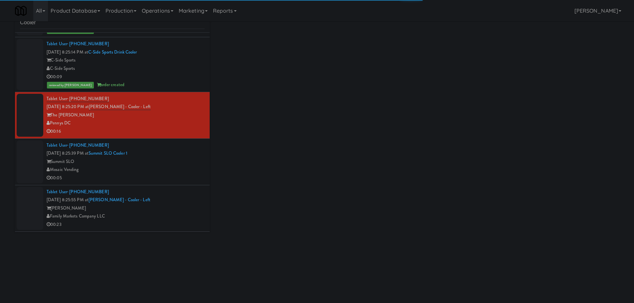
drag, startPoint x: 164, startPoint y: 168, endPoint x: 166, endPoint y: 172, distance: 4.3
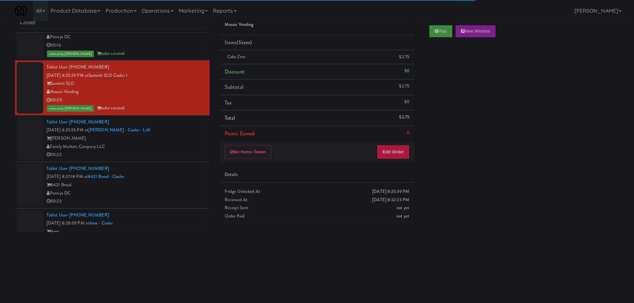
scroll to position [3700, 0]
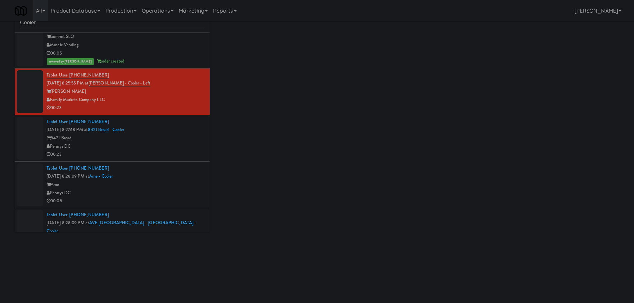
drag, startPoint x: 175, startPoint y: 130, endPoint x: 177, endPoint y: 166, distance: 36.6
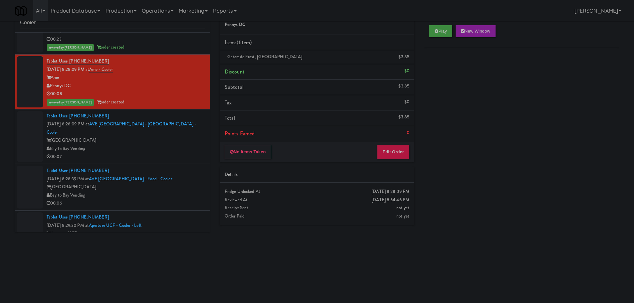
scroll to position [3833, 0]
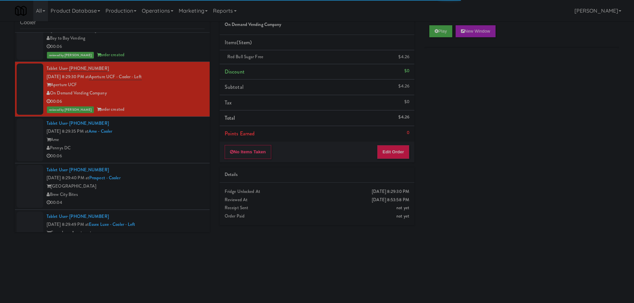
scroll to position [3999, 0]
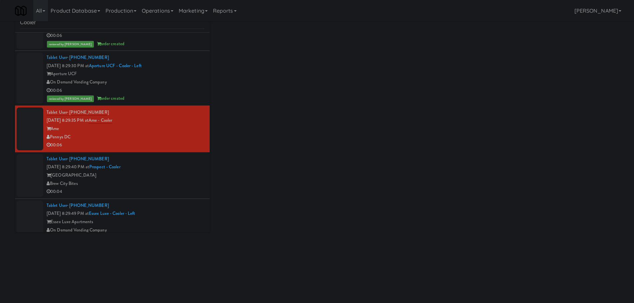
drag, startPoint x: 174, startPoint y: 169, endPoint x: 179, endPoint y: 216, distance: 47.8
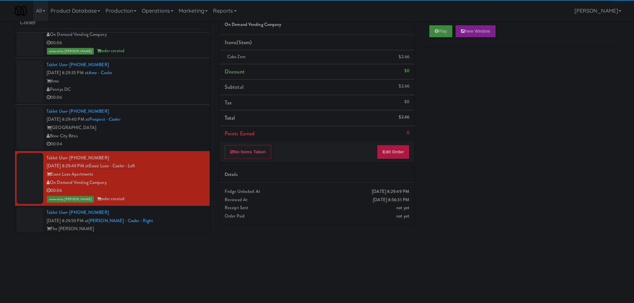
scroll to position [4032, 0]
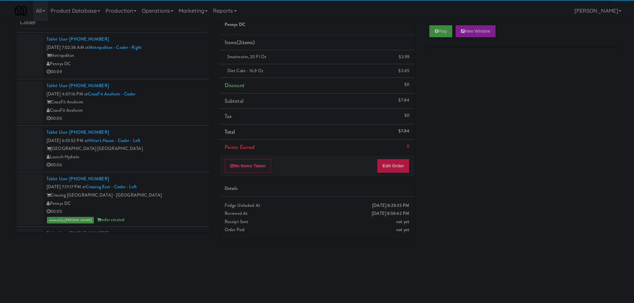
scroll to position [4032, 0]
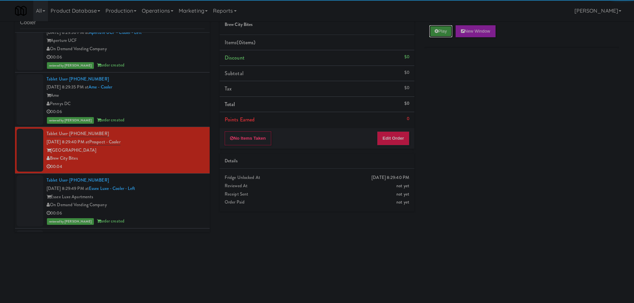
click at [440, 30] on button "Play" at bounding box center [440, 31] width 23 height 12
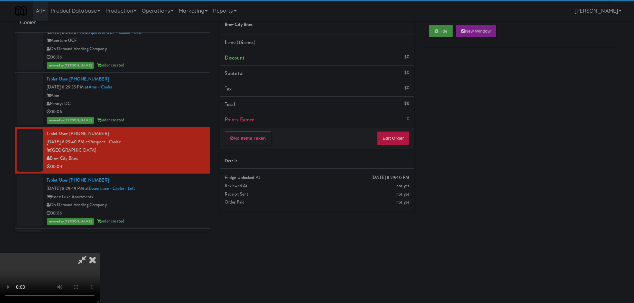
click at [396, 112] on li "Points Earned 0" at bounding box center [317, 119] width 195 height 15
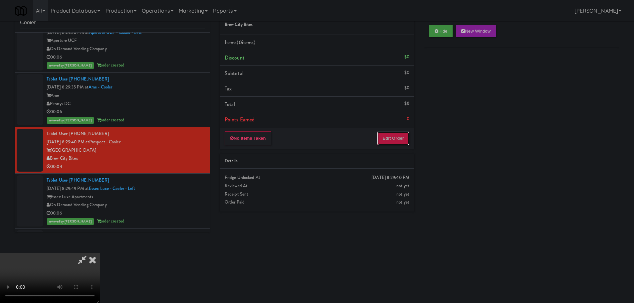
click at [392, 133] on button "Edit Order" at bounding box center [393, 138] width 32 height 14
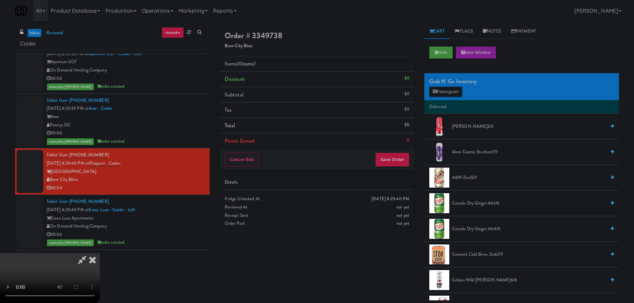
scroll to position [0, 0]
click at [100, 253] on video at bounding box center [50, 278] width 100 height 50
drag, startPoint x: 251, startPoint y: 195, endPoint x: 259, endPoint y: 194, distance: 7.7
click at [100, 253] on video at bounding box center [50, 278] width 100 height 50
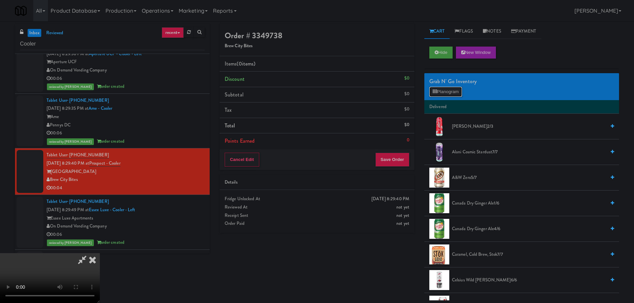
click at [455, 90] on button "Planogram" at bounding box center [445, 92] width 33 height 10
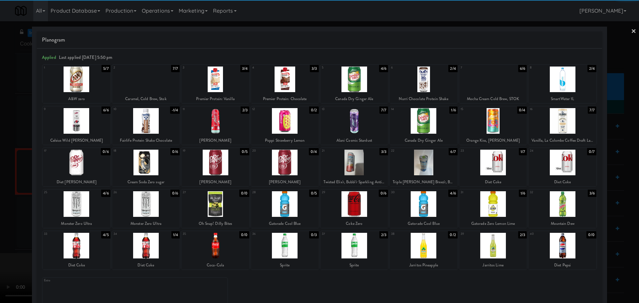
click at [81, 78] on div at bounding box center [77, 80] width 68 height 26
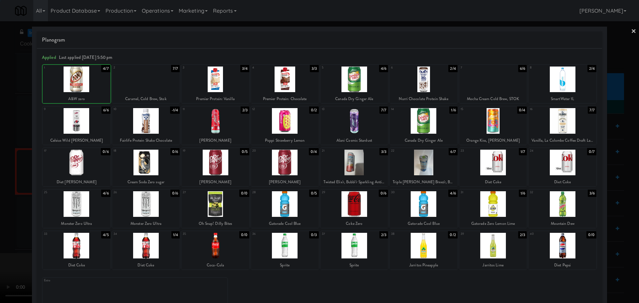
click at [2, 101] on div at bounding box center [319, 151] width 639 height 303
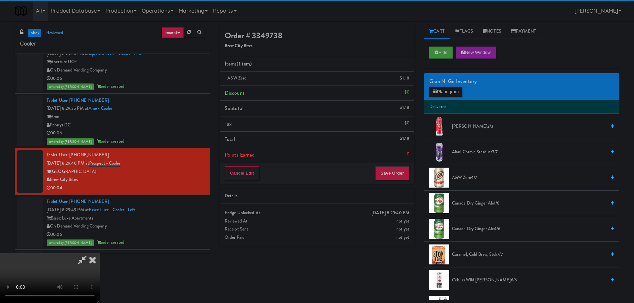
drag, startPoint x: 163, startPoint y: 129, endPoint x: 205, endPoint y: 147, distance: 46.0
click at [100, 253] on video at bounding box center [50, 278] width 100 height 50
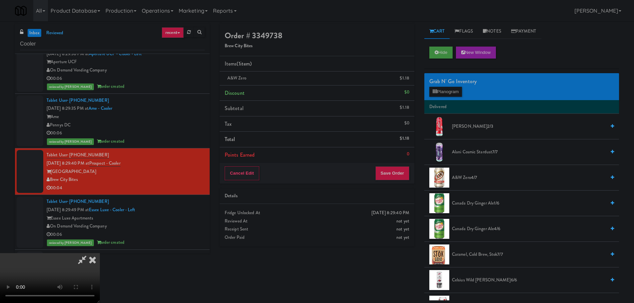
scroll to position [114, 0]
click at [401, 176] on button "Save Order" at bounding box center [392, 173] width 34 height 14
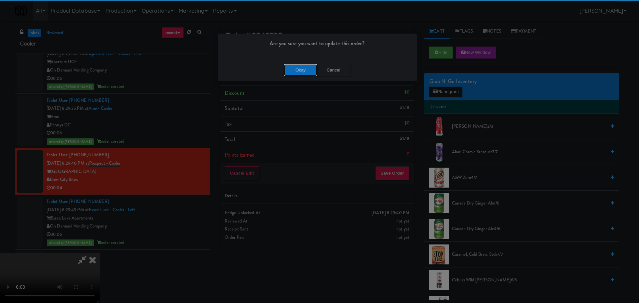
click at [304, 68] on button "Okay" at bounding box center [300, 70] width 33 height 12
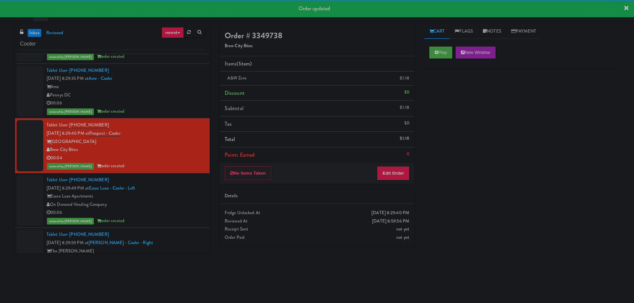
scroll to position [4198, 0]
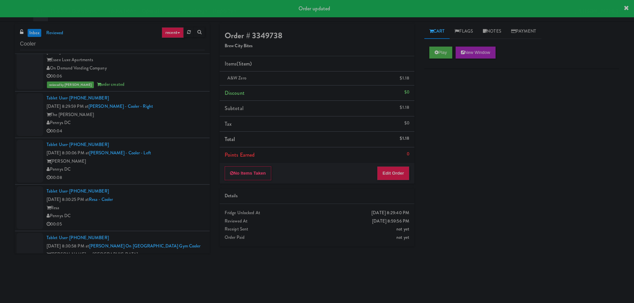
click at [171, 119] on div "Pennys DC" at bounding box center [126, 123] width 158 height 8
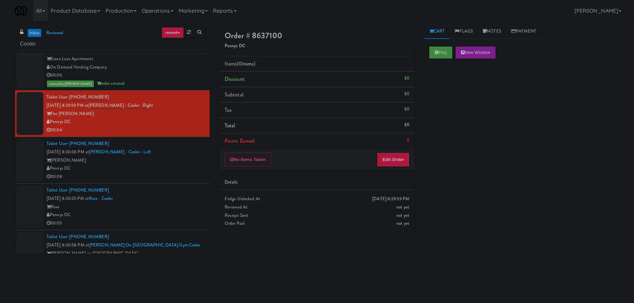
scroll to position [4201, 0]
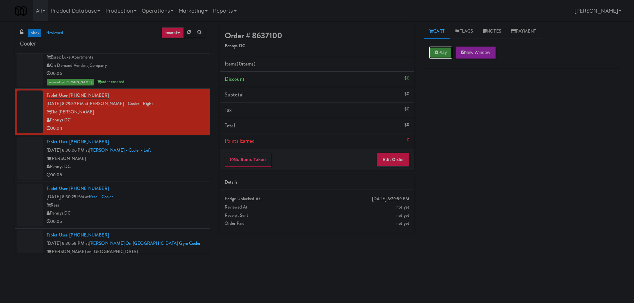
click at [431, 50] on button "Play" at bounding box center [440, 53] width 23 height 12
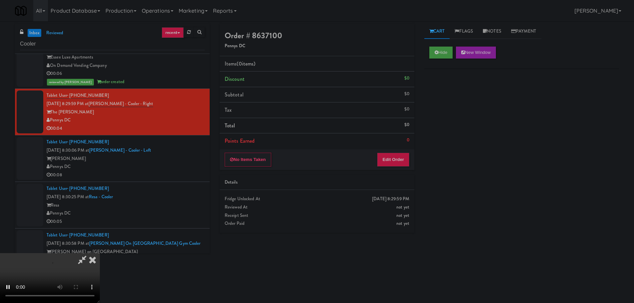
click at [392, 170] on div "No Items Taken Edit Order" at bounding box center [317, 159] width 195 height 21
click at [394, 167] on div "No Items Taken Edit Order" at bounding box center [317, 159] width 195 height 21
click at [394, 162] on button "Edit Order" at bounding box center [393, 160] width 32 height 14
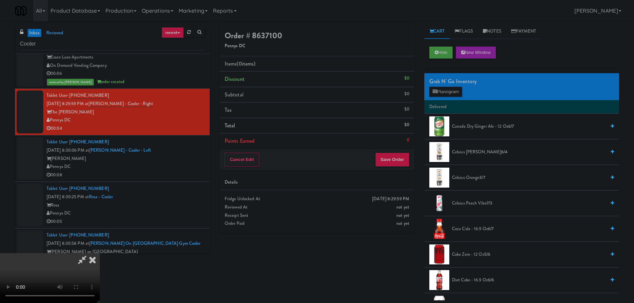
click at [100, 253] on video at bounding box center [50, 278] width 100 height 50
drag, startPoint x: 232, startPoint y: 184, endPoint x: 263, endPoint y: 178, distance: 30.9
click at [100, 253] on video at bounding box center [50, 278] width 100 height 50
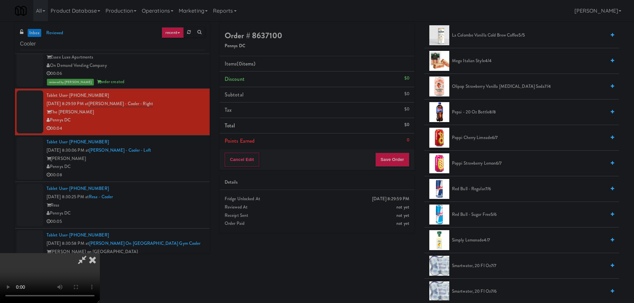
scroll to position [599, 0]
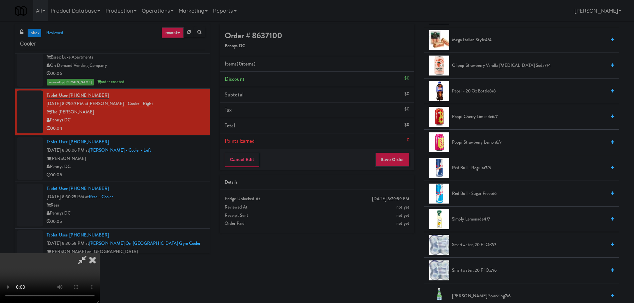
click at [471, 193] on span "Red Bull - Sugar Free 5/6" at bounding box center [529, 194] width 154 height 8
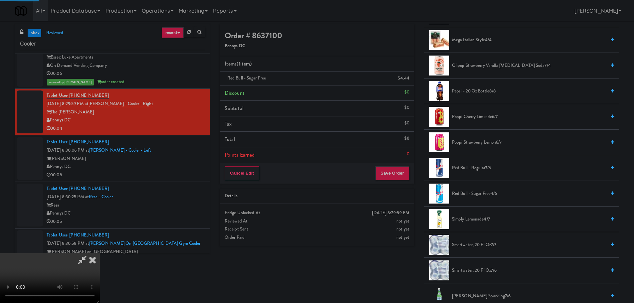
click at [100, 253] on video at bounding box center [50, 278] width 100 height 50
click at [393, 173] on button "Save Order" at bounding box center [392, 173] width 34 height 14
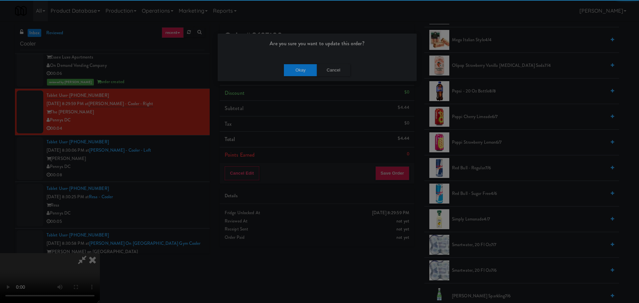
click at [303, 77] on div "Okay Cancel" at bounding box center [317, 70] width 199 height 22
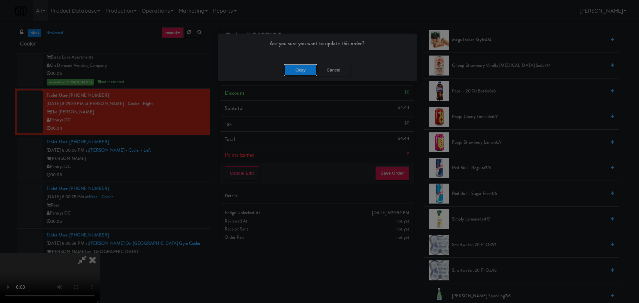
click at [303, 74] on button "Okay" at bounding box center [300, 70] width 33 height 12
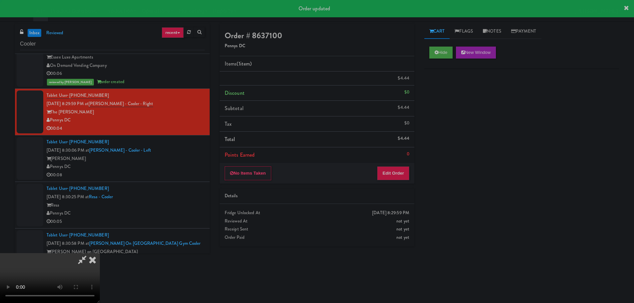
scroll to position [0, 0]
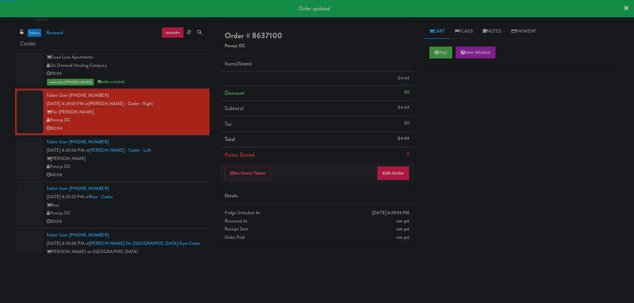
click at [169, 155] on div "[PERSON_NAME]" at bounding box center [126, 159] width 158 height 8
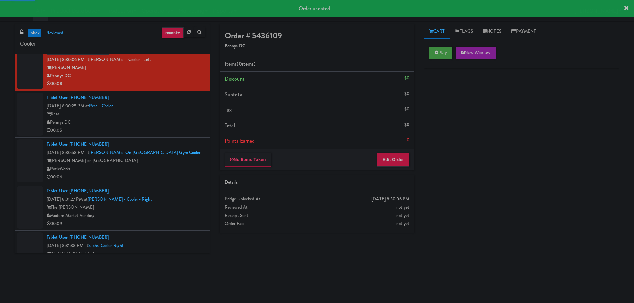
scroll to position [4268, 0]
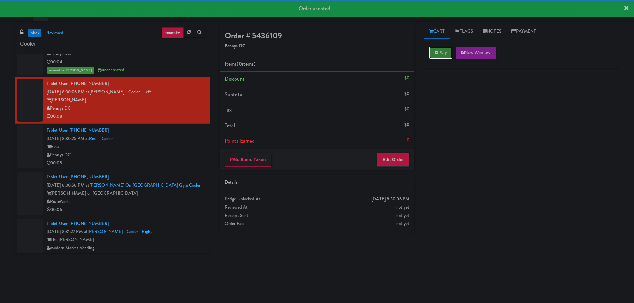
click at [445, 49] on button "Play" at bounding box center [440, 53] width 23 height 12
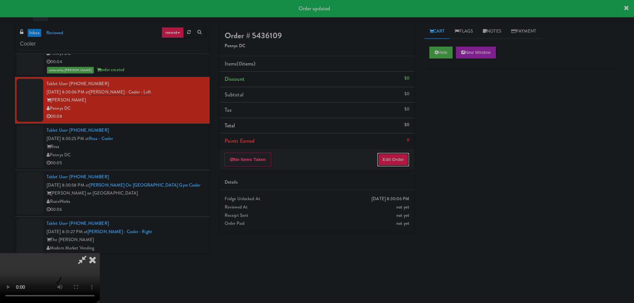
click at [394, 156] on button "Edit Order" at bounding box center [393, 160] width 32 height 14
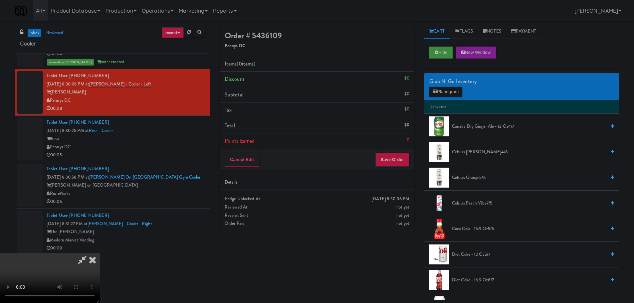
scroll to position [0, 0]
drag, startPoint x: 256, startPoint y: 171, endPoint x: 265, endPoint y: 174, distance: 9.9
click at [100, 253] on video at bounding box center [50, 278] width 100 height 50
drag, startPoint x: 266, startPoint y: 168, endPoint x: 266, endPoint y: 172, distance: 4.3
click at [100, 253] on video at bounding box center [50, 278] width 100 height 50
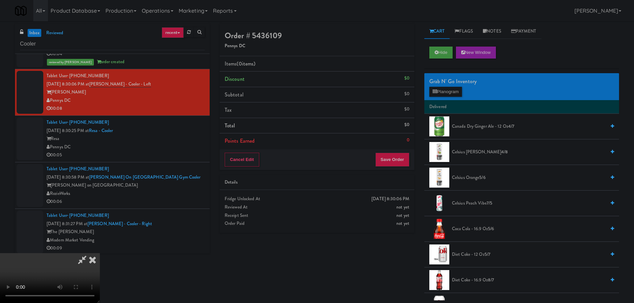
drag, startPoint x: 260, startPoint y: 180, endPoint x: 264, endPoint y: 180, distance: 4.0
click at [100, 253] on video at bounding box center [50, 278] width 100 height 50
click at [442, 88] on button "Planogram" at bounding box center [445, 92] width 33 height 10
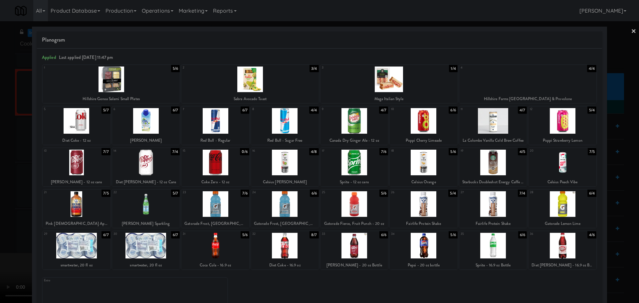
click at [158, 216] on div at bounding box center [146, 204] width 68 height 26
drag, startPoint x: 0, startPoint y: 213, endPoint x: 66, endPoint y: 201, distance: 67.3
click at [3, 214] on div at bounding box center [319, 151] width 639 height 303
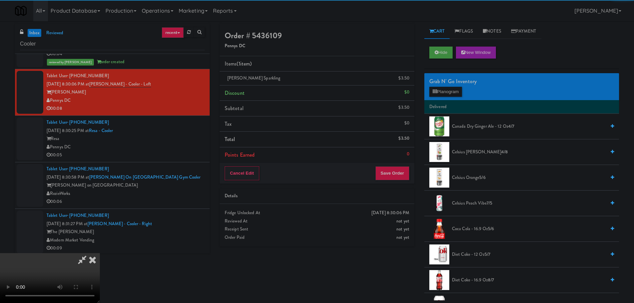
click at [100, 253] on video at bounding box center [50, 278] width 100 height 50
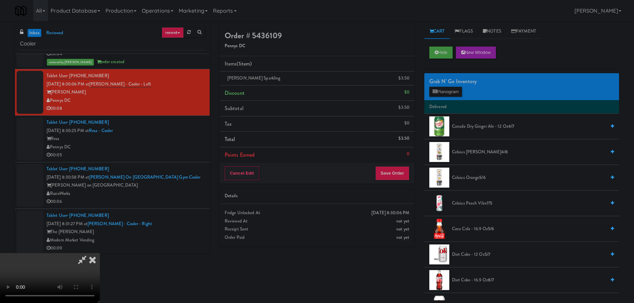
click at [100, 253] on video at bounding box center [50, 278] width 100 height 50
click at [441, 92] on button "Planogram" at bounding box center [445, 92] width 33 height 10
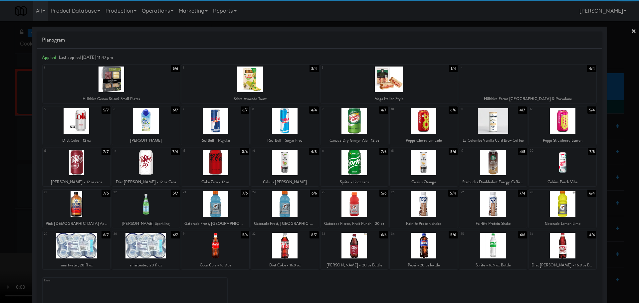
click at [483, 251] on div at bounding box center [493, 246] width 68 height 26
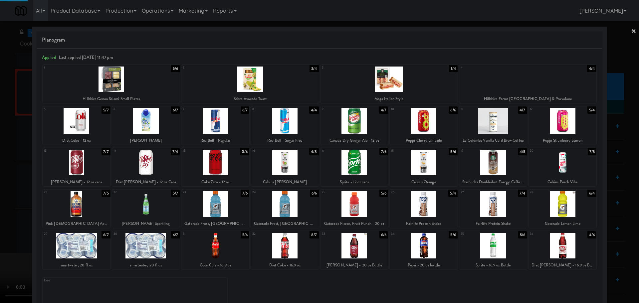
drag, startPoint x: 0, startPoint y: 220, endPoint x: 24, endPoint y: 210, distance: 25.8
click at [0, 220] on div at bounding box center [319, 151] width 639 height 303
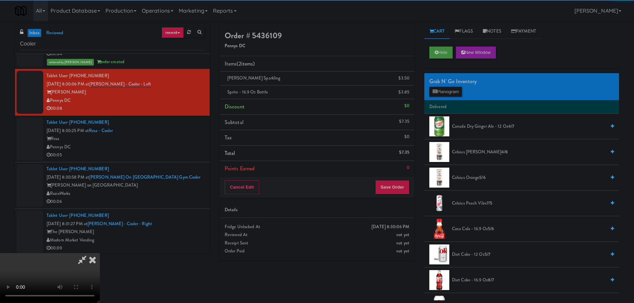
click at [100, 253] on video at bounding box center [50, 278] width 100 height 50
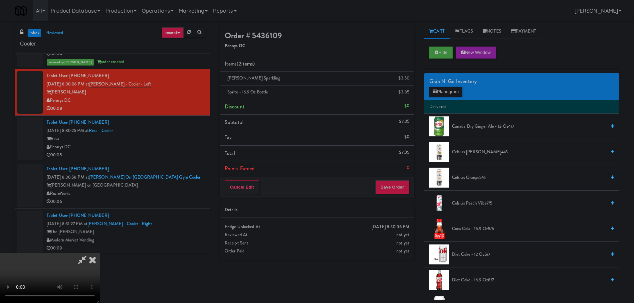
click at [400, 178] on div "Cancel Edit Save Order" at bounding box center [317, 187] width 195 height 21
click at [397, 185] on button "Save Order" at bounding box center [392, 187] width 34 height 14
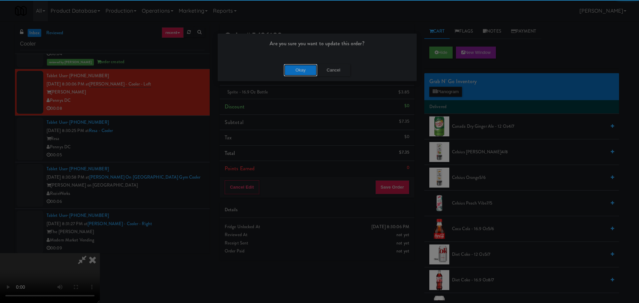
click at [306, 75] on button "Okay" at bounding box center [300, 70] width 33 height 12
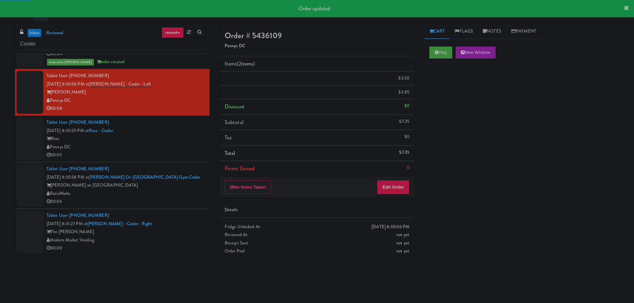
click at [165, 135] on div "Resa" at bounding box center [126, 139] width 158 height 8
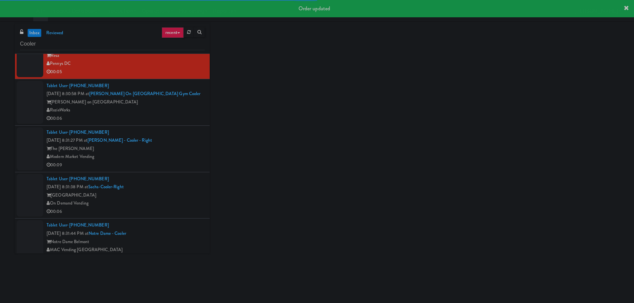
scroll to position [4375, 0]
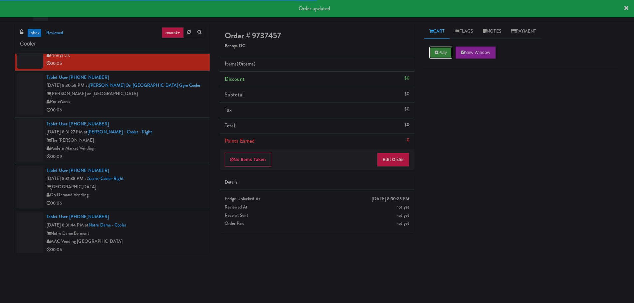
click at [450, 52] on button "Play" at bounding box center [440, 53] width 23 height 12
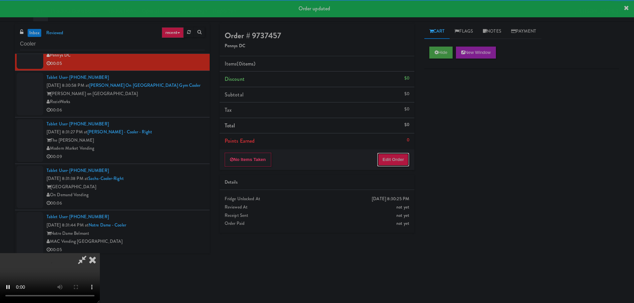
click at [386, 164] on button "Edit Order" at bounding box center [393, 160] width 32 height 14
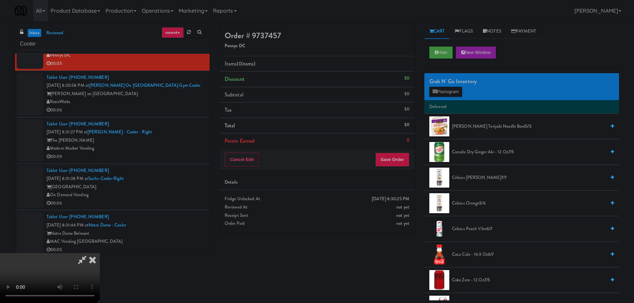
scroll to position [0, 0]
click at [100, 253] on video at bounding box center [50, 278] width 100 height 50
drag, startPoint x: 279, startPoint y: 191, endPoint x: 356, endPoint y: 187, distance: 76.9
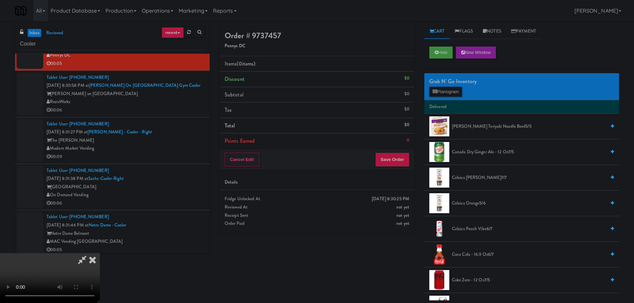
click at [100, 253] on video at bounding box center [50, 278] width 100 height 50
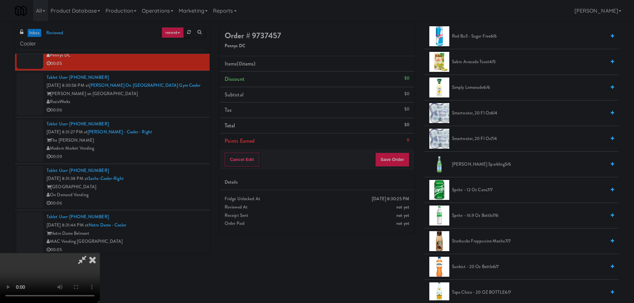
scroll to position [732, 0]
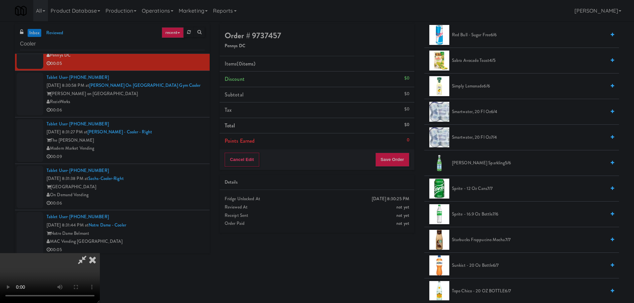
click at [465, 212] on span "Sprite - 16.9 oz Bottle 7/6" at bounding box center [529, 214] width 154 height 8
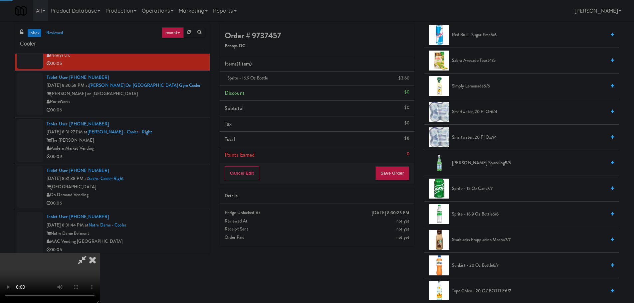
click at [100, 253] on video at bounding box center [50, 278] width 100 height 50
click at [390, 179] on button "Save Order" at bounding box center [392, 173] width 34 height 14
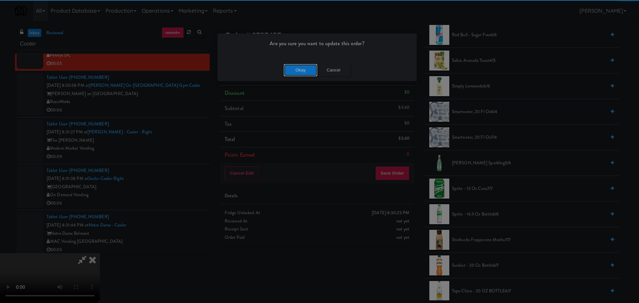
click at [290, 74] on button "Okay" at bounding box center [300, 70] width 33 height 12
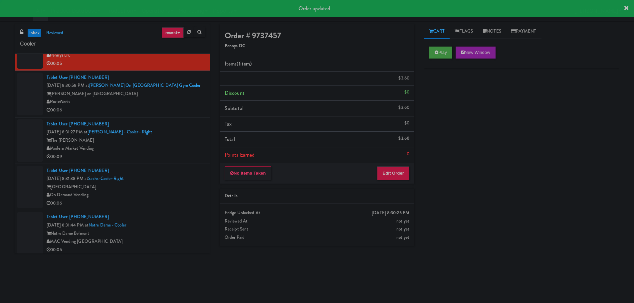
scroll to position [0, 0]
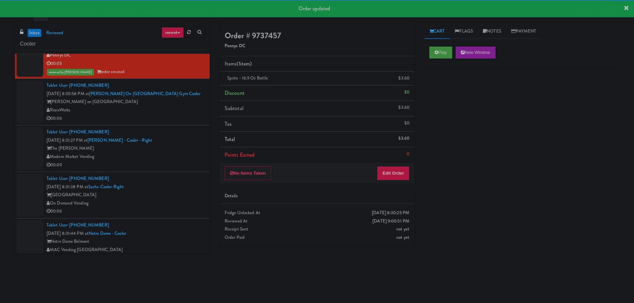
click at [178, 97] on div "Tablet User · (480) 667-2405 Sep 24, 2025 8:30:58 PM at Harwood on Cave Creek G…" at bounding box center [126, 101] width 158 height 41
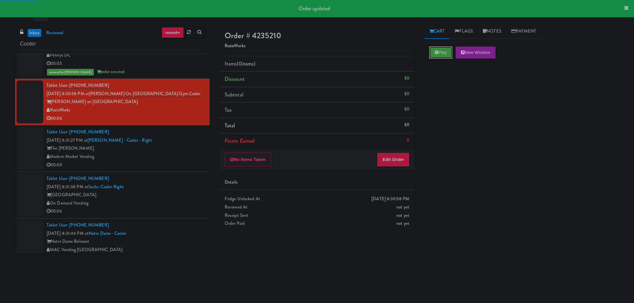
drag, startPoint x: 444, startPoint y: 52, endPoint x: 425, endPoint y: 95, distance: 47.3
click at [444, 52] on button "Play" at bounding box center [440, 53] width 23 height 12
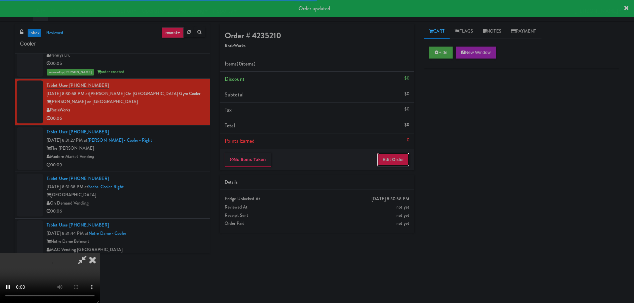
click at [391, 162] on button "Edit Order" at bounding box center [393, 160] width 32 height 14
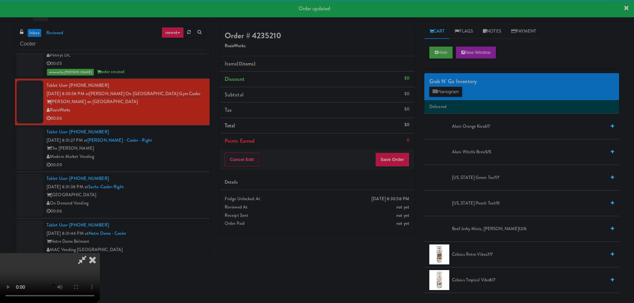
click at [152, 161] on div "00:09" at bounding box center [126, 165] width 158 height 8
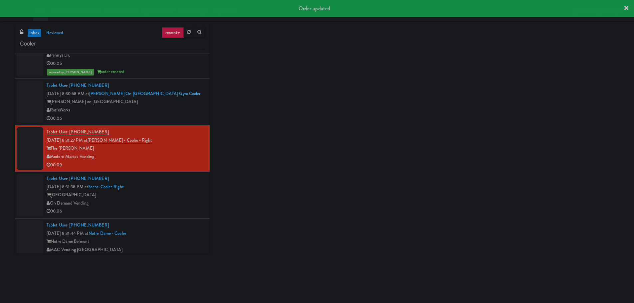
click at [174, 106] on div "RozieWorks" at bounding box center [126, 110] width 158 height 8
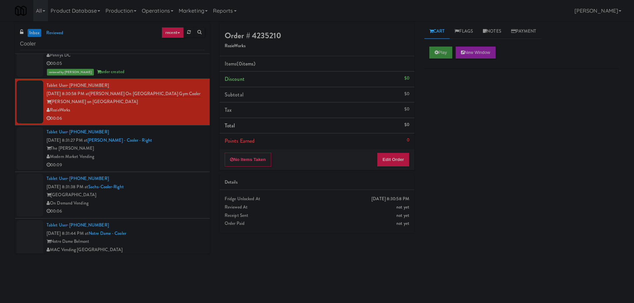
click at [439, 62] on div "Play New Window" at bounding box center [521, 55] width 195 height 27
click at [435, 49] on button "Play" at bounding box center [440, 53] width 23 height 12
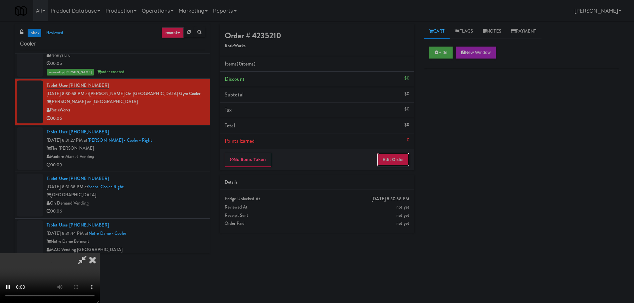
click at [401, 156] on button "Edit Order" at bounding box center [393, 160] width 32 height 14
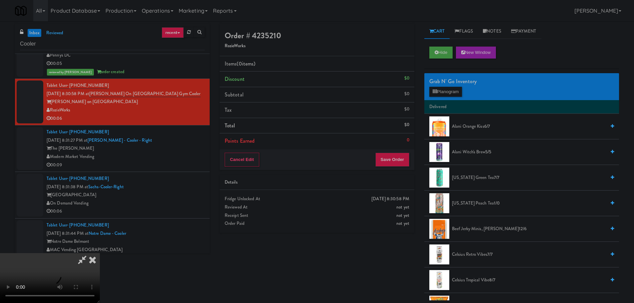
scroll to position [114, 0]
click at [100, 253] on video at bounding box center [50, 278] width 100 height 50
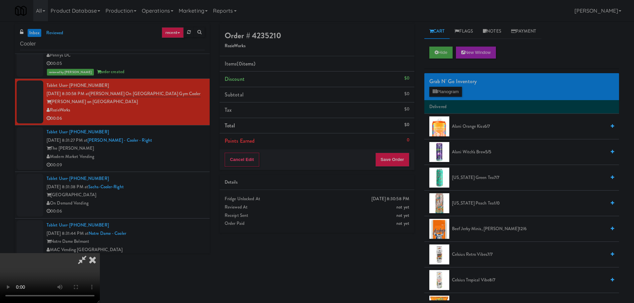
scroll to position [48, 0]
click at [100, 253] on video at bounding box center [50, 278] width 100 height 50
click at [453, 90] on button "Planogram" at bounding box center [445, 92] width 33 height 10
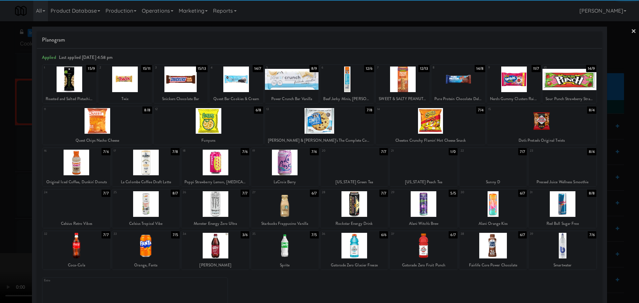
click at [154, 205] on div at bounding box center [146, 204] width 68 height 26
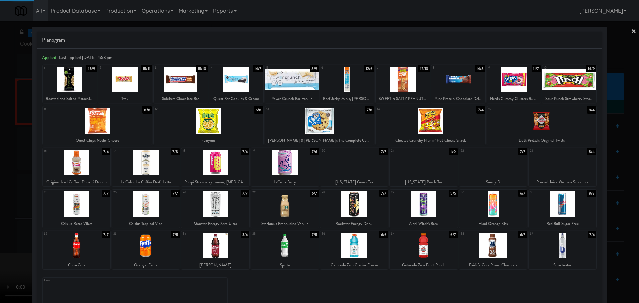
drag, startPoint x: 0, startPoint y: 213, endPoint x: 13, endPoint y: 211, distance: 13.1
click at [3, 213] on div at bounding box center [319, 151] width 639 height 303
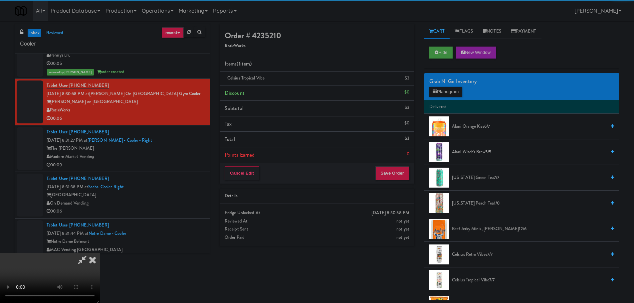
drag, startPoint x: 164, startPoint y: 175, endPoint x: 170, endPoint y: 171, distance: 6.7
click at [100, 253] on video at bounding box center [50, 278] width 100 height 50
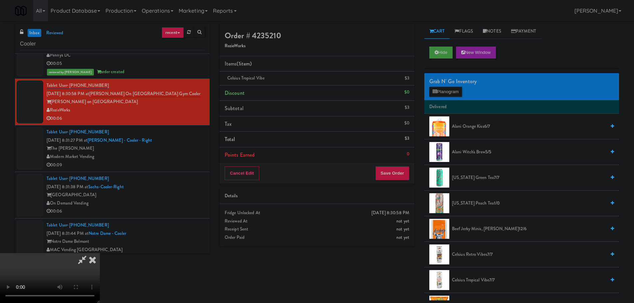
scroll to position [114, 0]
click at [399, 175] on button "Save Order" at bounding box center [392, 173] width 34 height 14
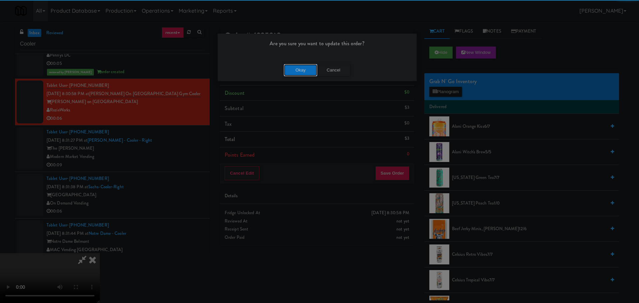
click at [300, 70] on button "Okay" at bounding box center [300, 70] width 33 height 12
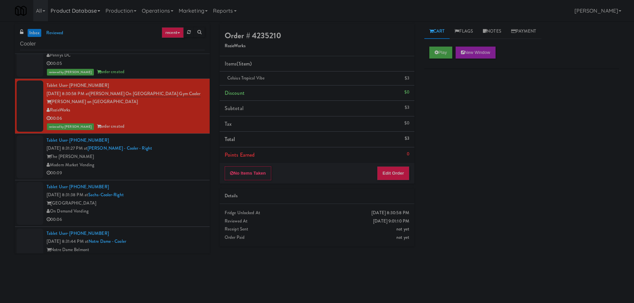
scroll to position [0, 0]
click at [186, 140] on div "Tablet User · (940) 600-3498 Sep 24, 2025 8:31:27 PM at Goodwin - Cooler - Righ…" at bounding box center [126, 156] width 158 height 41
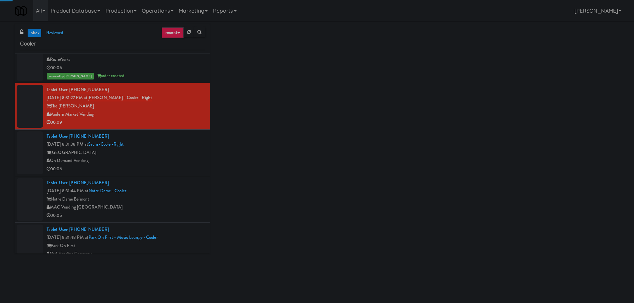
scroll to position [4433, 0]
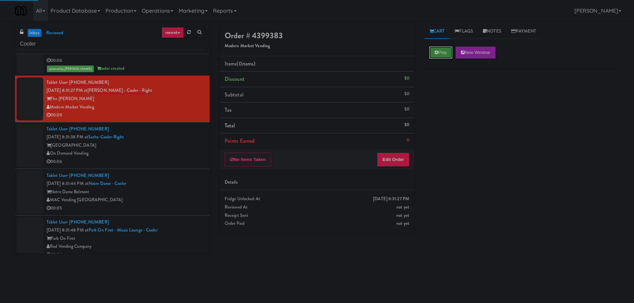
click at [437, 49] on button "Play" at bounding box center [440, 53] width 23 height 12
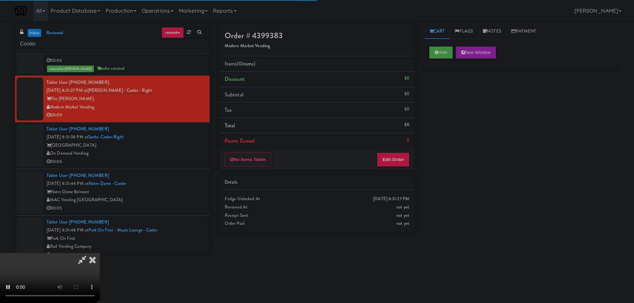
click at [409, 153] on div "No Items Taken Edit Order" at bounding box center [317, 159] width 195 height 21
click at [395, 162] on button "Edit Order" at bounding box center [393, 160] width 32 height 14
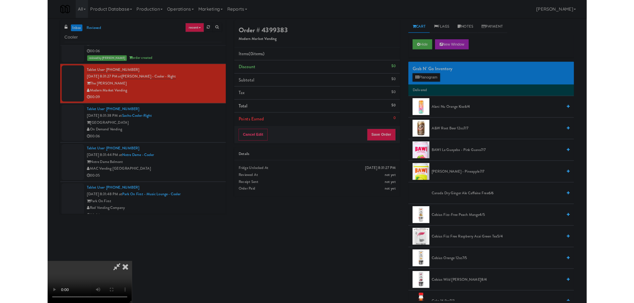
scroll to position [0, 0]
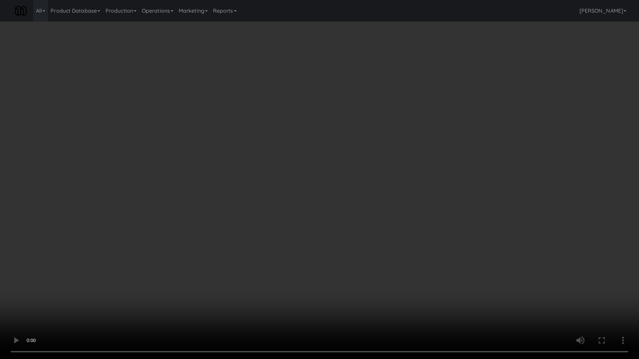
click at [366, 295] on video at bounding box center [319, 179] width 639 height 359
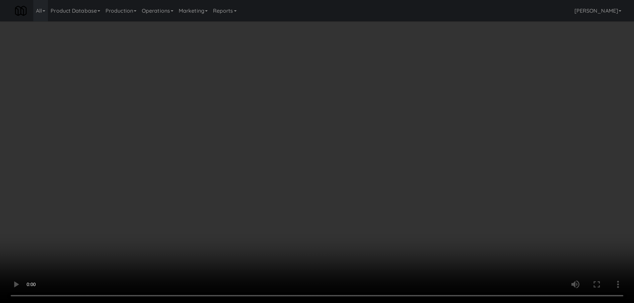
scroll to position [114, 0]
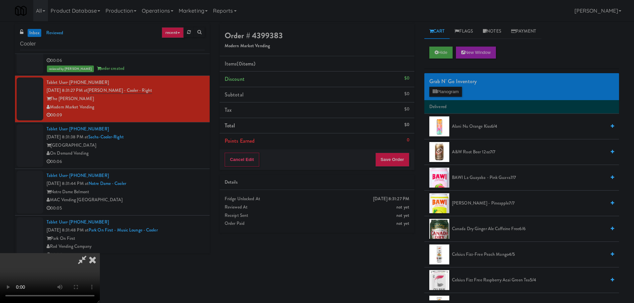
click at [100, 253] on video at bounding box center [50, 278] width 100 height 50
drag, startPoint x: 254, startPoint y: 160, endPoint x: 267, endPoint y: 161, distance: 13.4
click at [100, 253] on video at bounding box center [50, 278] width 100 height 50
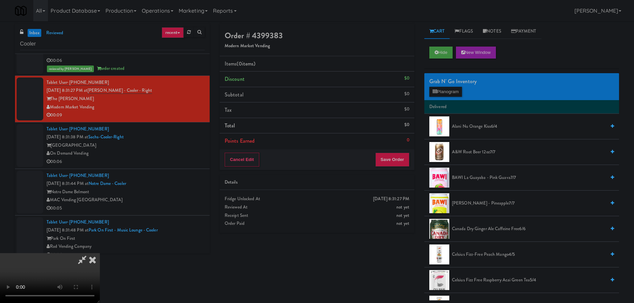
drag, startPoint x: 281, startPoint y: 159, endPoint x: 286, endPoint y: 160, distance: 5.0
click at [100, 253] on video at bounding box center [50, 278] width 100 height 50
drag, startPoint x: 453, startPoint y: 90, endPoint x: 447, endPoint y: 93, distance: 7.1
click at [452, 91] on button "Planogram" at bounding box center [445, 92] width 33 height 10
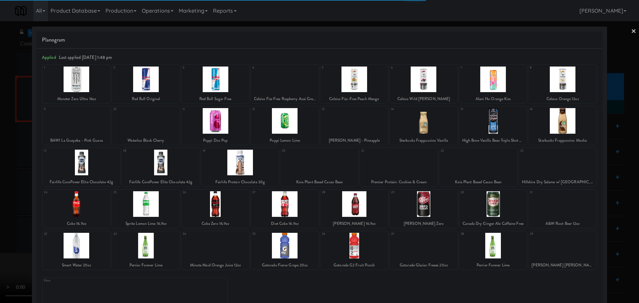
click at [86, 246] on div at bounding box center [77, 246] width 68 height 26
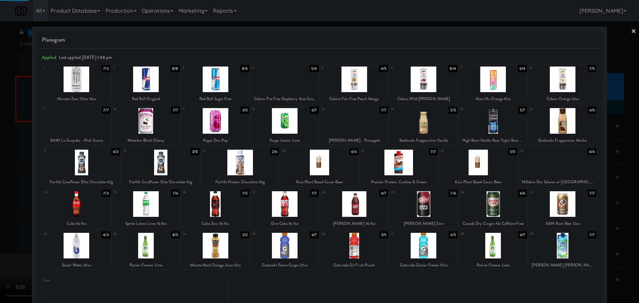
drag, startPoint x: 0, startPoint y: 241, endPoint x: 87, endPoint y: 212, distance: 92.2
click at [3, 240] on div at bounding box center [319, 151] width 639 height 303
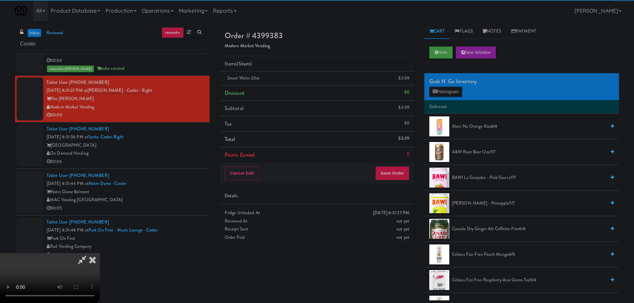
click at [100, 253] on video at bounding box center [50, 278] width 100 height 50
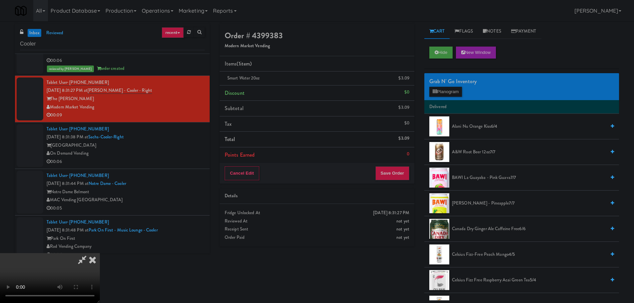
click at [100, 253] on video at bounding box center [50, 278] width 100 height 50
click at [441, 93] on button "Planogram" at bounding box center [445, 92] width 33 height 10
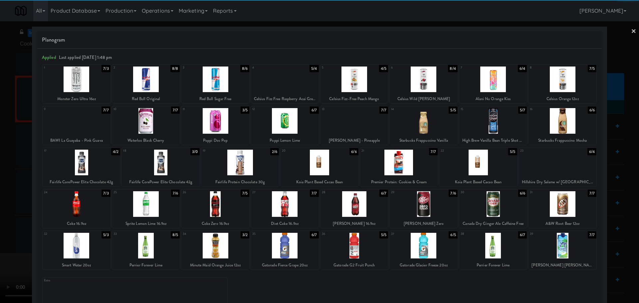
click at [223, 123] on div at bounding box center [215, 121] width 68 height 26
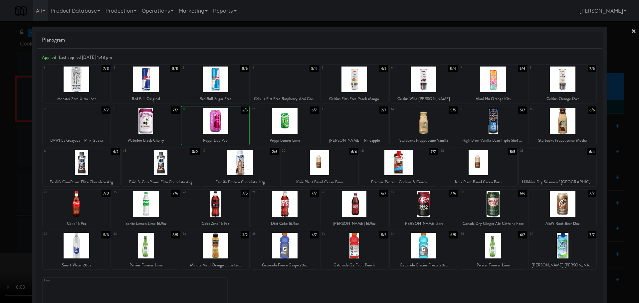
drag, startPoint x: 0, startPoint y: 141, endPoint x: 13, endPoint y: 141, distance: 12.6
click at [1, 141] on div at bounding box center [319, 151] width 639 height 303
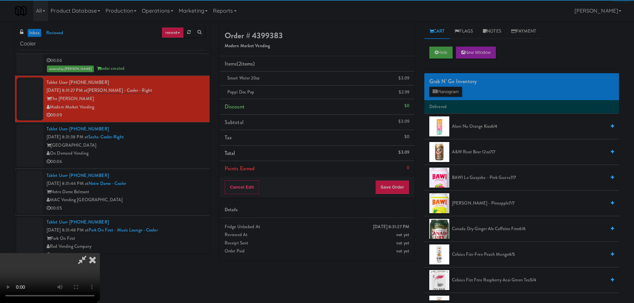
click at [100, 253] on video at bounding box center [50, 278] width 100 height 50
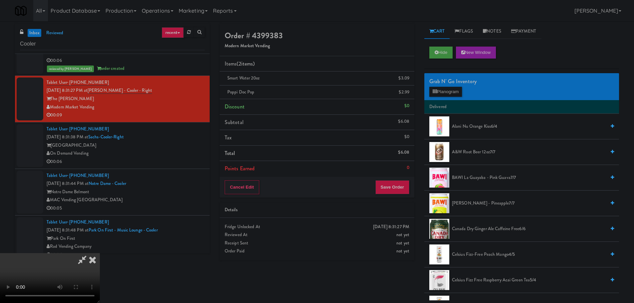
scroll to position [114, 0]
click at [395, 183] on button "Save Order" at bounding box center [392, 187] width 34 height 14
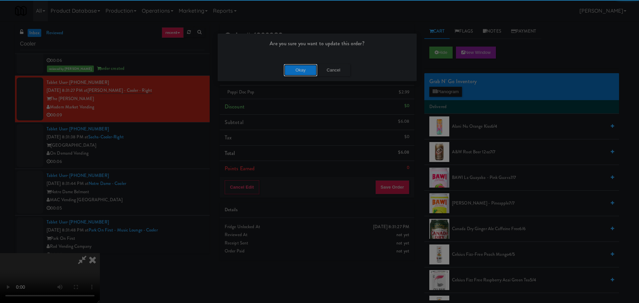
click at [304, 67] on button "Okay" at bounding box center [300, 70] width 33 height 12
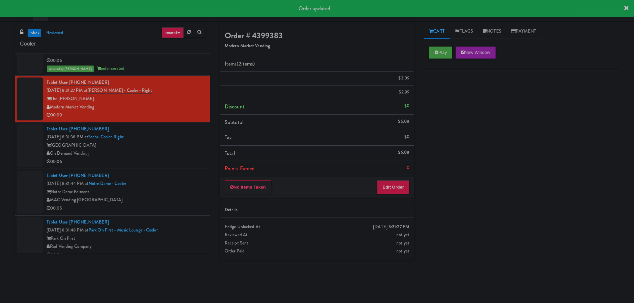
scroll to position [0, 0]
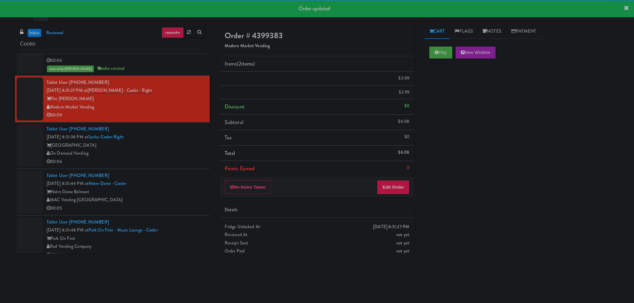
click at [186, 158] on div "00:06" at bounding box center [126, 162] width 158 height 8
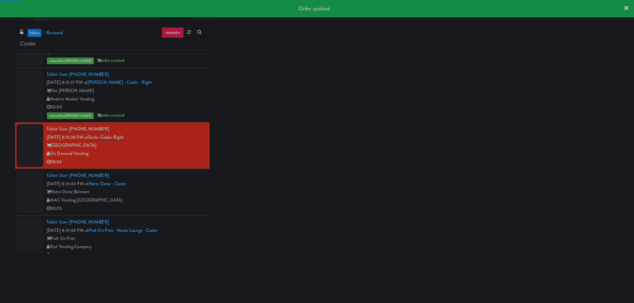
scroll to position [4442, 0]
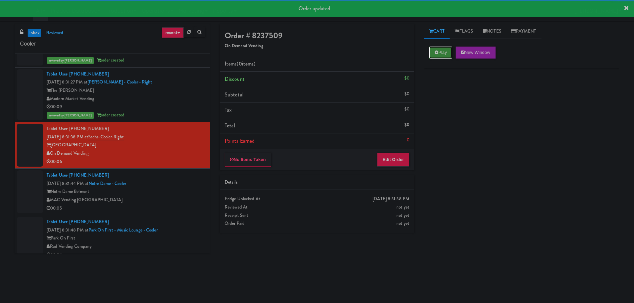
click at [449, 47] on button "Play" at bounding box center [440, 53] width 23 height 12
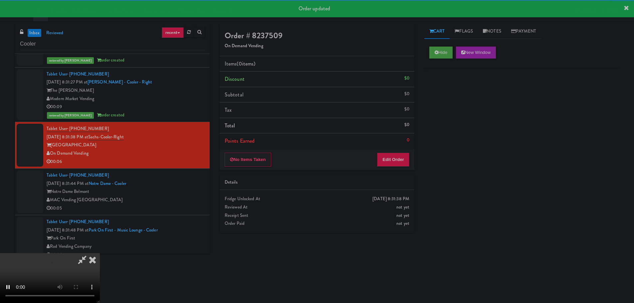
click at [398, 149] on div "No Items Taken Edit Order" at bounding box center [317, 159] width 195 height 21
click at [397, 156] on button "Edit Order" at bounding box center [393, 160] width 32 height 14
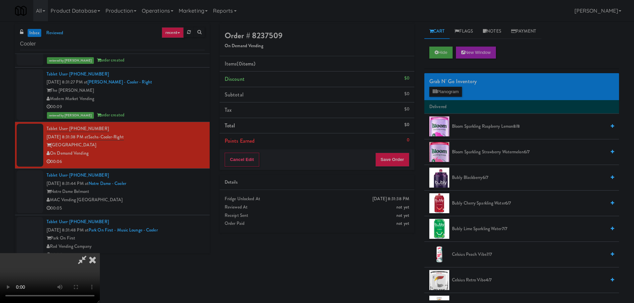
click at [100, 253] on video at bounding box center [50, 278] width 100 height 50
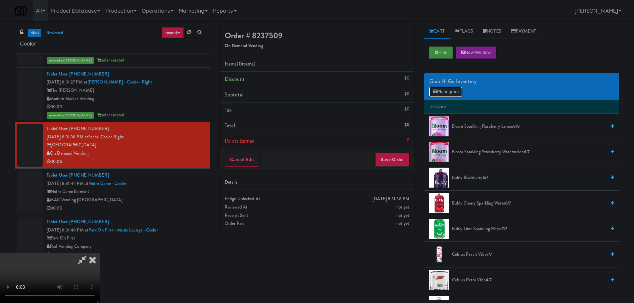
click at [446, 94] on button "Planogram" at bounding box center [445, 92] width 33 height 10
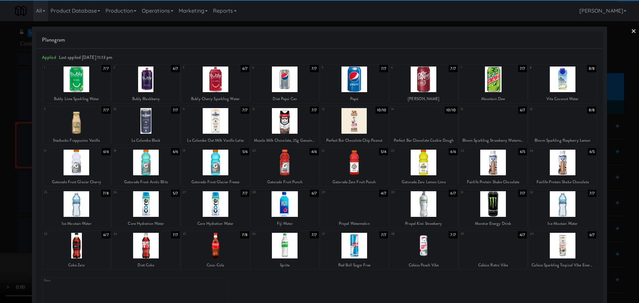
click at [82, 208] on div at bounding box center [77, 204] width 68 height 26
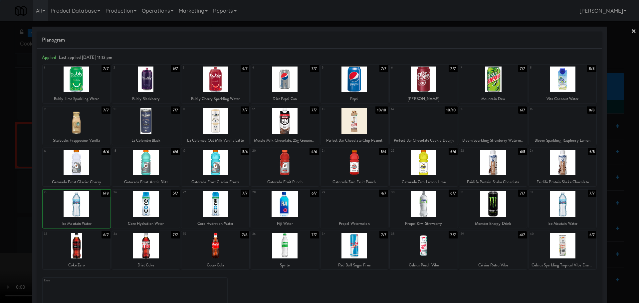
click at [4, 216] on div at bounding box center [319, 151] width 639 height 303
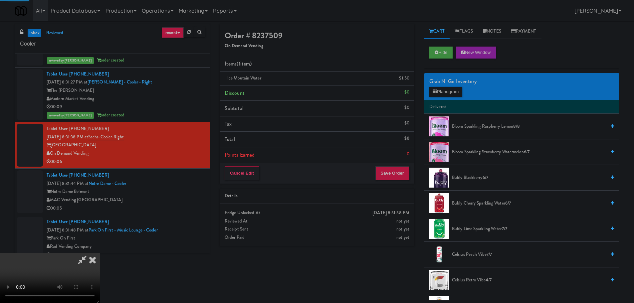
click at [100, 253] on video at bounding box center [50, 278] width 100 height 50
click at [394, 166] on div "Cancel Edit Save Order" at bounding box center [317, 173] width 195 height 21
click at [396, 168] on button "Save Order" at bounding box center [392, 173] width 34 height 14
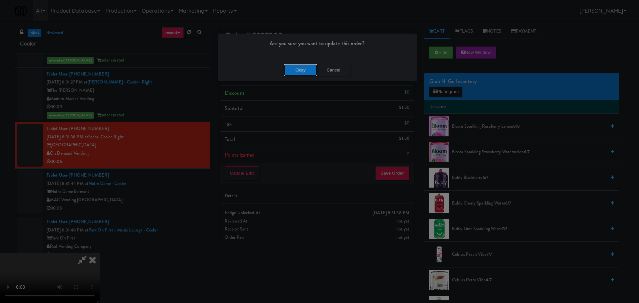
click at [305, 70] on button "Okay" at bounding box center [300, 70] width 33 height 12
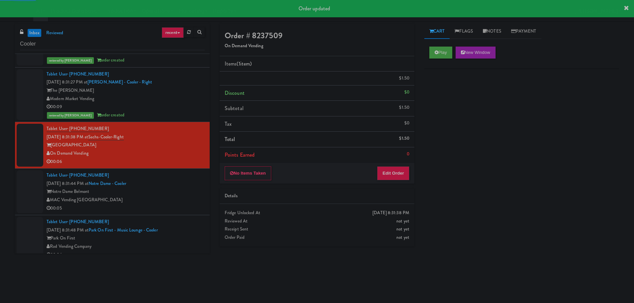
click at [168, 204] on div "00:05" at bounding box center [126, 208] width 158 height 8
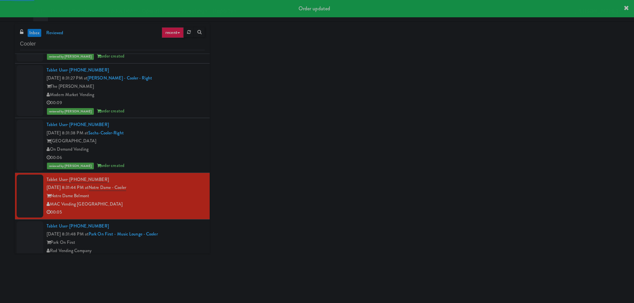
scroll to position [4450, 0]
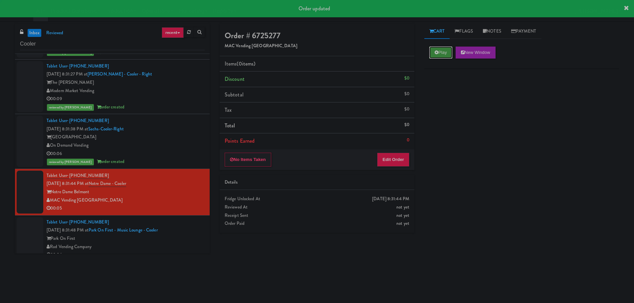
click at [445, 51] on button "Play" at bounding box center [440, 53] width 23 height 12
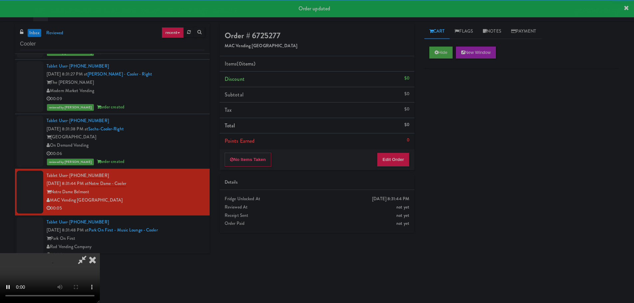
click at [388, 169] on div "No Items Taken Edit Order" at bounding box center [317, 159] width 195 height 21
click at [389, 159] on button "Edit Order" at bounding box center [393, 160] width 32 height 14
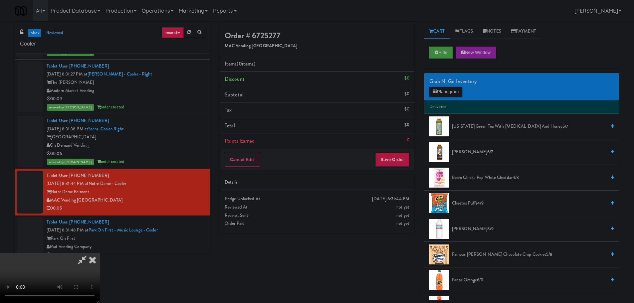
drag, startPoint x: 267, startPoint y: 173, endPoint x: 243, endPoint y: 190, distance: 29.4
click at [100, 253] on video at bounding box center [50, 278] width 100 height 50
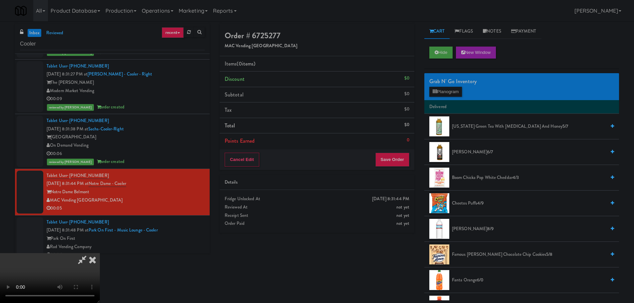
click at [100, 253] on video at bounding box center [50, 278] width 100 height 50
click at [456, 96] on button "Planogram" at bounding box center [445, 92] width 33 height 10
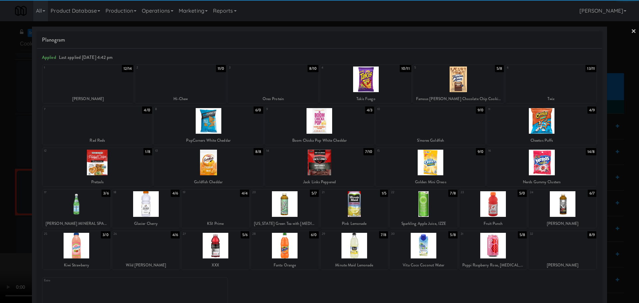
click at [105, 124] on div at bounding box center [97, 121] width 109 height 26
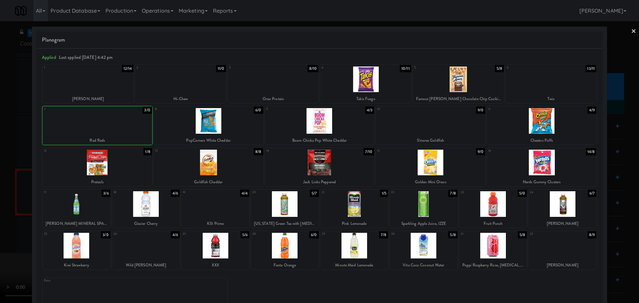
drag, startPoint x: 0, startPoint y: 167, endPoint x: 17, endPoint y: 177, distance: 19.5
click at [2, 170] on div at bounding box center [319, 151] width 639 height 303
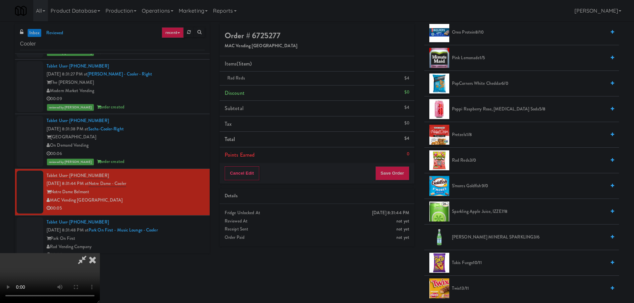
scroll to position [532, 0]
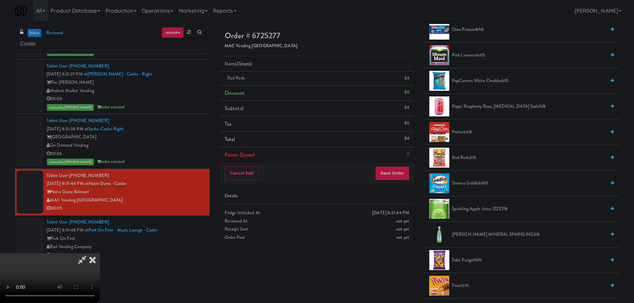
click at [100, 253] on video at bounding box center [50, 278] width 100 height 50
click at [387, 176] on button "Save Order" at bounding box center [392, 173] width 34 height 14
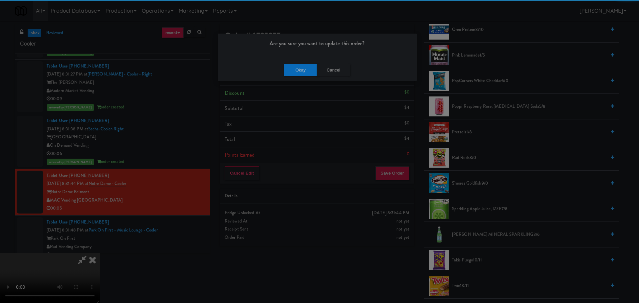
click at [298, 61] on div "Okay Cancel" at bounding box center [317, 70] width 199 height 22
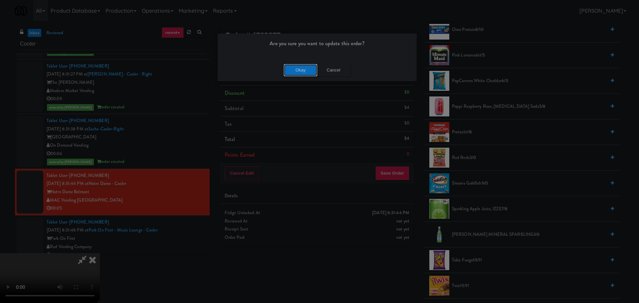
click at [297, 70] on button "Okay" at bounding box center [300, 70] width 33 height 12
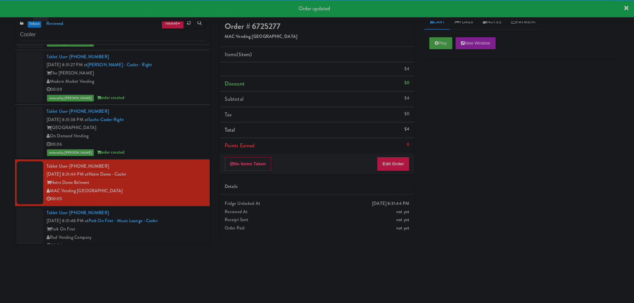
scroll to position [21, 0]
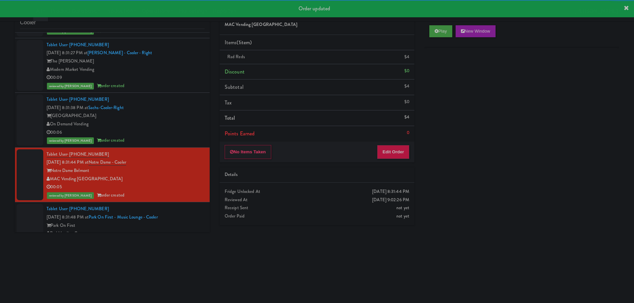
click at [181, 221] on div "Park On First" at bounding box center [126, 225] width 158 height 8
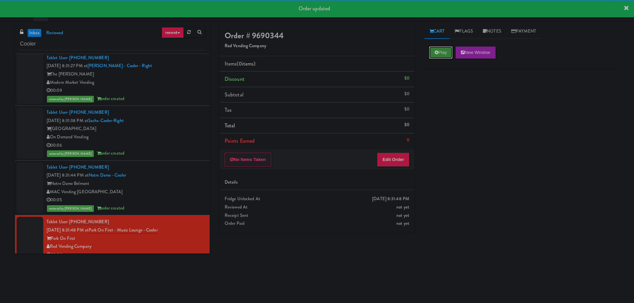
click at [431, 56] on button "Play" at bounding box center [440, 53] width 23 height 12
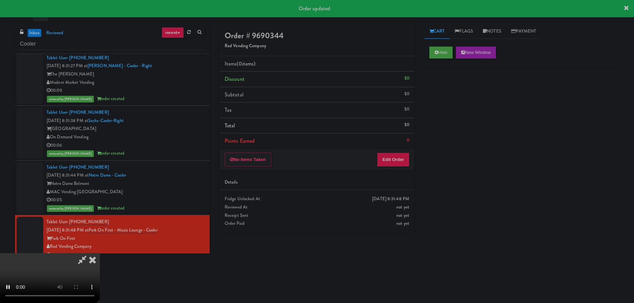
click at [401, 169] on div "No Items Taken Edit Order" at bounding box center [317, 159] width 195 height 21
click at [403, 161] on button "Edit Order" at bounding box center [393, 160] width 32 height 14
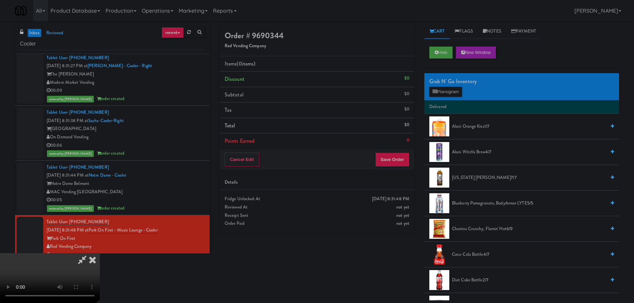
click at [100, 253] on video at bounding box center [50, 278] width 100 height 50
click at [441, 89] on button "Planogram" at bounding box center [445, 92] width 33 height 10
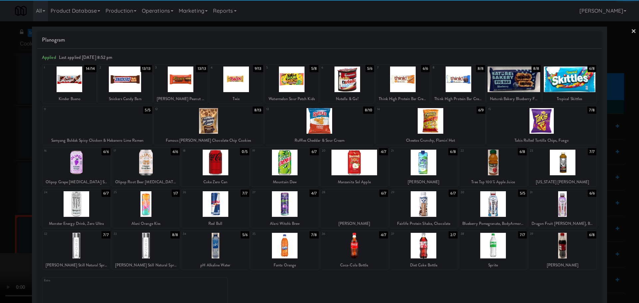
click at [157, 170] on div at bounding box center [146, 163] width 68 height 26
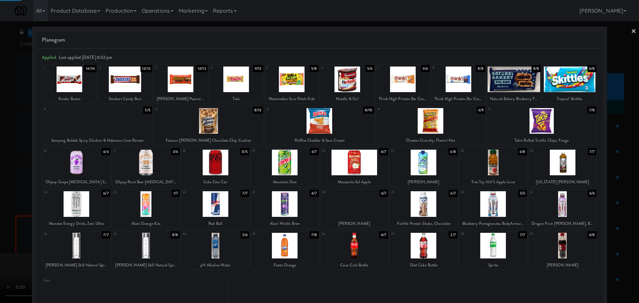
drag, startPoint x: 0, startPoint y: 217, endPoint x: 91, endPoint y: 248, distance: 96.0
click at [2, 217] on div at bounding box center [319, 151] width 639 height 303
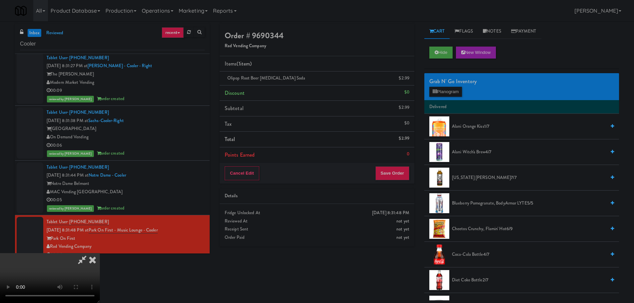
click at [100, 253] on video at bounding box center [50, 278] width 100 height 50
click at [387, 169] on button "Save Order" at bounding box center [392, 173] width 34 height 14
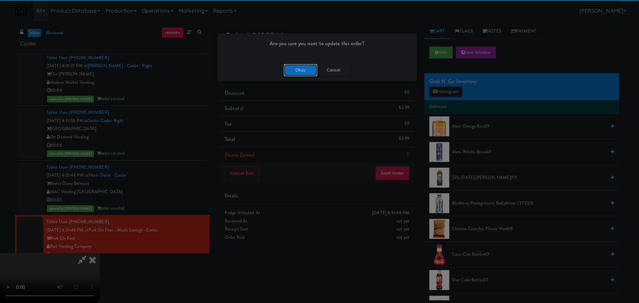
click at [294, 70] on button "Okay" at bounding box center [300, 70] width 33 height 12
